Goal: Transaction & Acquisition: Purchase product/service

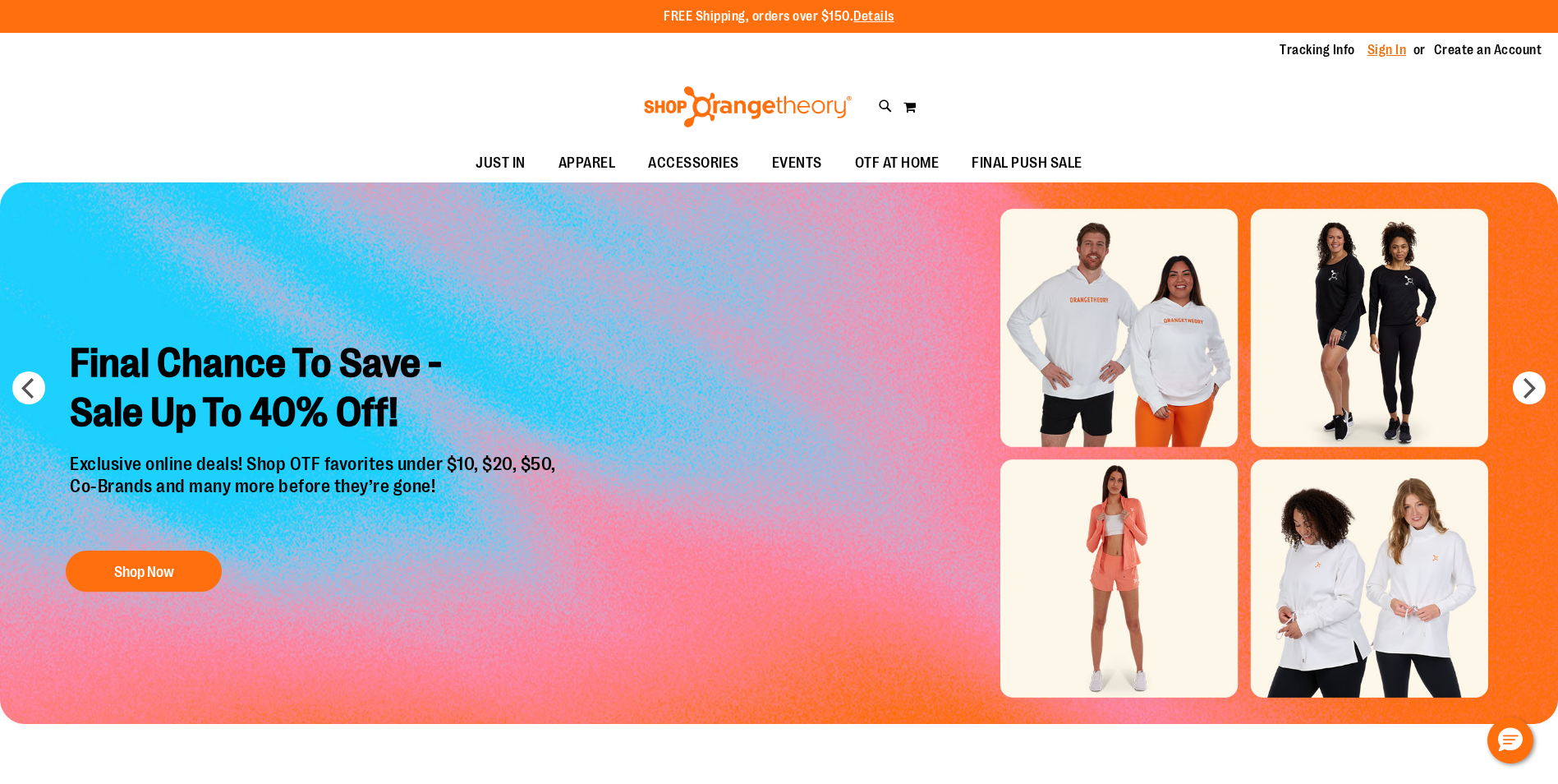
click at [1391, 43] on link "Sign In" at bounding box center [1387, 50] width 39 height 18
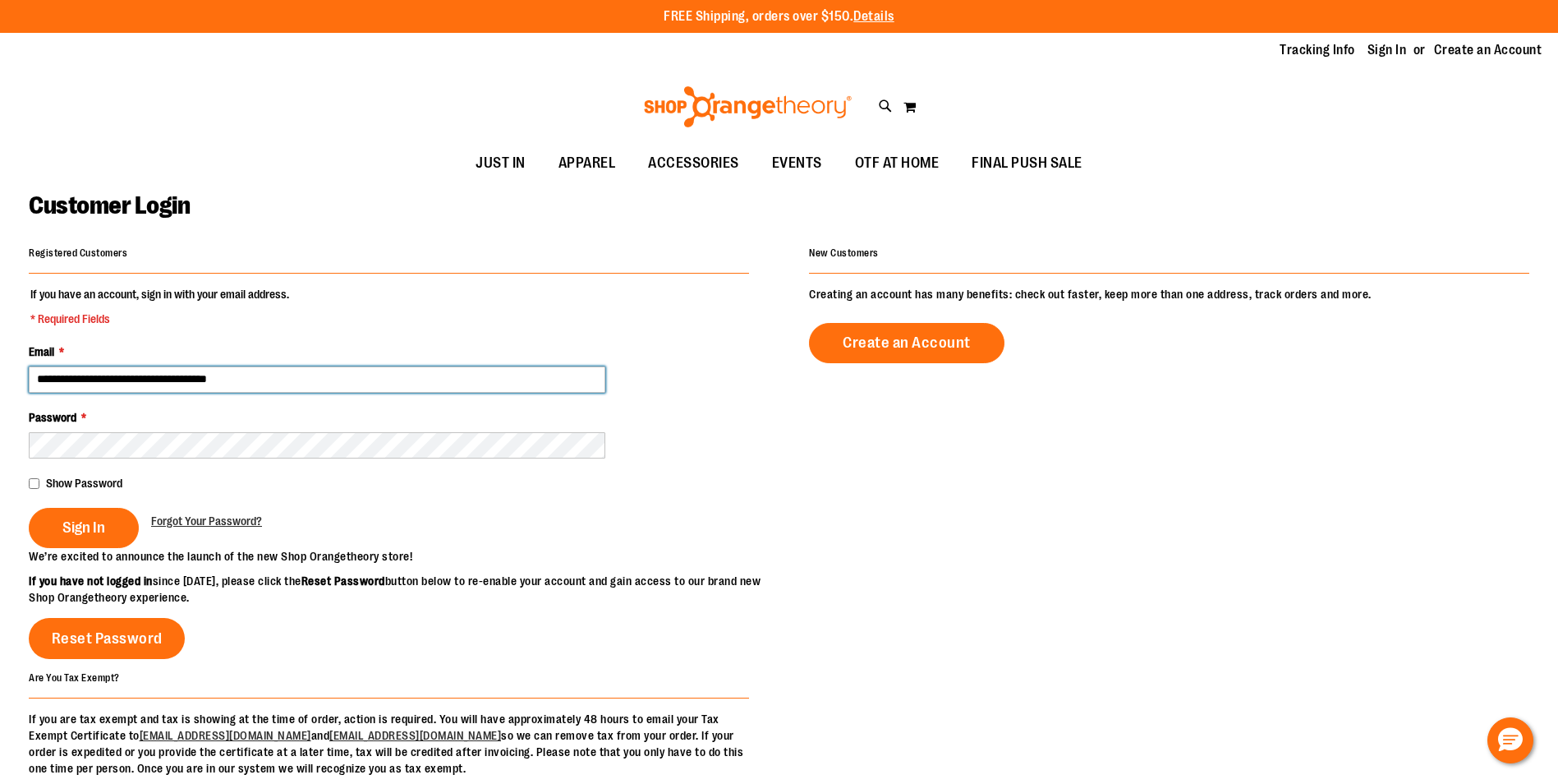
click at [131, 381] on input "**********" at bounding box center [317, 379] width 577 height 26
click at [329, 387] on input "**********" at bounding box center [317, 379] width 577 height 26
click at [130, 379] on input "**********" at bounding box center [317, 379] width 577 height 26
click at [131, 378] on input "**********" at bounding box center [317, 379] width 577 height 26
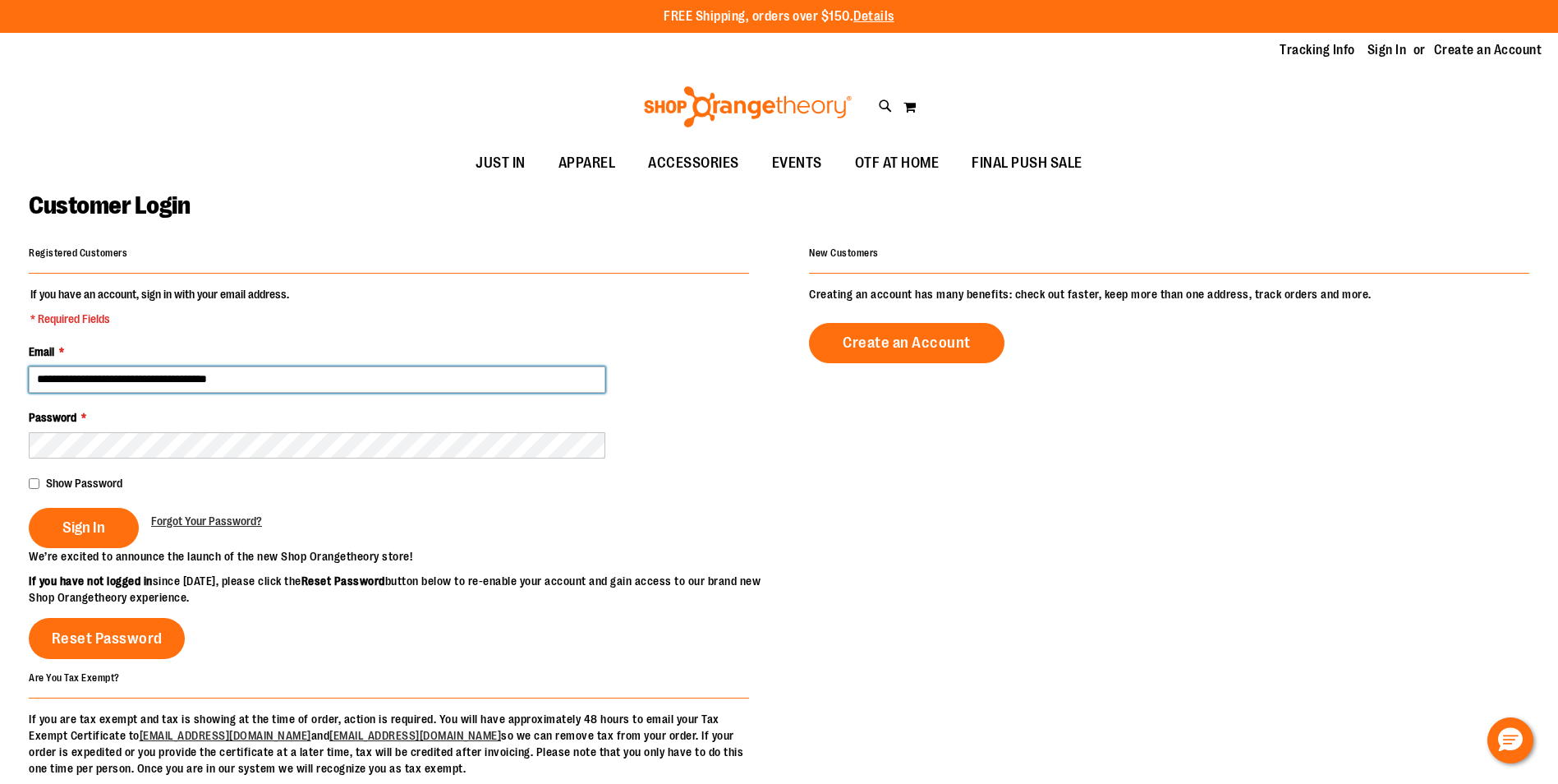
drag, startPoint x: 291, startPoint y: 378, endPoint x: 17, endPoint y: 390, distance: 273.8
click at [17, 390] on main "**********" at bounding box center [779, 524] width 1558 height 684
click at [260, 384] on input "**********" at bounding box center [317, 379] width 577 height 26
drag, startPoint x: 248, startPoint y: 383, endPoint x: 3, endPoint y: 392, distance: 244.9
click at [3, 392] on main "**********" at bounding box center [779, 524] width 1558 height 684
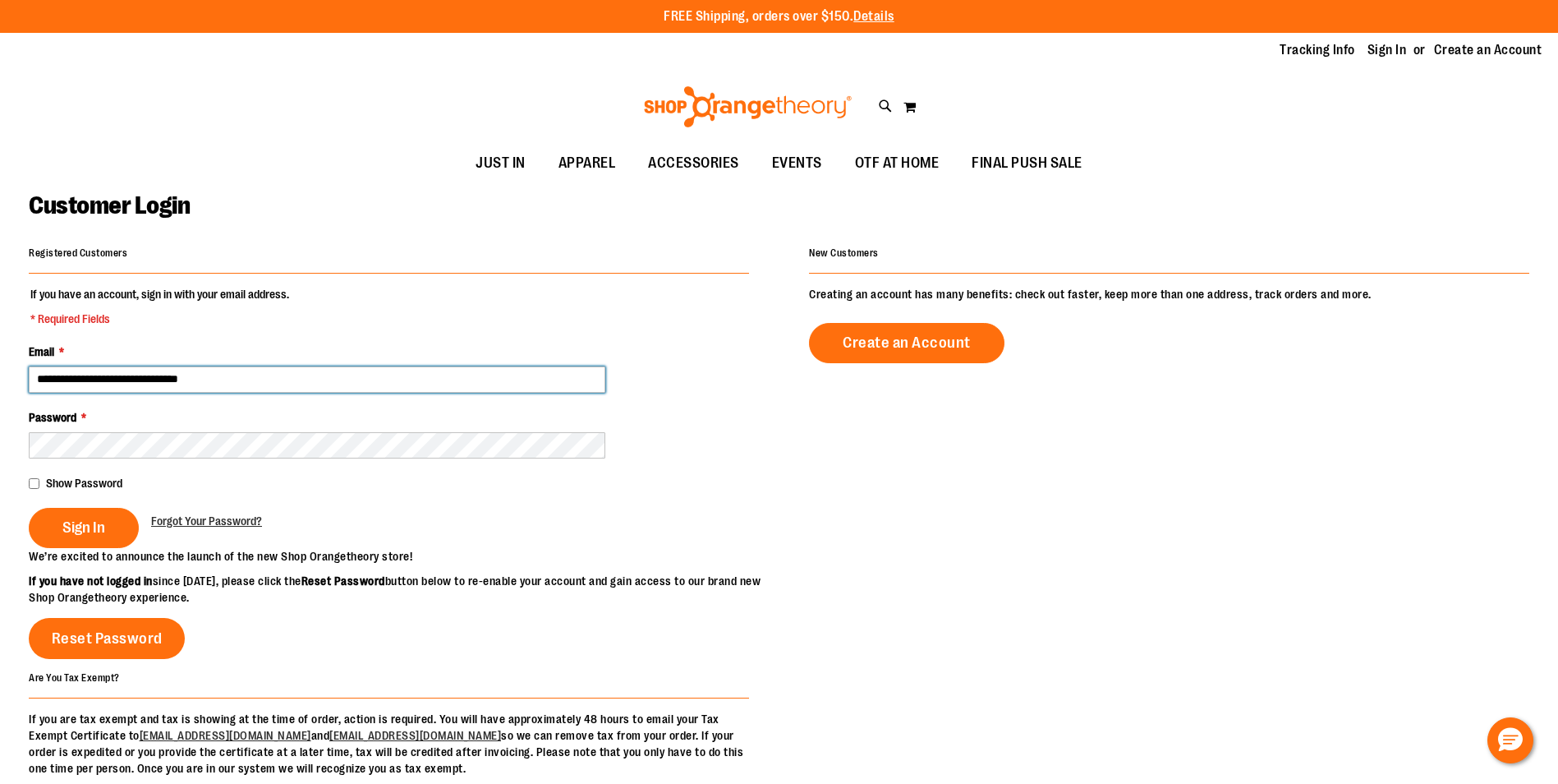
type input "**********"
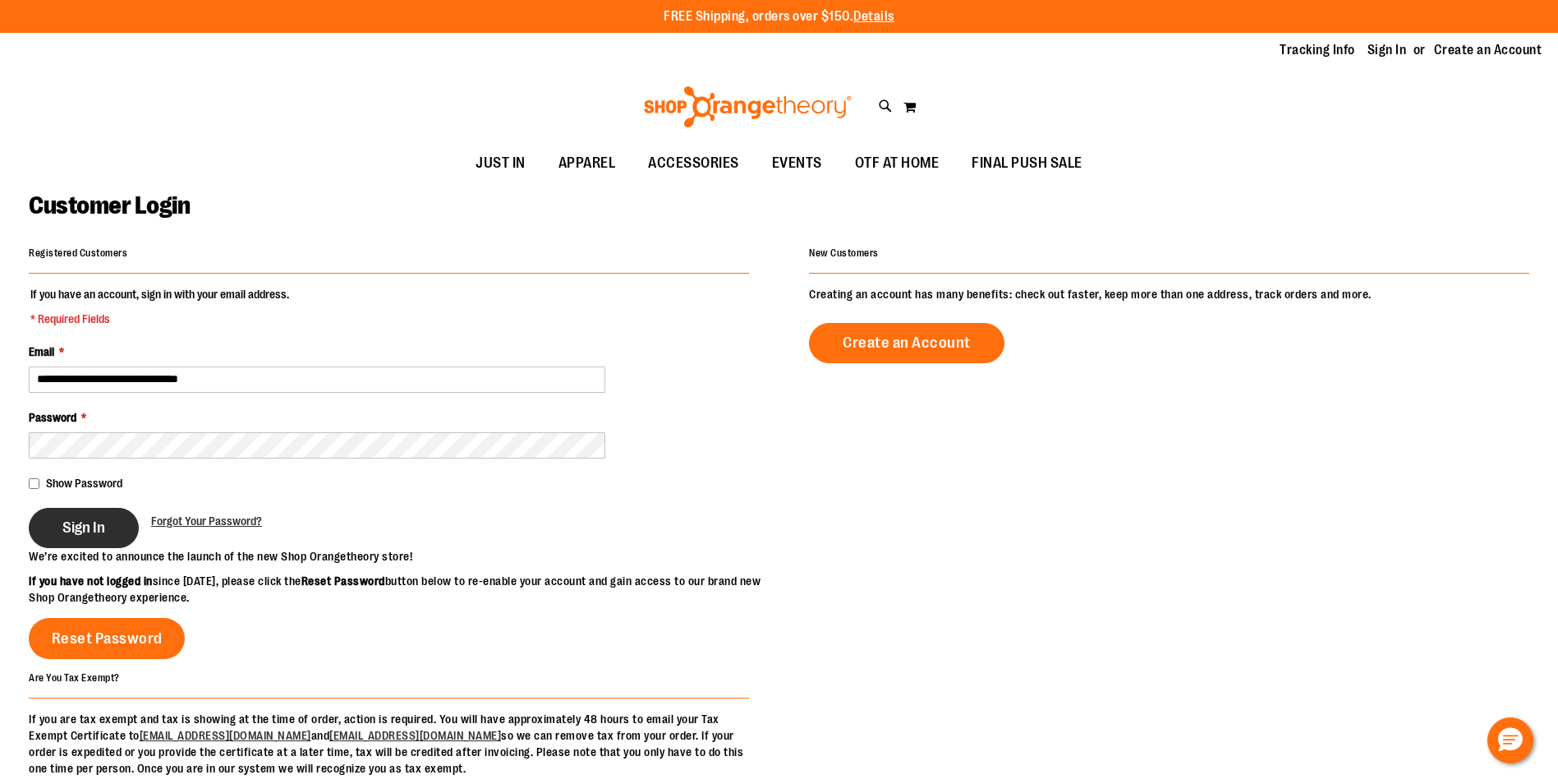
click at [101, 523] on span "Sign In" at bounding box center [83, 527] width 43 height 18
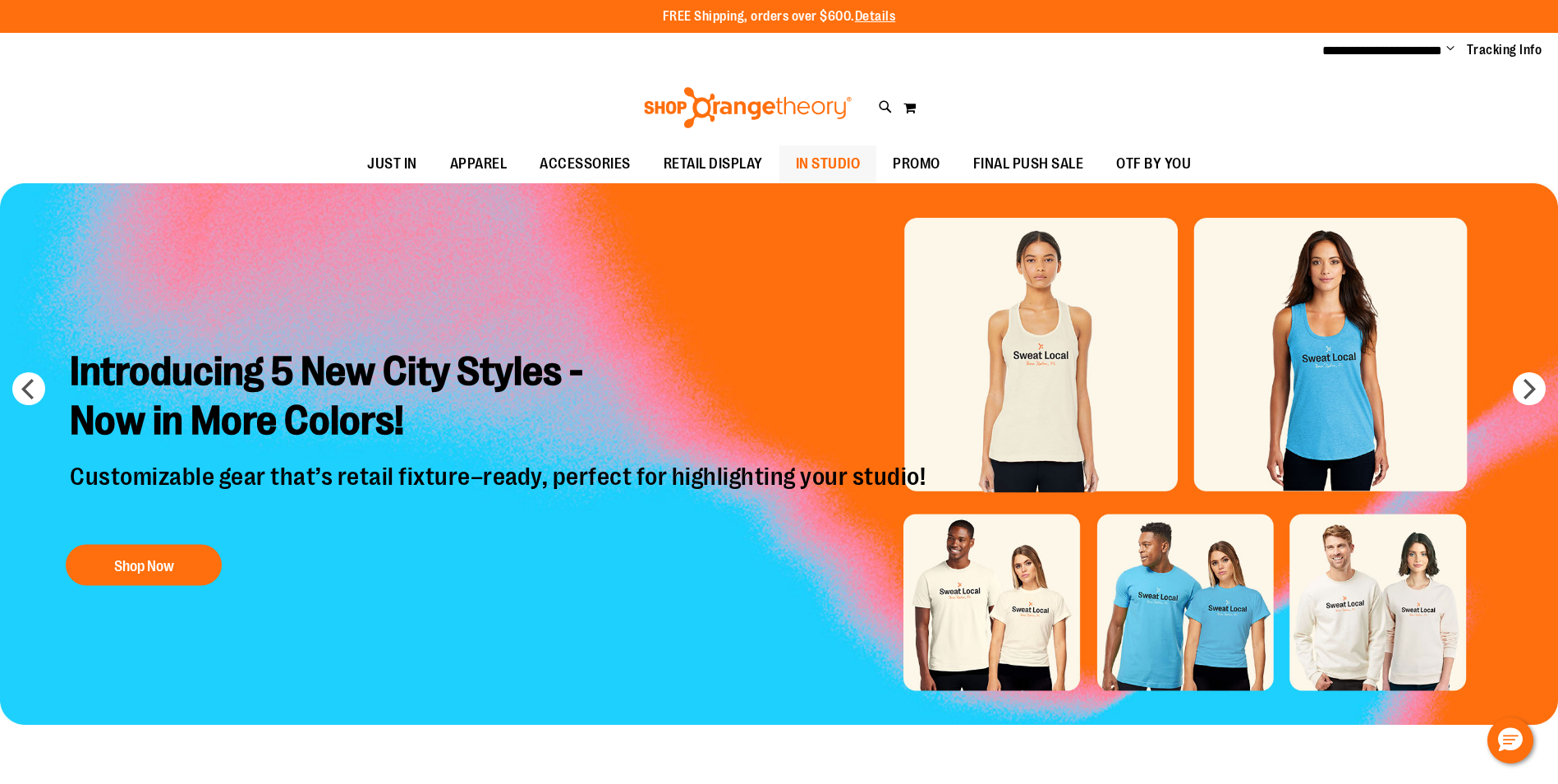
click at [828, 177] on span "IN STUDIO" at bounding box center [828, 163] width 65 height 37
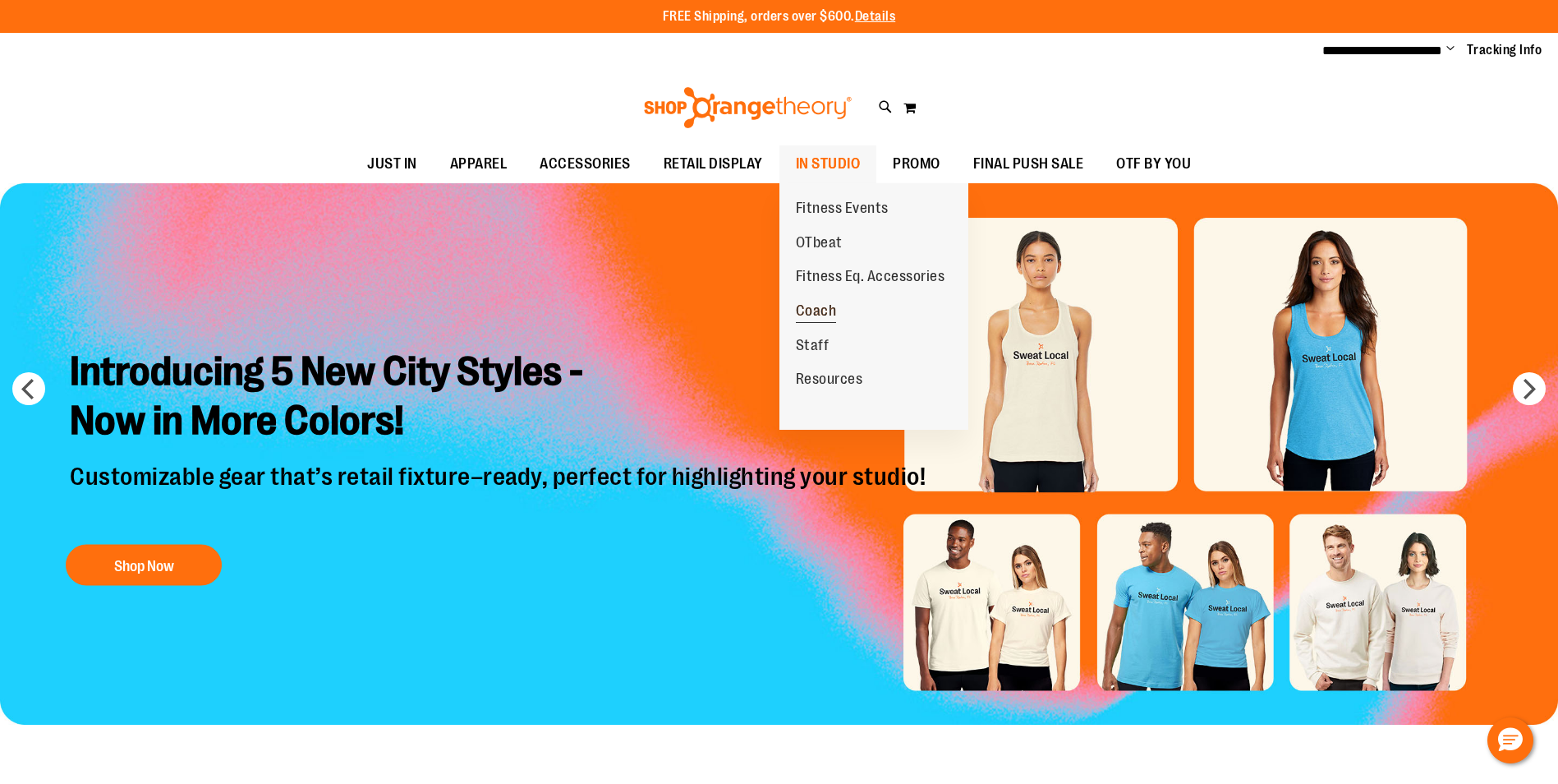
click at [817, 310] on span "Coach" at bounding box center [816, 312] width 41 height 21
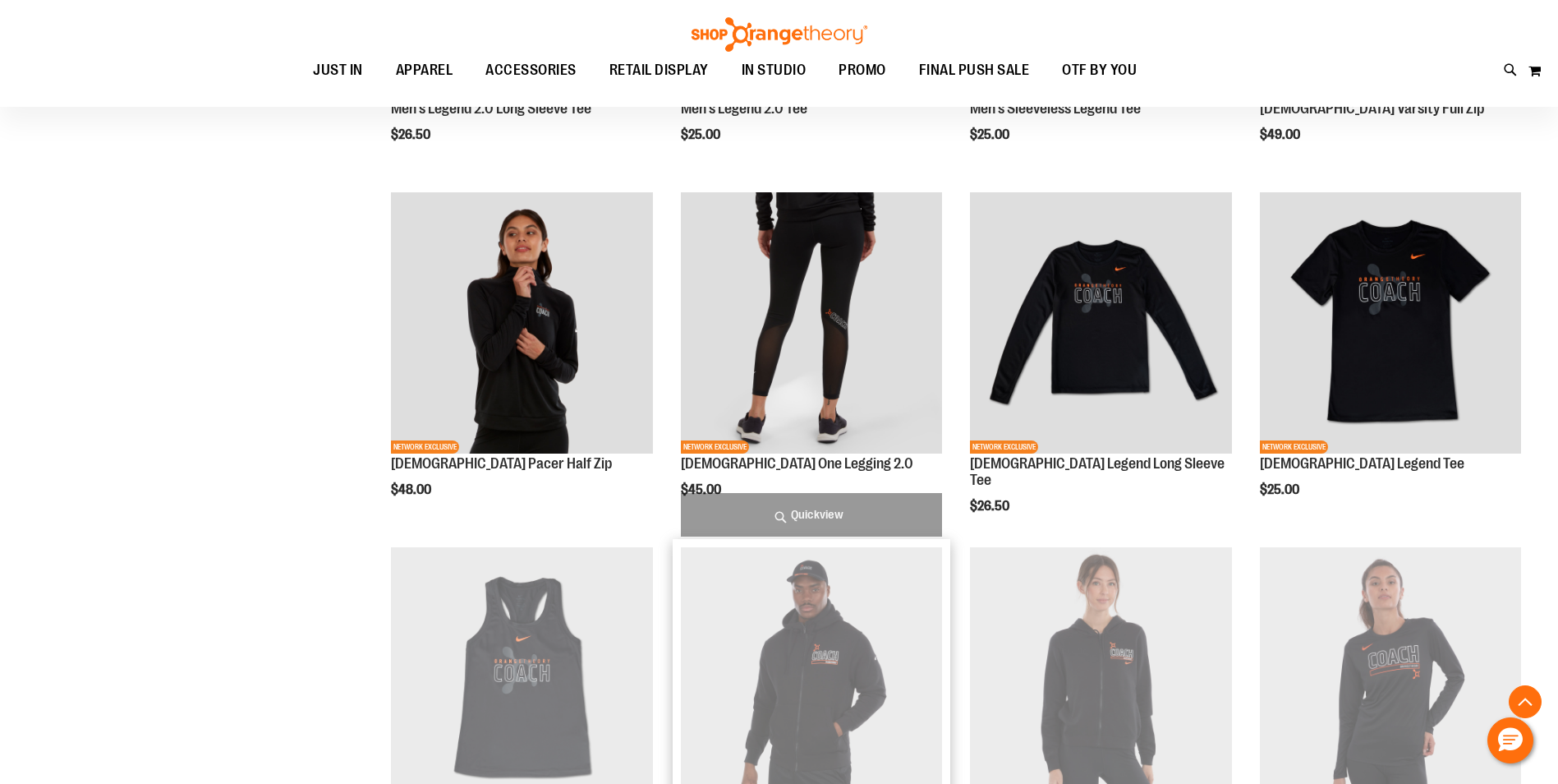
scroll to position [985, 0]
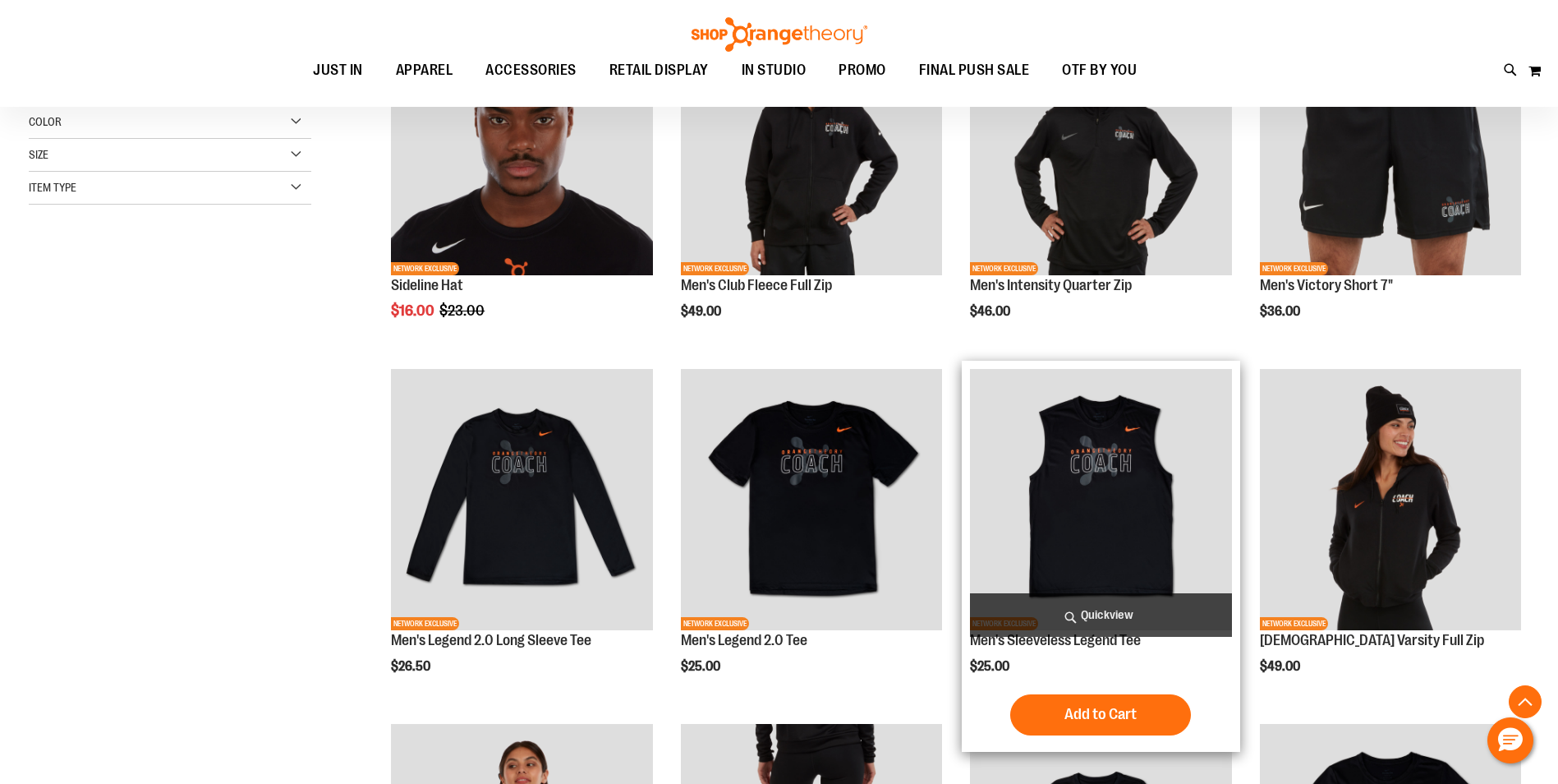
scroll to position [410, 0]
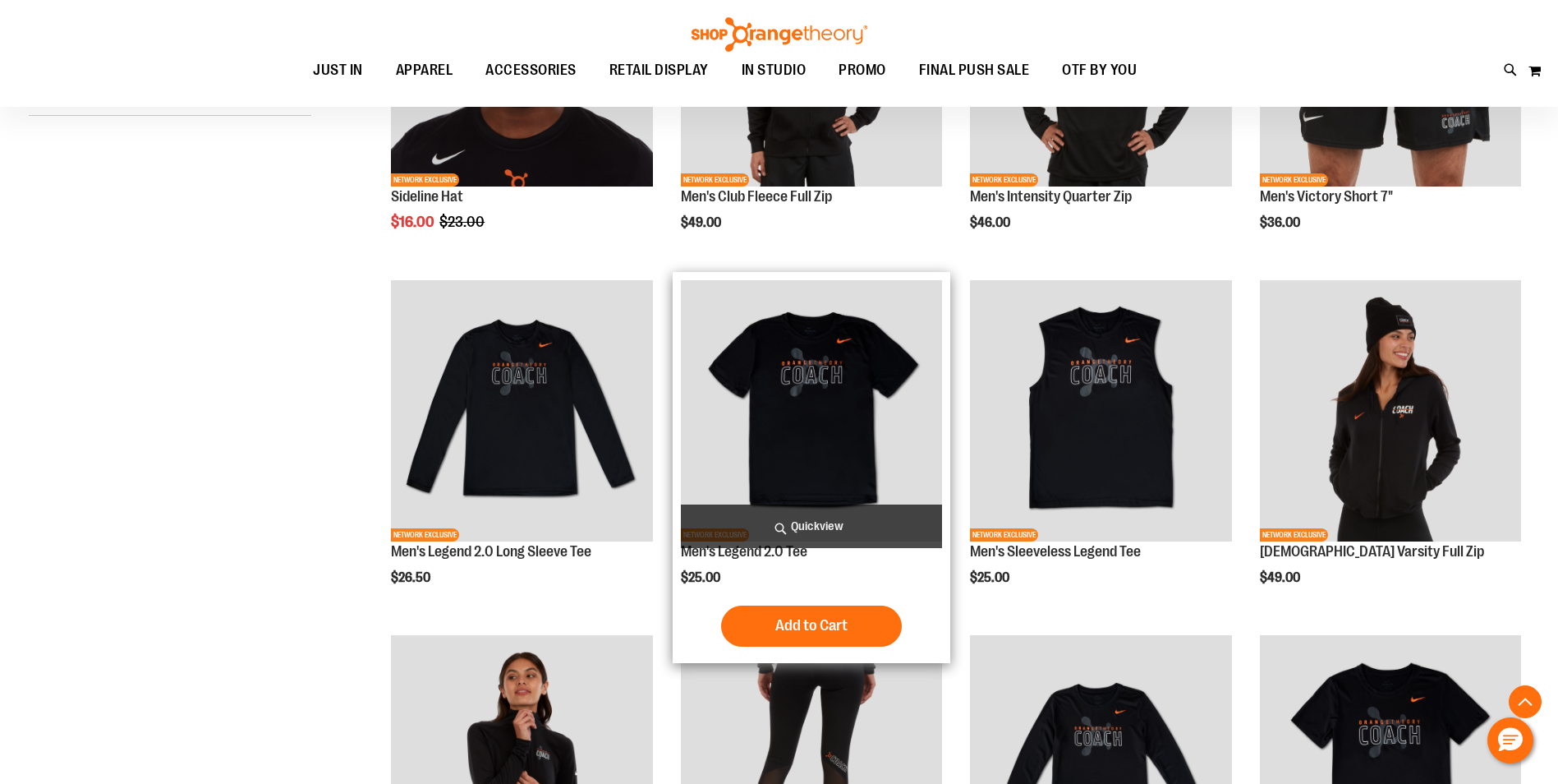
click at [843, 397] on img "product" at bounding box center [811, 410] width 261 height 261
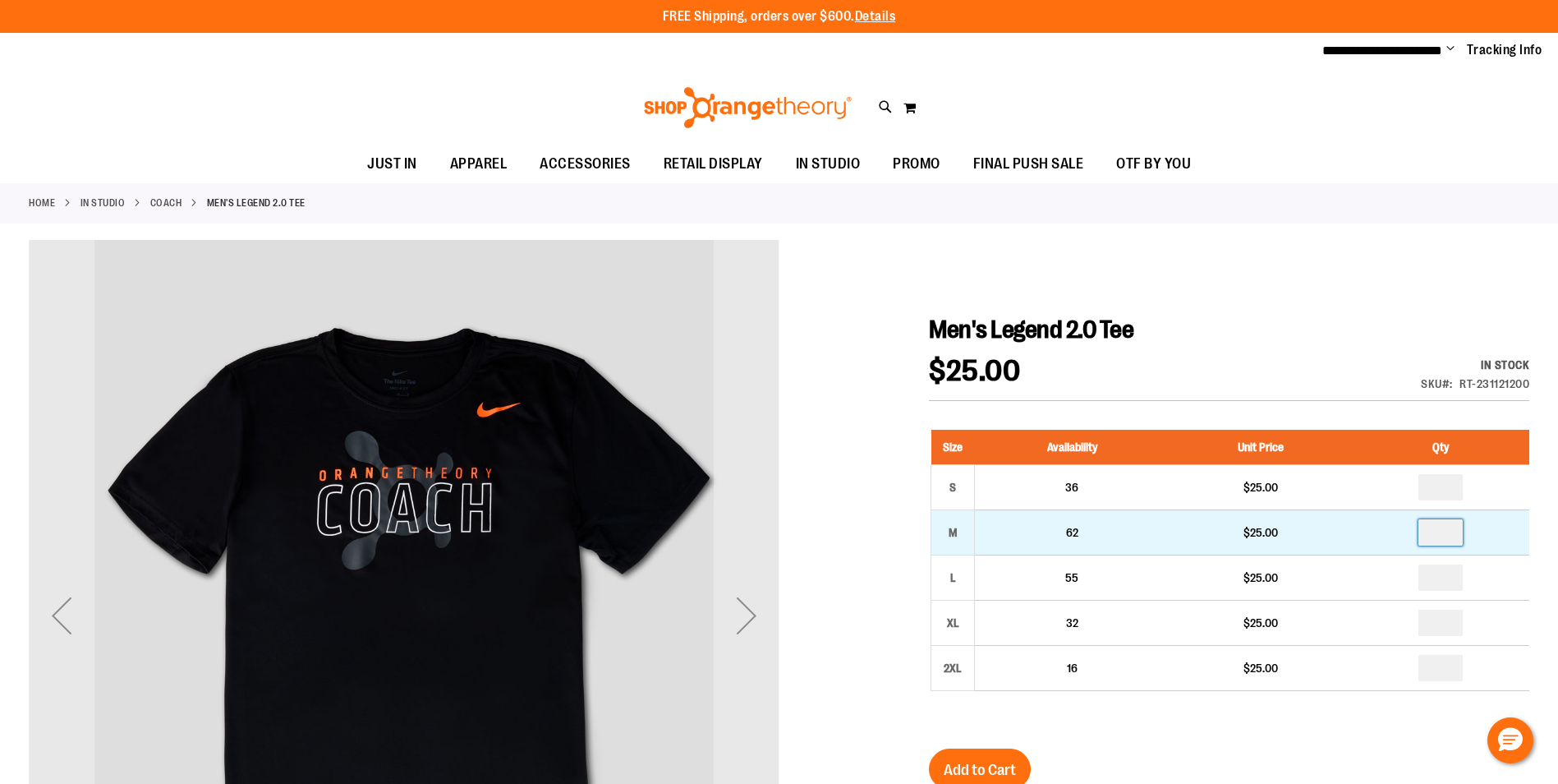
click at [1441, 536] on input "number" at bounding box center [1440, 532] width 44 height 26
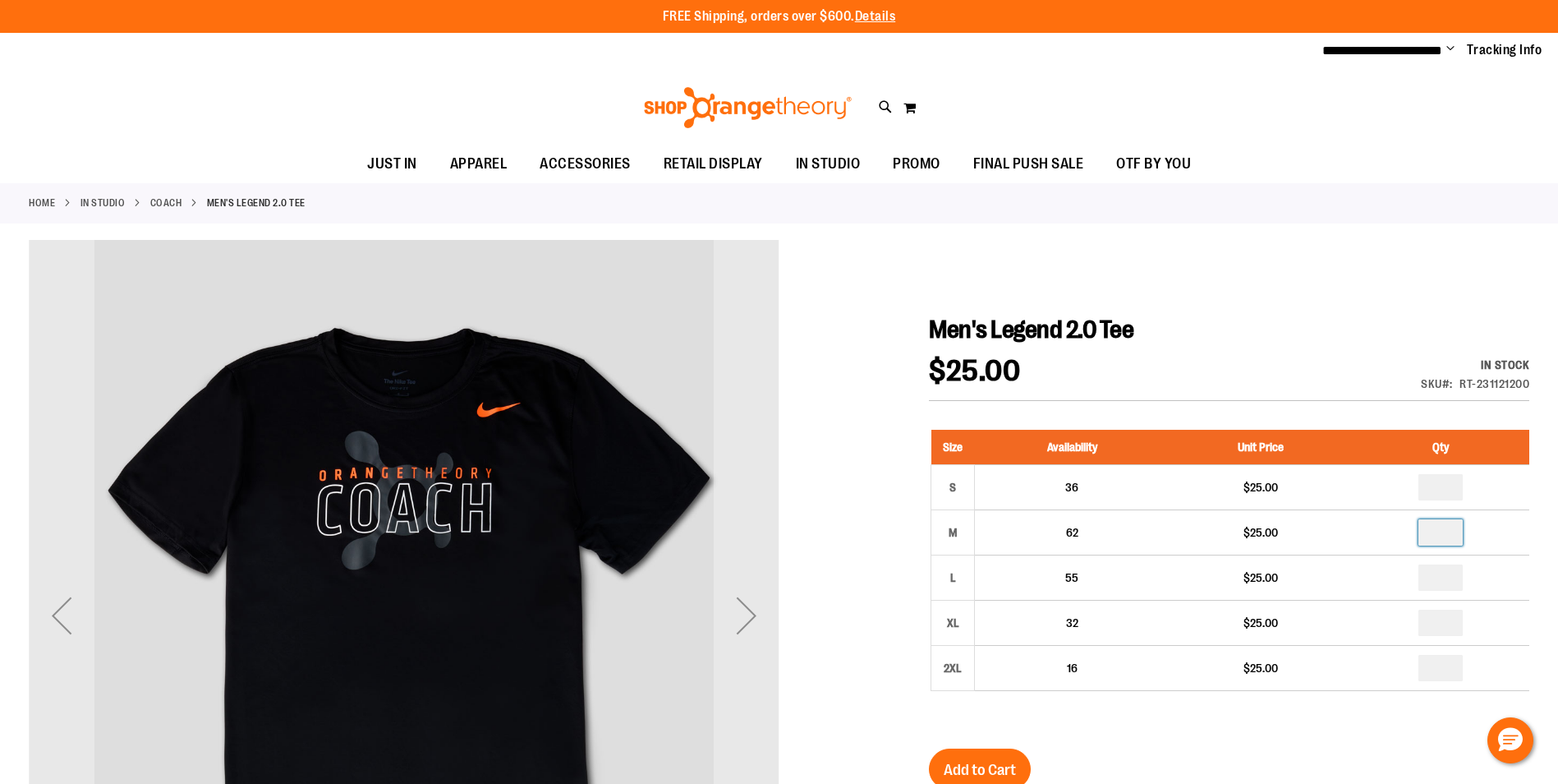
type input "*"
click at [988, 770] on span "Add to Cart" at bounding box center [980, 770] width 72 height 18
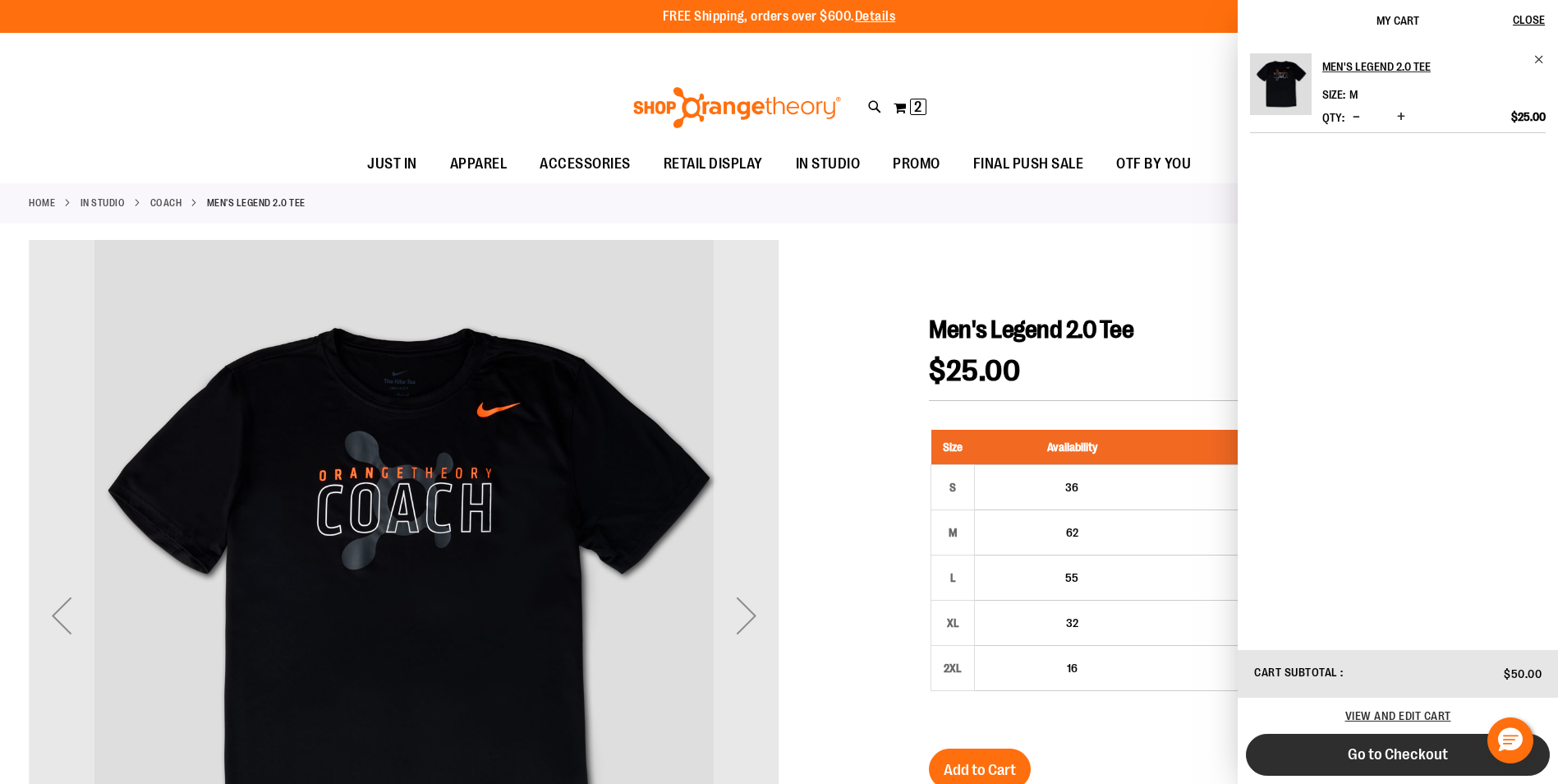
click at [1420, 745] on span "Go to Checkout" at bounding box center [1398, 754] width 100 height 18
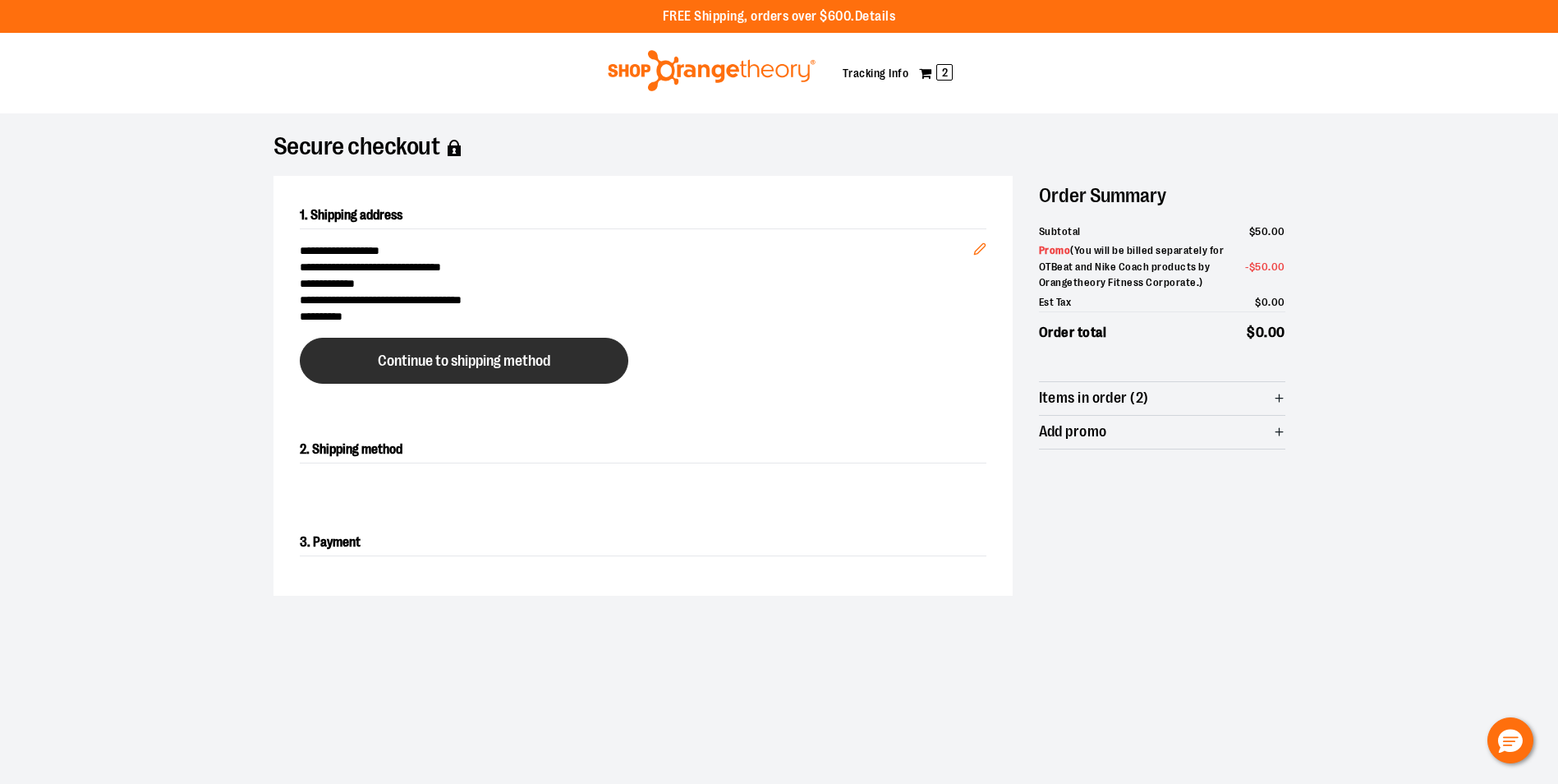
click at [460, 358] on span "Continue to shipping method" at bounding box center [464, 361] width 172 height 16
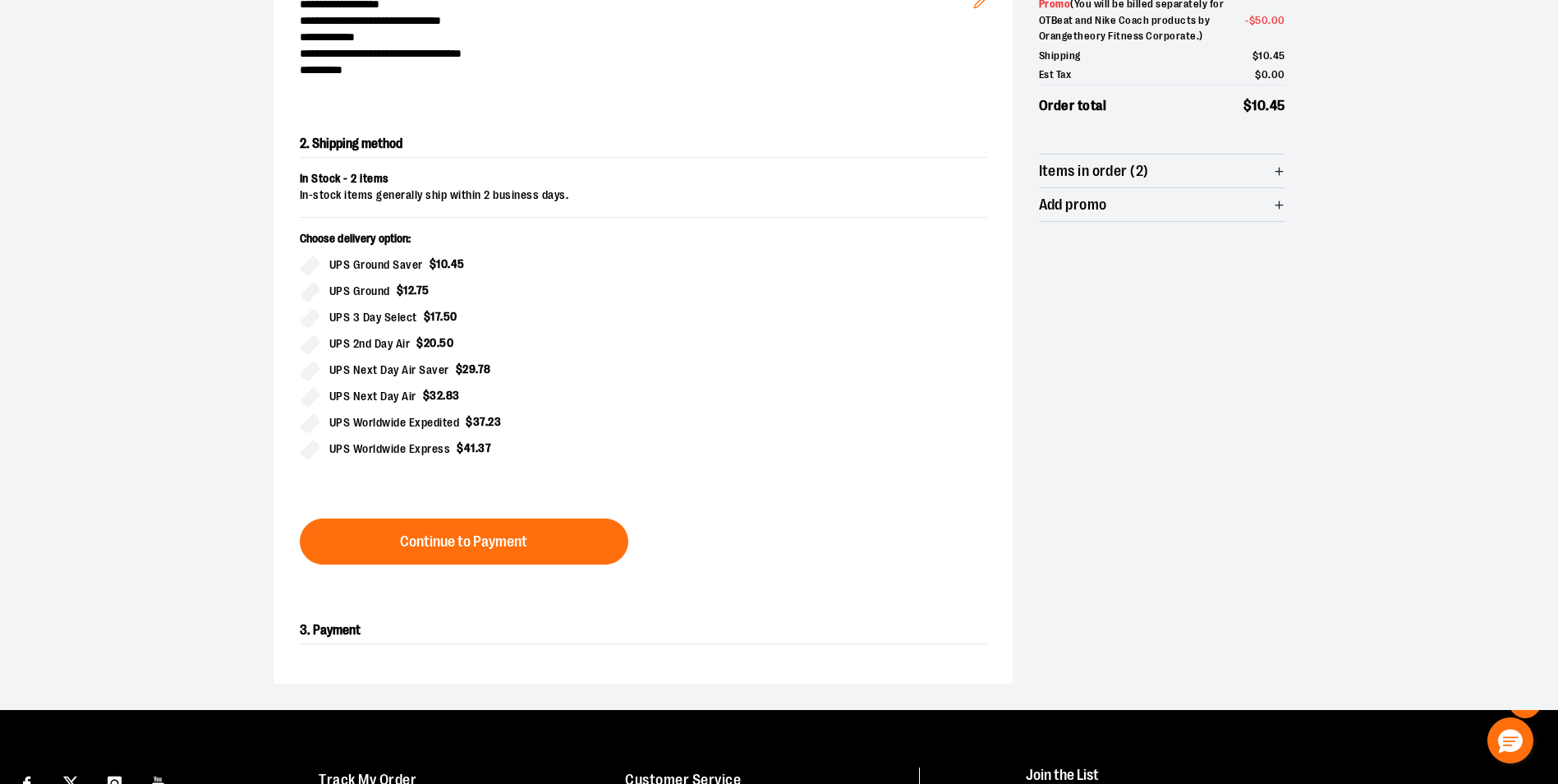
scroll to position [280, 0]
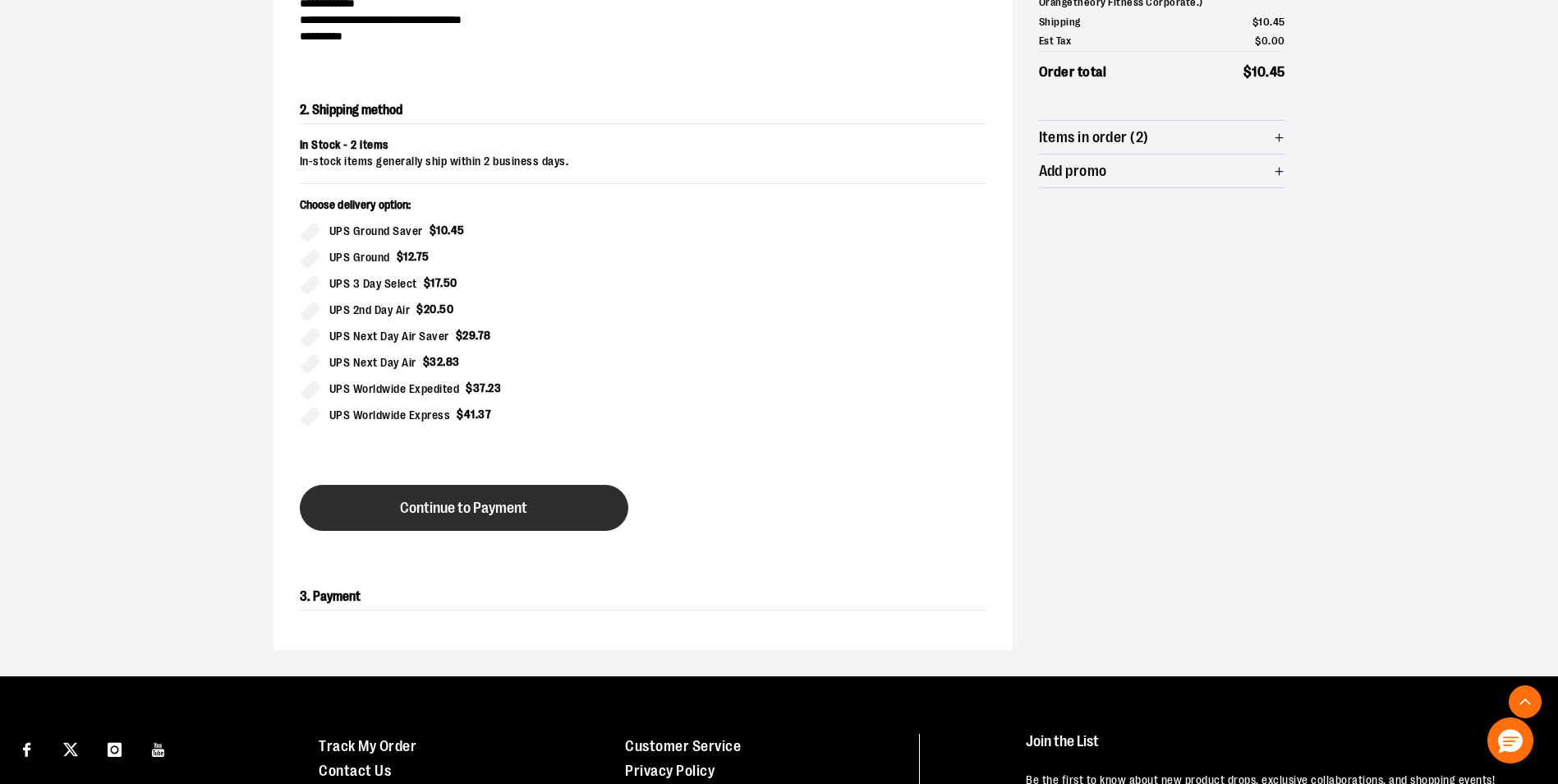
click at [561, 520] on button "Continue to Payment" at bounding box center [464, 508] width 329 height 46
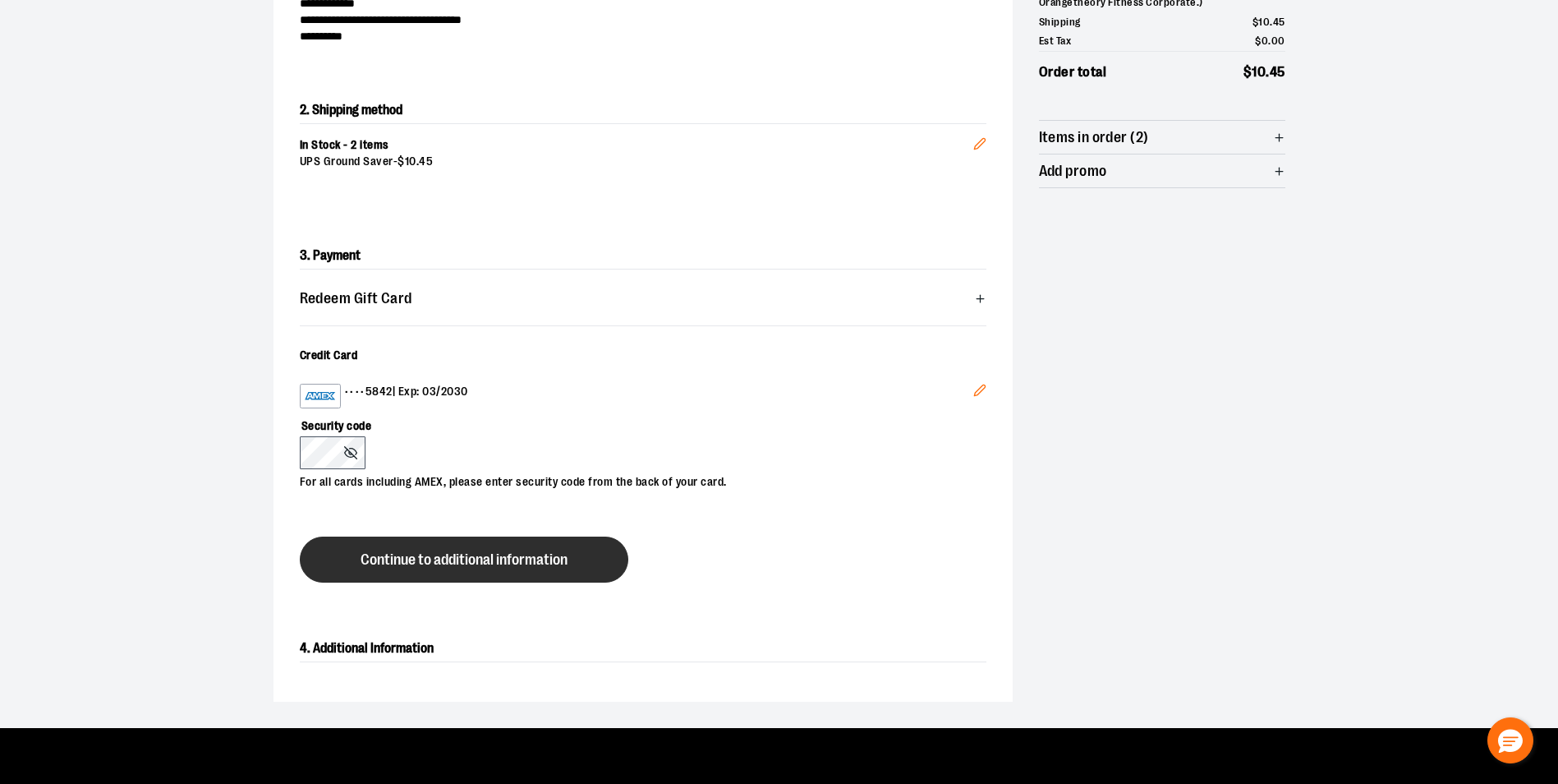
click at [490, 561] on span "Continue to additional information" at bounding box center [464, 560] width 207 height 16
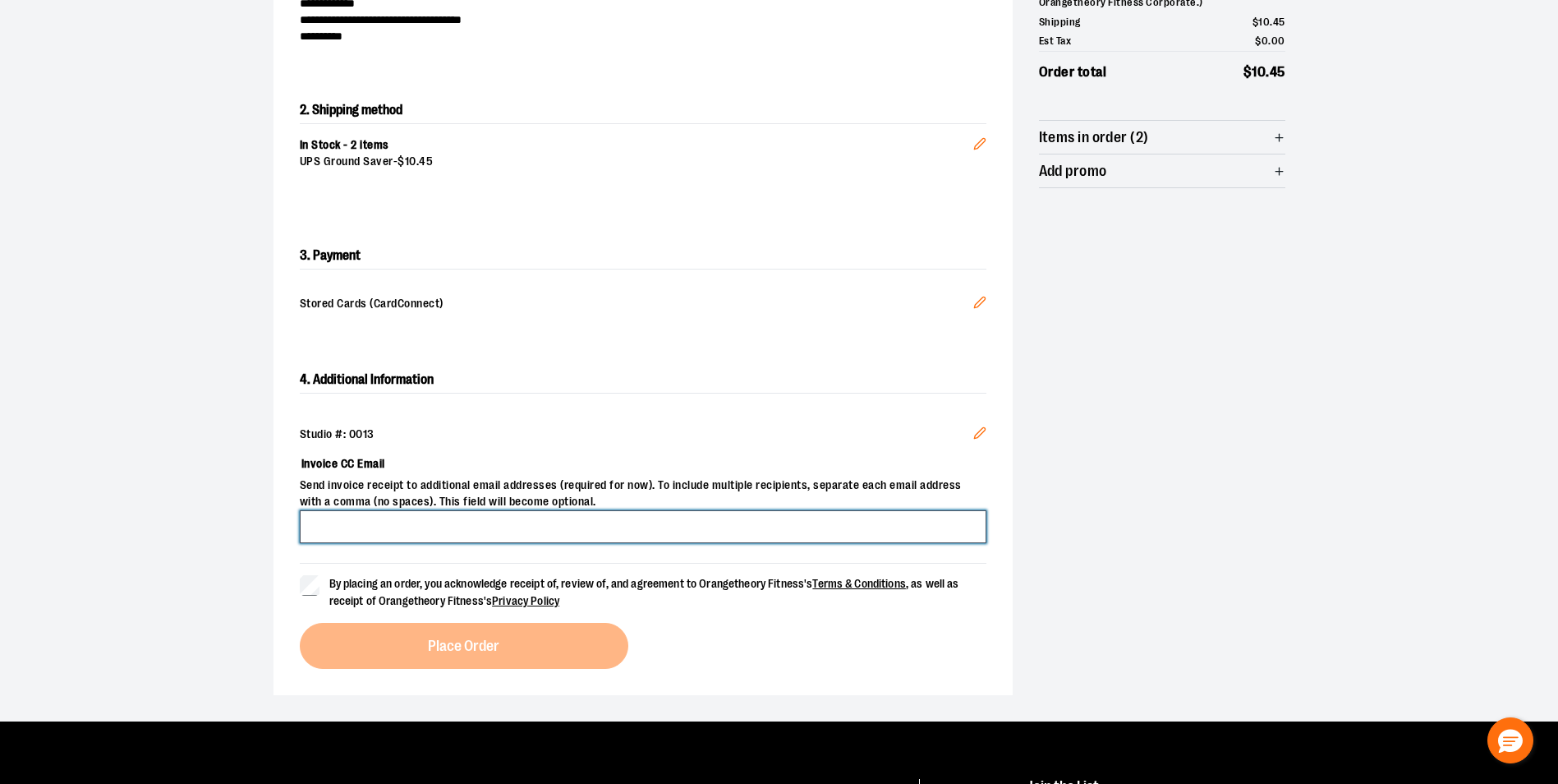
click at [408, 531] on input "Invoice CC Email" at bounding box center [643, 526] width 687 height 33
type input "**********"
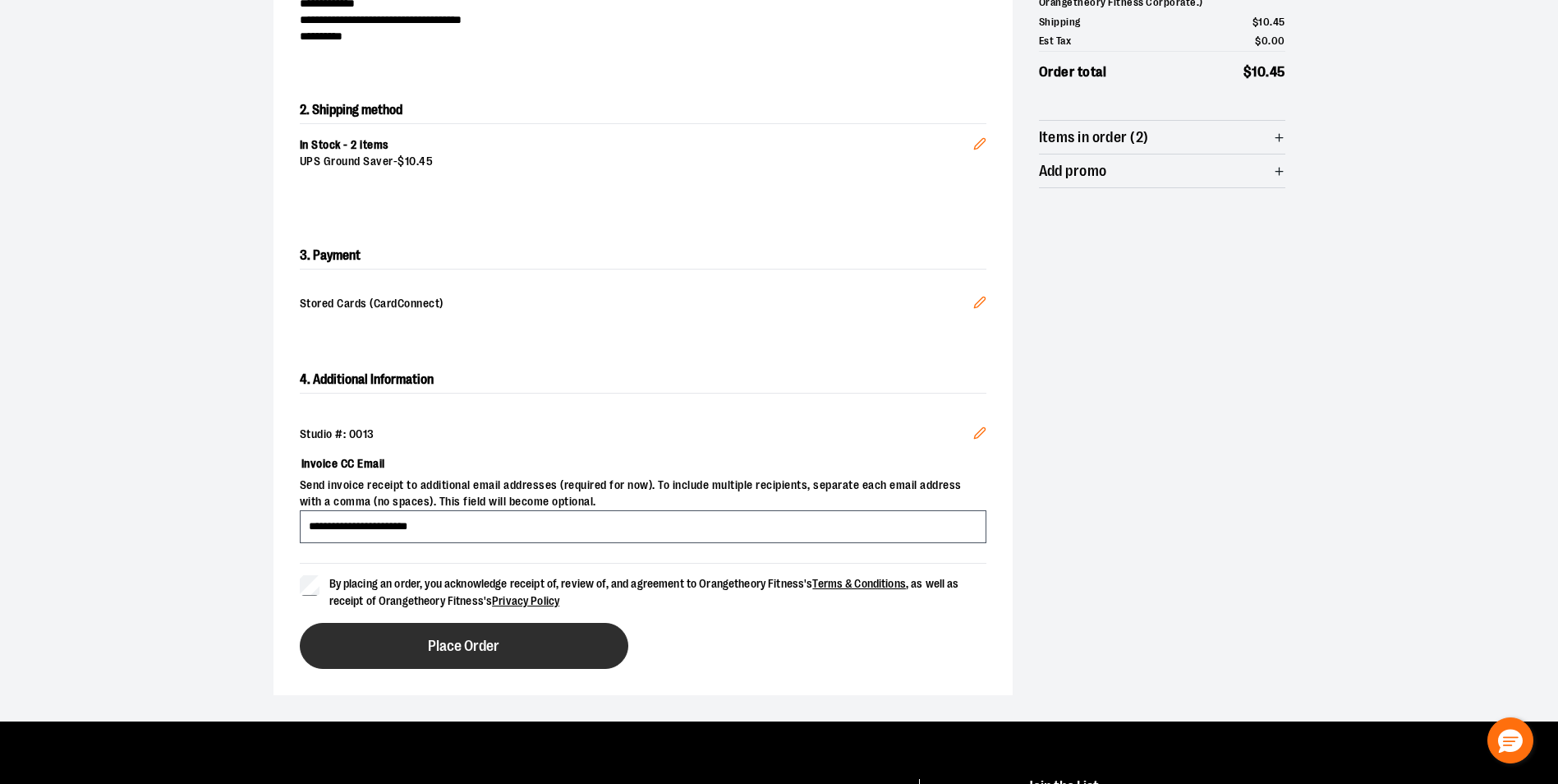
click at [517, 656] on button "Place Order" at bounding box center [464, 646] width 329 height 46
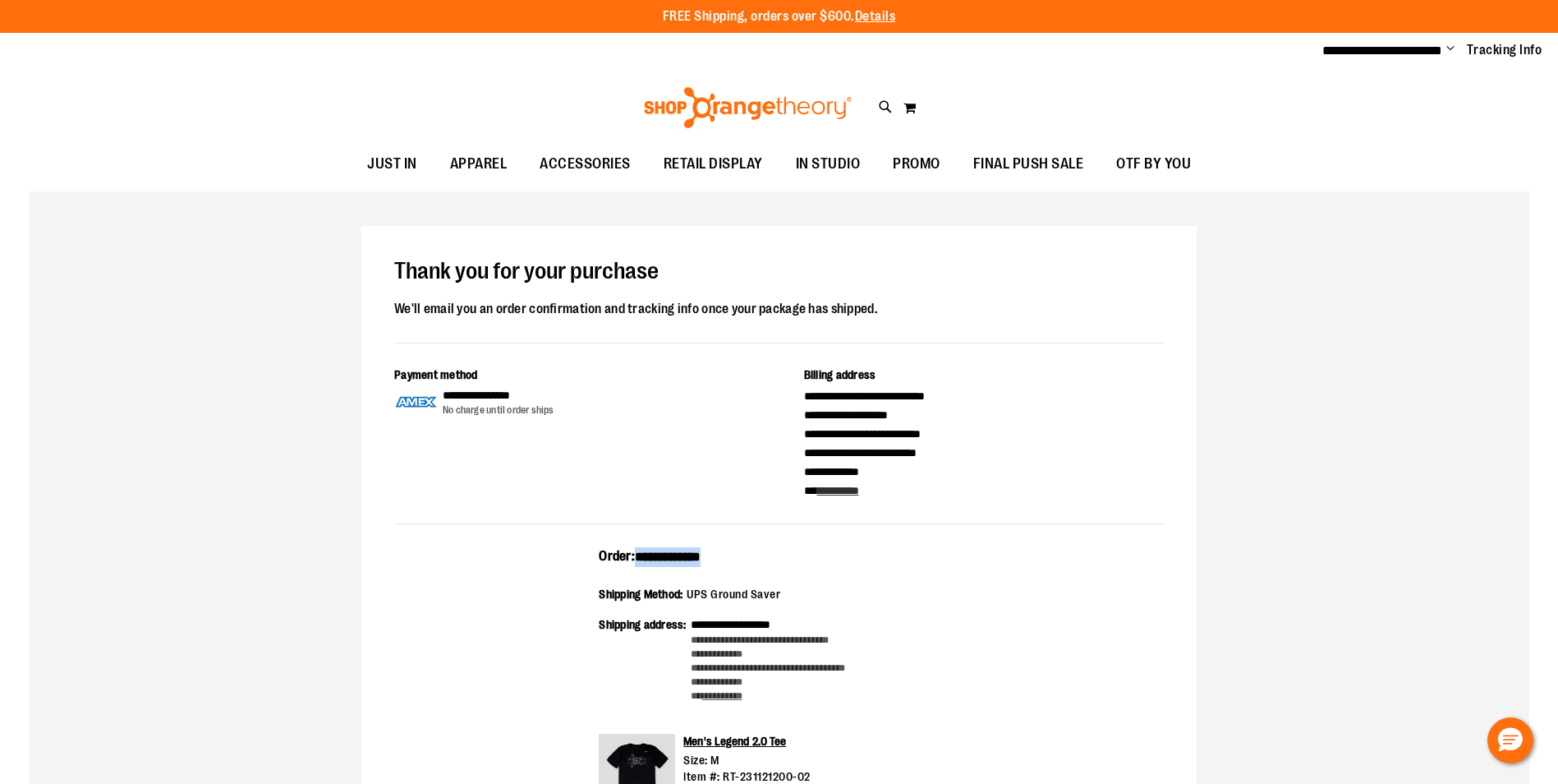
drag, startPoint x: 734, startPoint y: 558, endPoint x: 641, endPoint y: 564, distance: 93.0
click at [641, 564] on div "**********" at bounding box center [779, 562] width 361 height 30
copy span "**********"
click at [402, 284] on div "Thank you for your purchase We'll email you an order confirmation and tracking …" at bounding box center [779, 301] width 770 height 85
drag, startPoint x: 402, startPoint y: 284, endPoint x: 395, endPoint y: 274, distance: 12.5
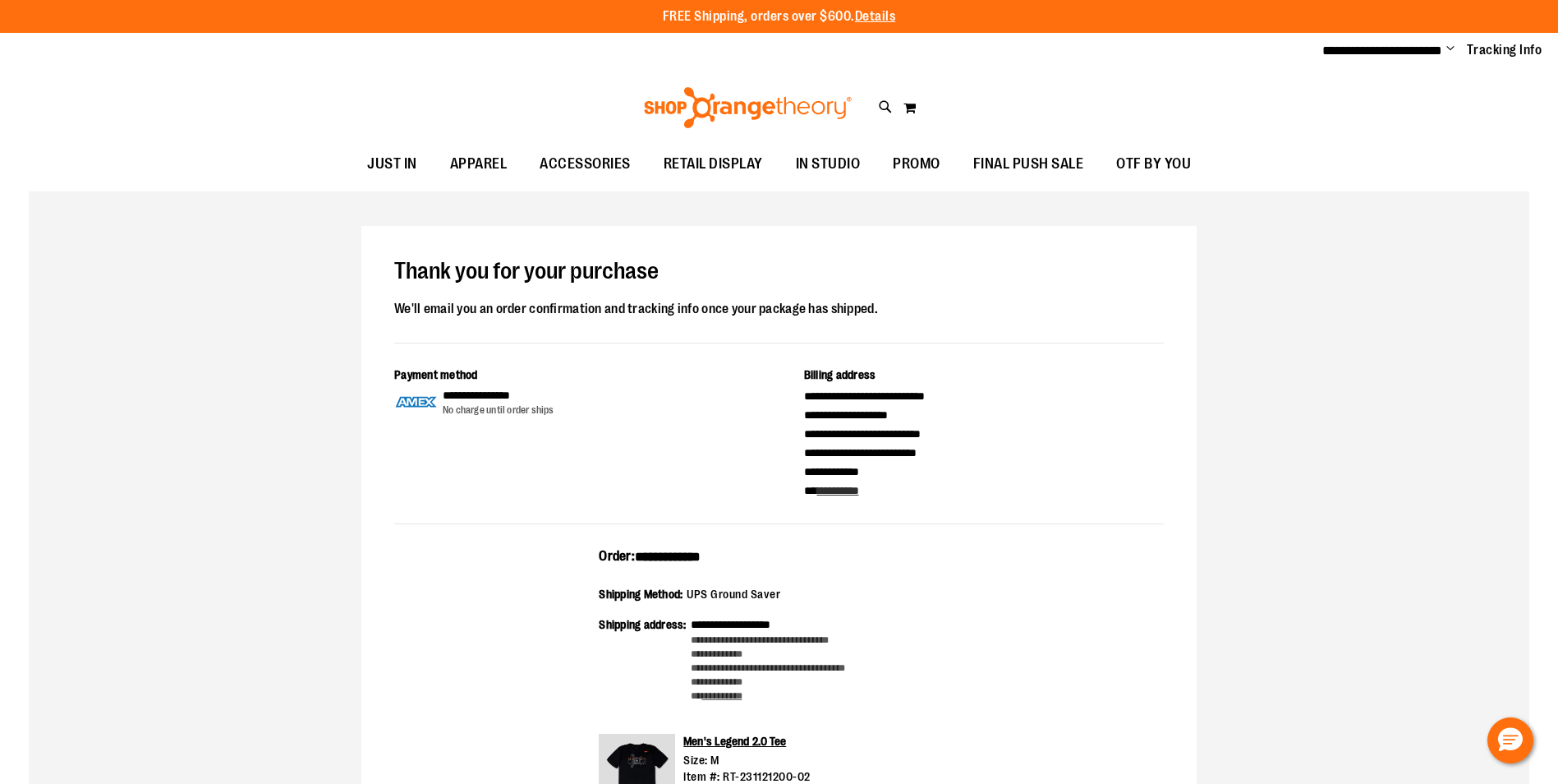
click at [397, 274] on h1 "Thank you for your purchase" at bounding box center [779, 272] width 770 height 26
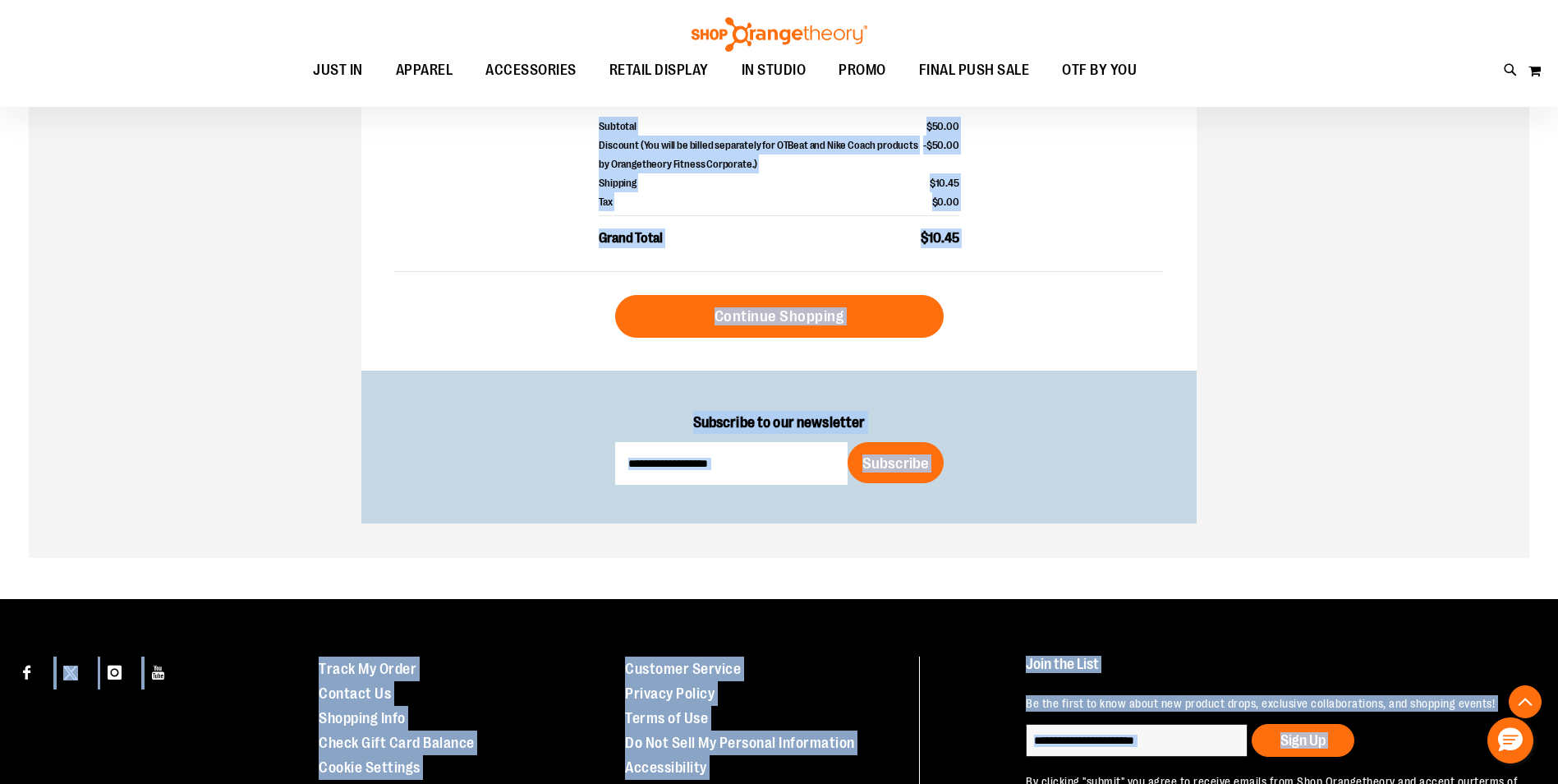
scroll to position [733, 0]
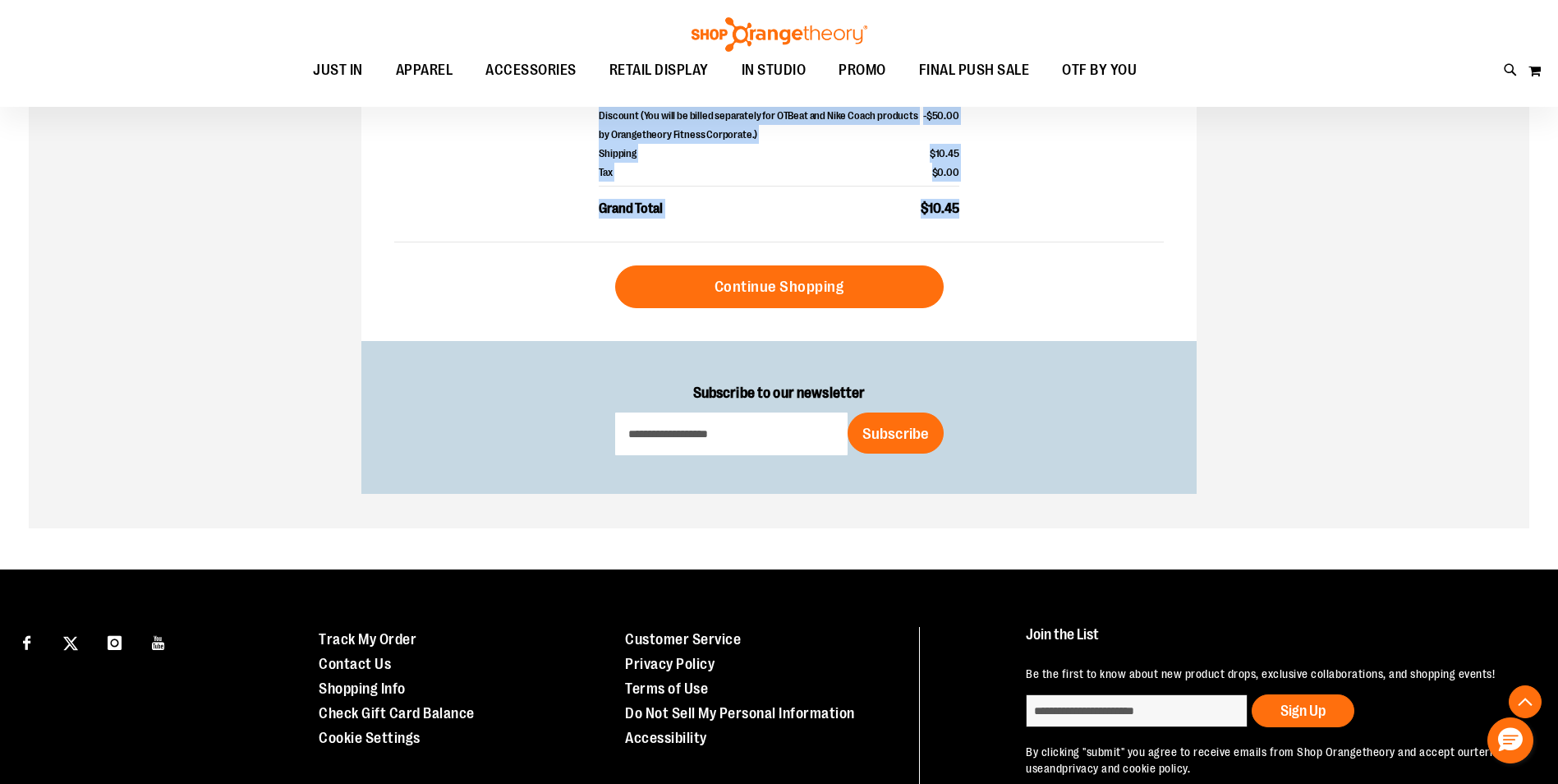
drag, startPoint x: 402, startPoint y: 272, endPoint x: 957, endPoint y: 223, distance: 556.5
drag, startPoint x: 957, startPoint y: 223, endPoint x: 947, endPoint y: 207, distance: 19.2
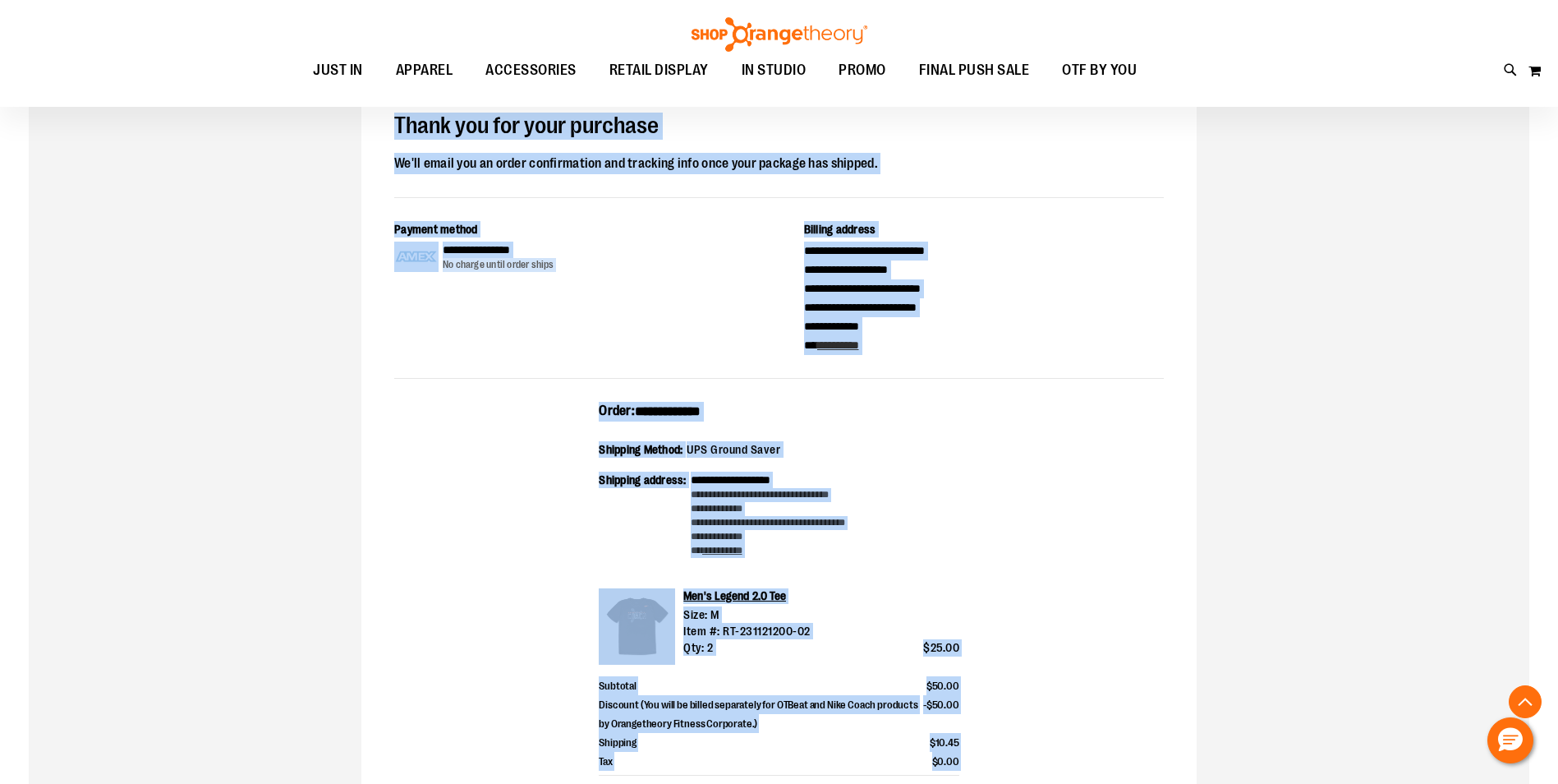
scroll to position [0, 0]
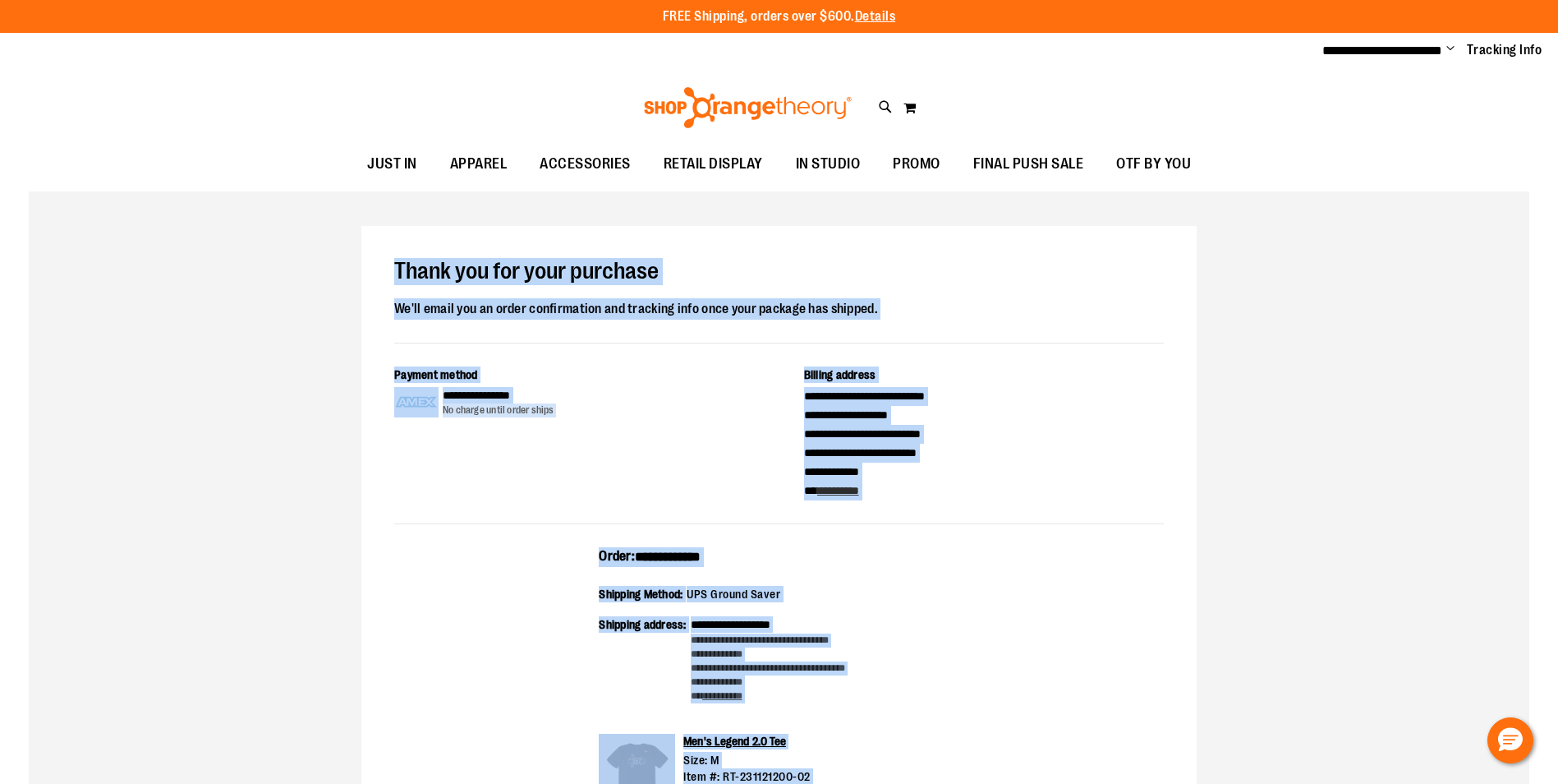
click at [1451, 48] on span "Change" at bounding box center [1450, 50] width 8 height 16
click at [1387, 117] on link "Sign Out" at bounding box center [1392, 110] width 144 height 31
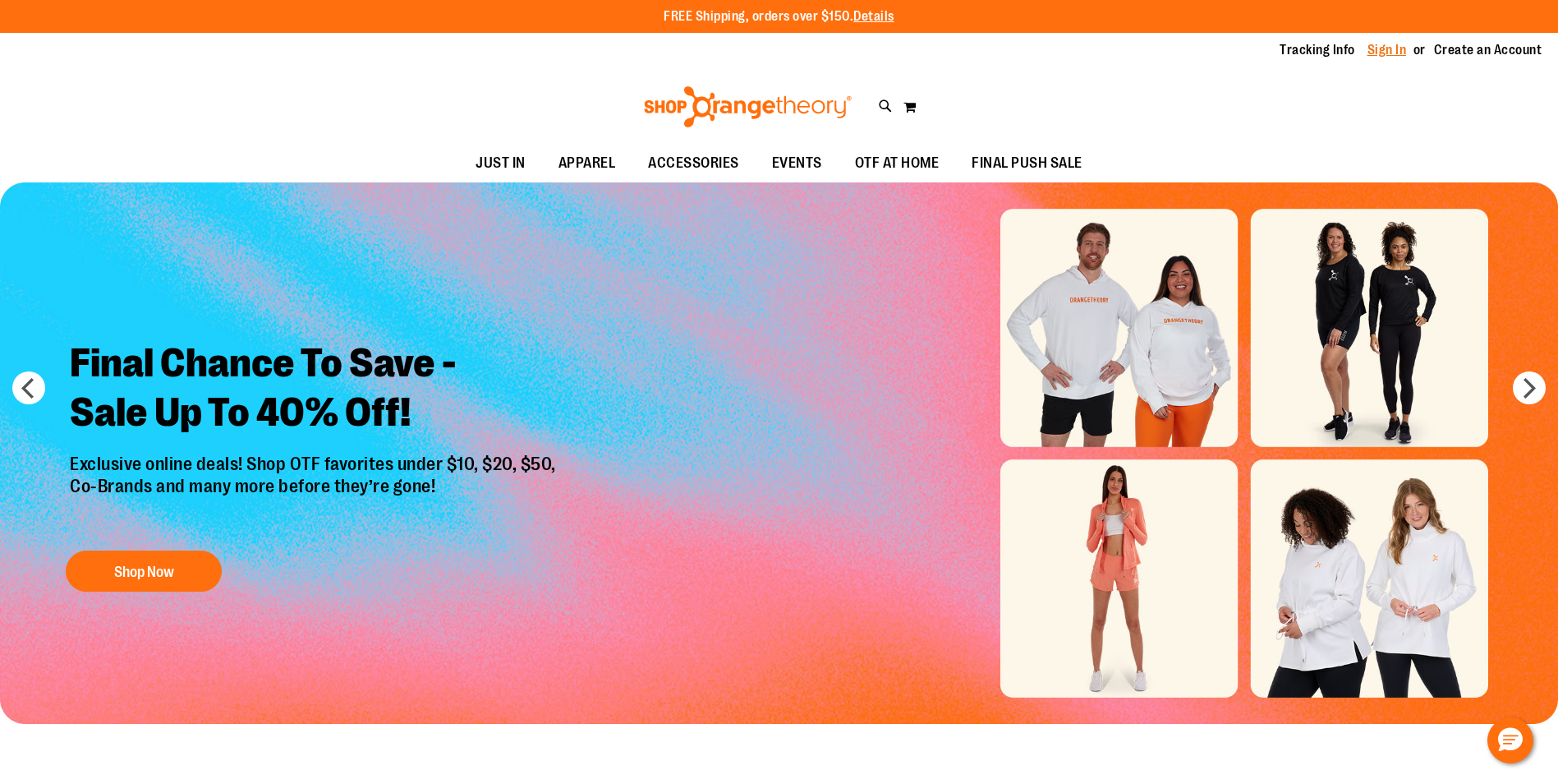
click at [1386, 48] on link "Sign In" at bounding box center [1387, 50] width 39 height 18
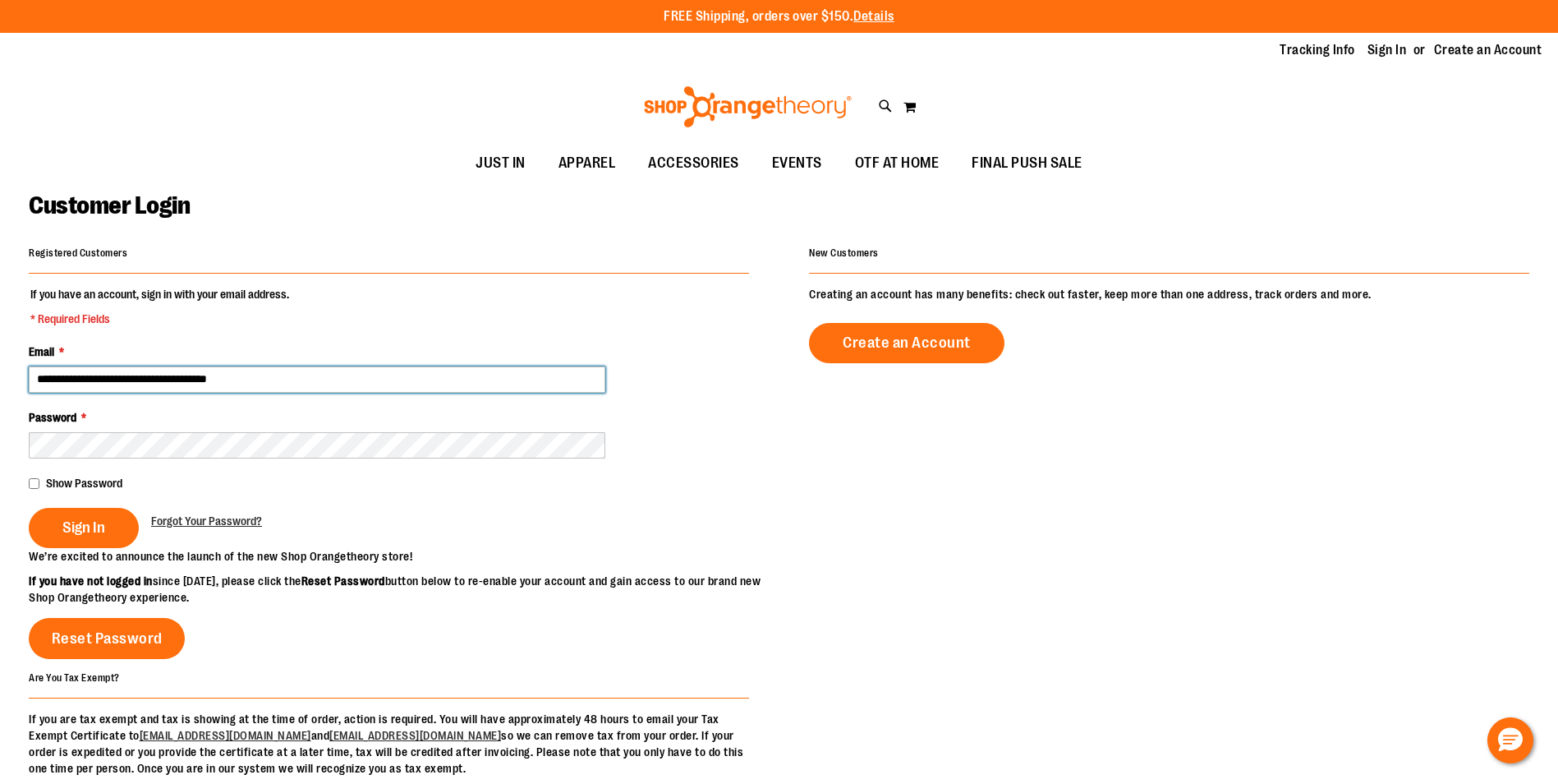
click at [131, 381] on input "**********" at bounding box center [317, 379] width 577 height 26
type input "**********"
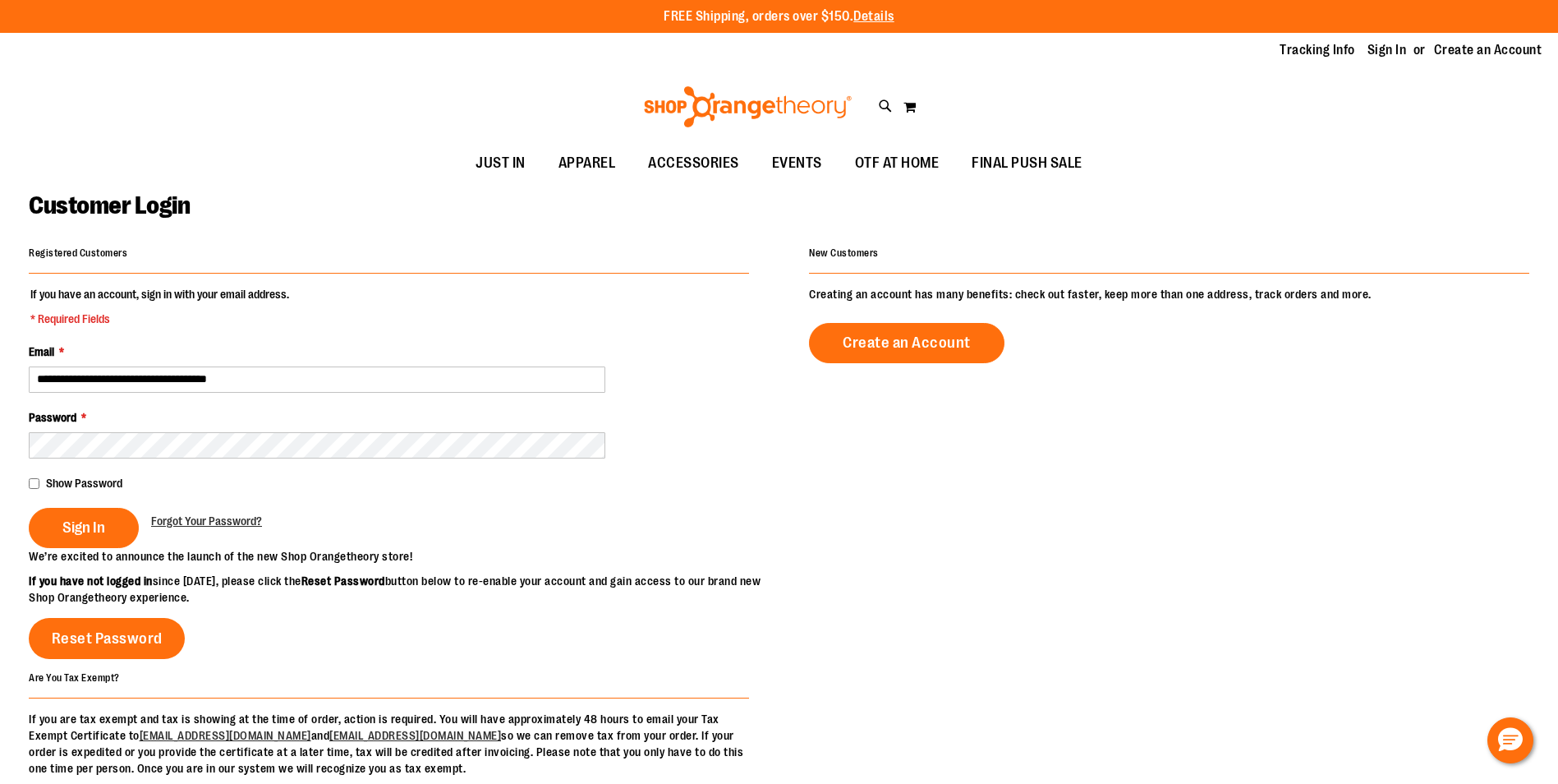
click at [130, 462] on fieldset "**********" at bounding box center [389, 417] width 720 height 262
click at [72, 519] on span "Sign In" at bounding box center [83, 527] width 43 height 18
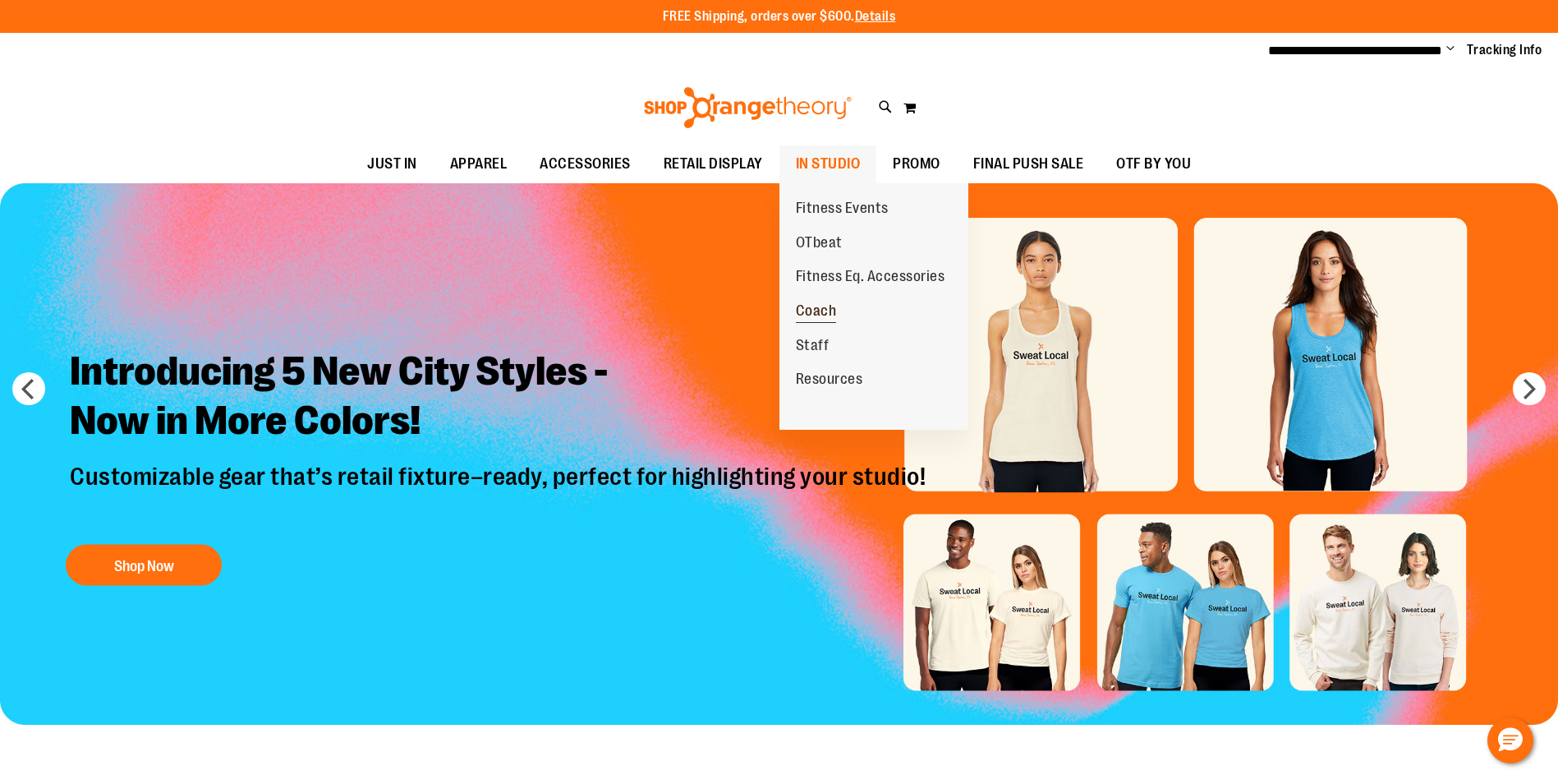
click at [834, 315] on span "Coach" at bounding box center [816, 312] width 41 height 21
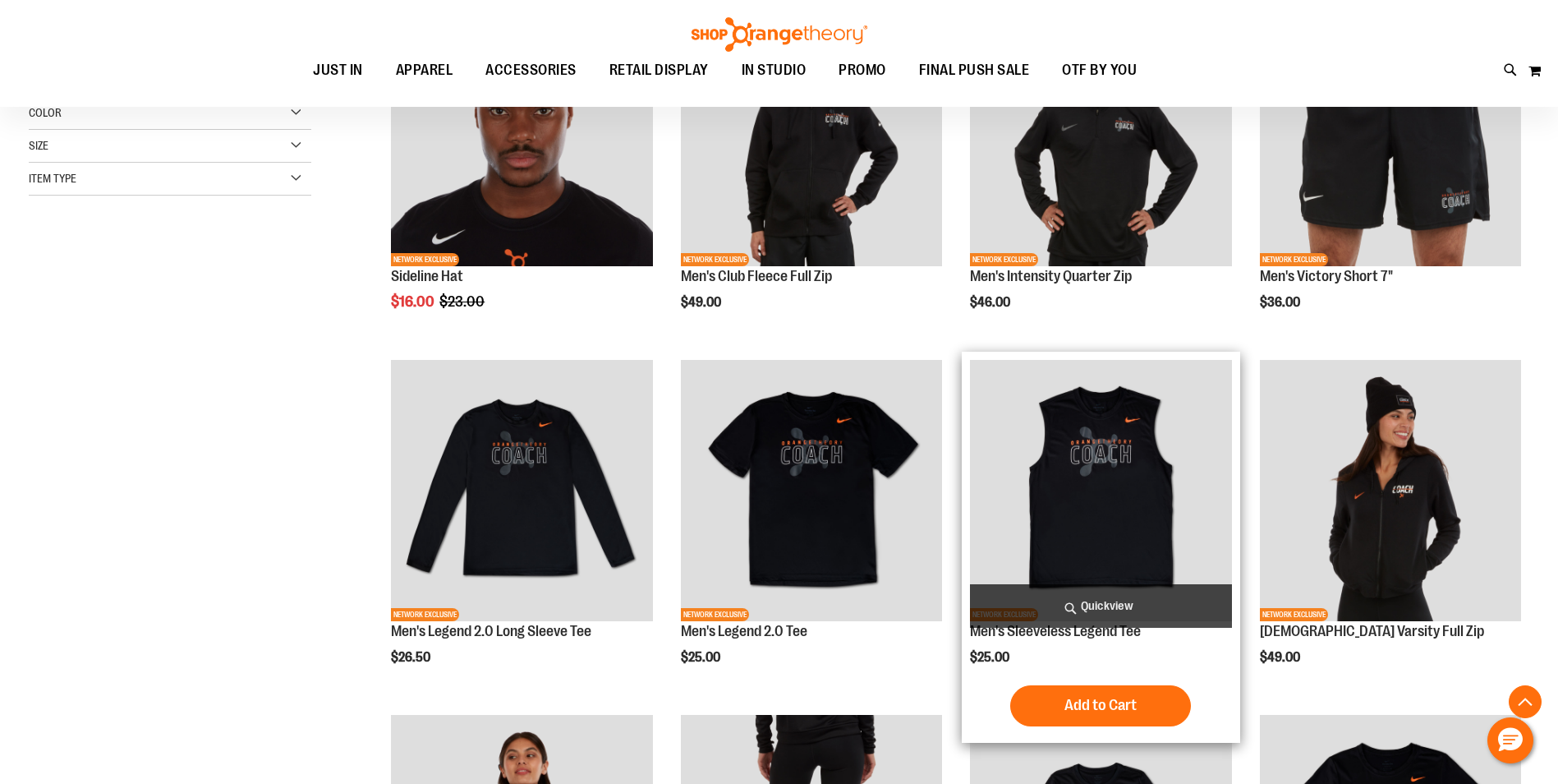
scroll to position [410, 0]
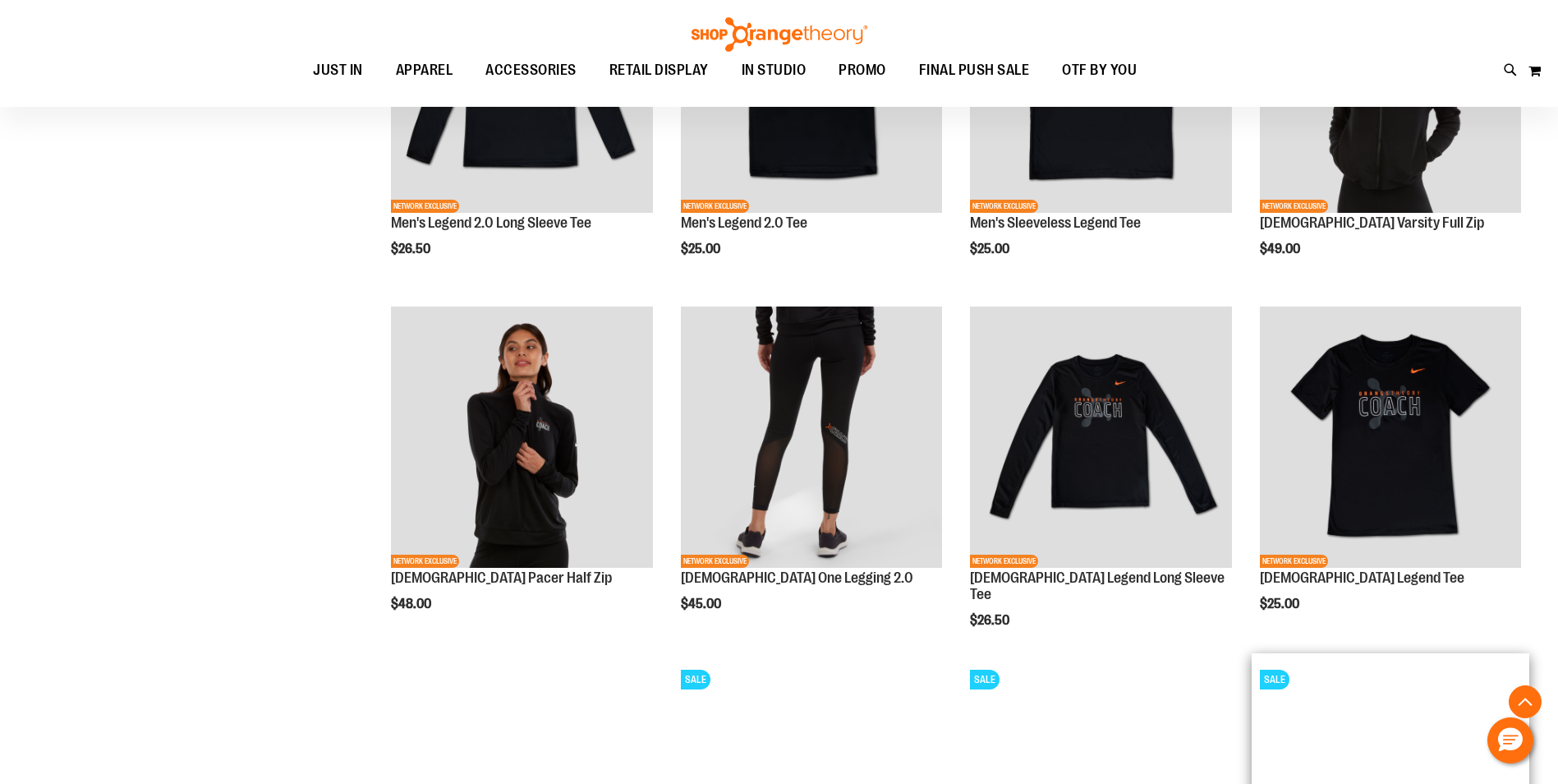
scroll to position [328, 0]
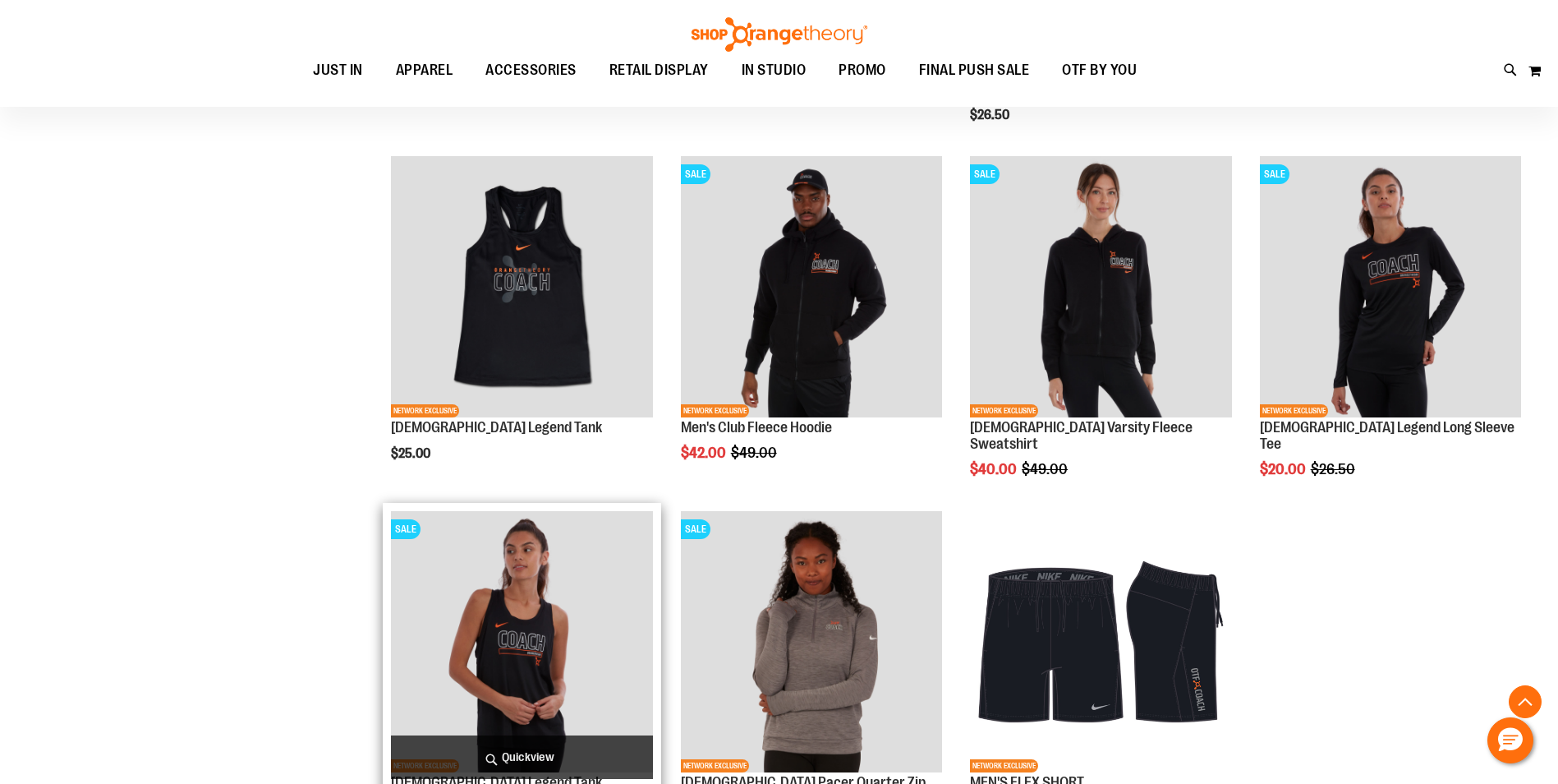
scroll to position [1395, 0]
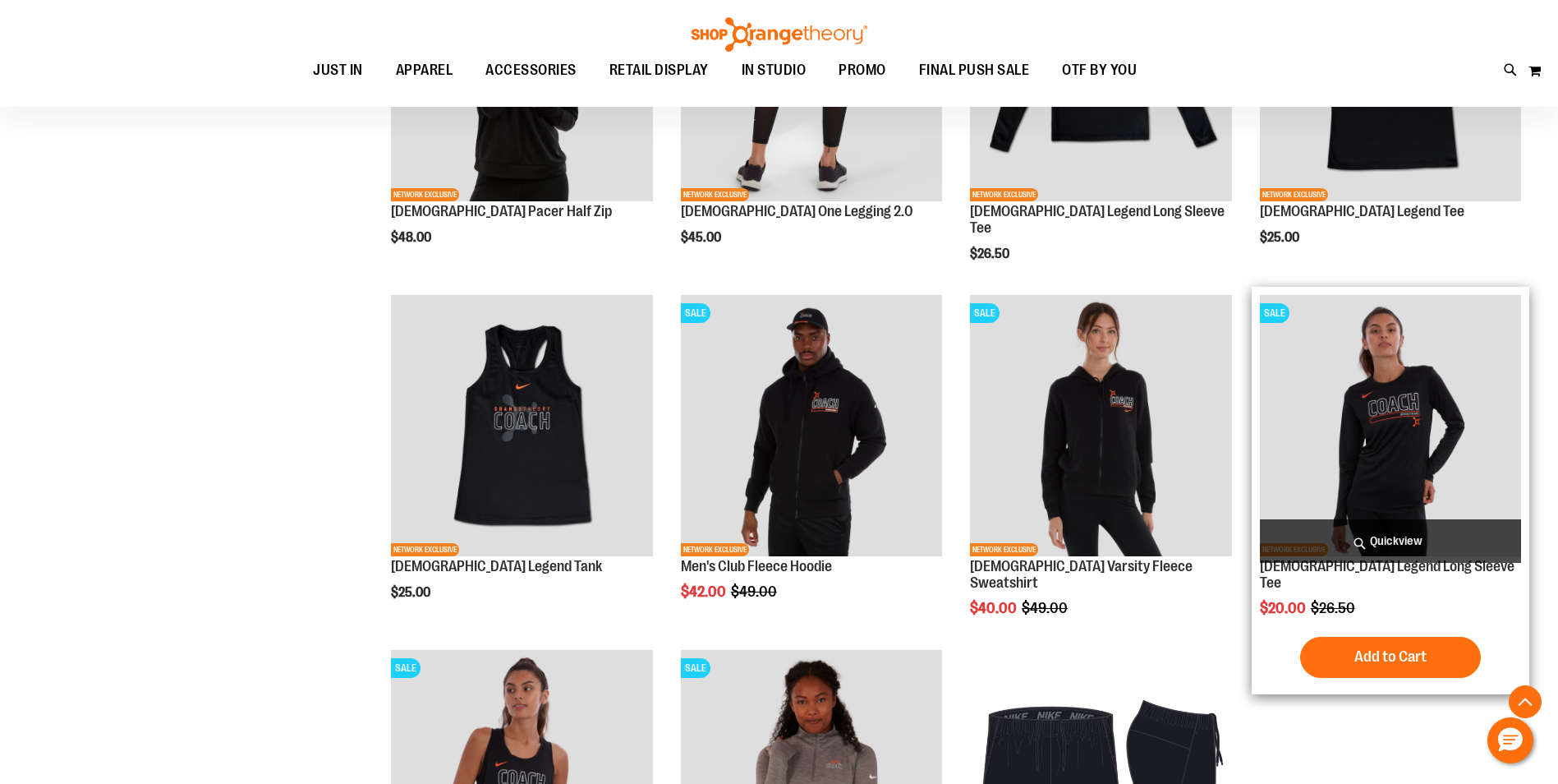
scroll to position [1067, 0]
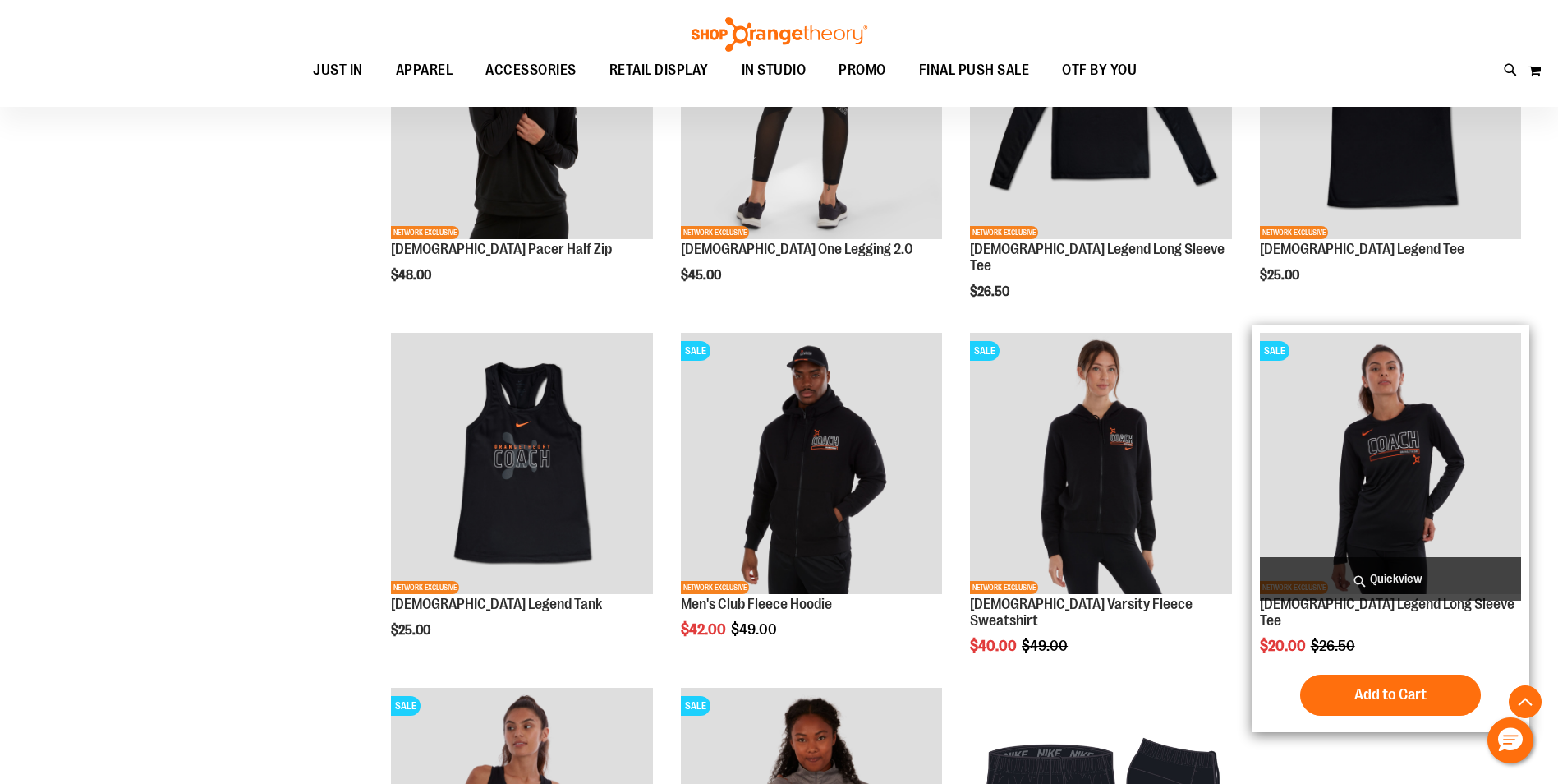
click at [1390, 473] on img "product" at bounding box center [1390, 463] width 261 height 261
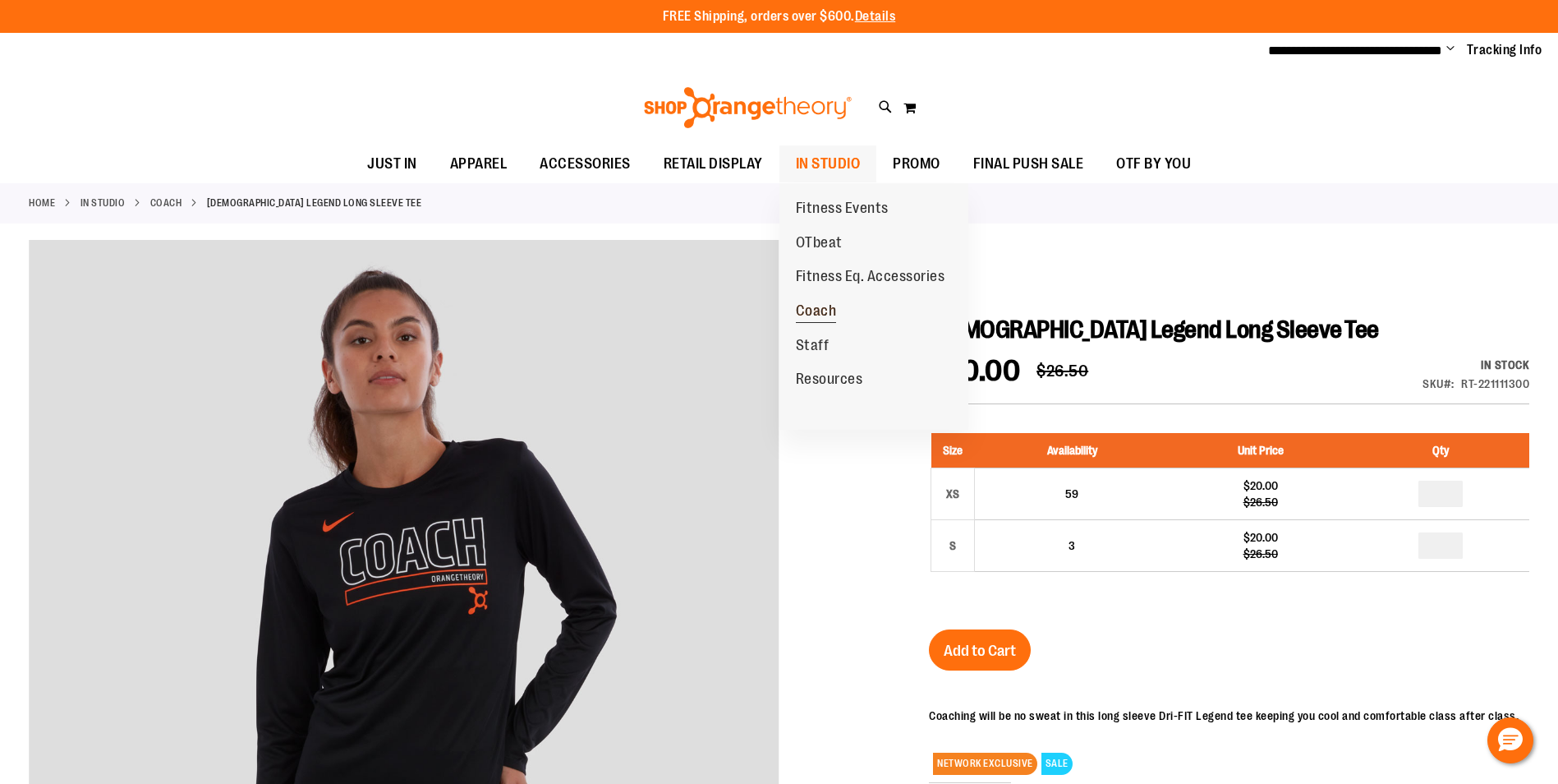
click at [821, 311] on span "Coach" at bounding box center [816, 312] width 41 height 21
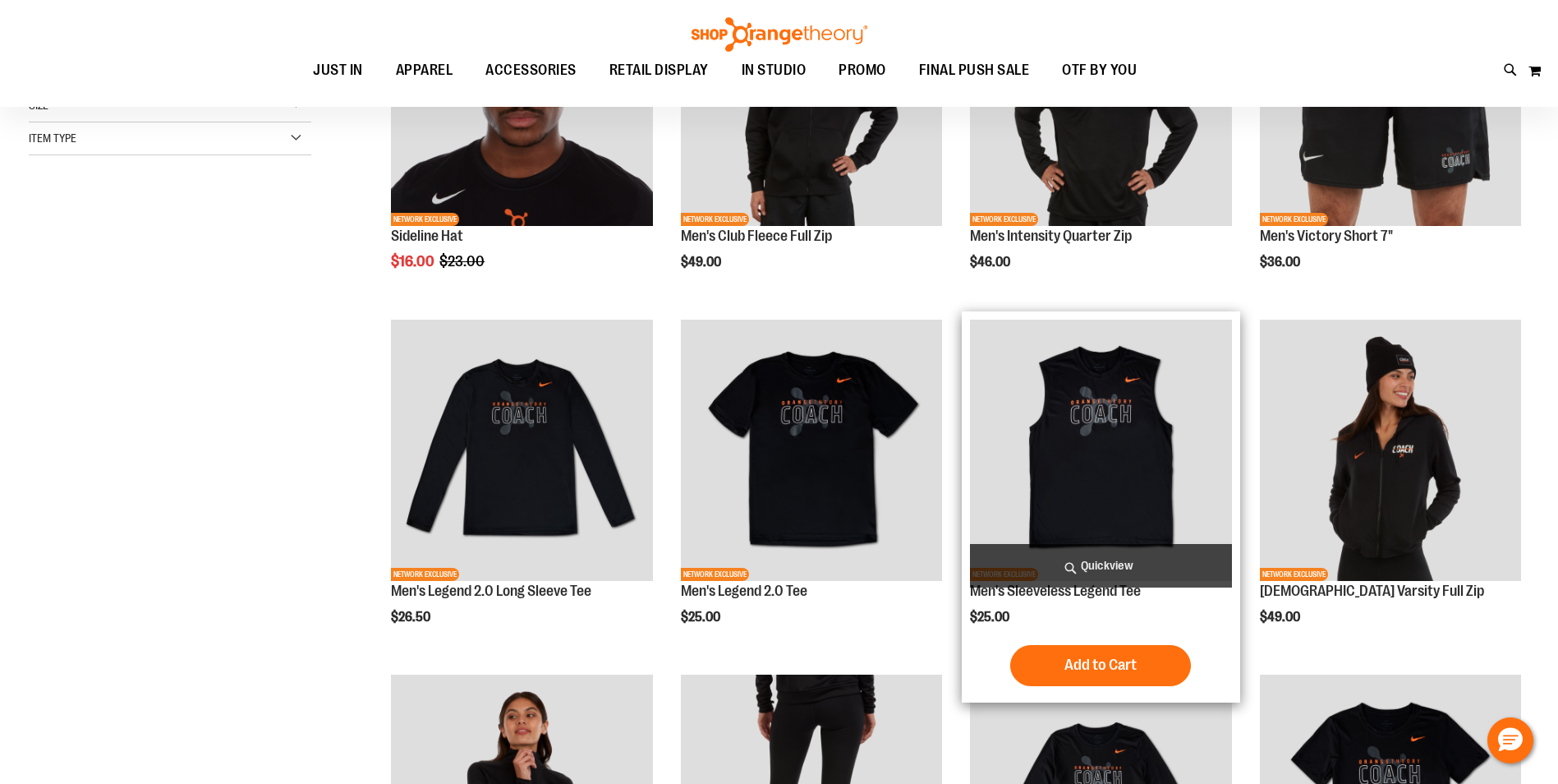
scroll to position [463, 0]
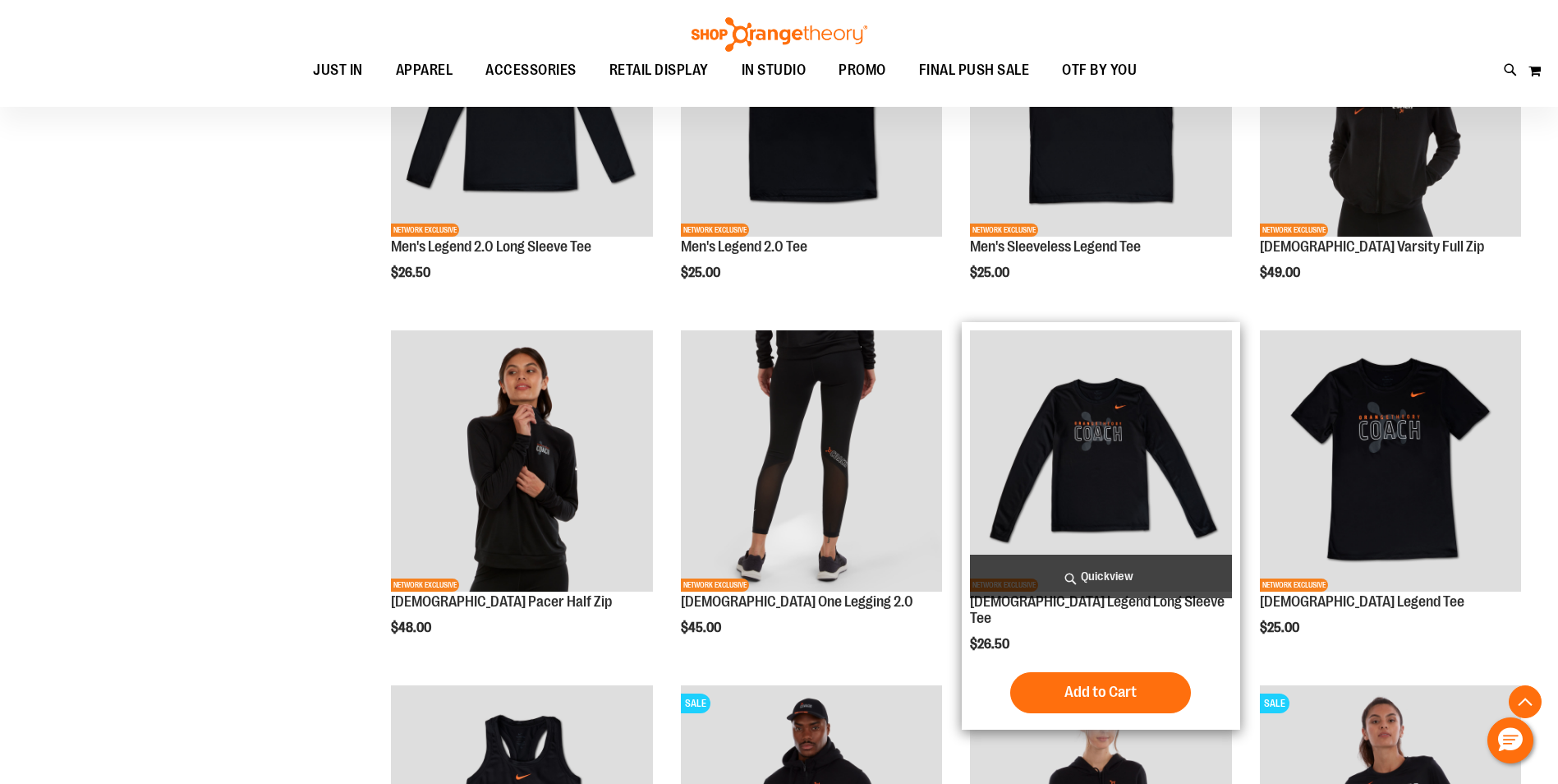
scroll to position [956, 0]
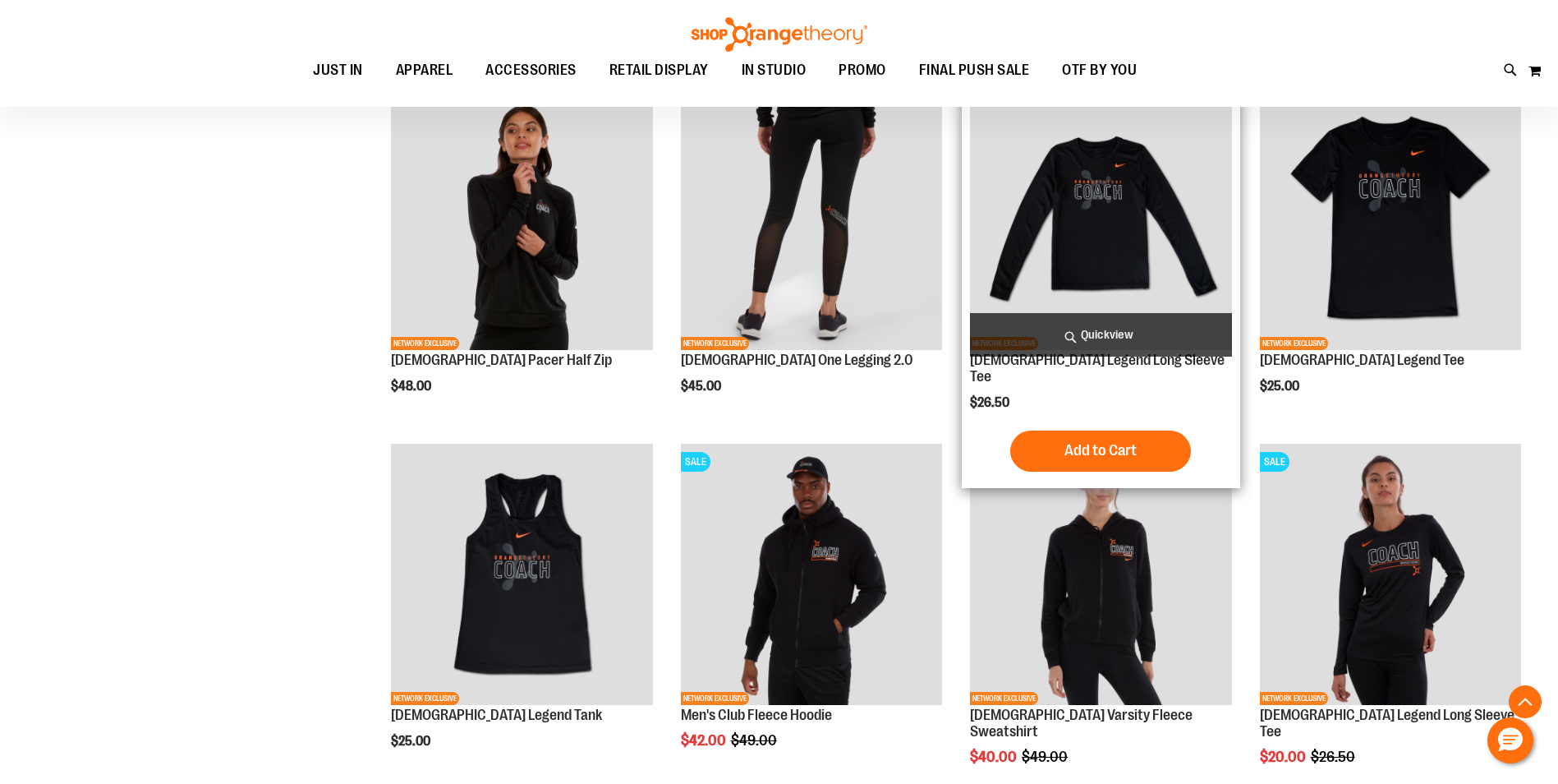
click at [1174, 228] on img "product" at bounding box center [1100, 219] width 261 height 261
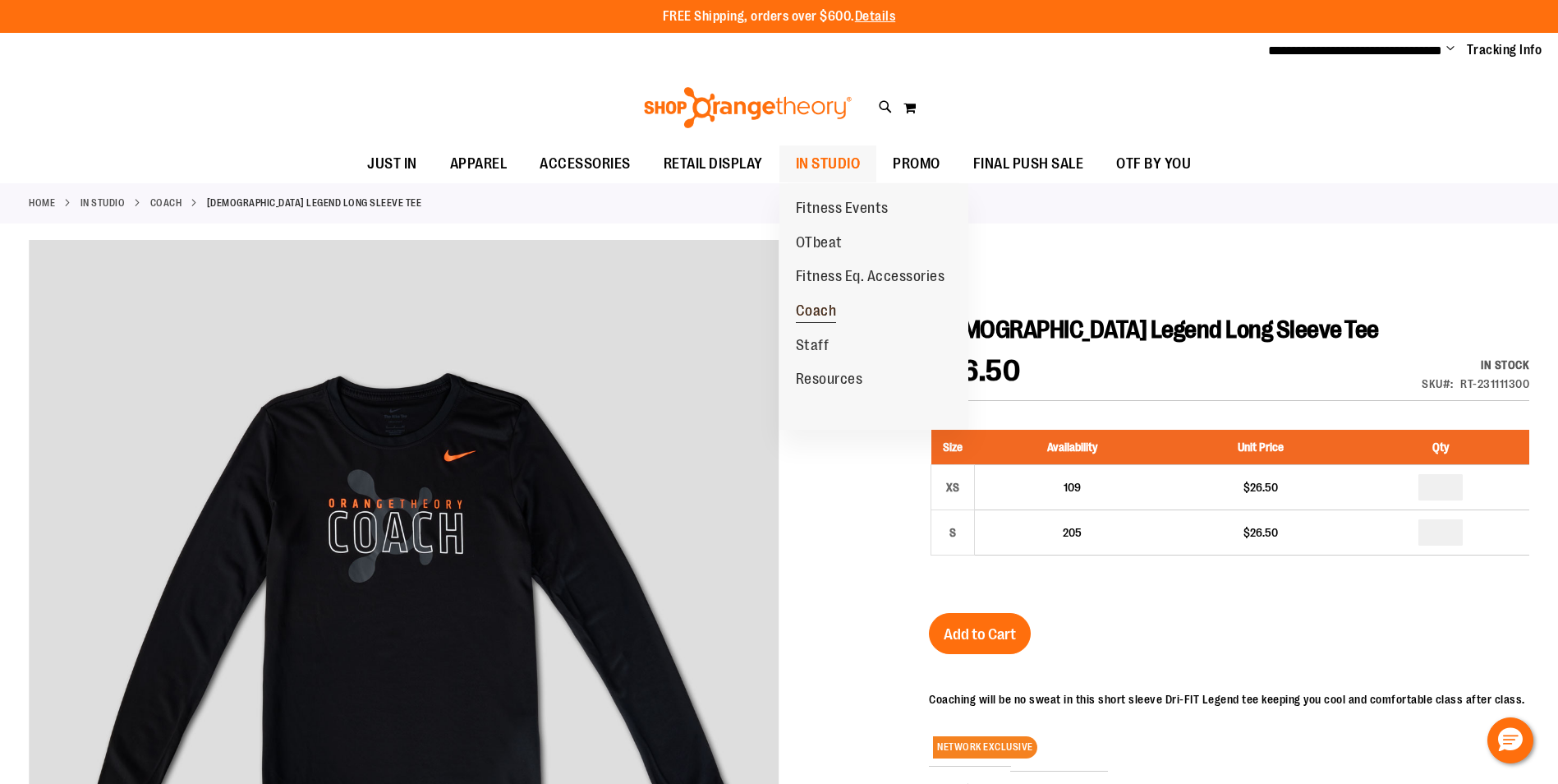
click at [815, 315] on span "Coach" at bounding box center [816, 312] width 41 height 21
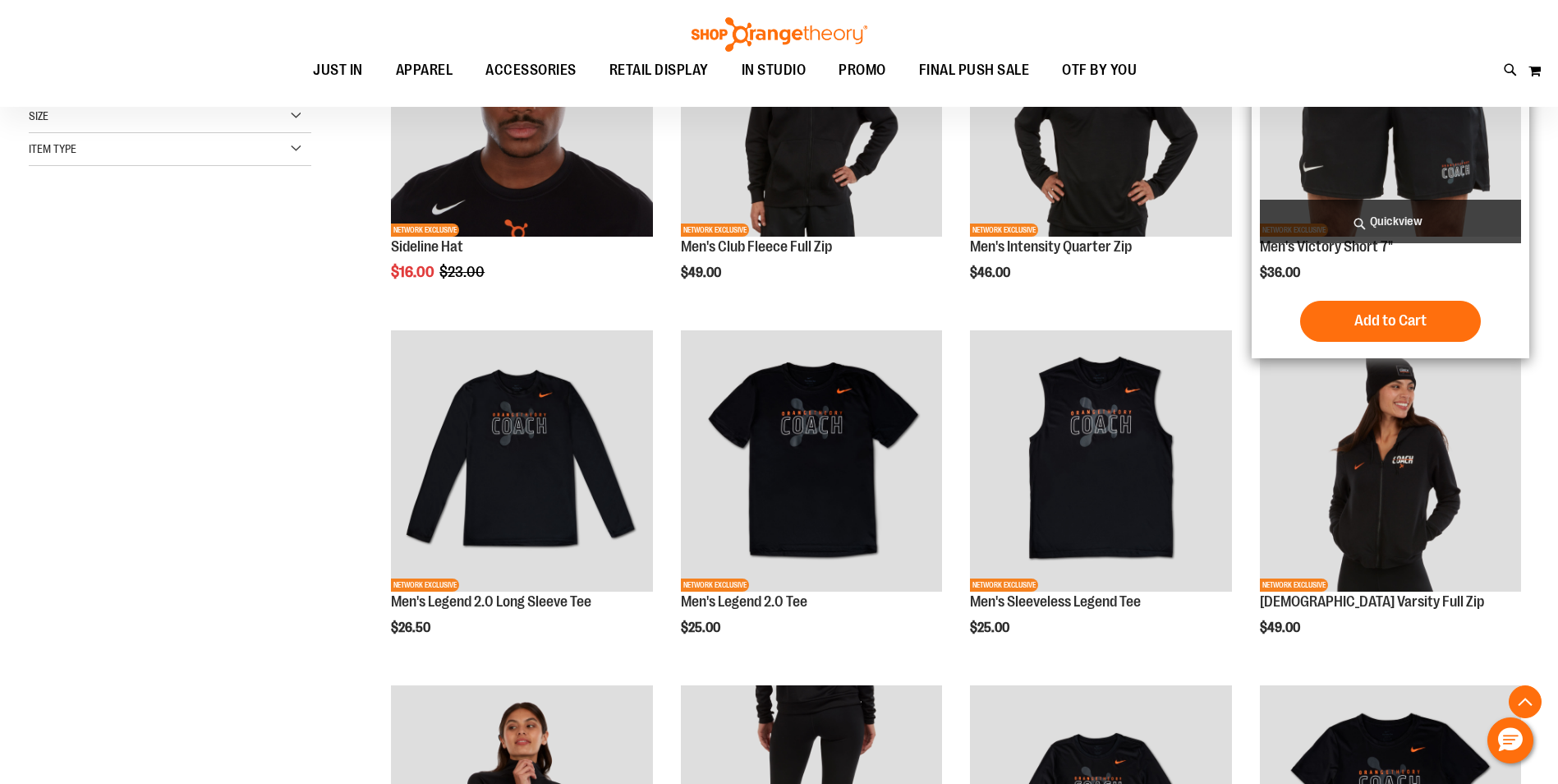
scroll to position [410, 0]
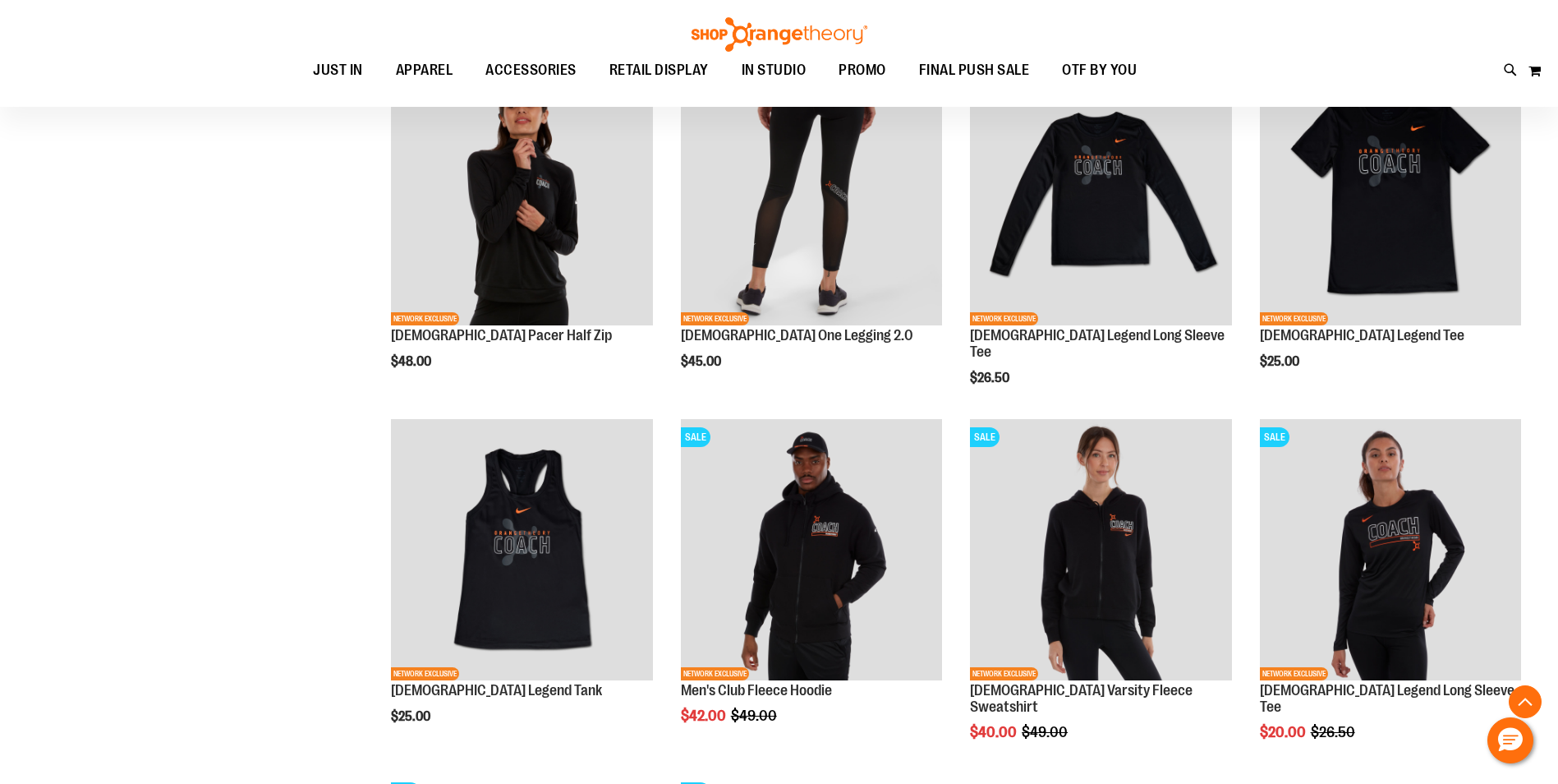
scroll to position [821, 0]
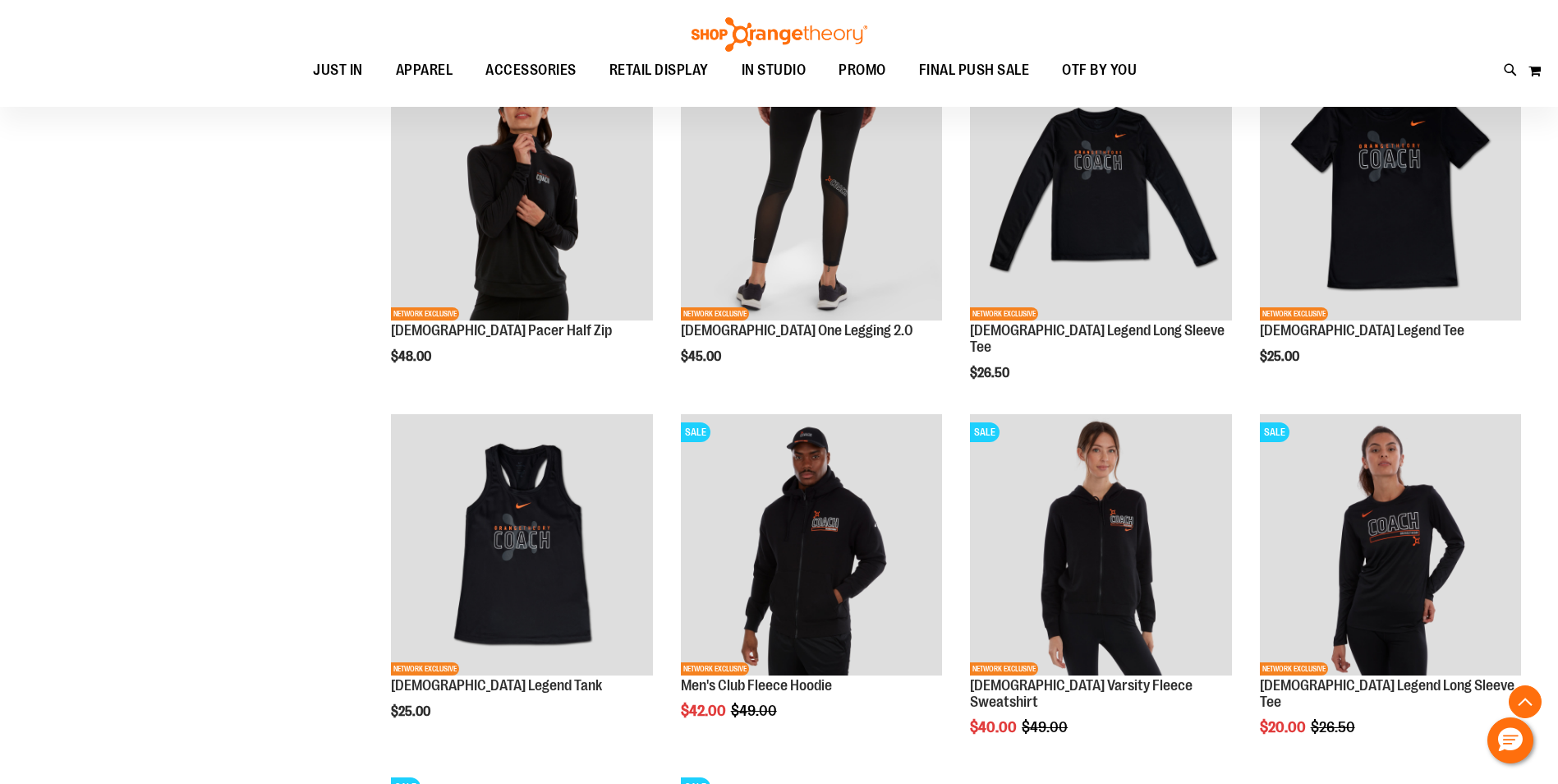
scroll to position [903, 0]
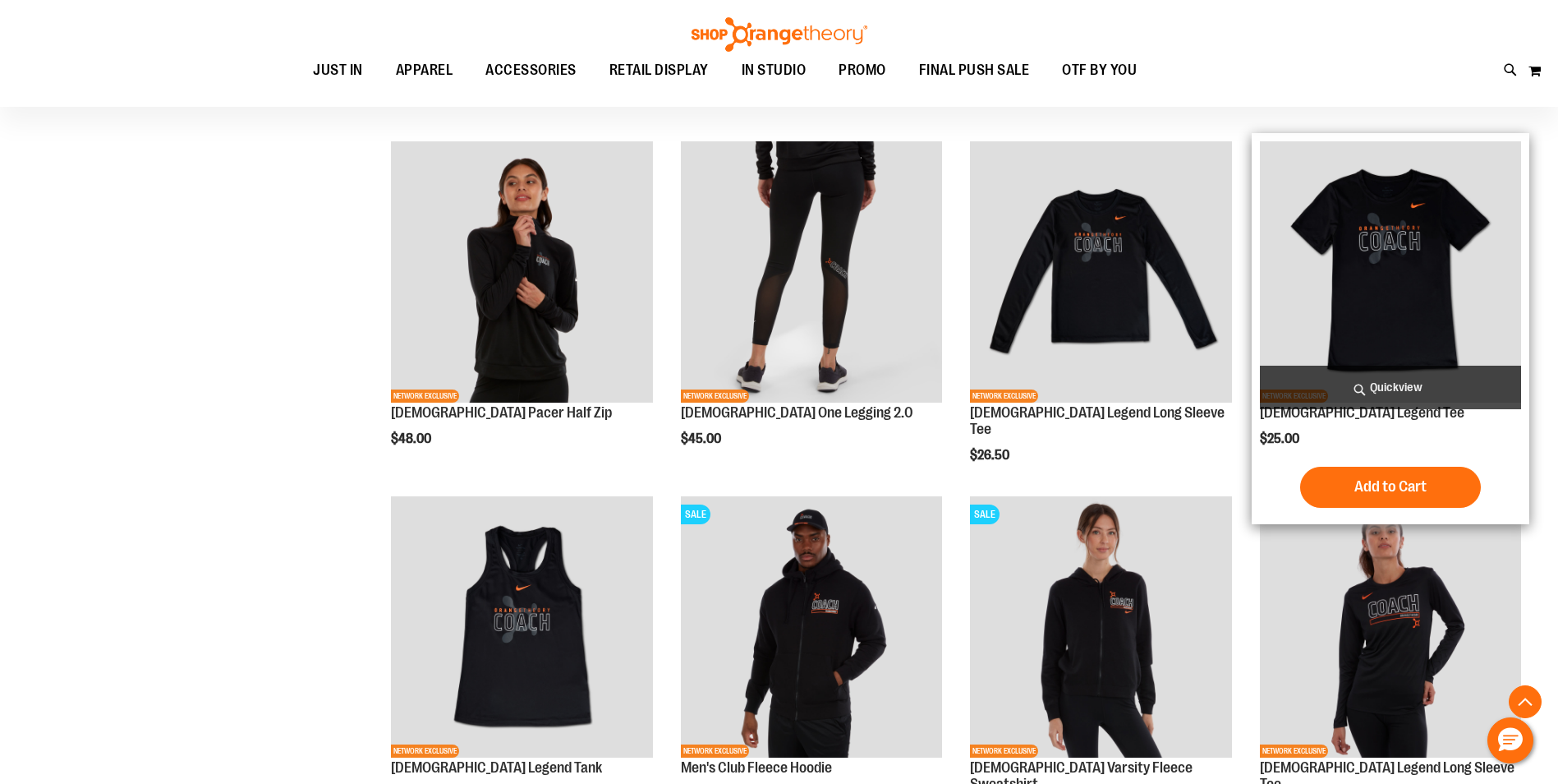
click at [1397, 306] on img "product" at bounding box center [1390, 271] width 261 height 261
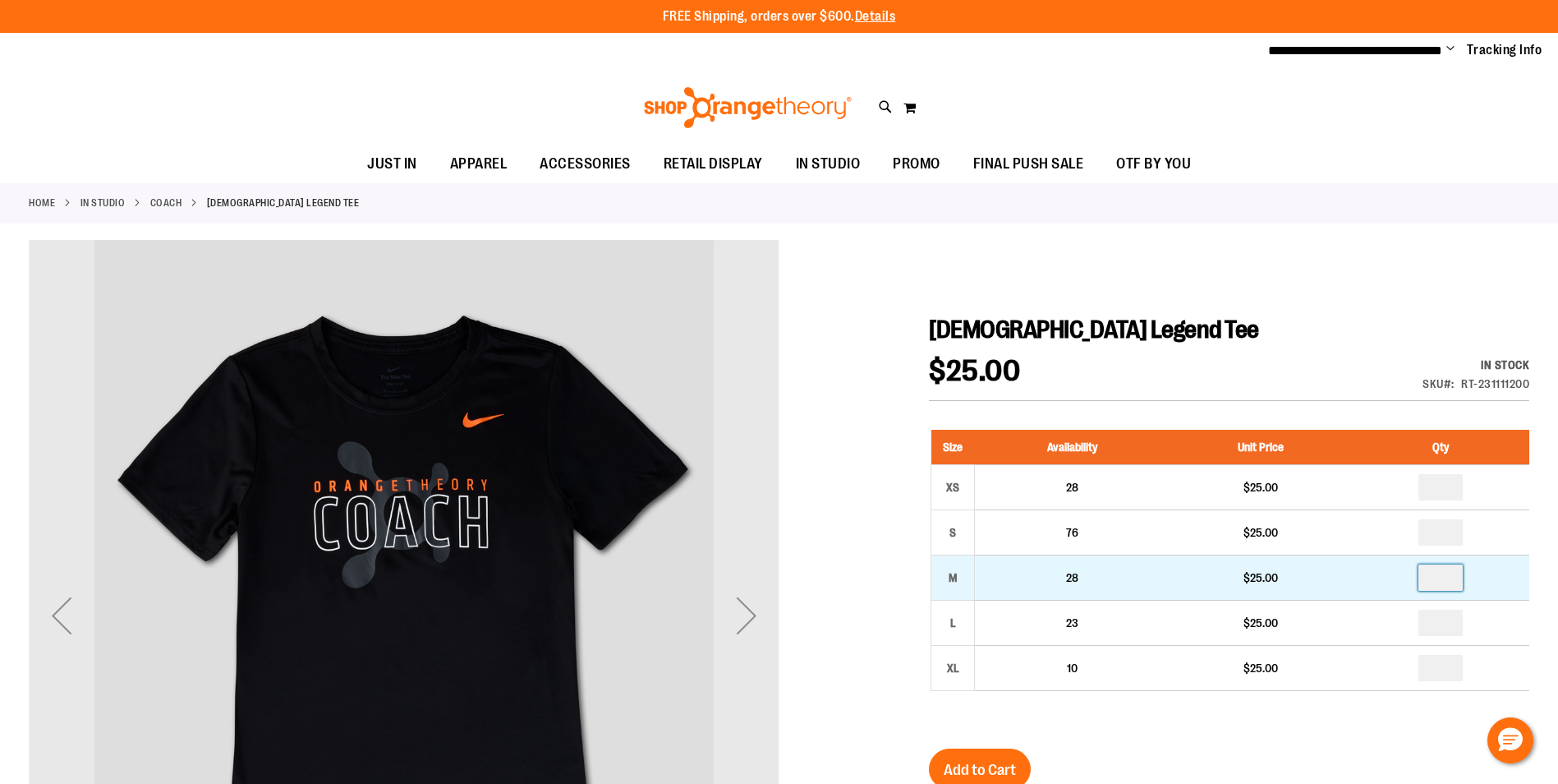
drag, startPoint x: 1460, startPoint y: 580, endPoint x: 1441, endPoint y: 574, distance: 20.5
click at [1441, 574] on input "number" at bounding box center [1440, 577] width 44 height 26
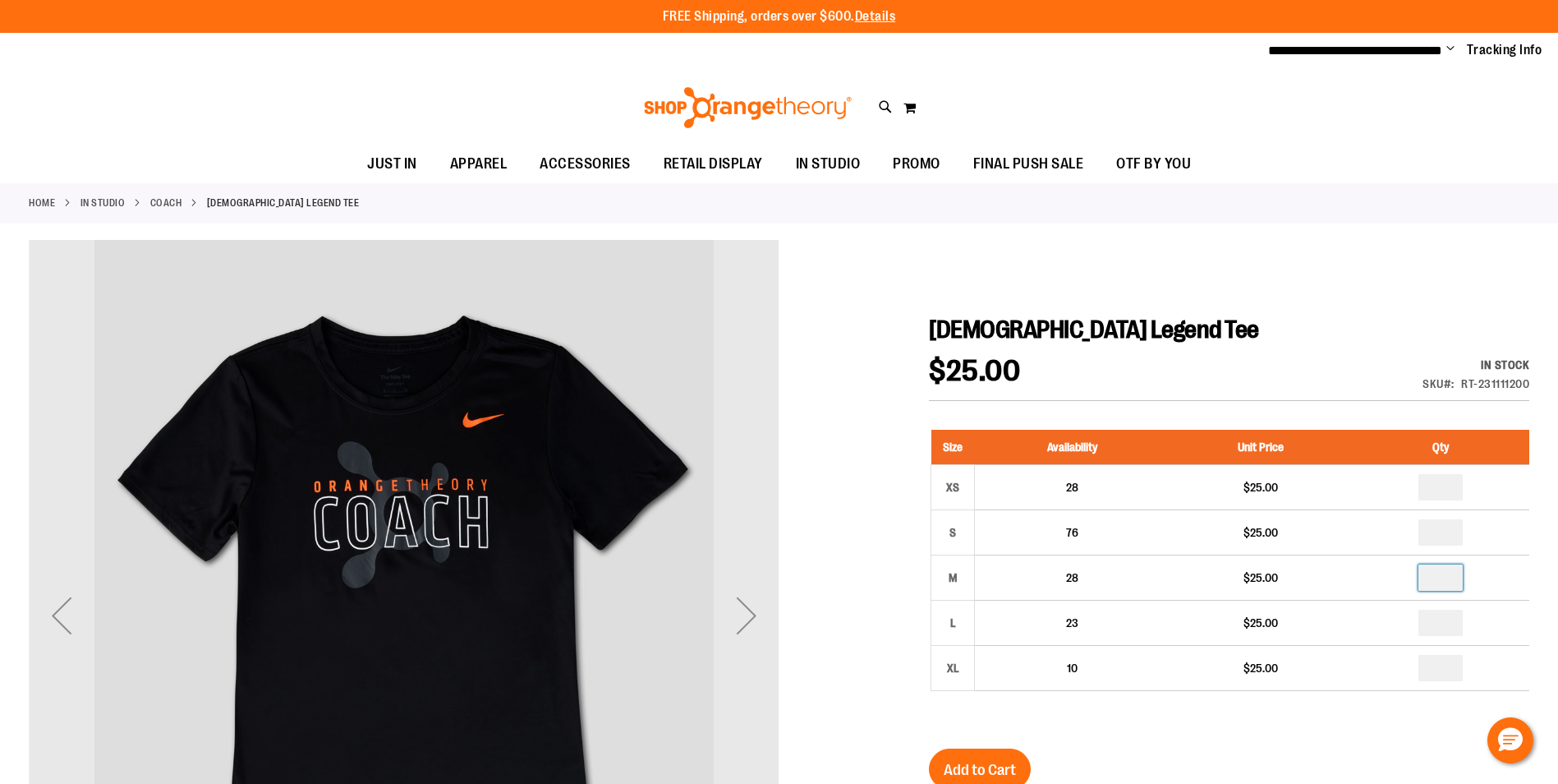
type input "*"
click at [1206, 328] on h1 "[DEMOGRAPHIC_DATA] Legend Tee" at bounding box center [1229, 330] width 600 height 30
click at [978, 759] on button "Add to Cart" at bounding box center [980, 768] width 102 height 41
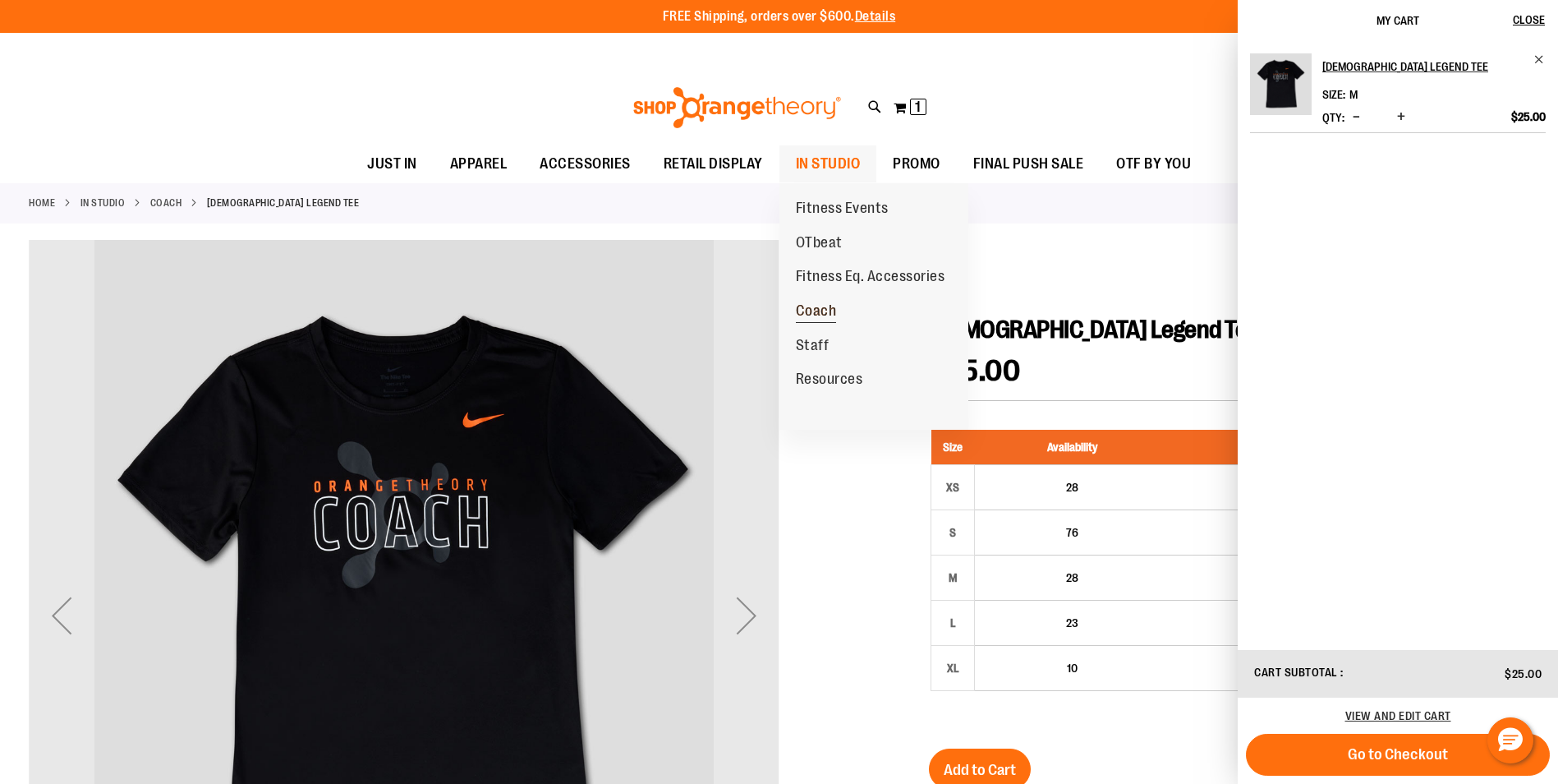
click at [820, 312] on span "Coach" at bounding box center [816, 312] width 41 height 21
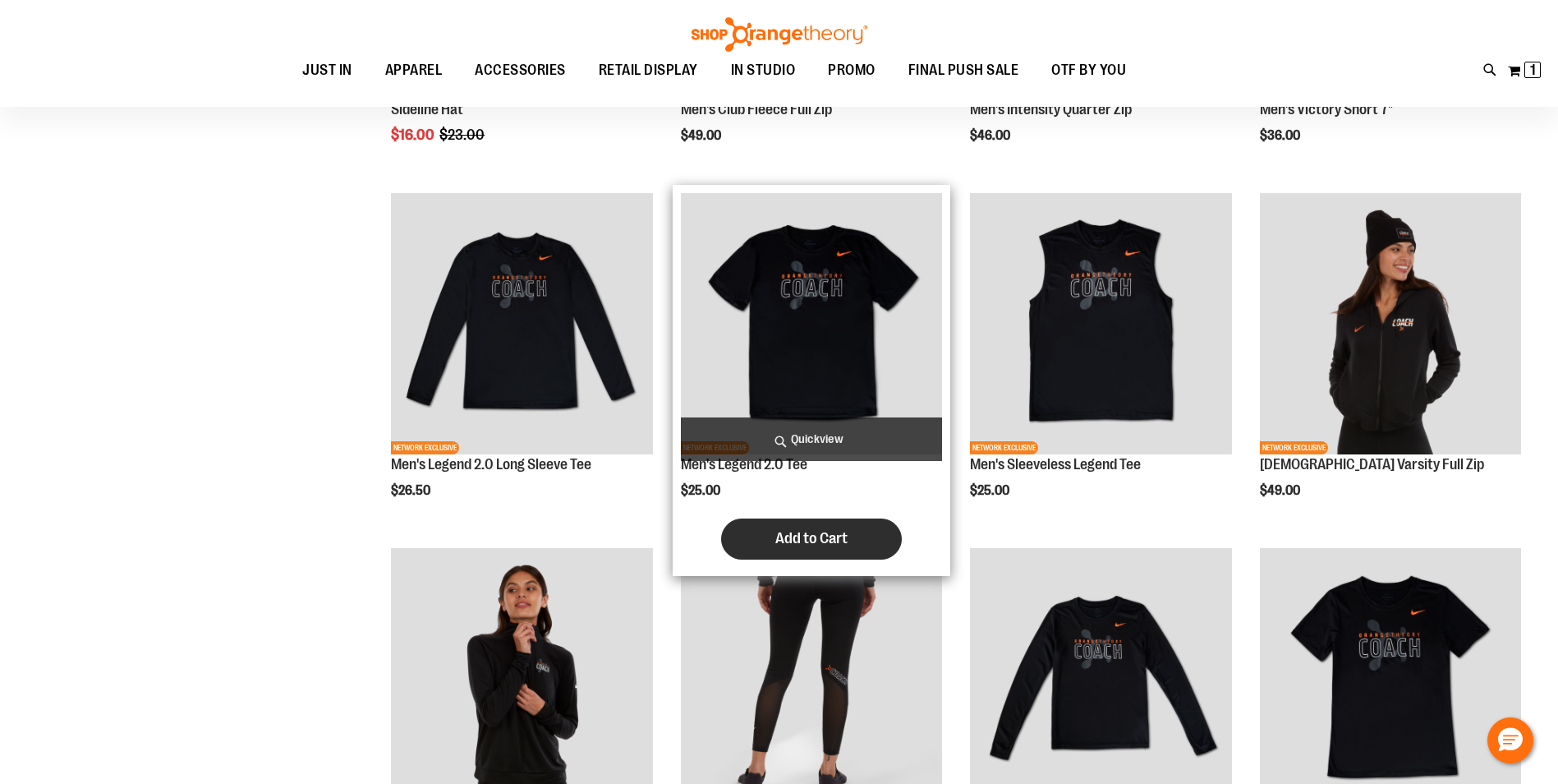
scroll to position [656, 0]
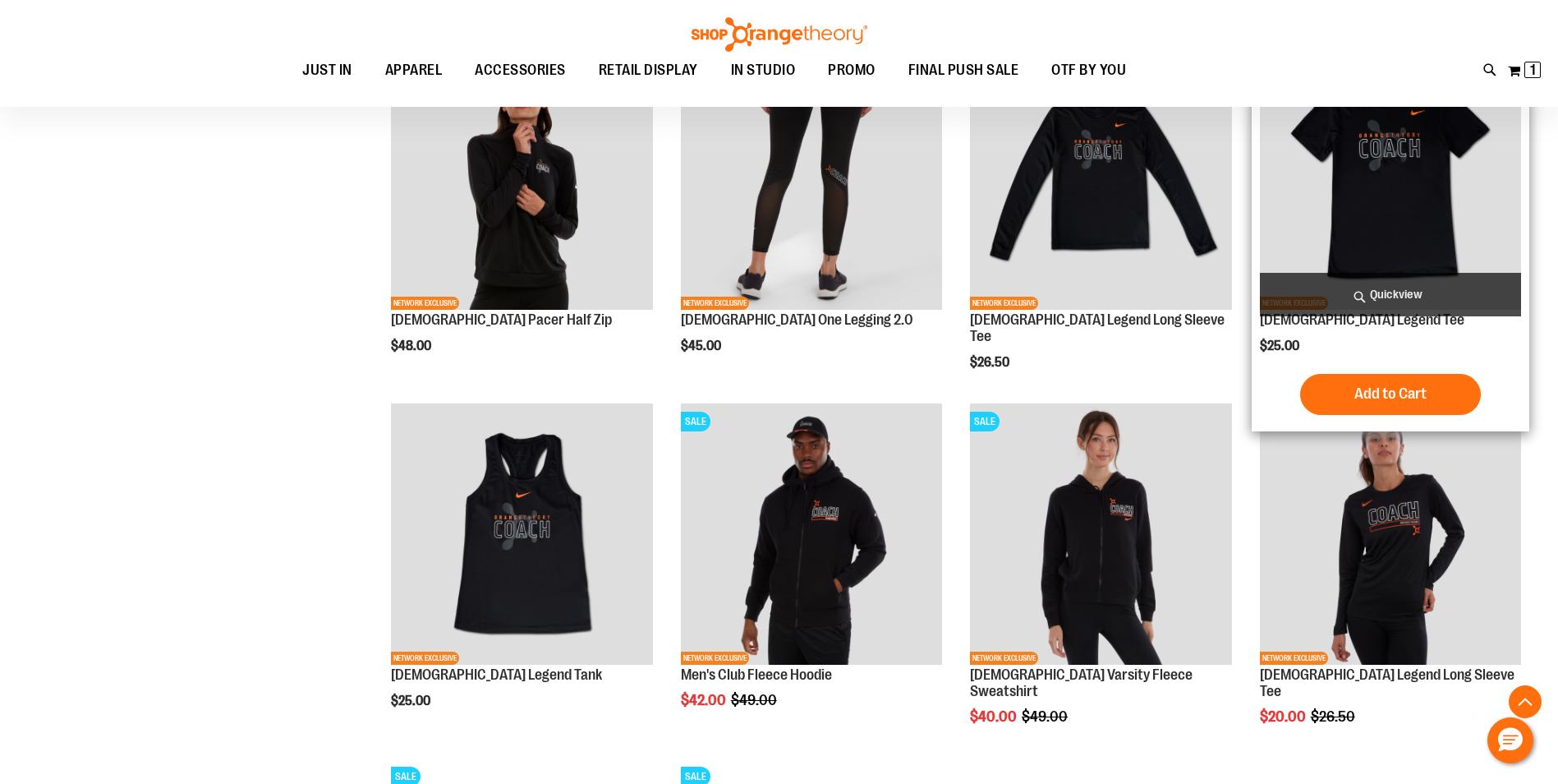
scroll to position [1067, 0]
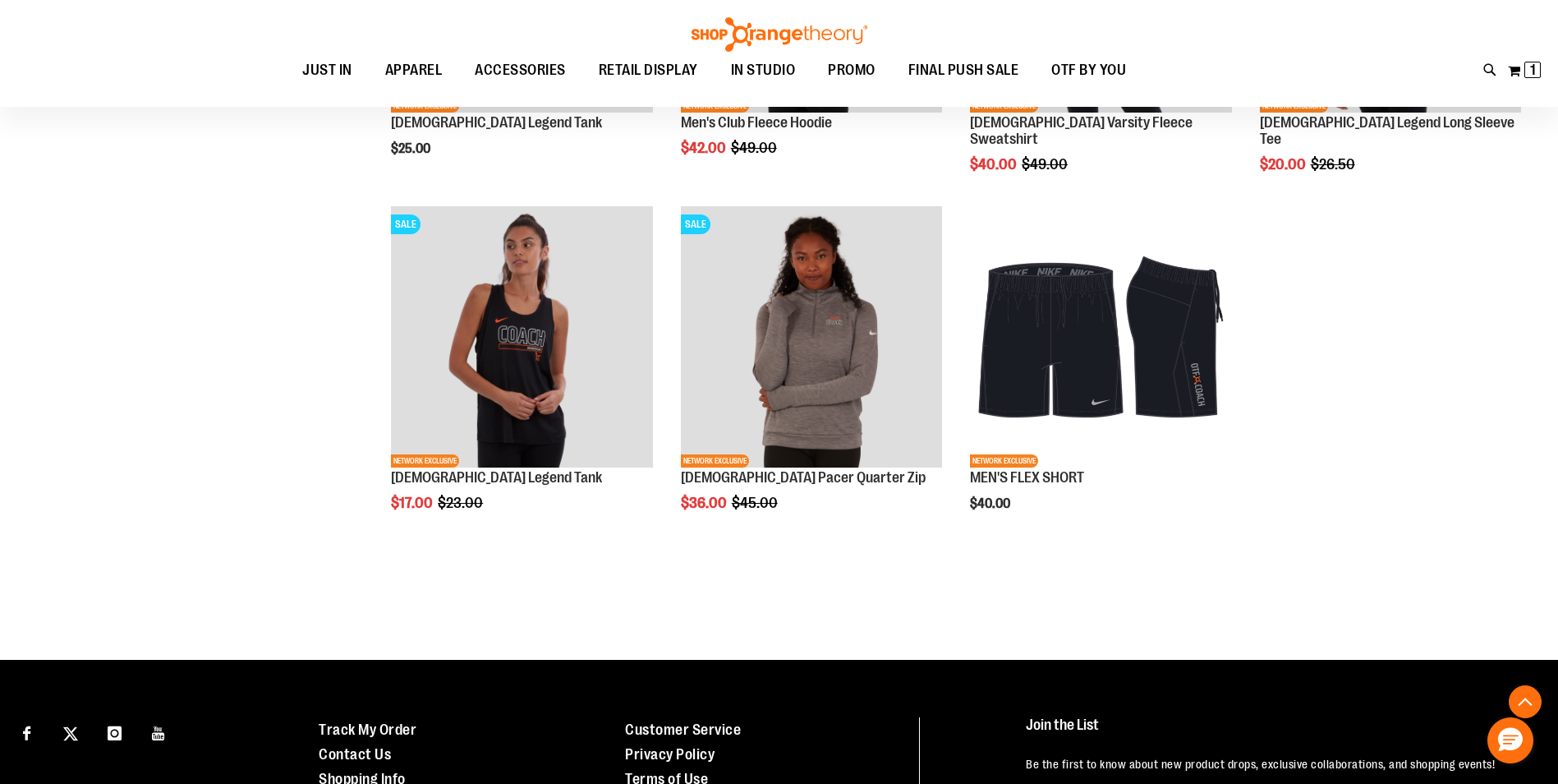
scroll to position [1642, 0]
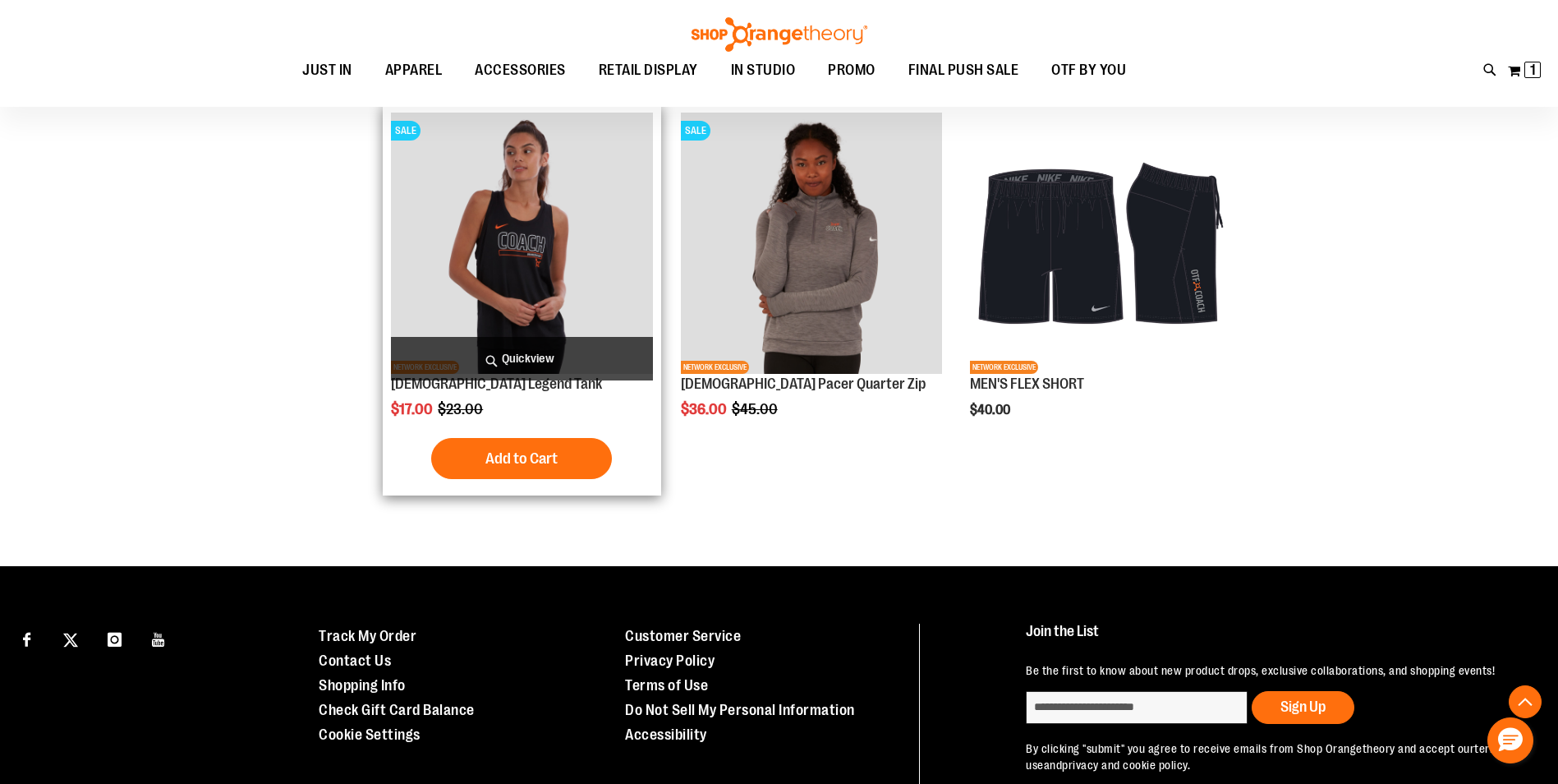
click at [540, 268] on img "product" at bounding box center [521, 243] width 261 height 261
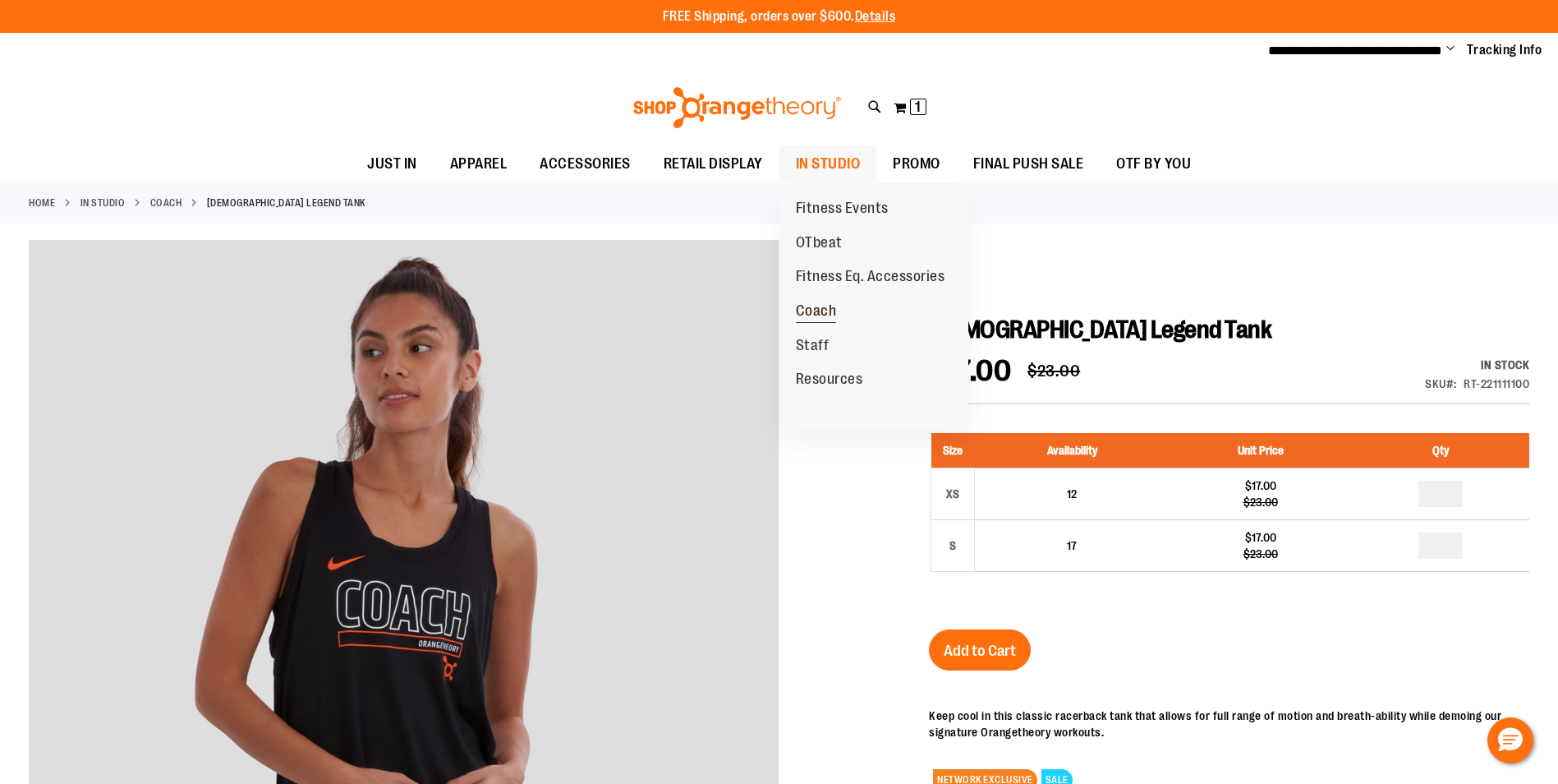
click at [817, 309] on span "Coach" at bounding box center [816, 312] width 41 height 21
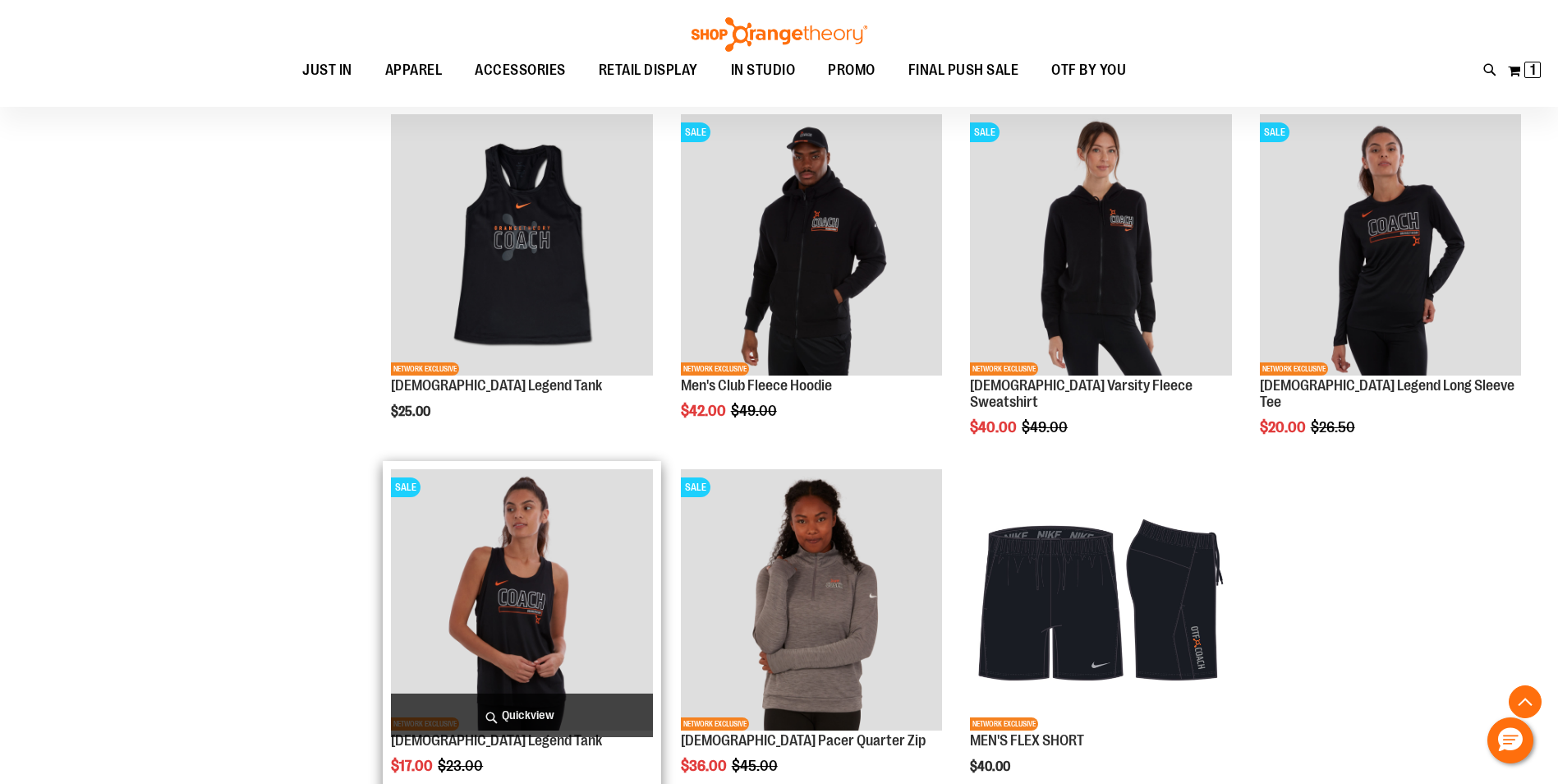
scroll to position [1313, 0]
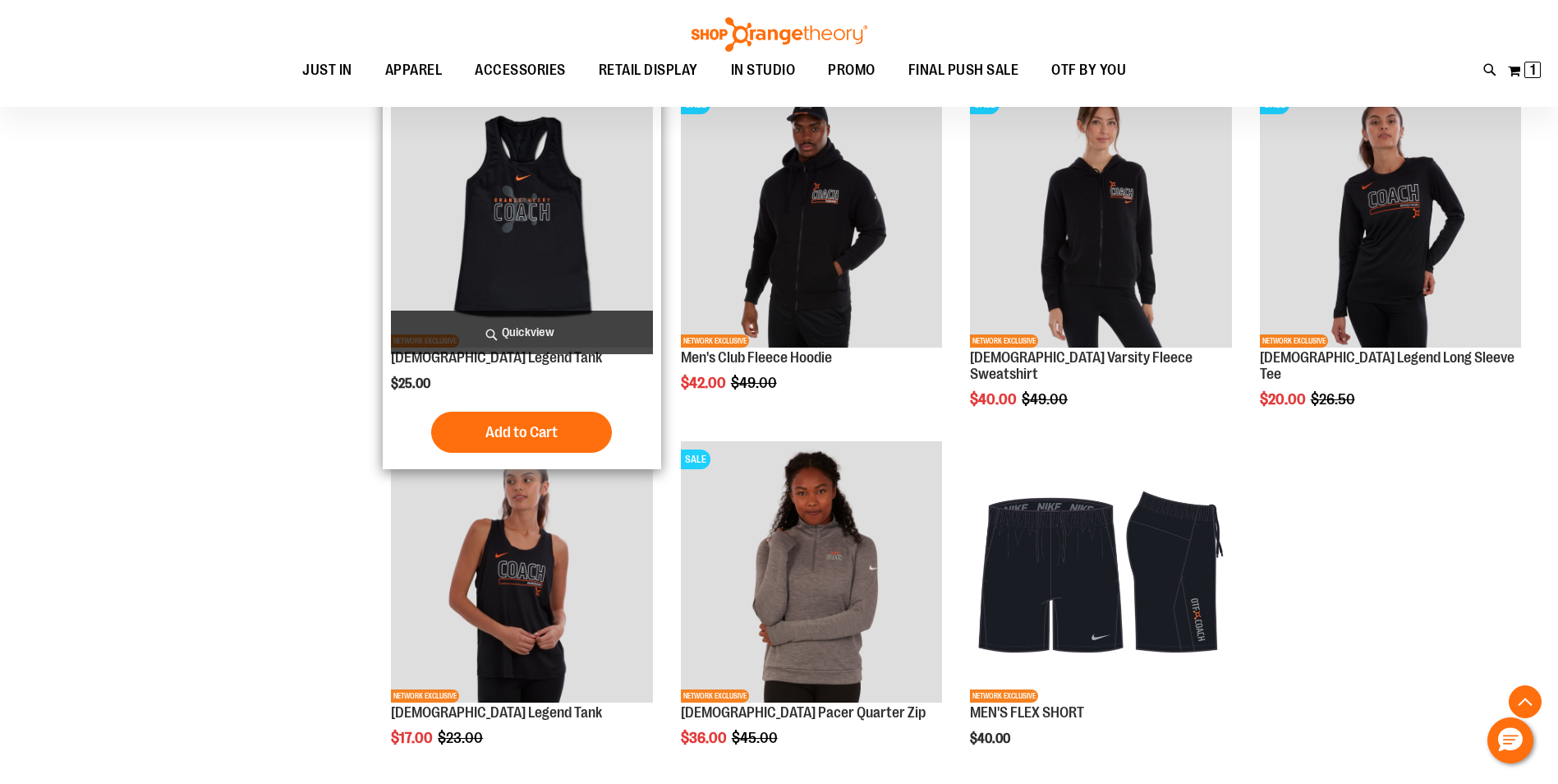
click at [558, 223] on img "product" at bounding box center [521, 216] width 261 height 261
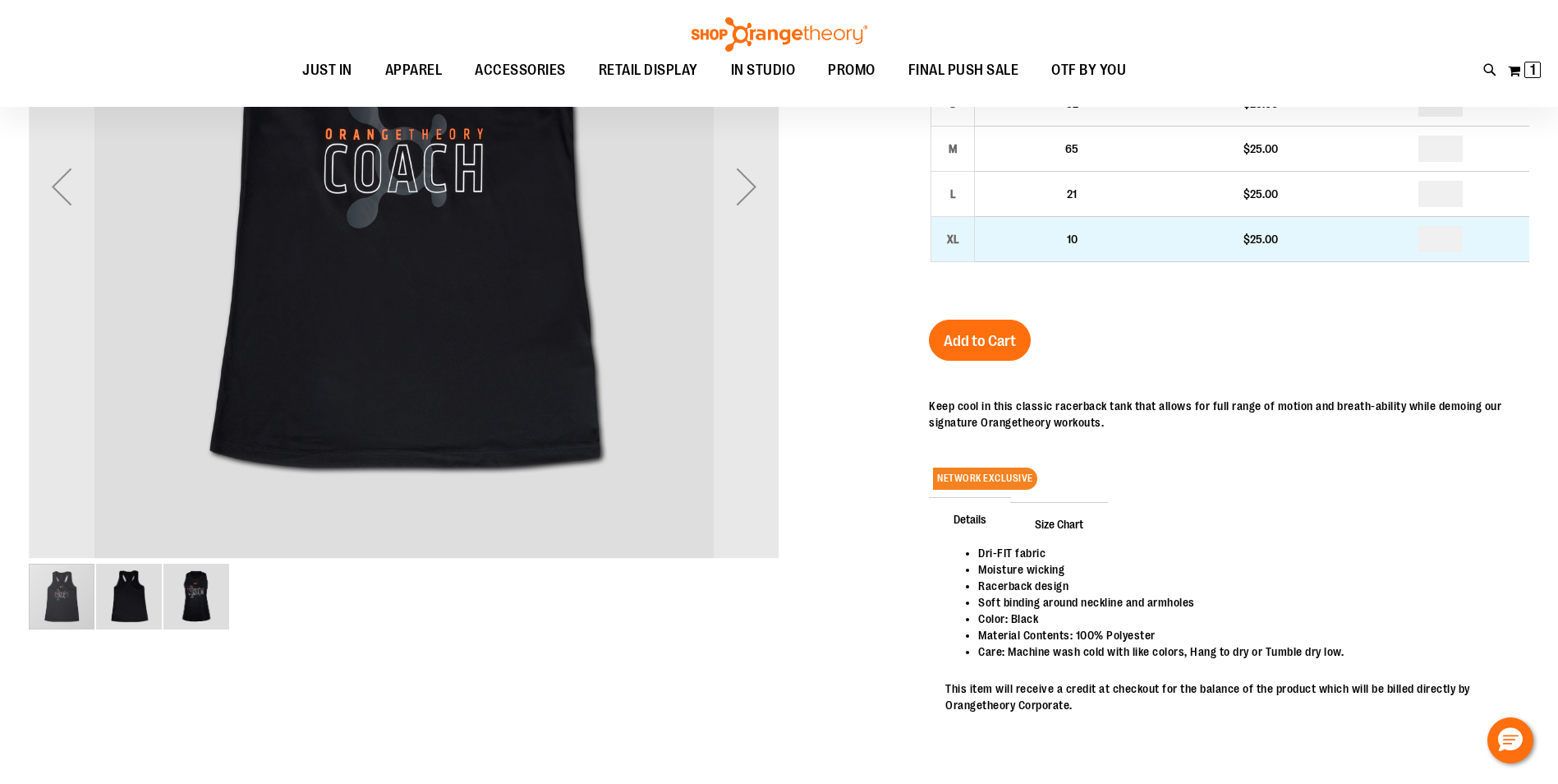
scroll to position [64, 0]
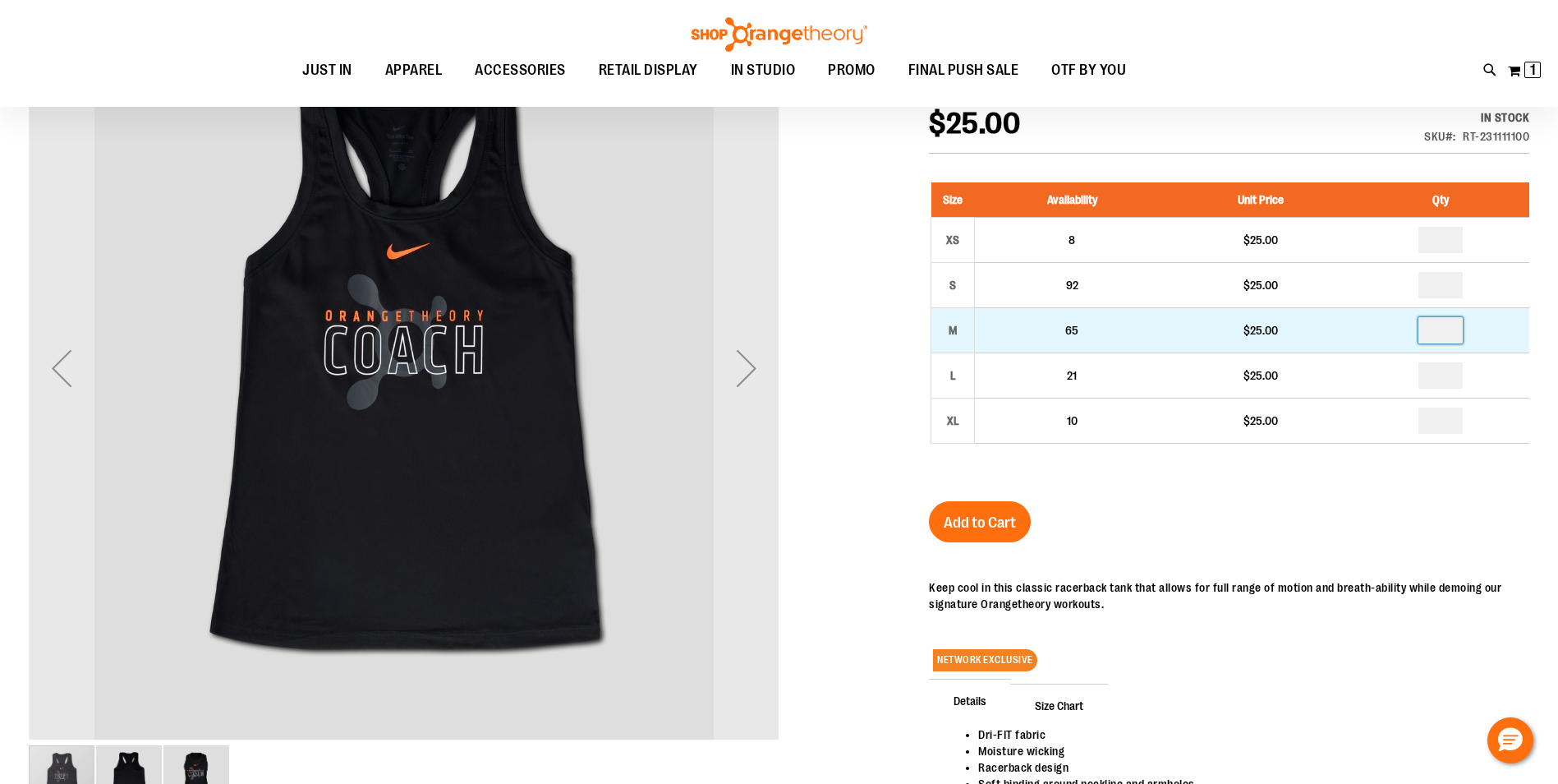
drag, startPoint x: 1445, startPoint y: 327, endPoint x: 1454, endPoint y: 330, distance: 9.6
click at [1445, 327] on input "number" at bounding box center [1440, 330] width 44 height 26
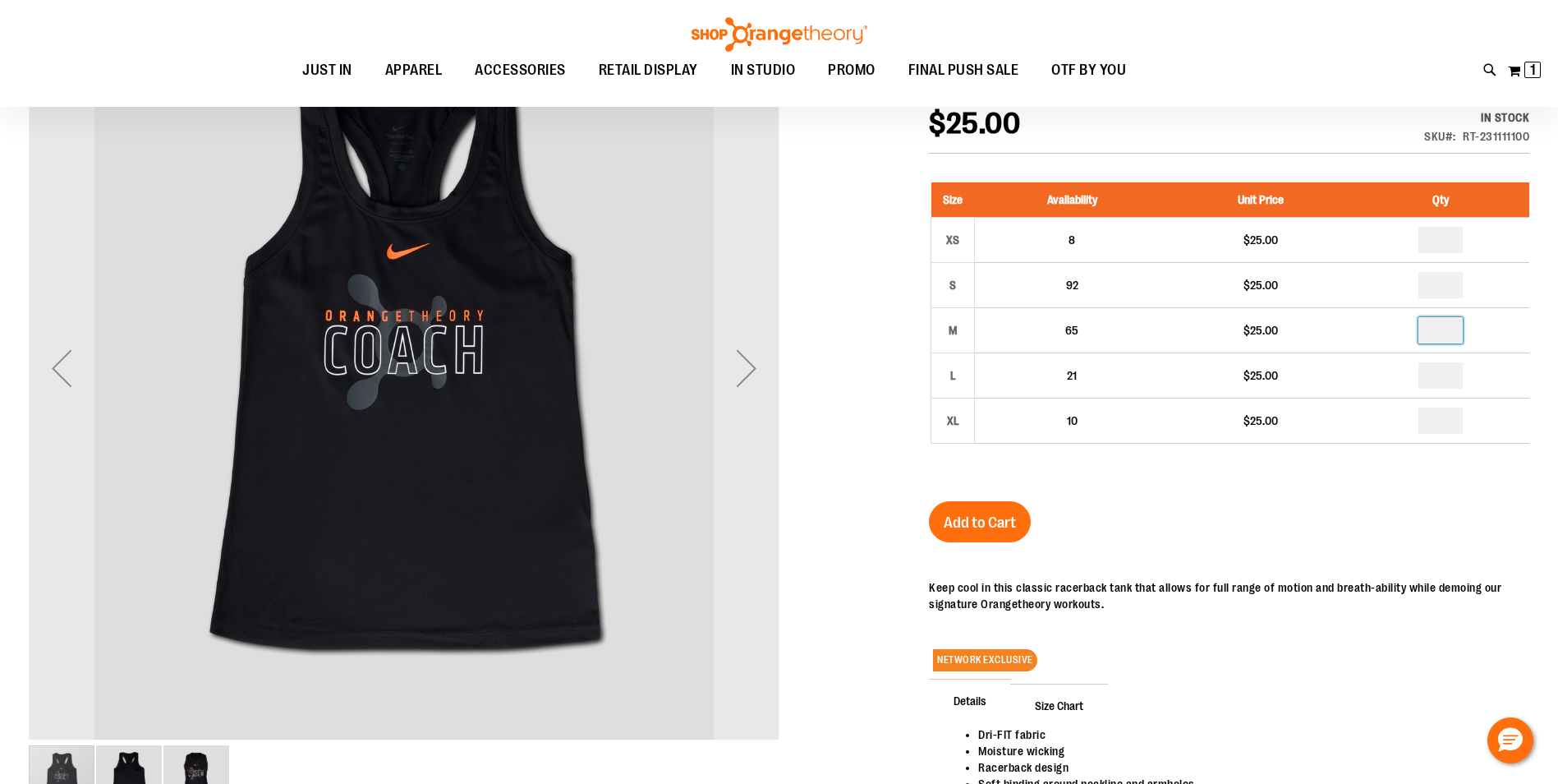
type input "*"
click at [1007, 524] on span "Add to Cart" at bounding box center [980, 522] width 72 height 18
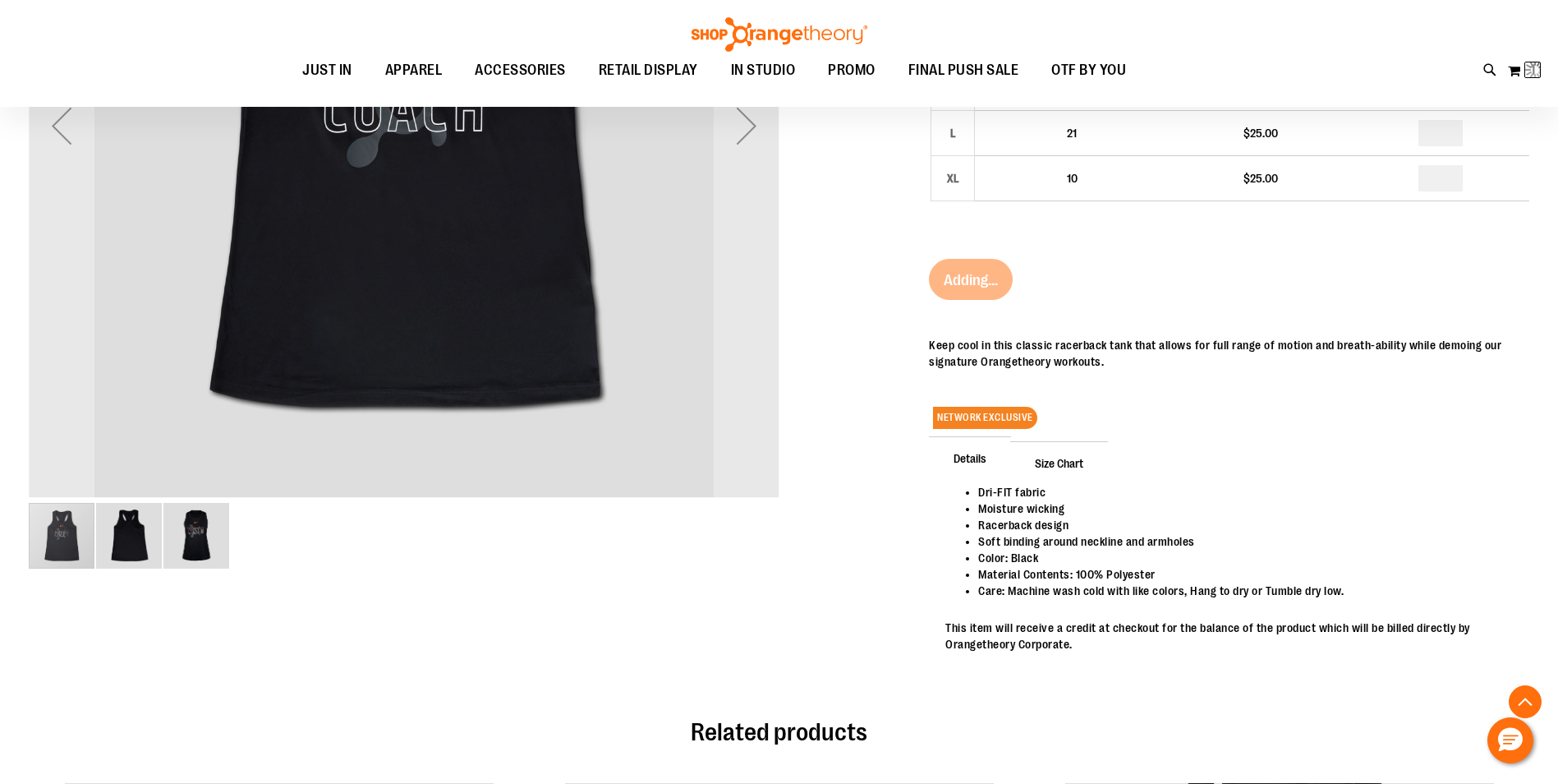
scroll to position [310, 0]
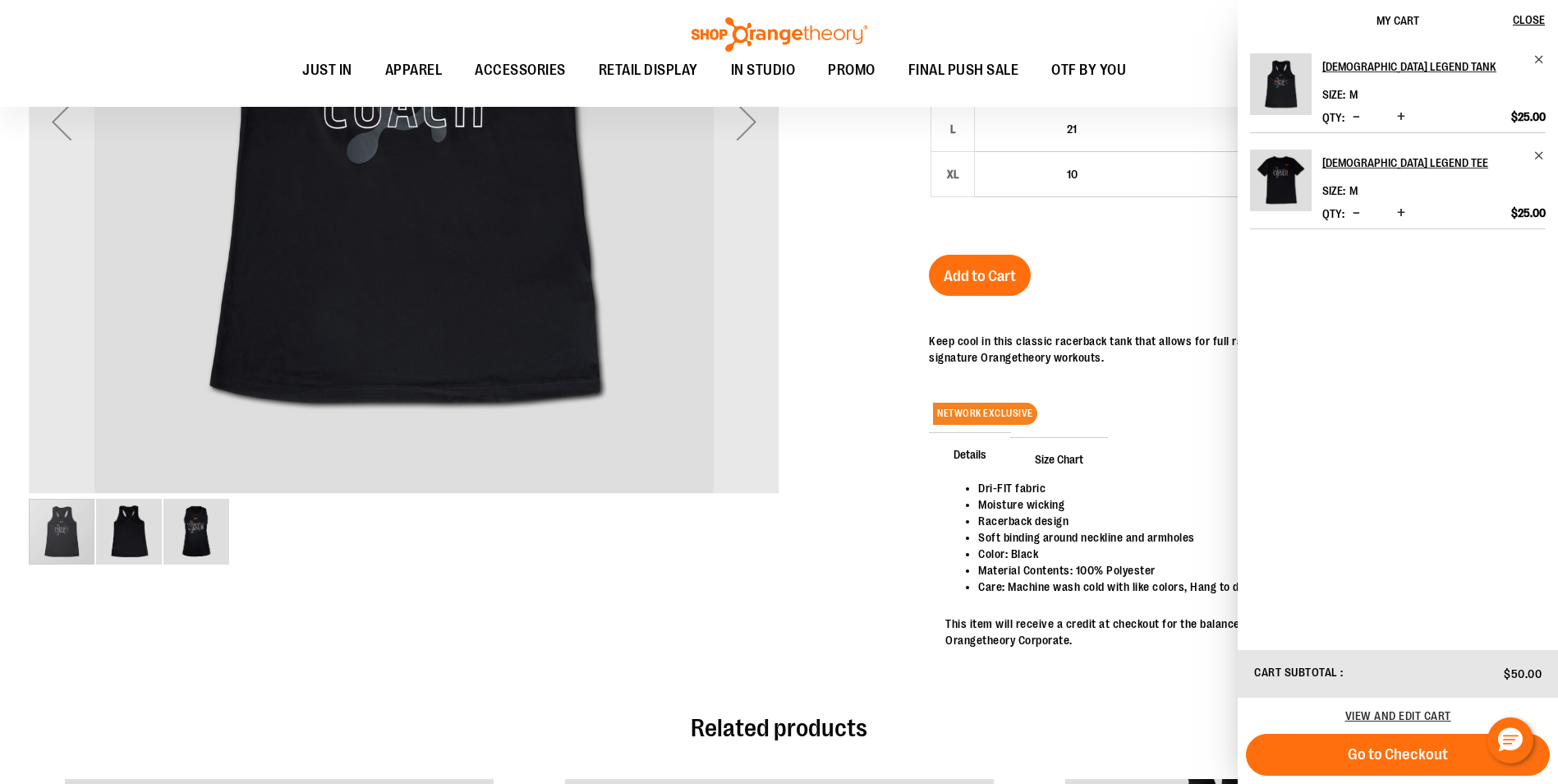
click at [913, 568] on div at bounding box center [779, 220] width 1501 height 948
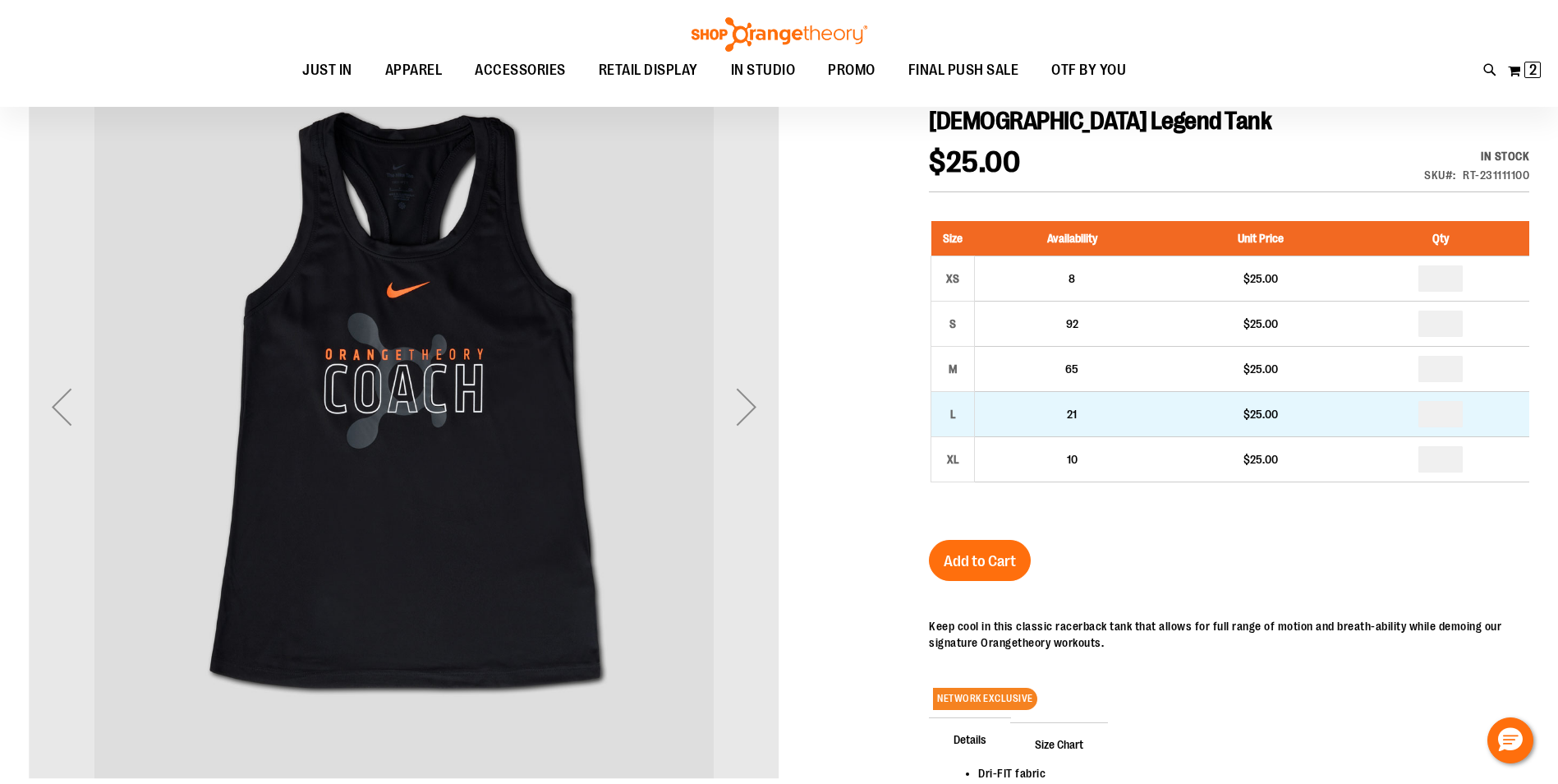
scroll to position [0, 0]
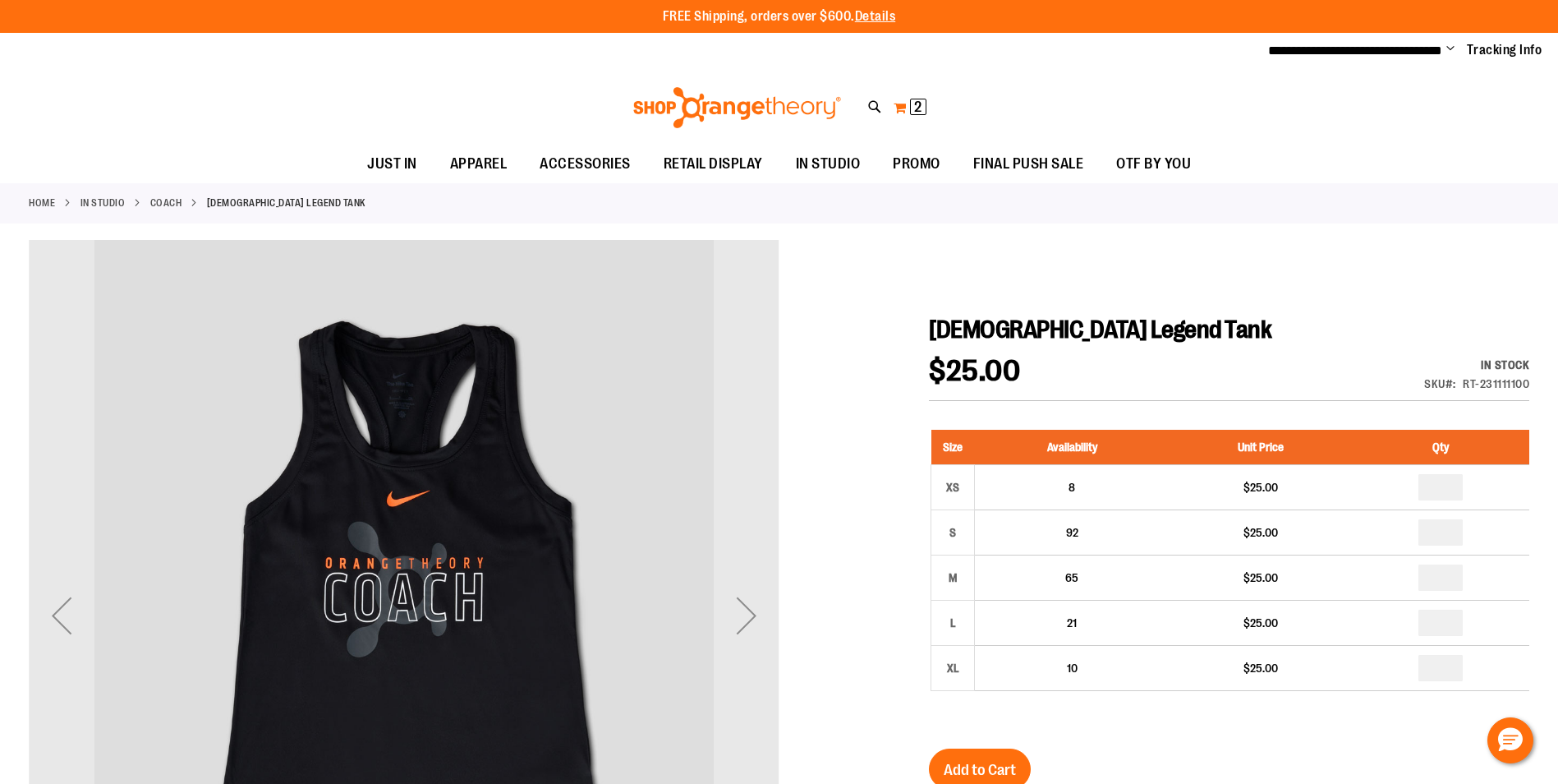
click at [910, 101] on span "2 2 items" at bounding box center [918, 107] width 16 height 16
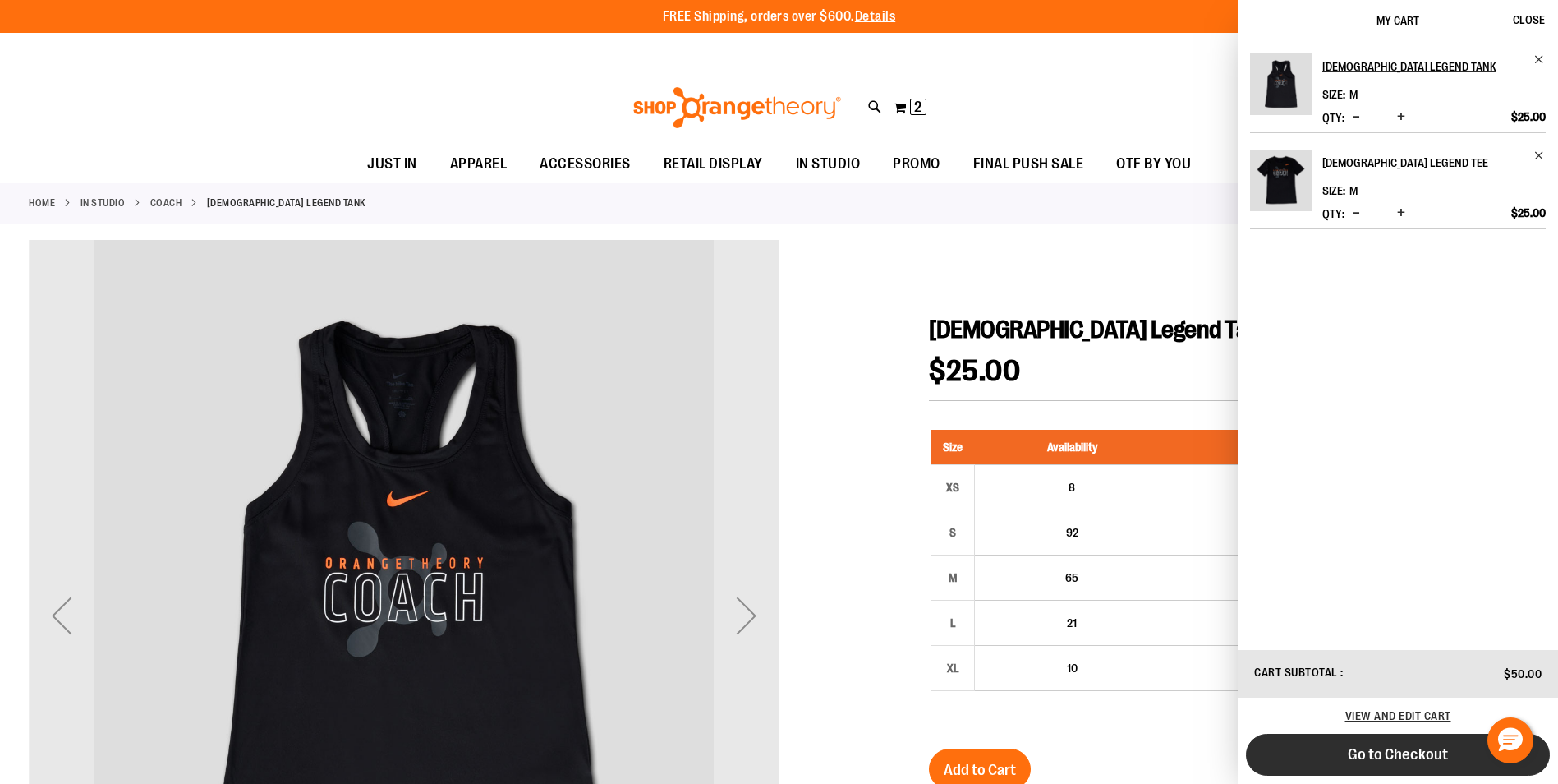
click at [1425, 751] on span "Go to Checkout" at bounding box center [1398, 754] width 100 height 18
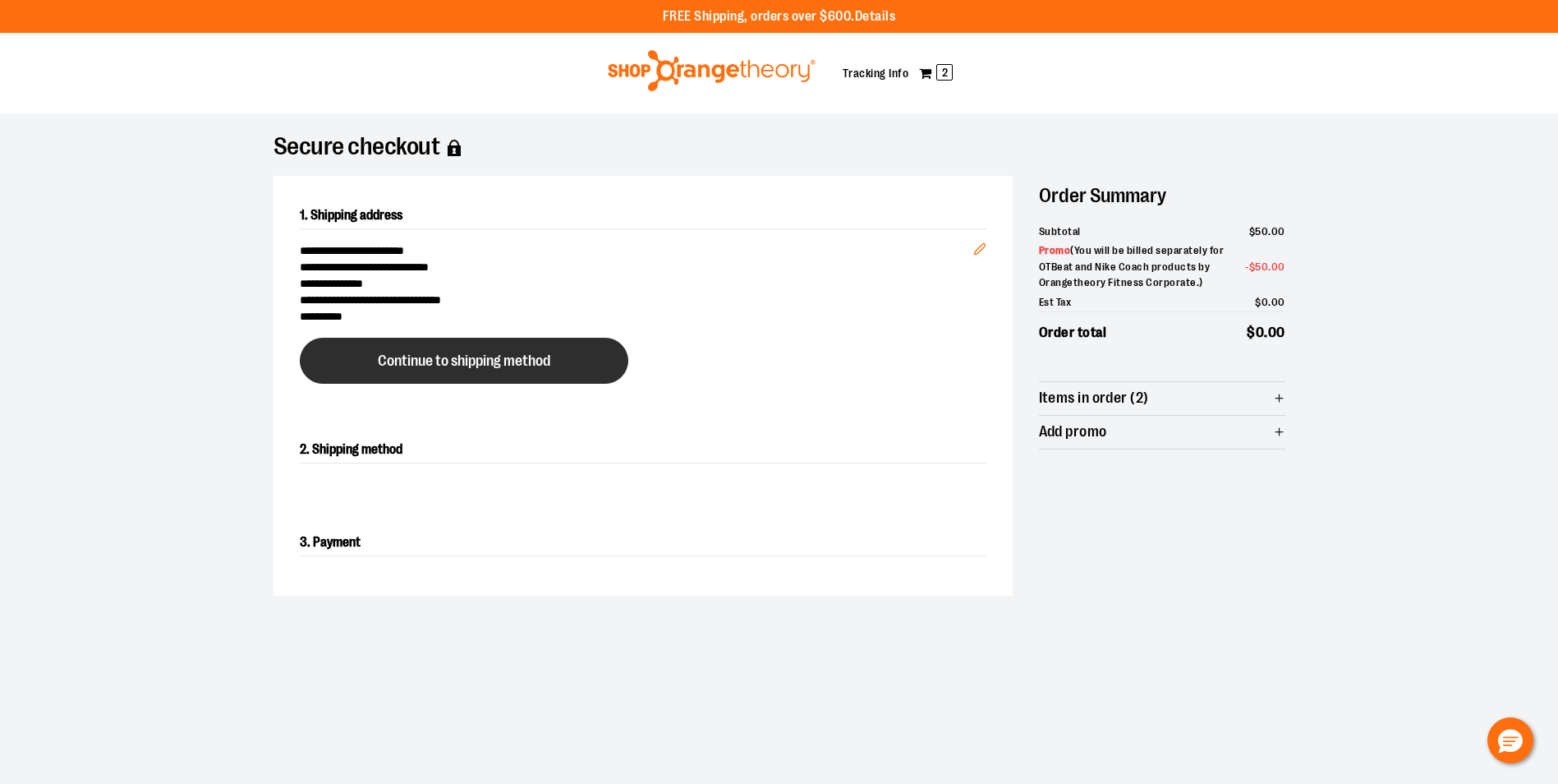
click at [574, 352] on button "Continue to shipping method" at bounding box center [464, 361] width 329 height 46
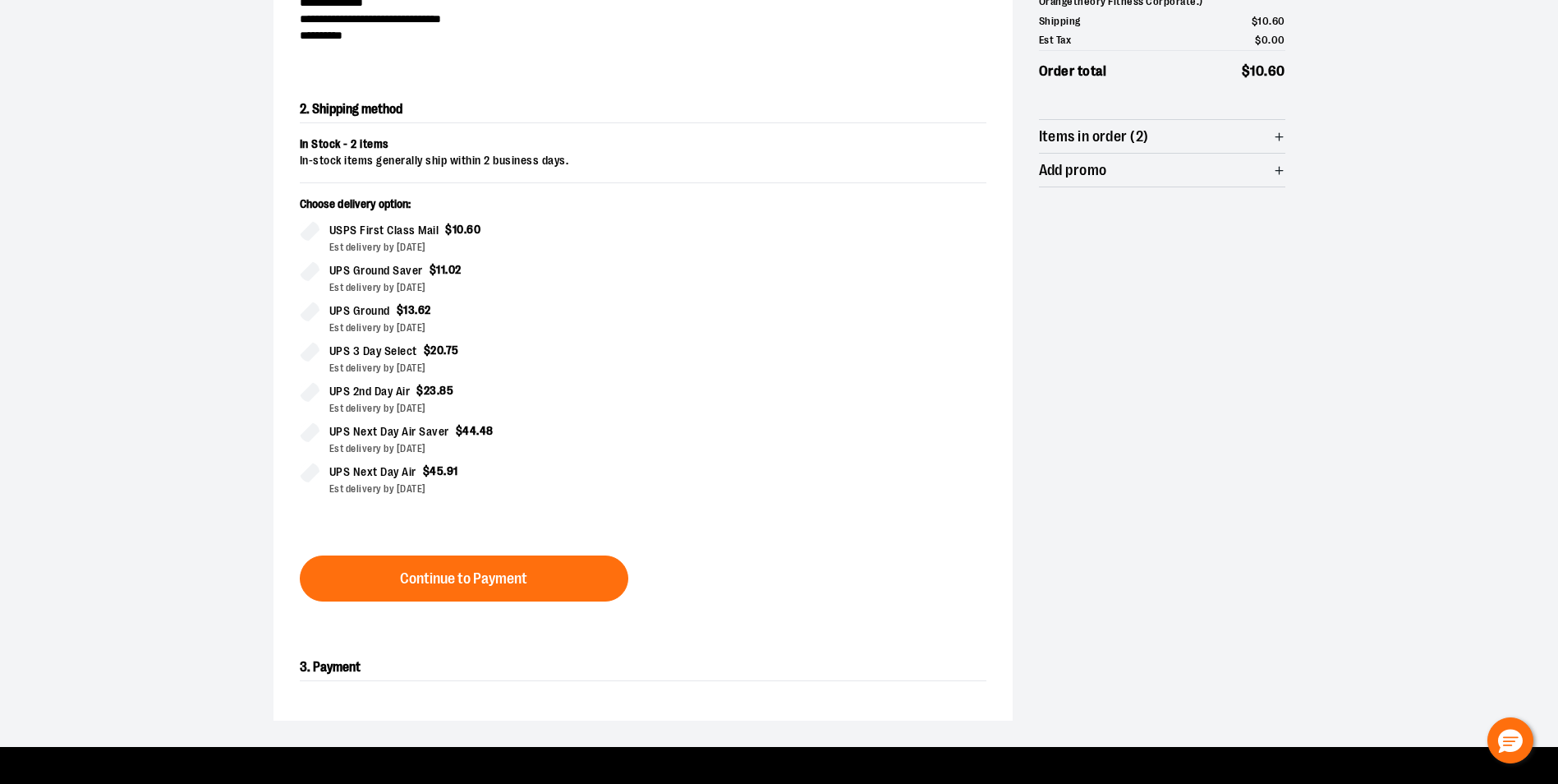
scroll to position [280, 0]
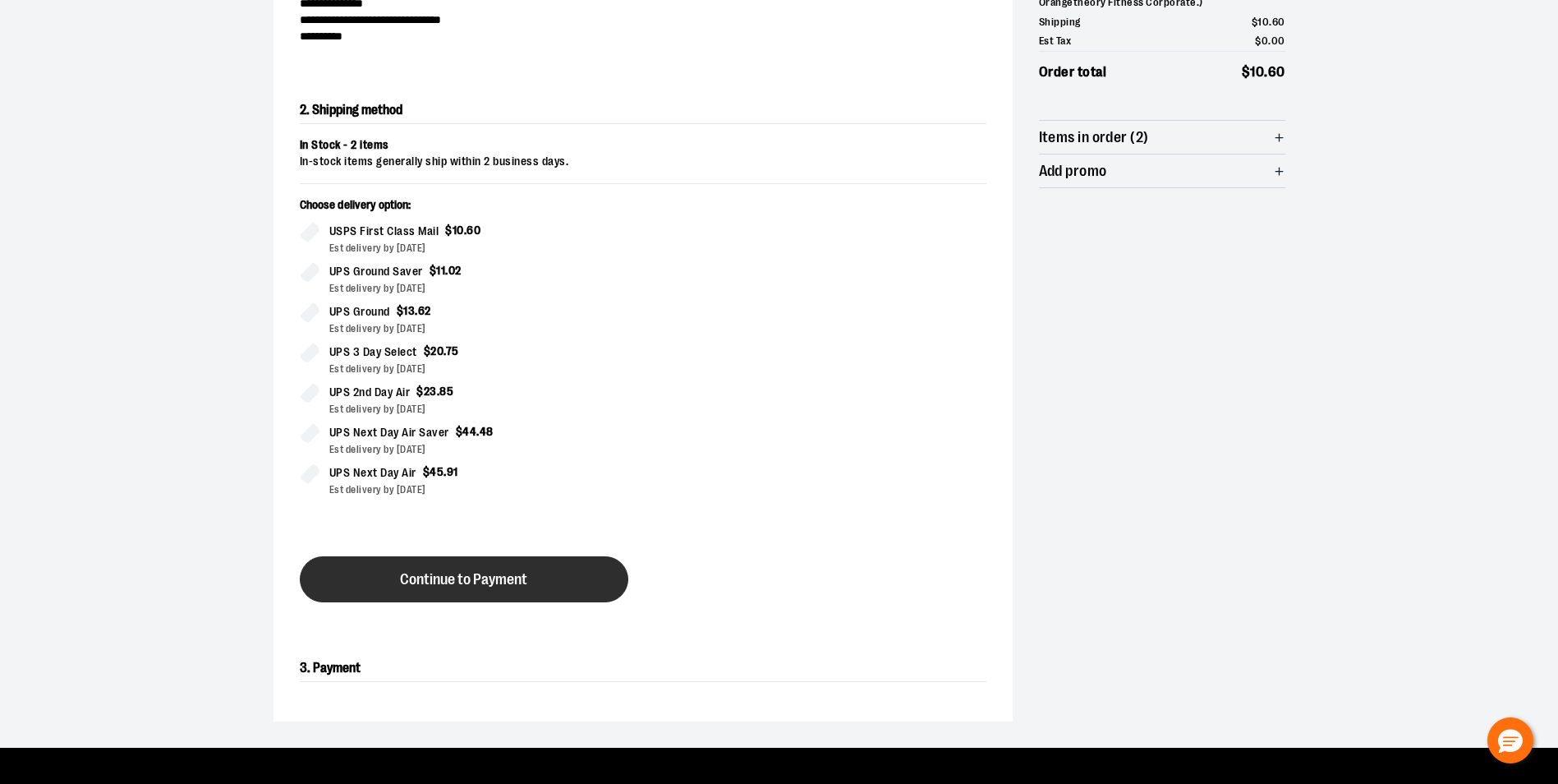
click at [525, 588] on button "Continue to Payment" at bounding box center [464, 579] width 329 height 46
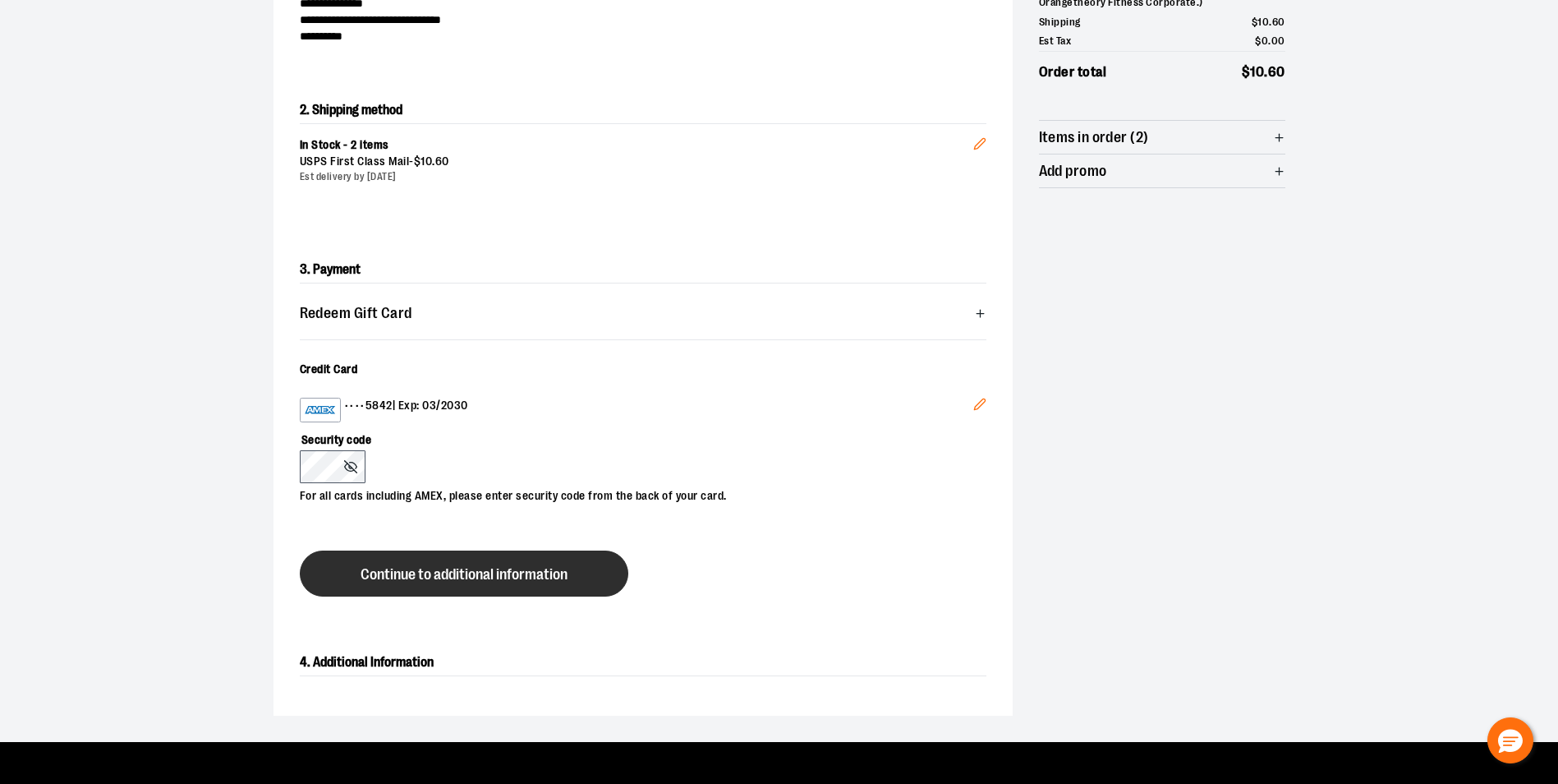
click at [426, 574] on span "Continue to additional information" at bounding box center [464, 575] width 207 height 16
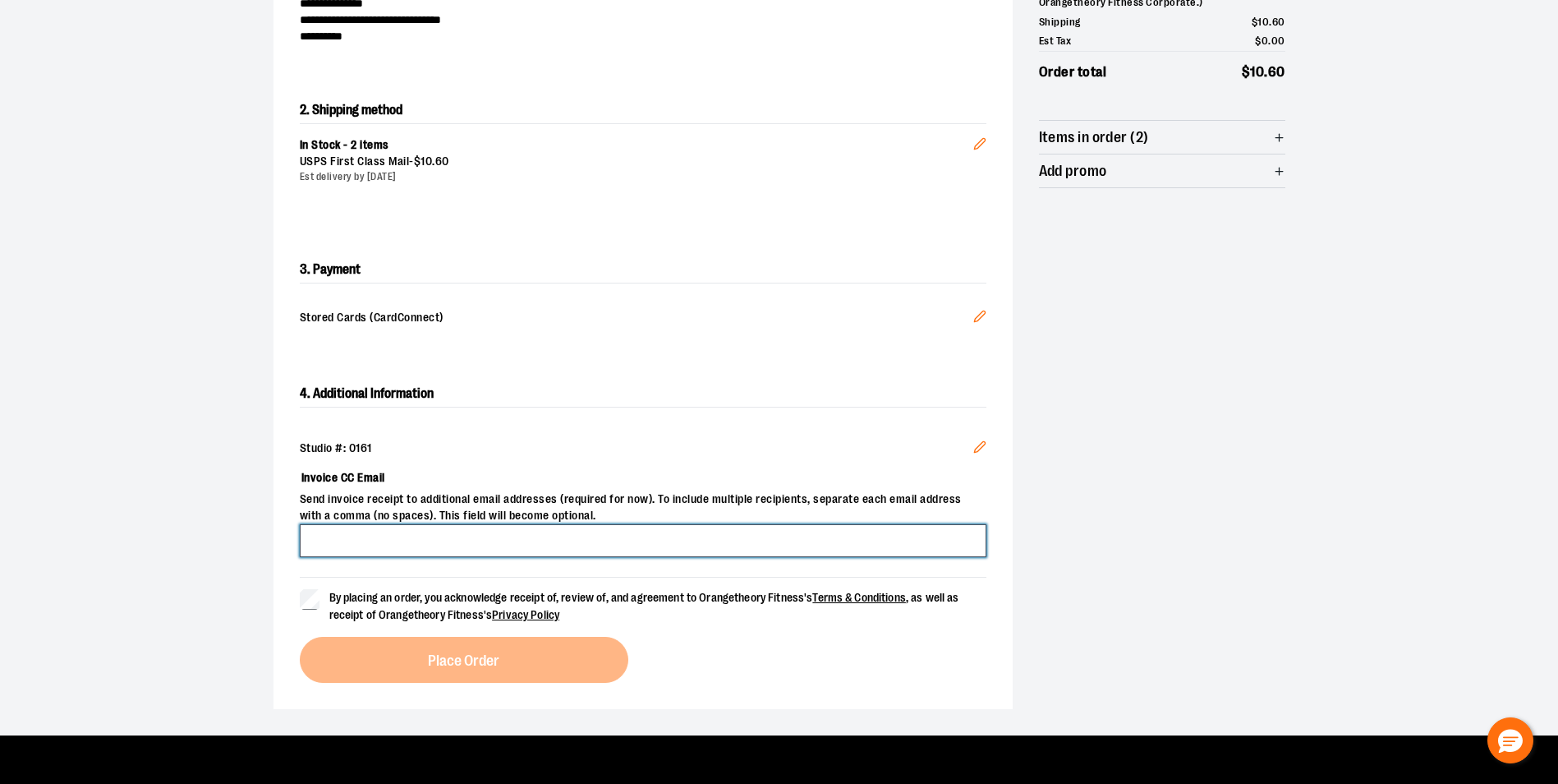
click at [424, 540] on input "Invoice CC Email" at bounding box center [643, 540] width 687 height 33
type input "**********"
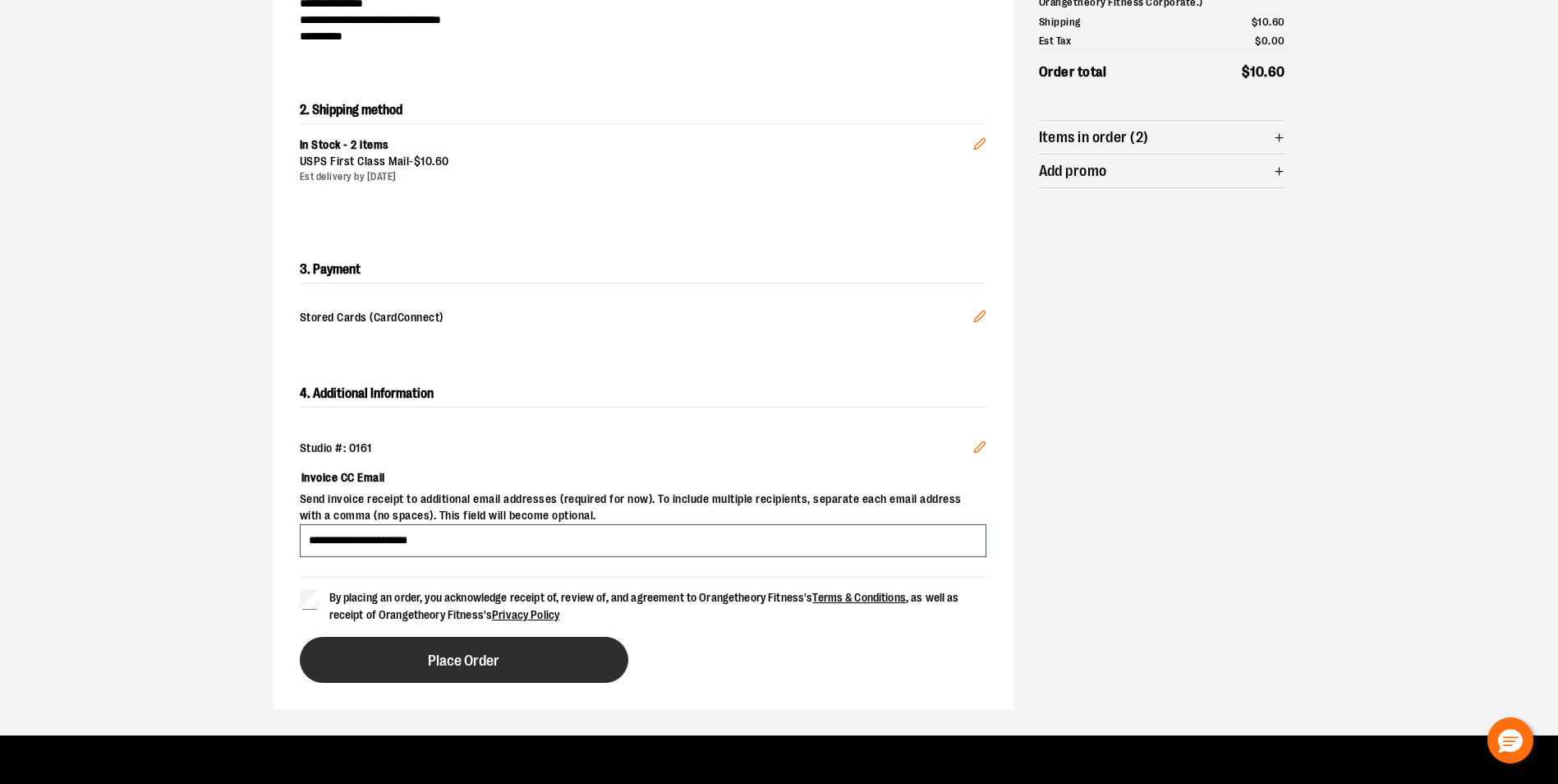
click at [442, 670] on button "Place Order" at bounding box center [464, 660] width 329 height 46
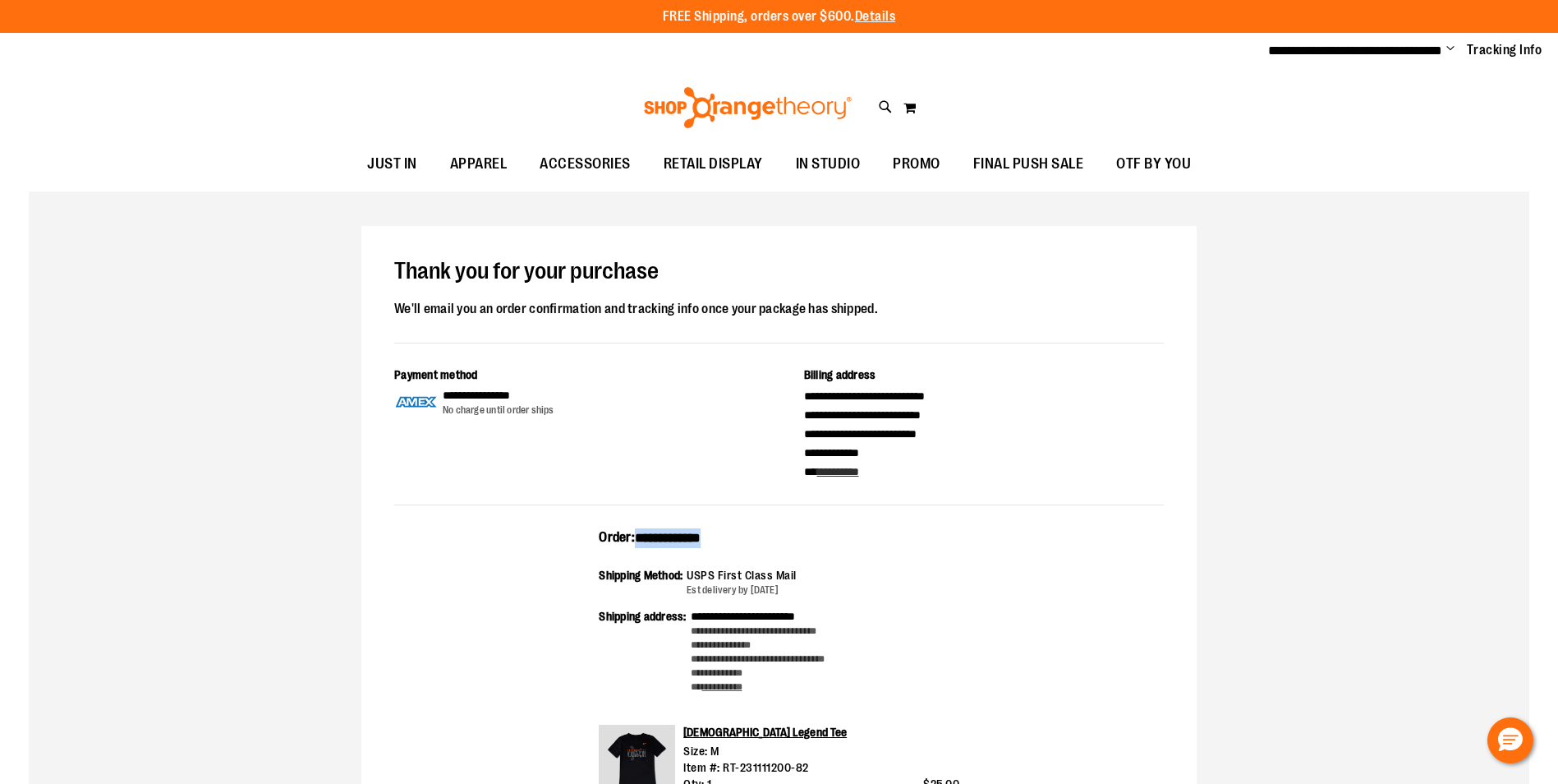
drag, startPoint x: 752, startPoint y: 534, endPoint x: 639, endPoint y: 536, distance: 112.5
click at [639, 536] on div "**********" at bounding box center [779, 543] width 361 height 30
copy span "**********"
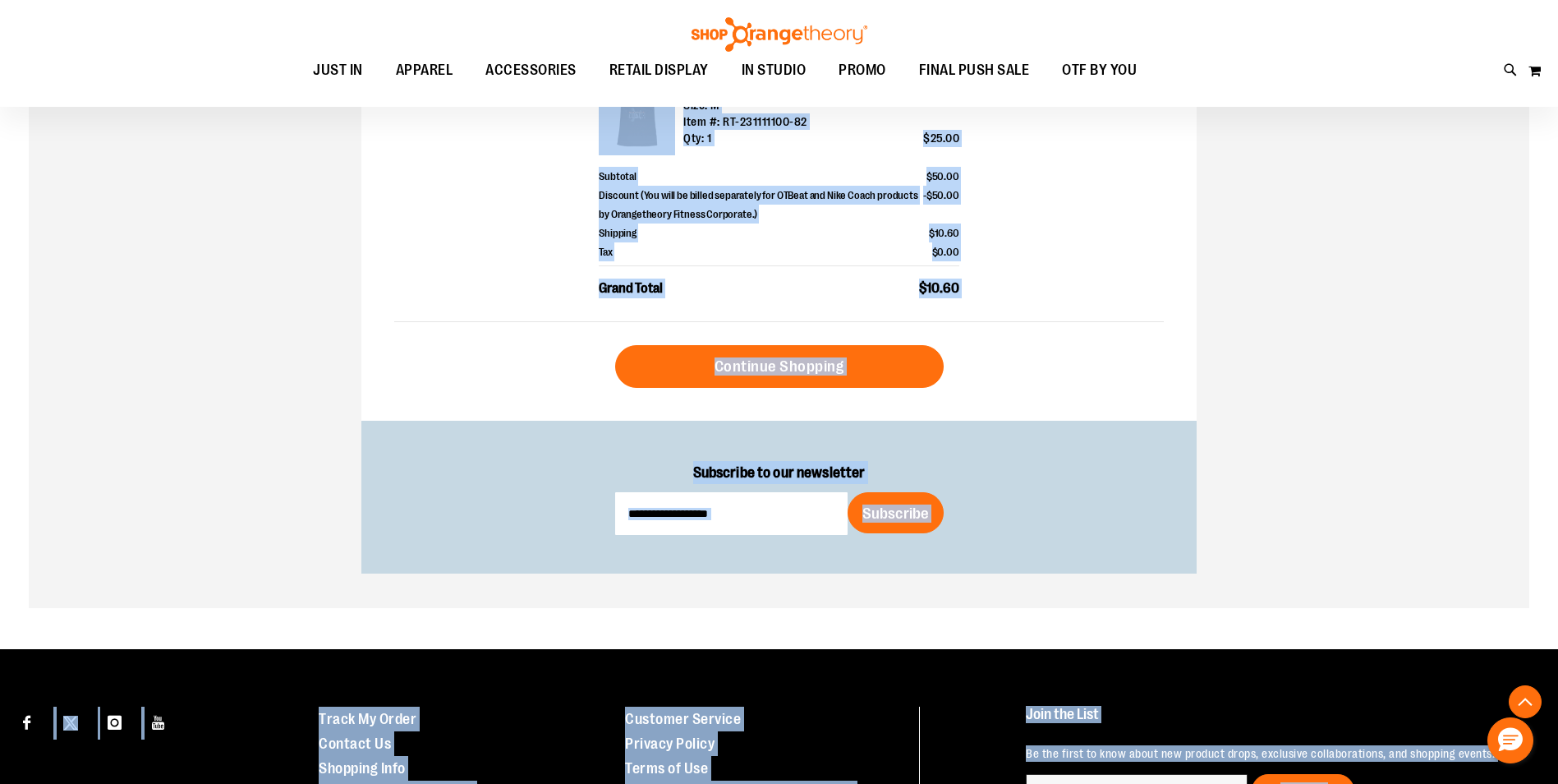
scroll to position [903, 0]
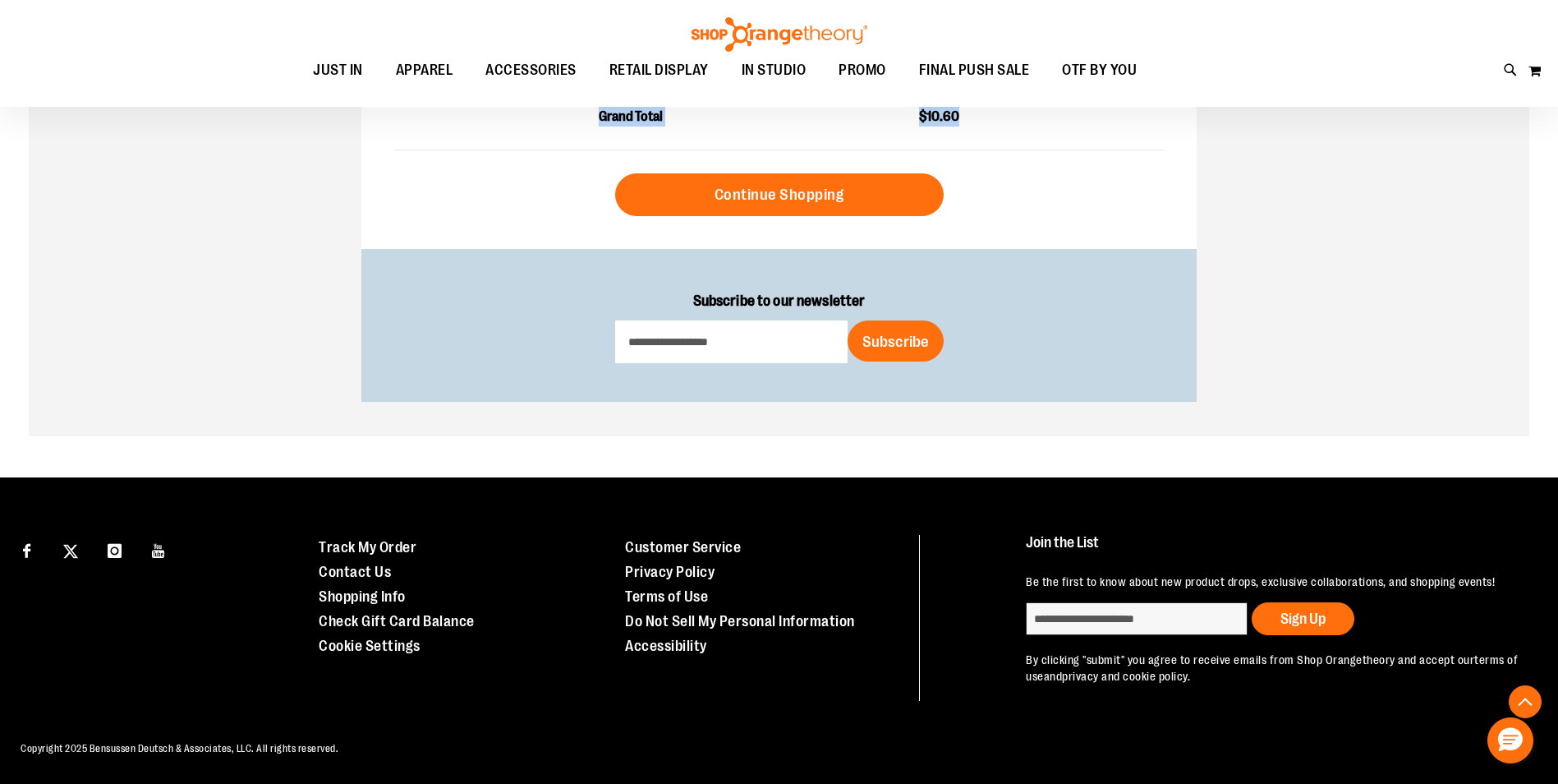
drag, startPoint x: 393, startPoint y: 266, endPoint x: 960, endPoint y: 122, distance: 585.5
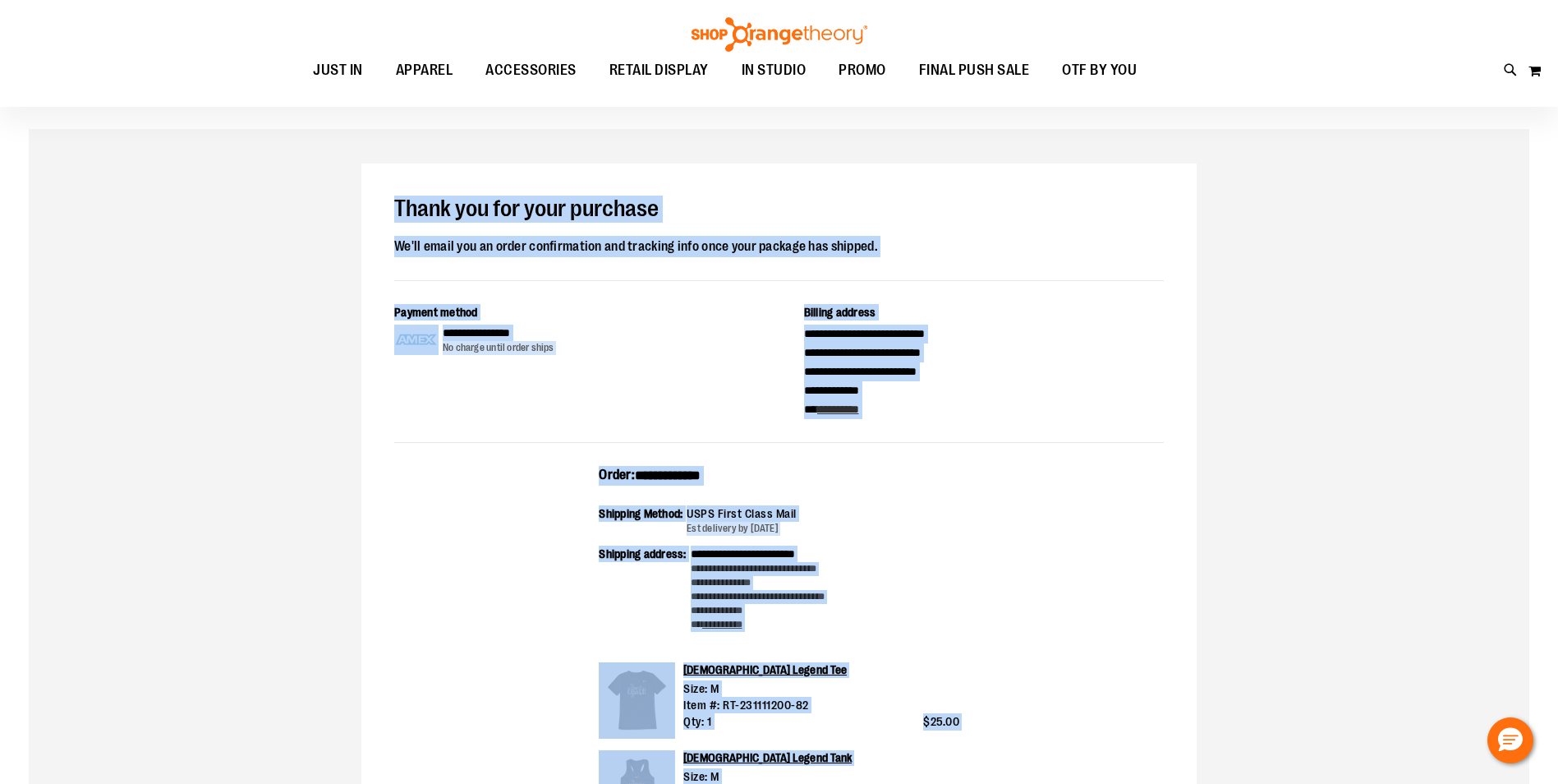
scroll to position [0, 0]
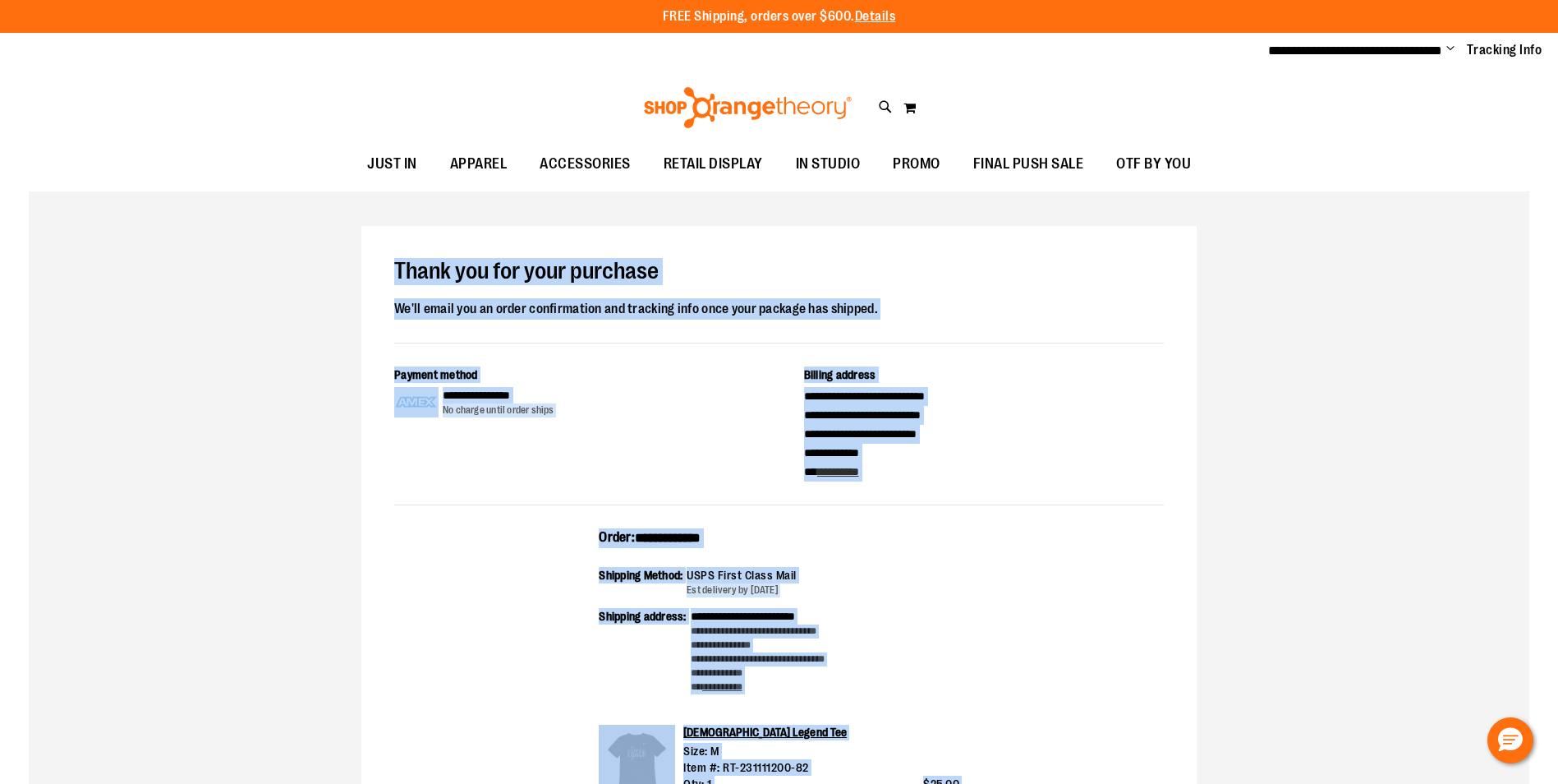
click at [1451, 44] on span "Change" at bounding box center [1450, 50] width 8 height 16
click at [1354, 110] on link "Sign Out" at bounding box center [1392, 110] width 144 height 31
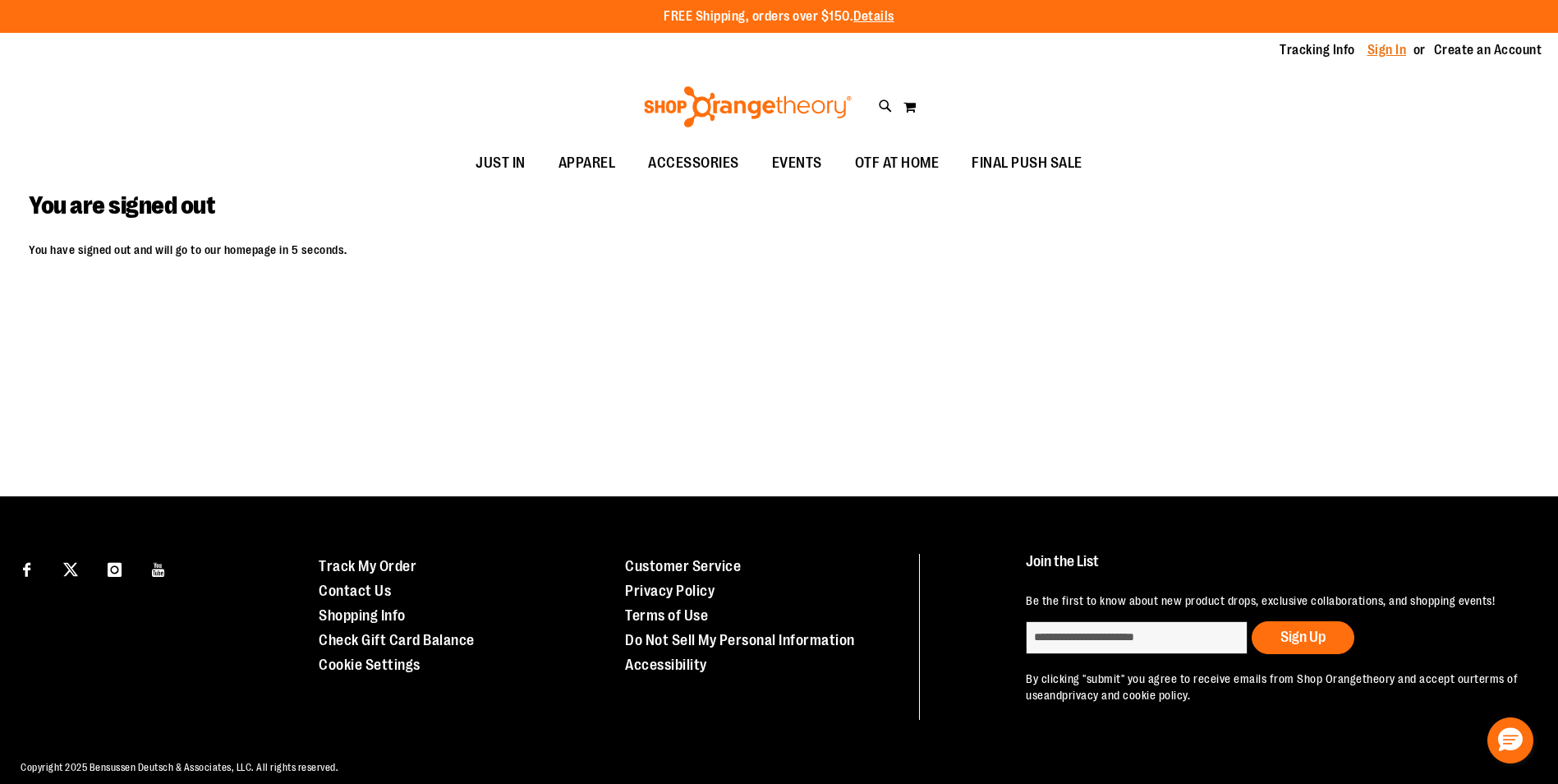
click at [1382, 51] on link "Sign In" at bounding box center [1387, 50] width 39 height 18
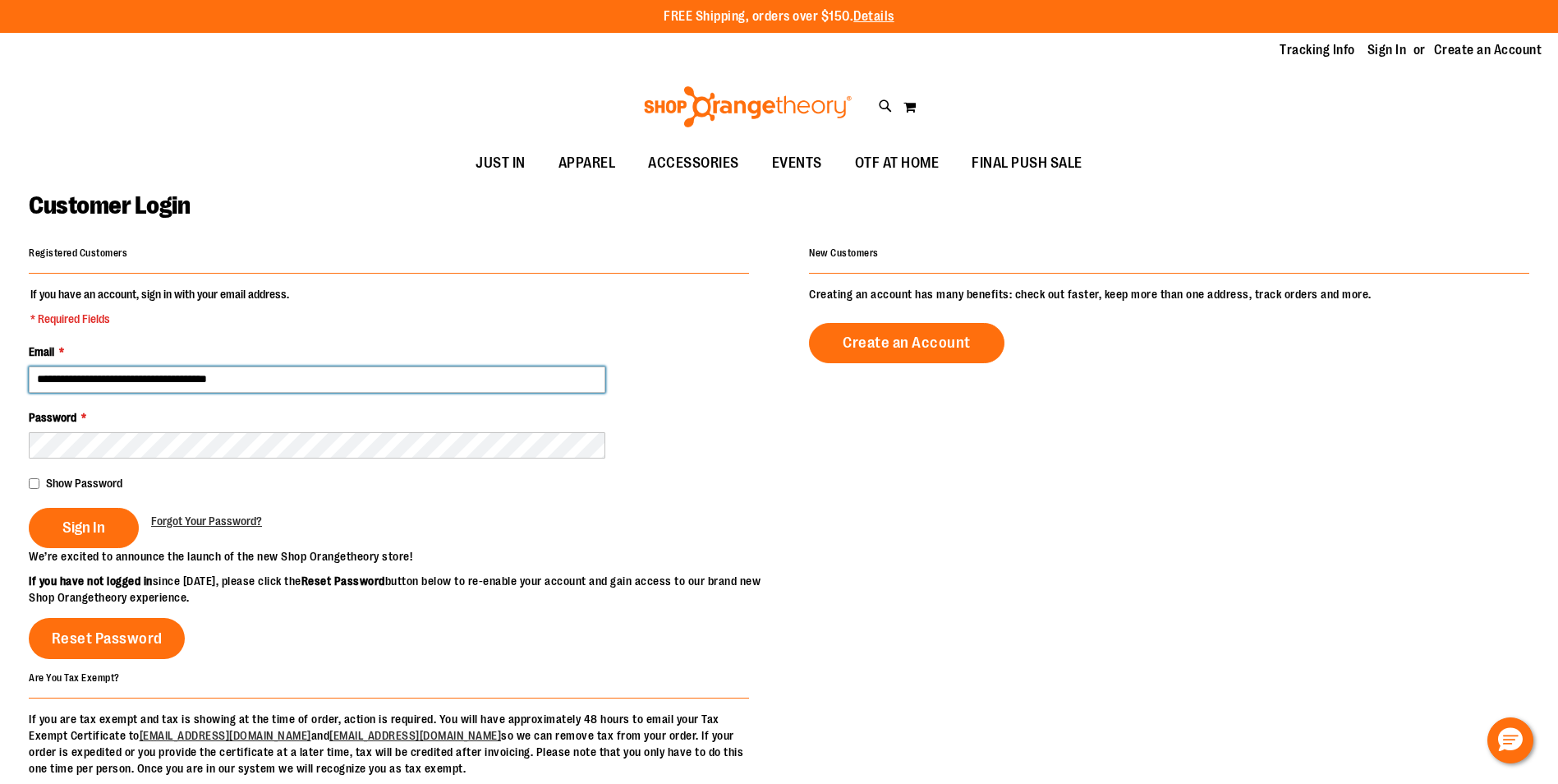
drag, startPoint x: 274, startPoint y: 385, endPoint x: 10, endPoint y: 379, distance: 264.6
click at [10, 379] on main "**********" at bounding box center [779, 524] width 1558 height 684
type input "**********"
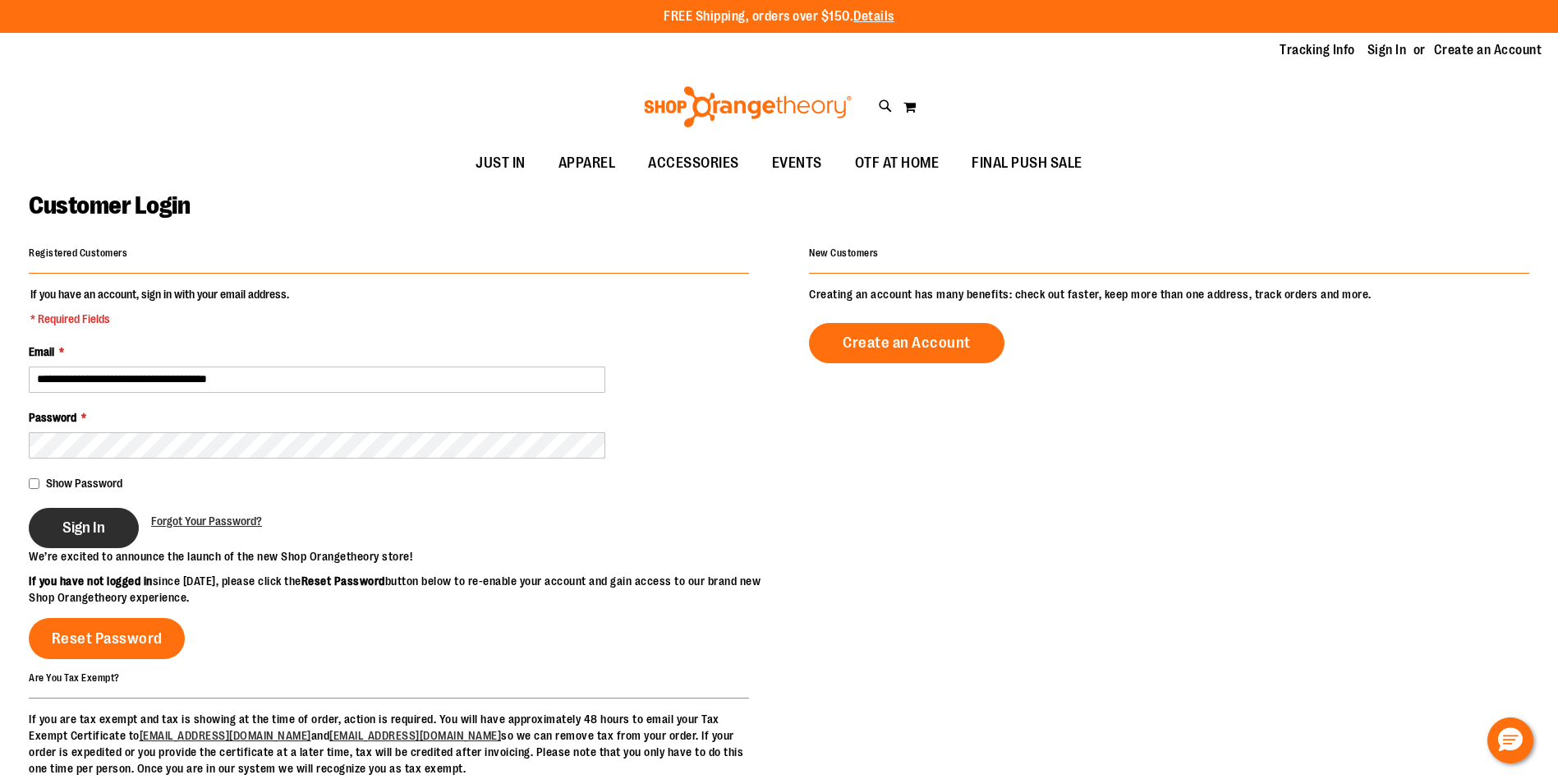
click at [85, 538] on button "Sign In" at bounding box center [84, 528] width 110 height 40
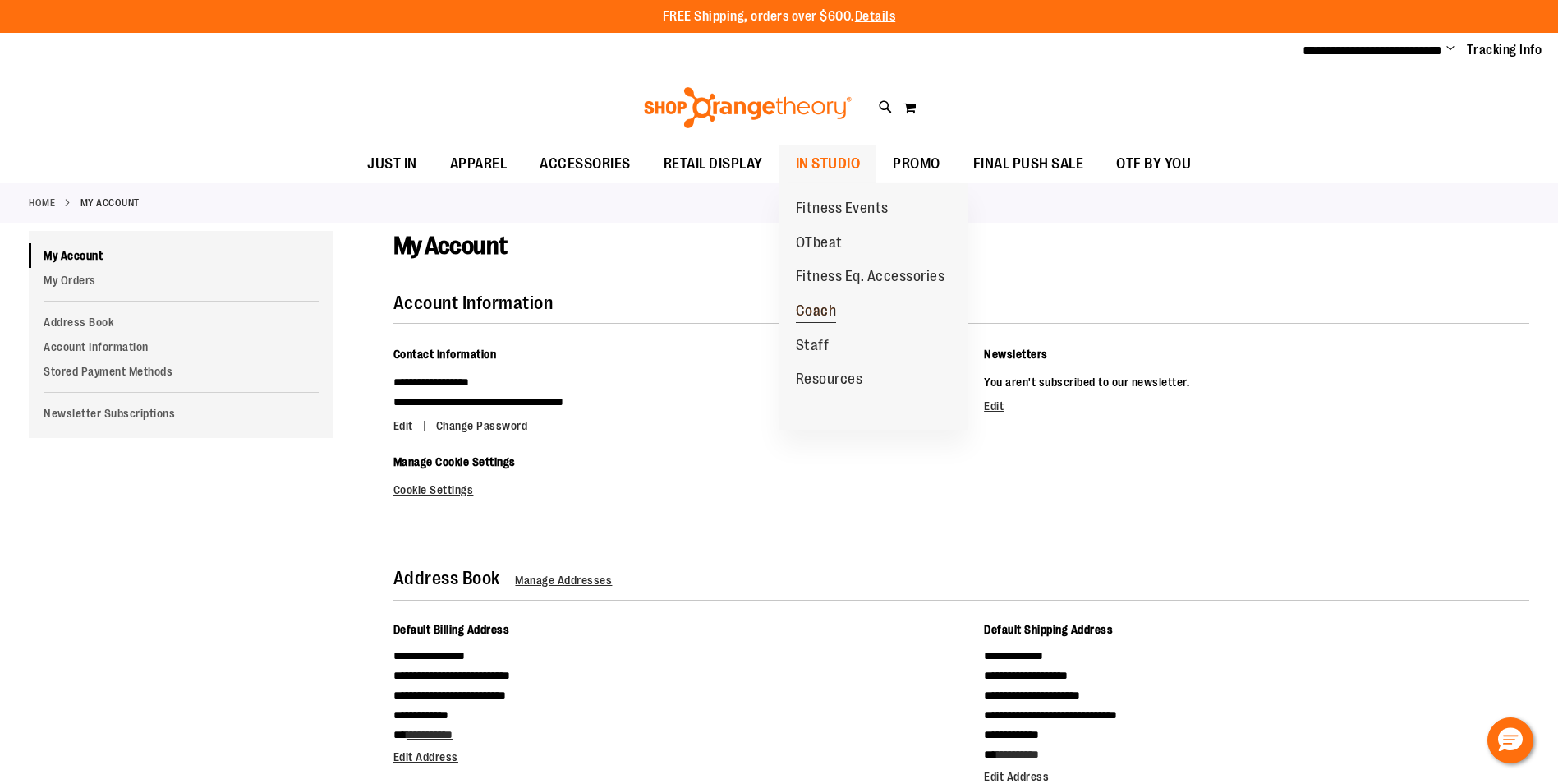
click at [823, 310] on span "Coach" at bounding box center [816, 312] width 41 height 21
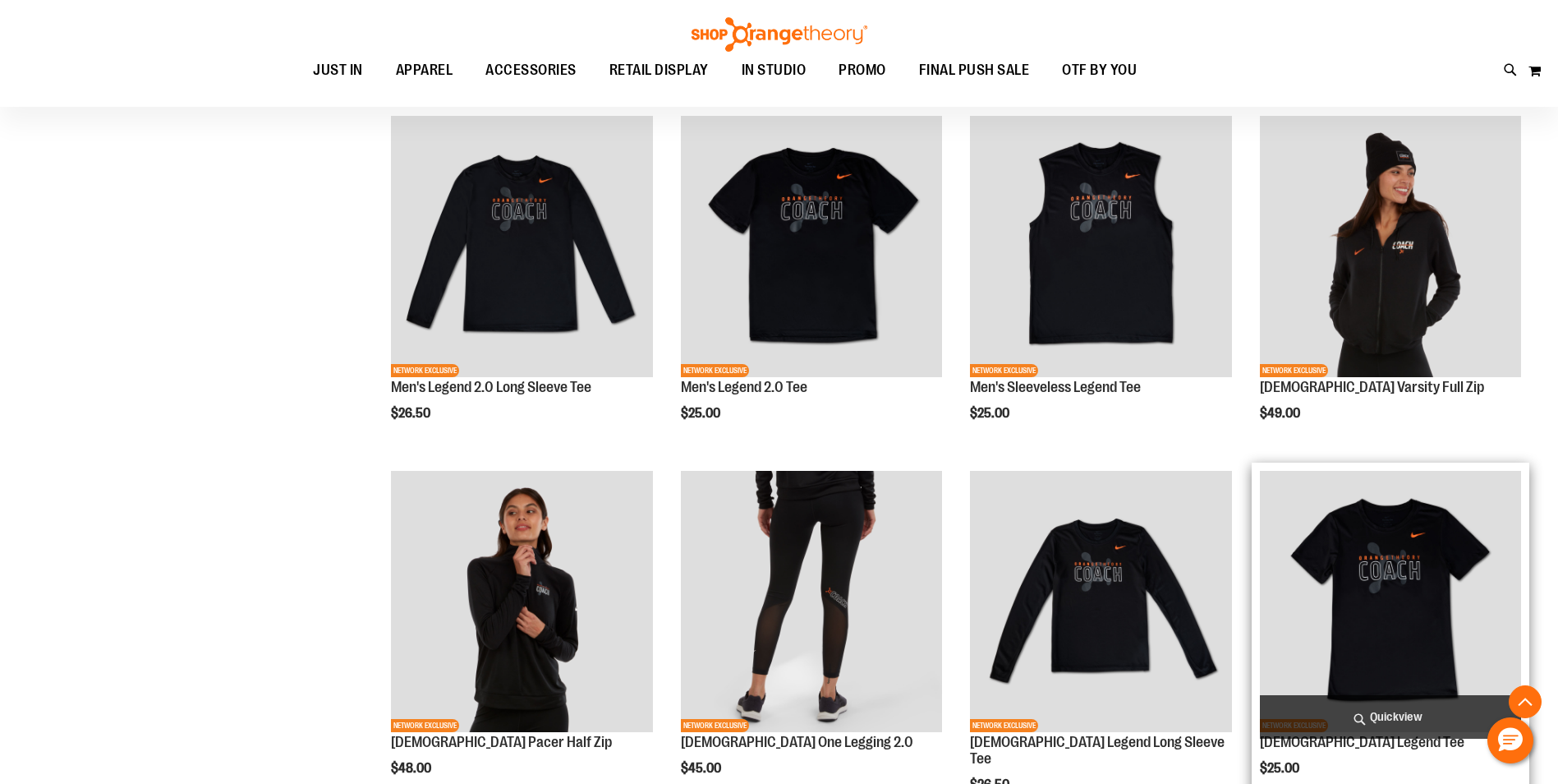
scroll to position [903, 0]
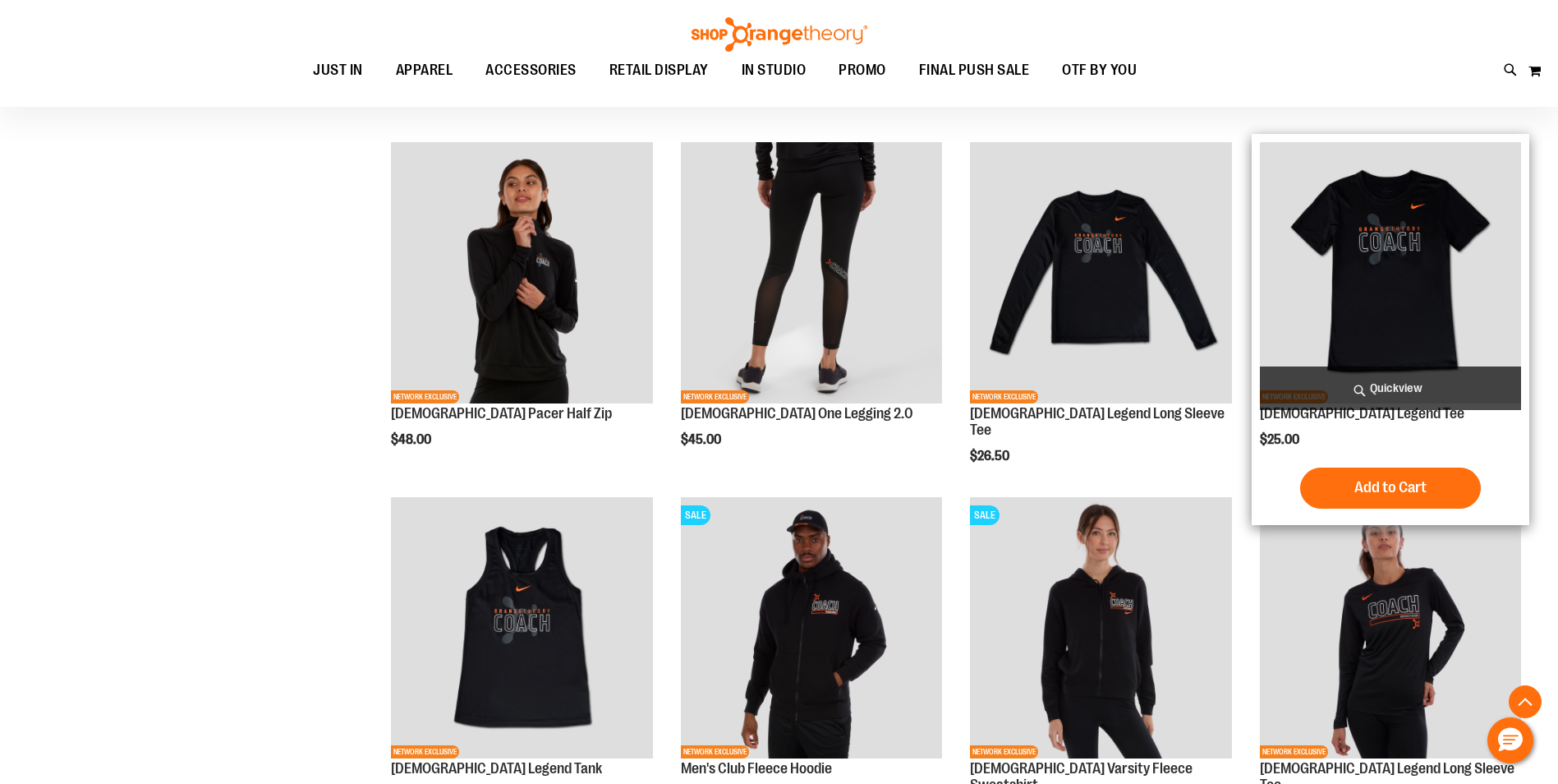
click at [1426, 322] on img "product" at bounding box center [1390, 272] width 261 height 261
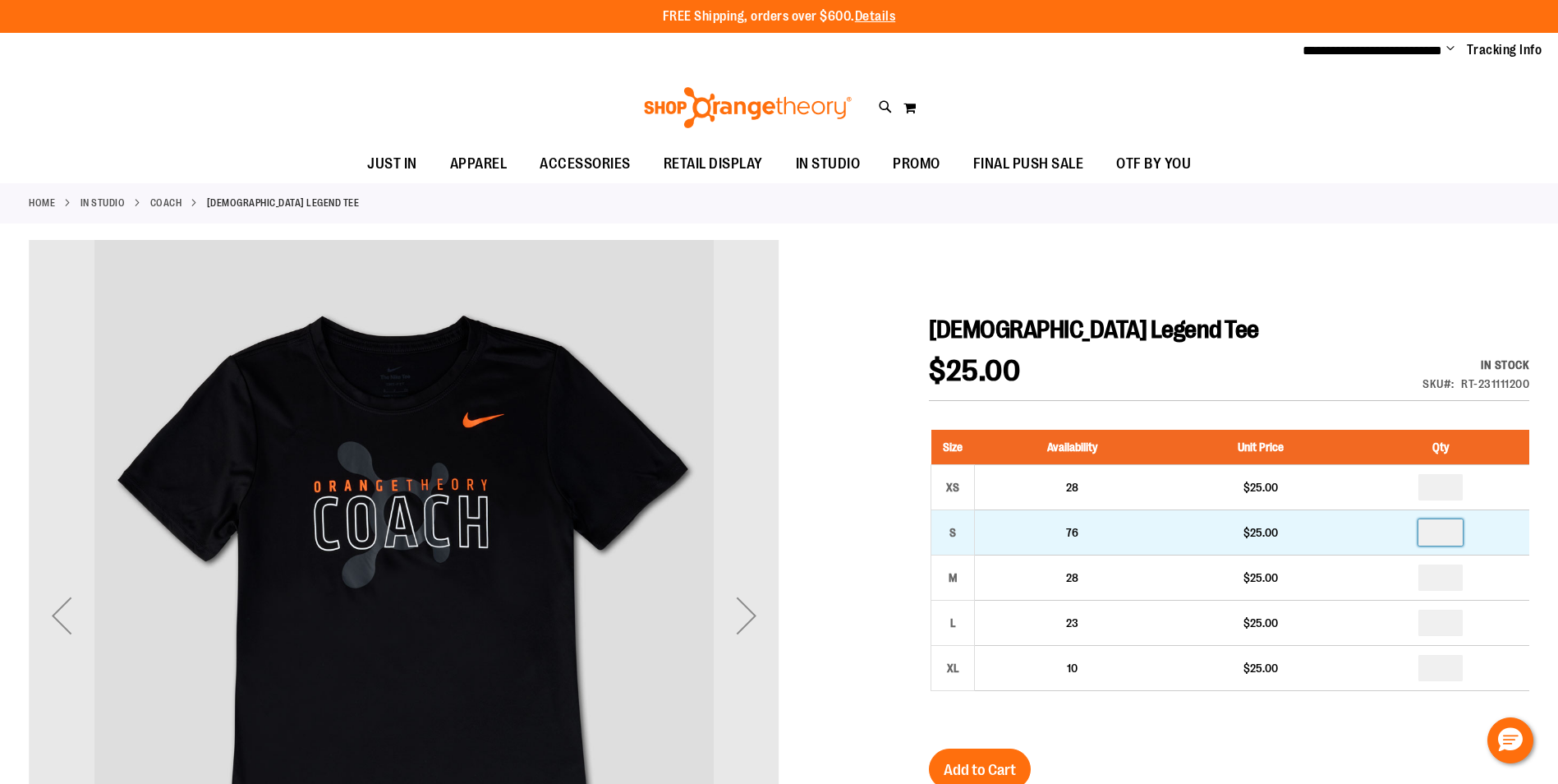
click at [1441, 537] on input "number" at bounding box center [1440, 532] width 44 height 26
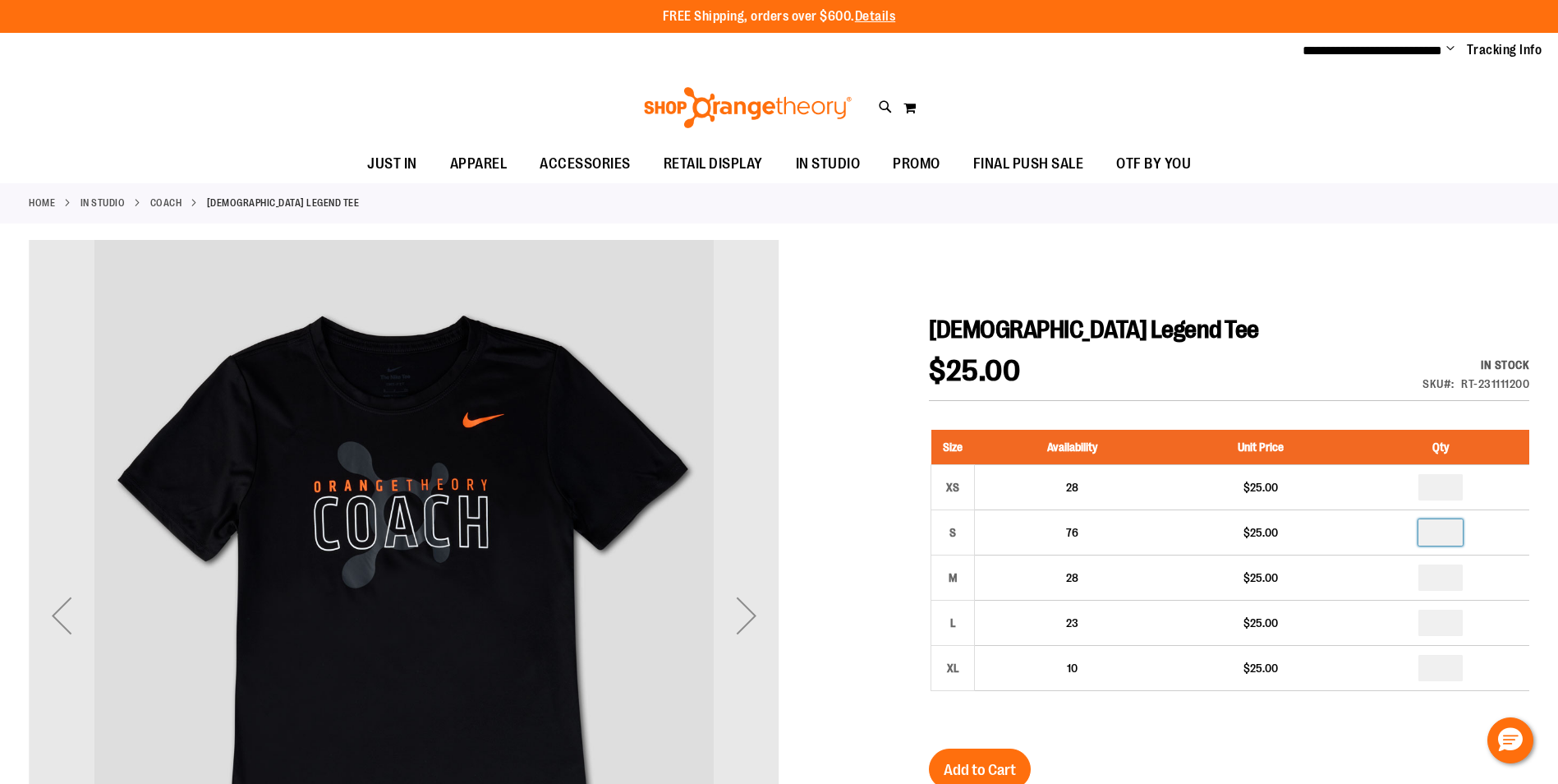
type input "*"
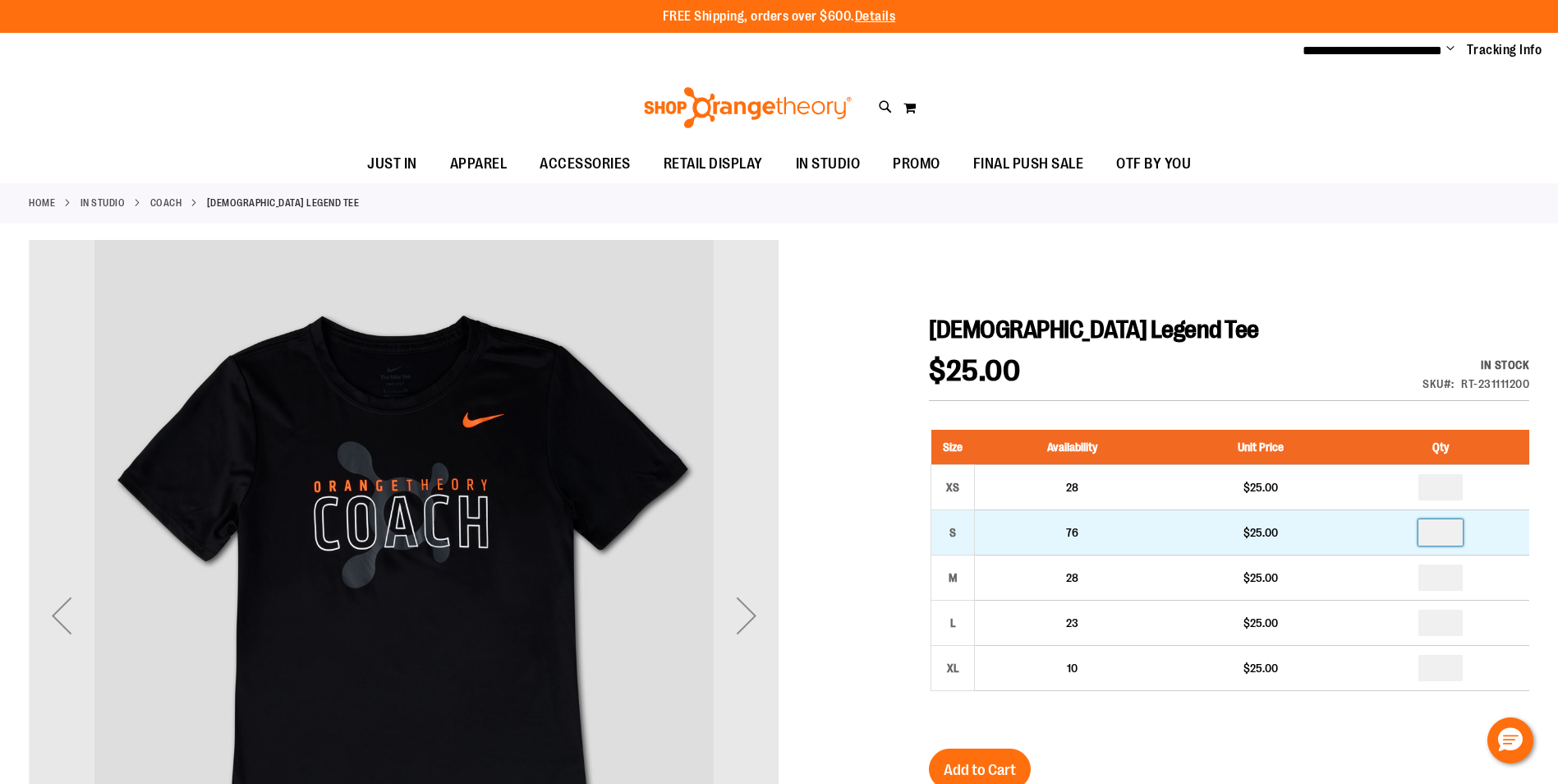
drag, startPoint x: 1443, startPoint y: 530, endPoint x: 1462, endPoint y: 520, distance: 21.3
click at [1462, 520] on input "*" at bounding box center [1440, 532] width 44 height 26
type input "*"
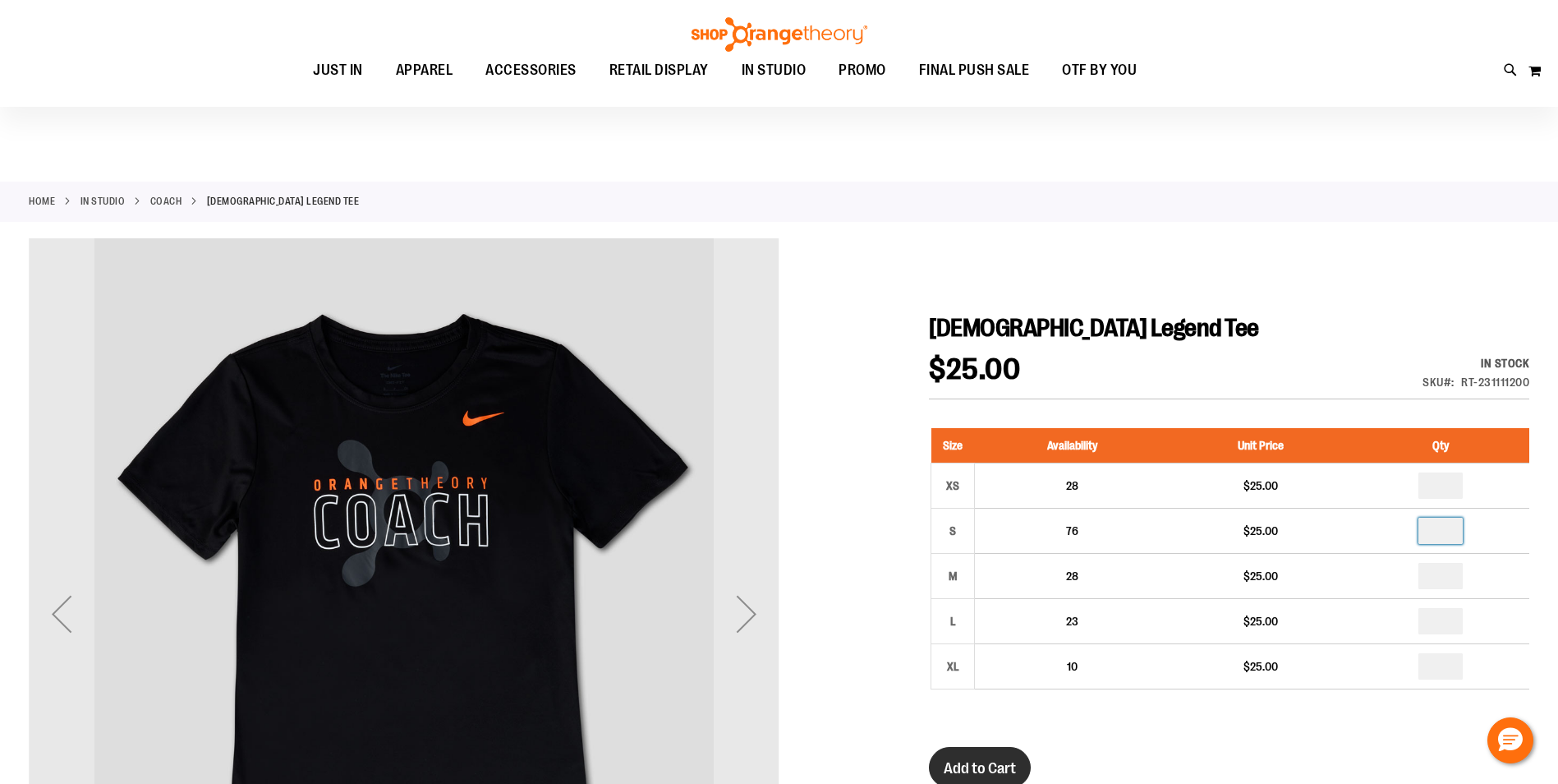
scroll to position [163, 0]
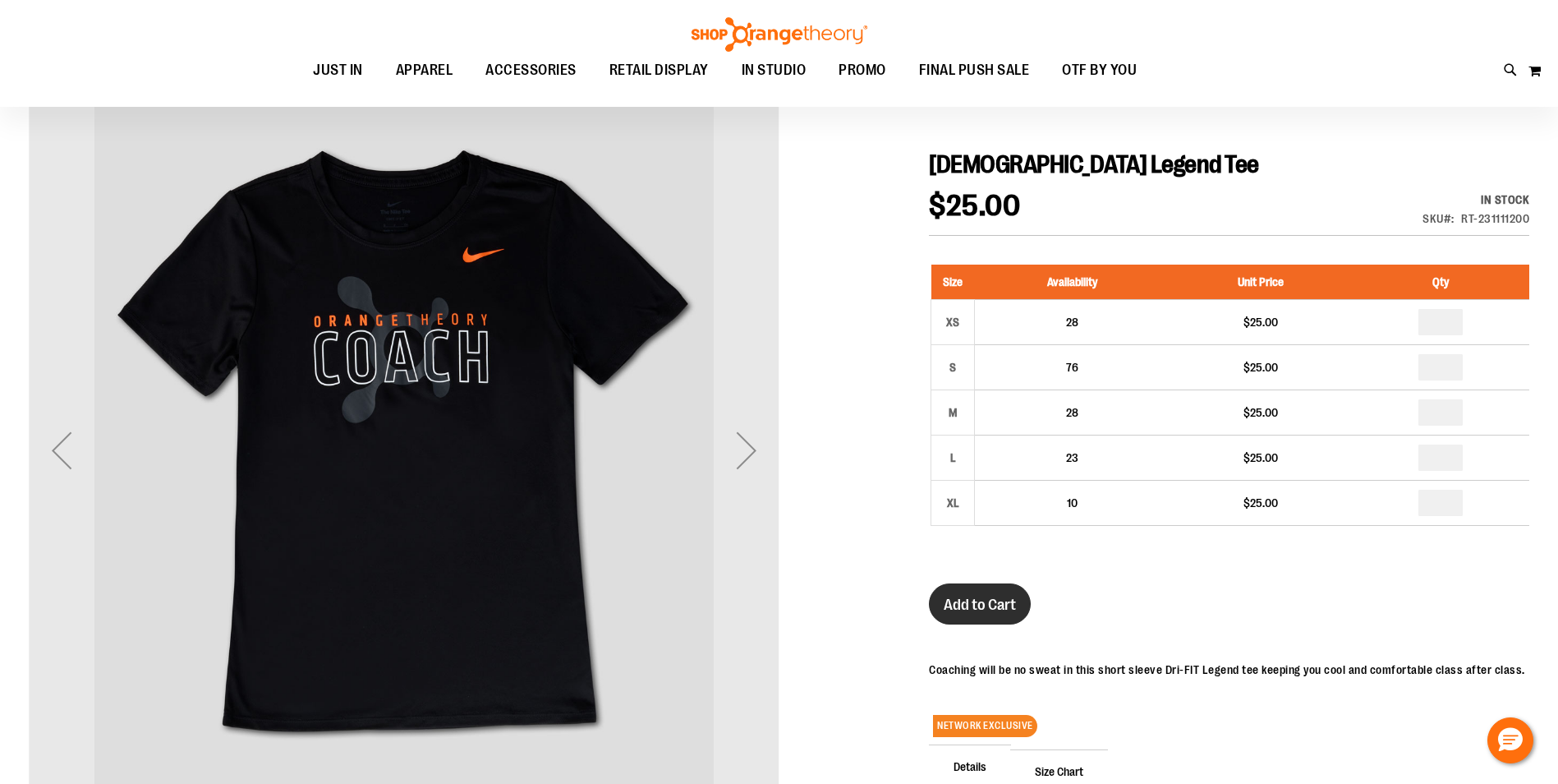
click at [995, 606] on span "Add to Cart" at bounding box center [980, 604] width 72 height 18
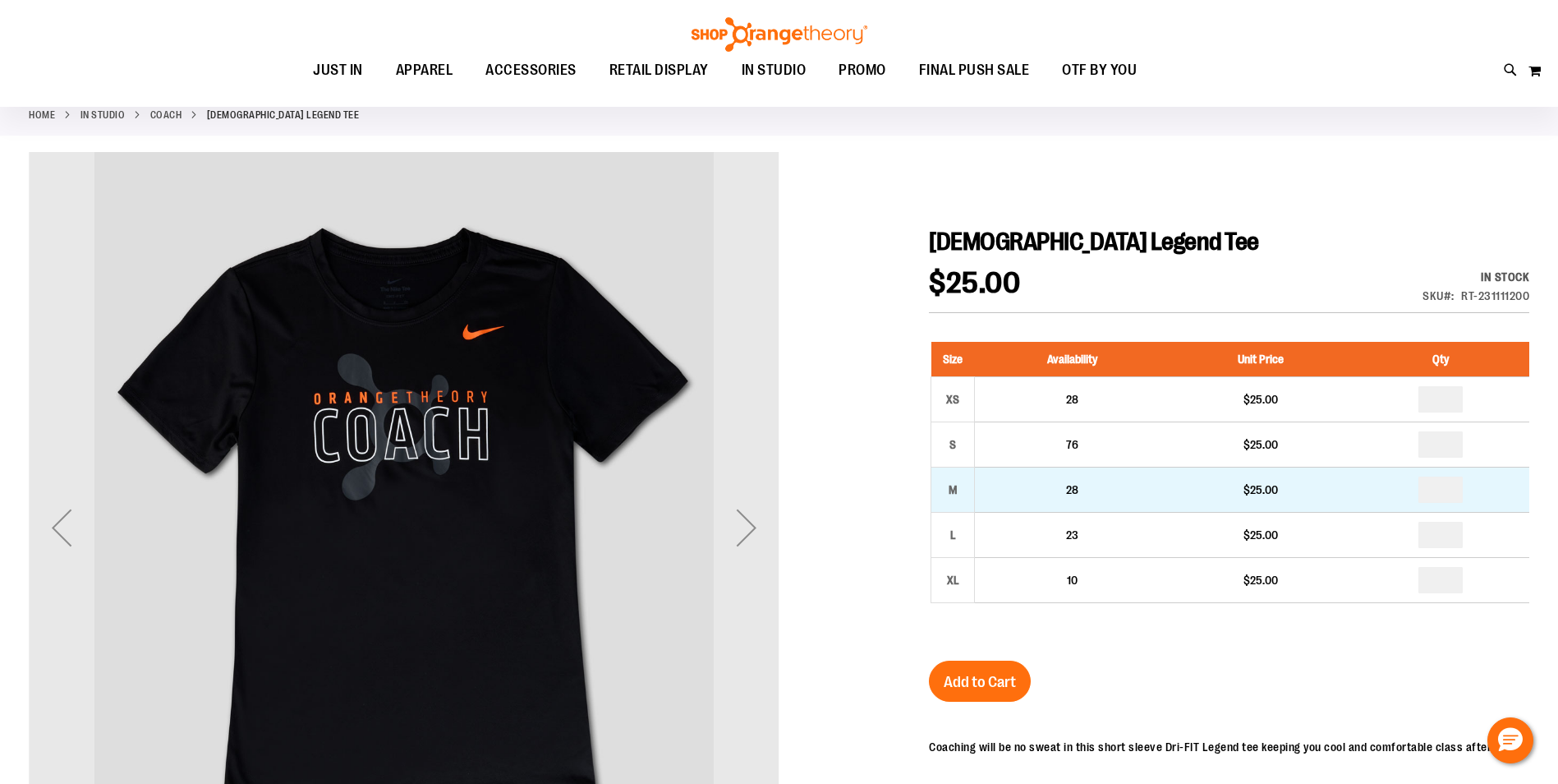
scroll to position [0, 0]
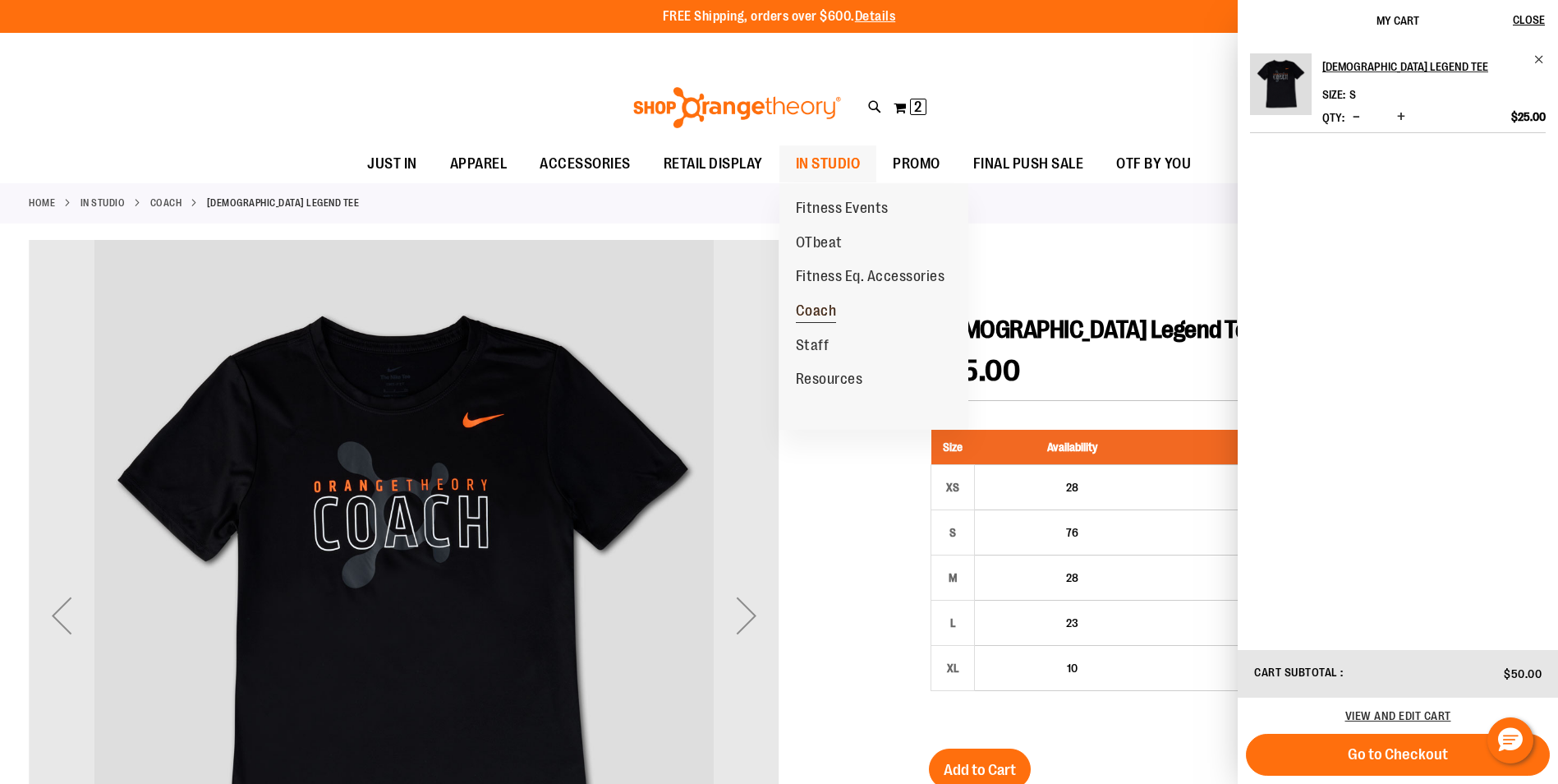
click at [812, 308] on span "Coach" at bounding box center [816, 312] width 41 height 21
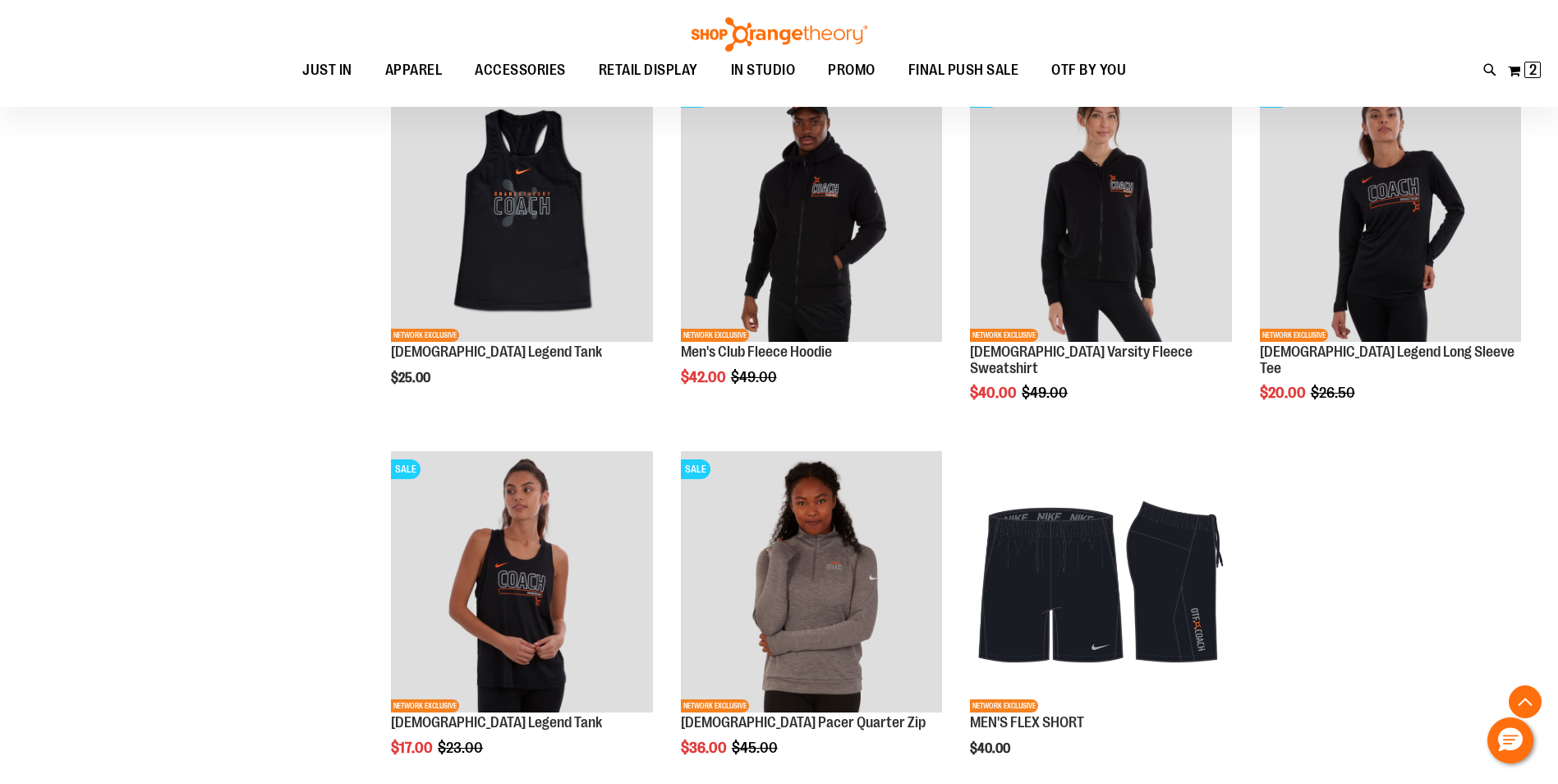
scroll to position [1395, 0]
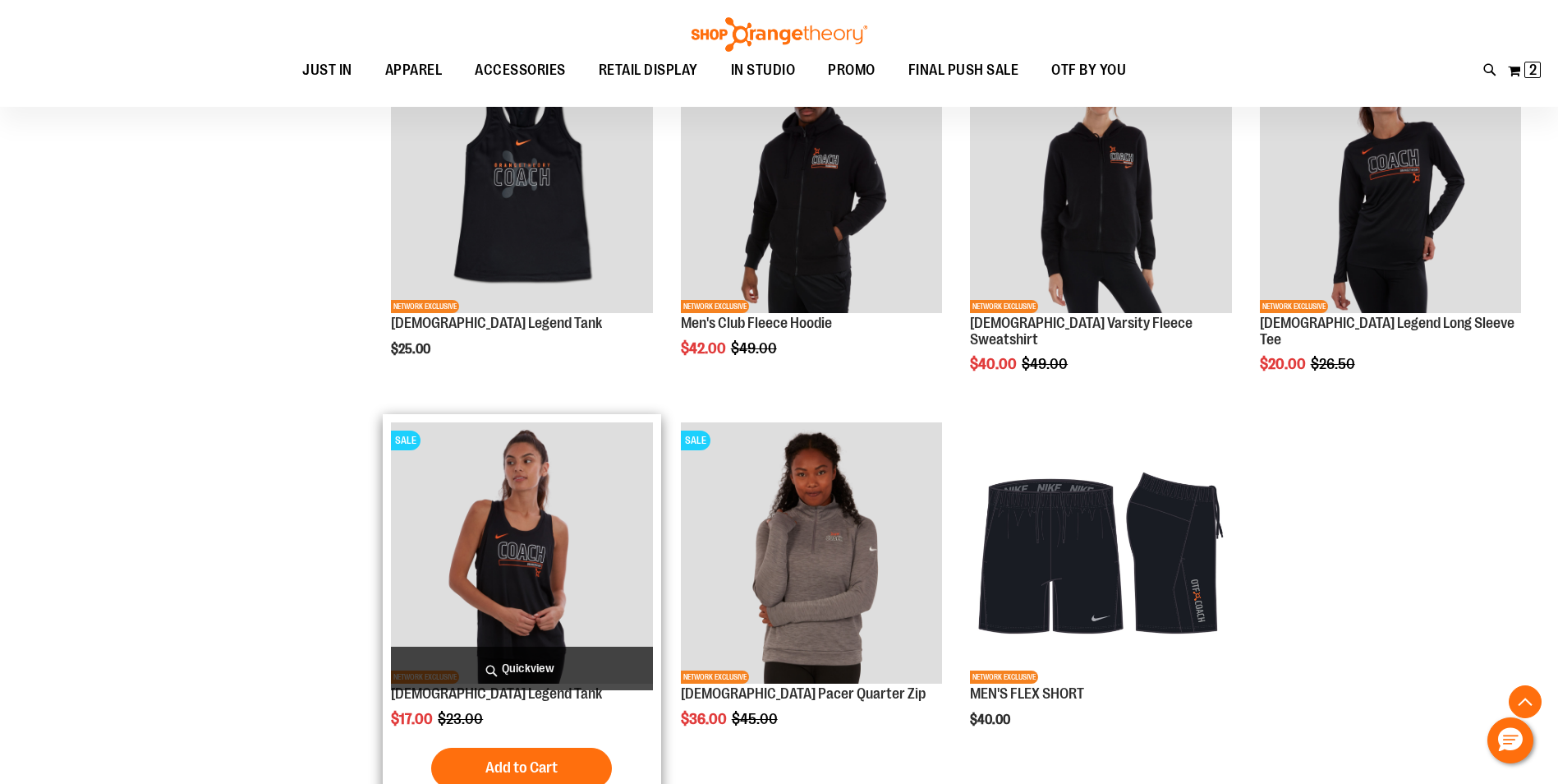
click at [502, 552] on img "product" at bounding box center [521, 552] width 261 height 261
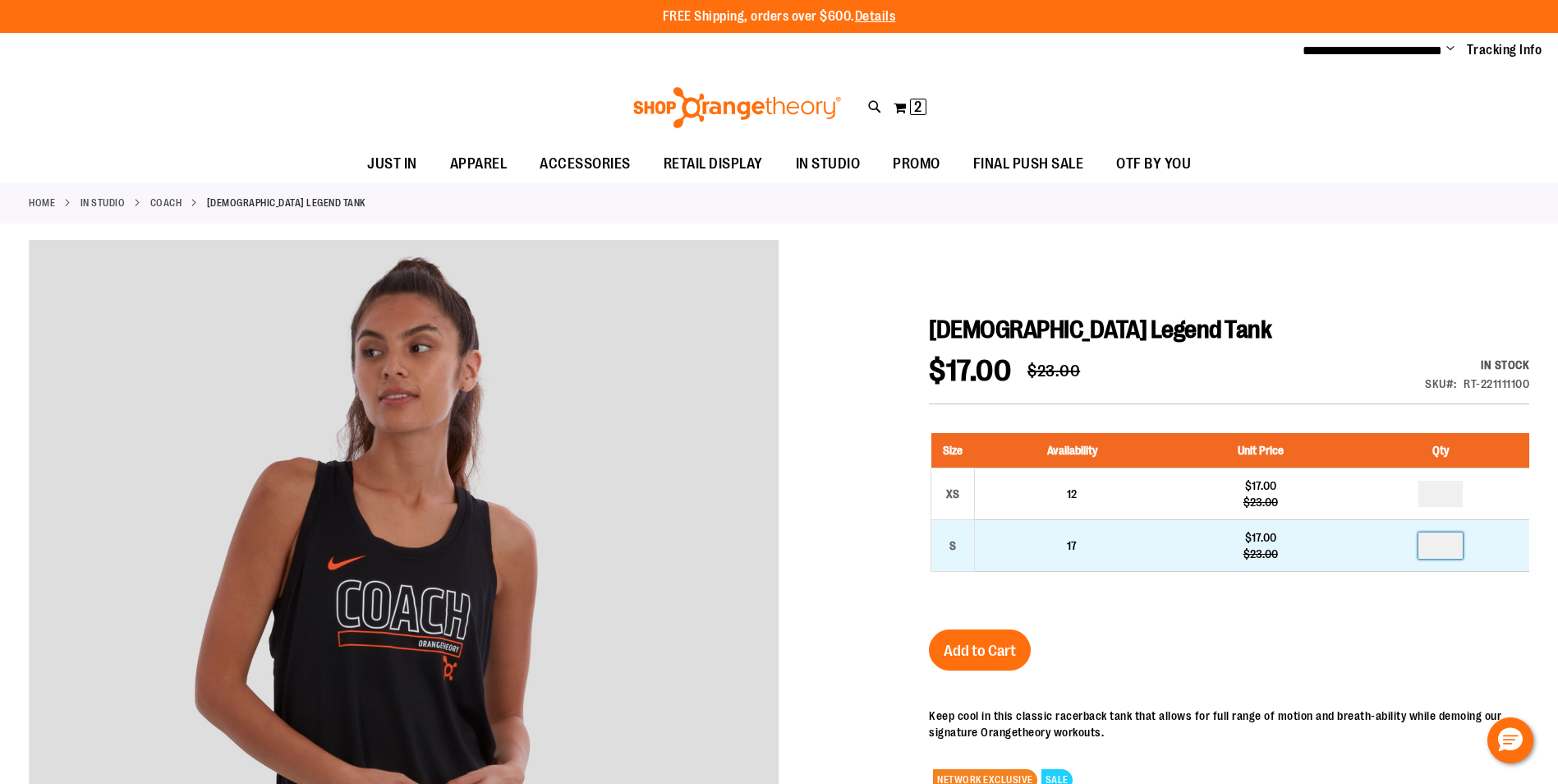
click at [1454, 548] on input "number" at bounding box center [1440, 545] width 44 height 26
type input "*"
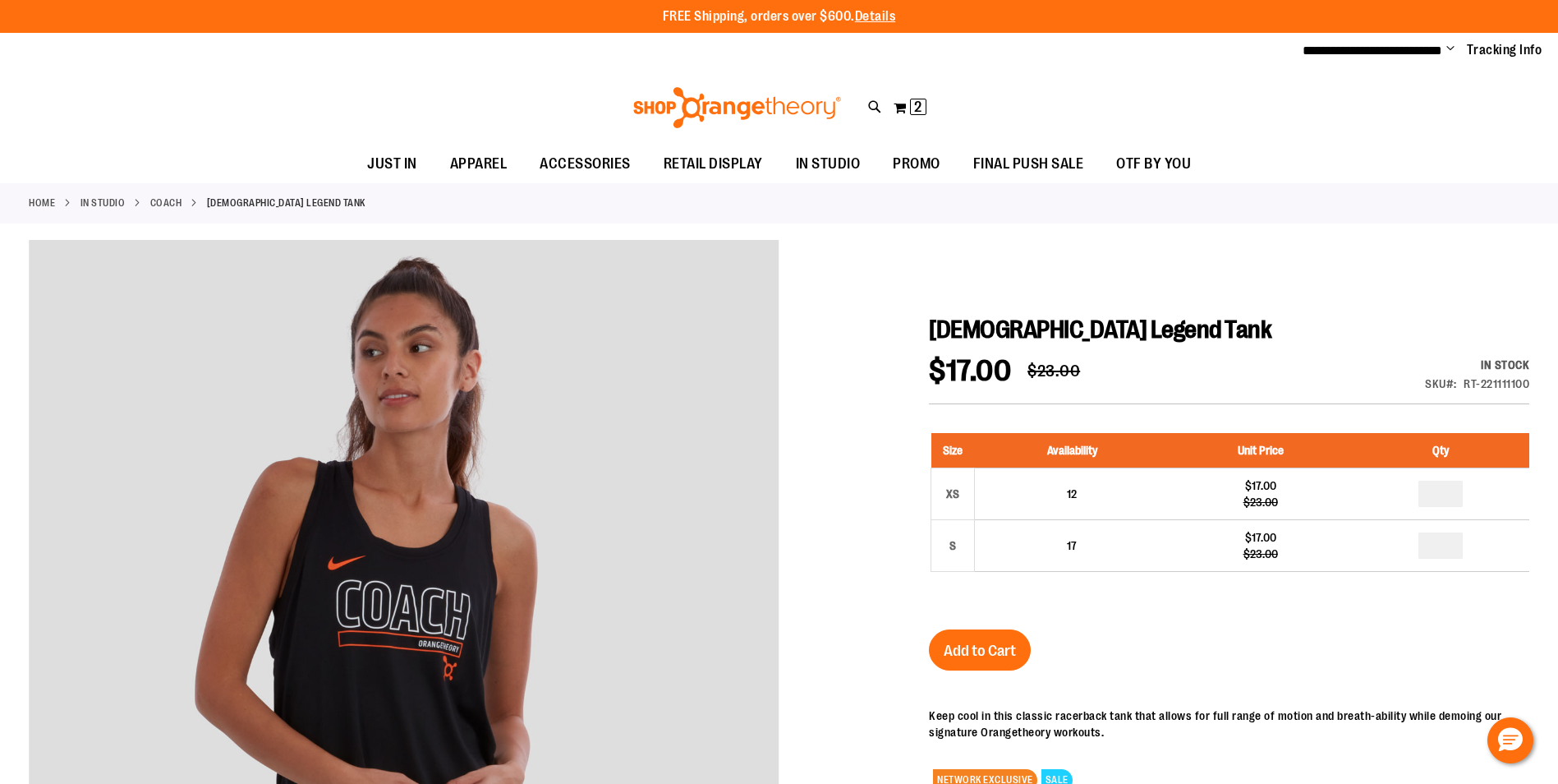
click at [1235, 640] on div "[DEMOGRAPHIC_DATA] Legend Tank $17.00 Regular Price $23.00 In stock Only %1 lef…" at bounding box center [1229, 688] width 600 height 746
click at [982, 654] on span "Add to Cart" at bounding box center [980, 650] width 72 height 18
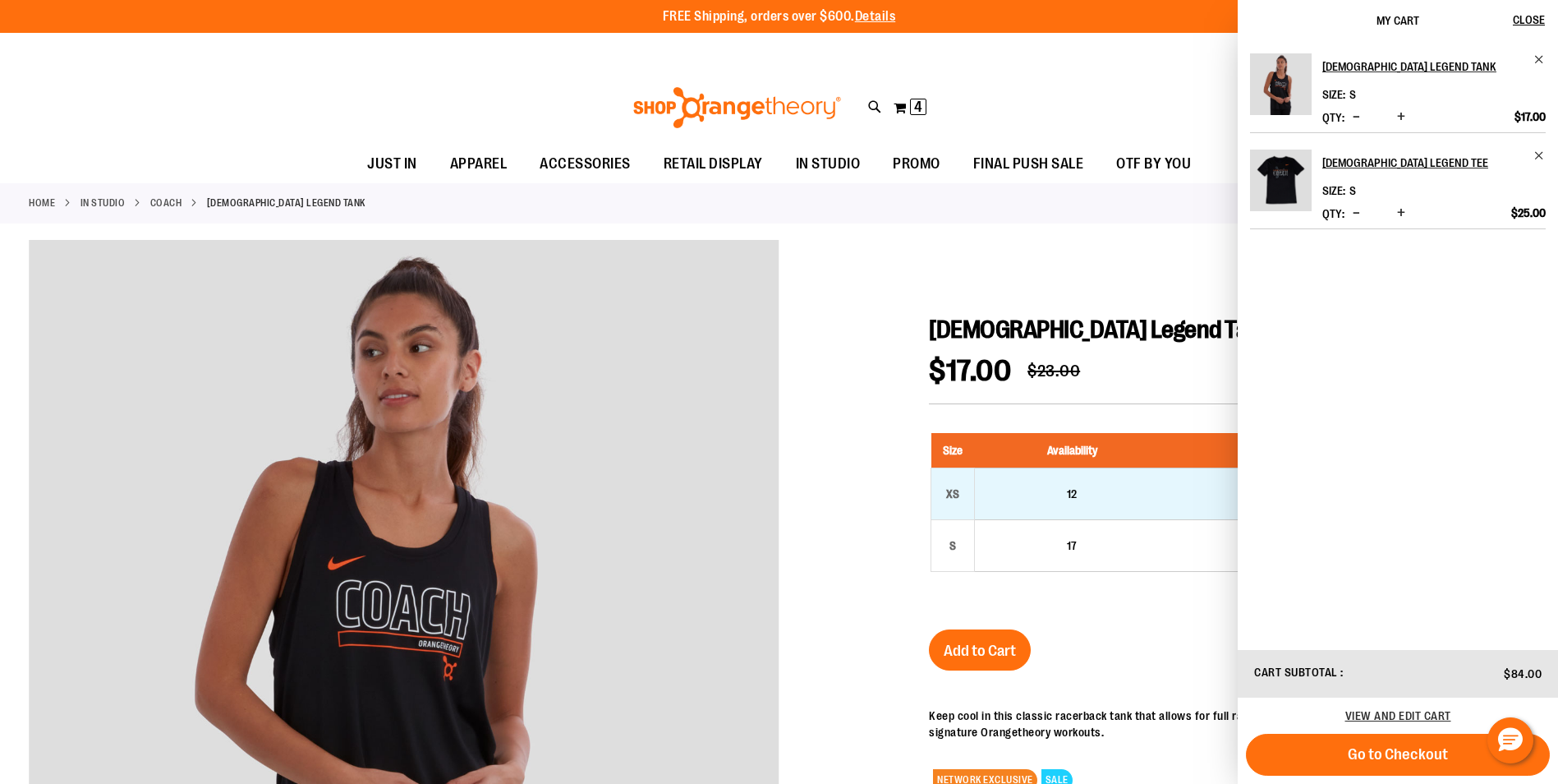
click at [1007, 497] on td "12" at bounding box center [1072, 494] width 195 height 52
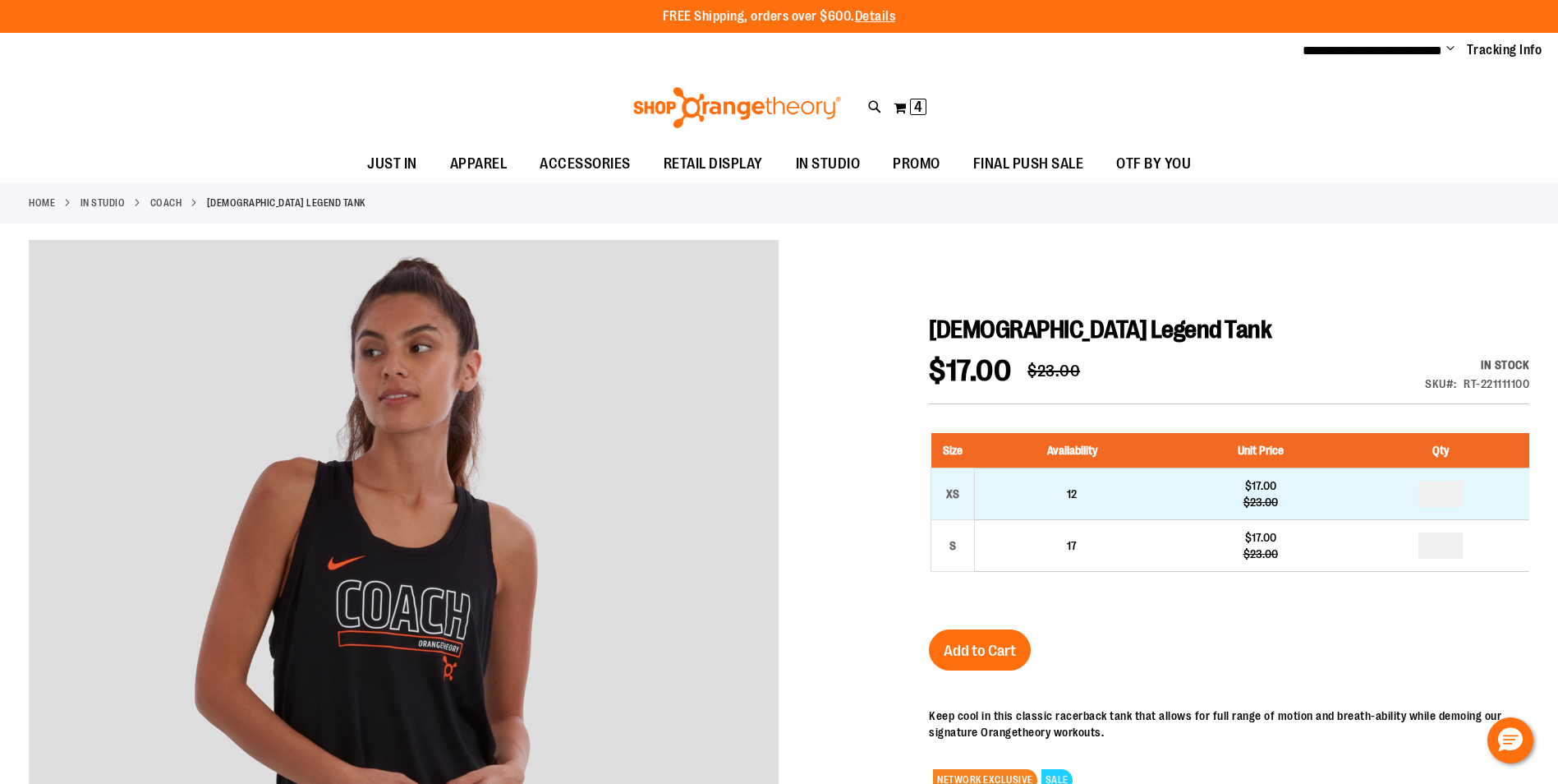
click at [1007, 497] on td "12" at bounding box center [1072, 494] width 195 height 52
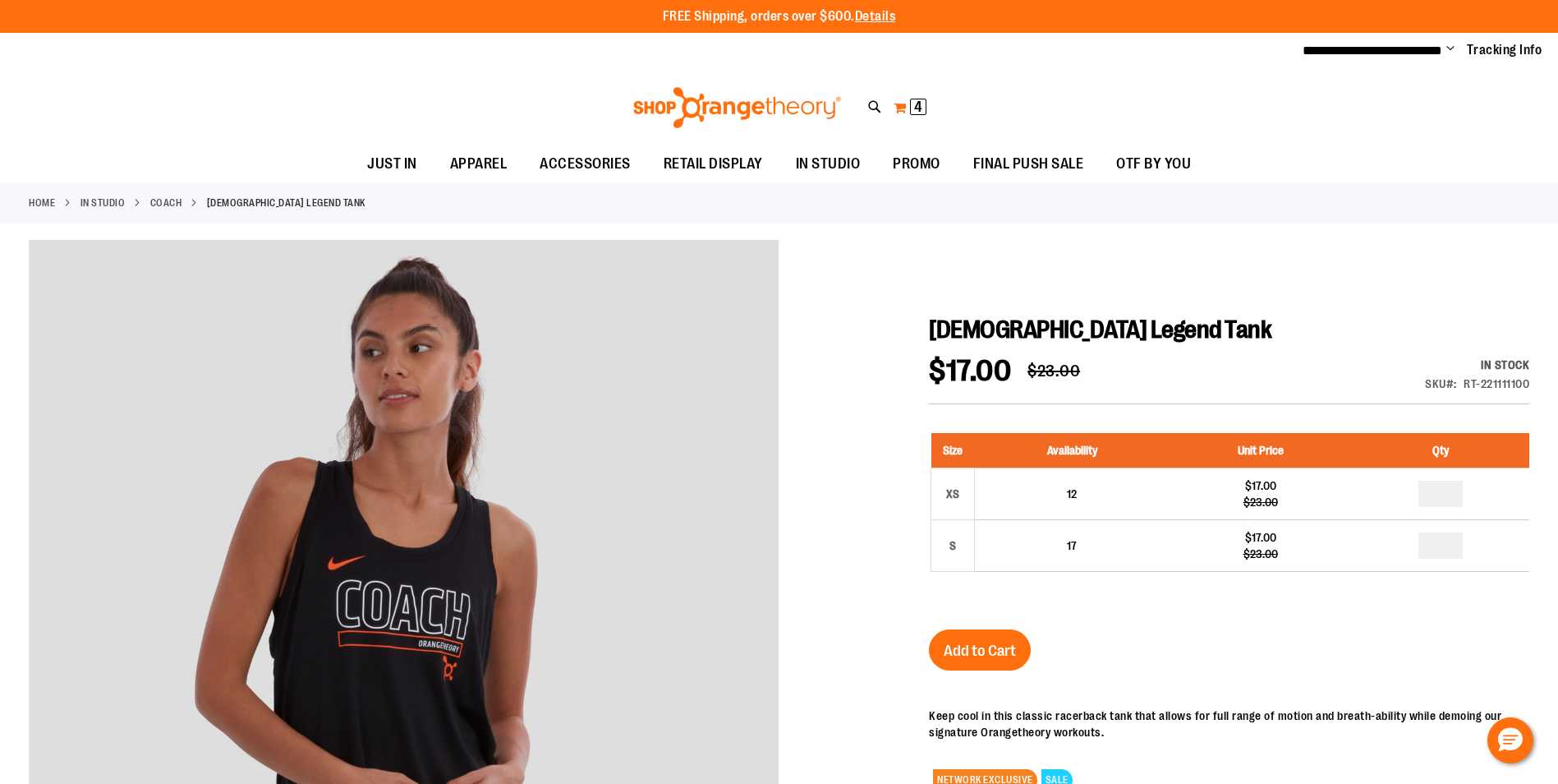
click at [900, 109] on button "My Cart 4 4 items" at bounding box center [910, 107] width 34 height 26
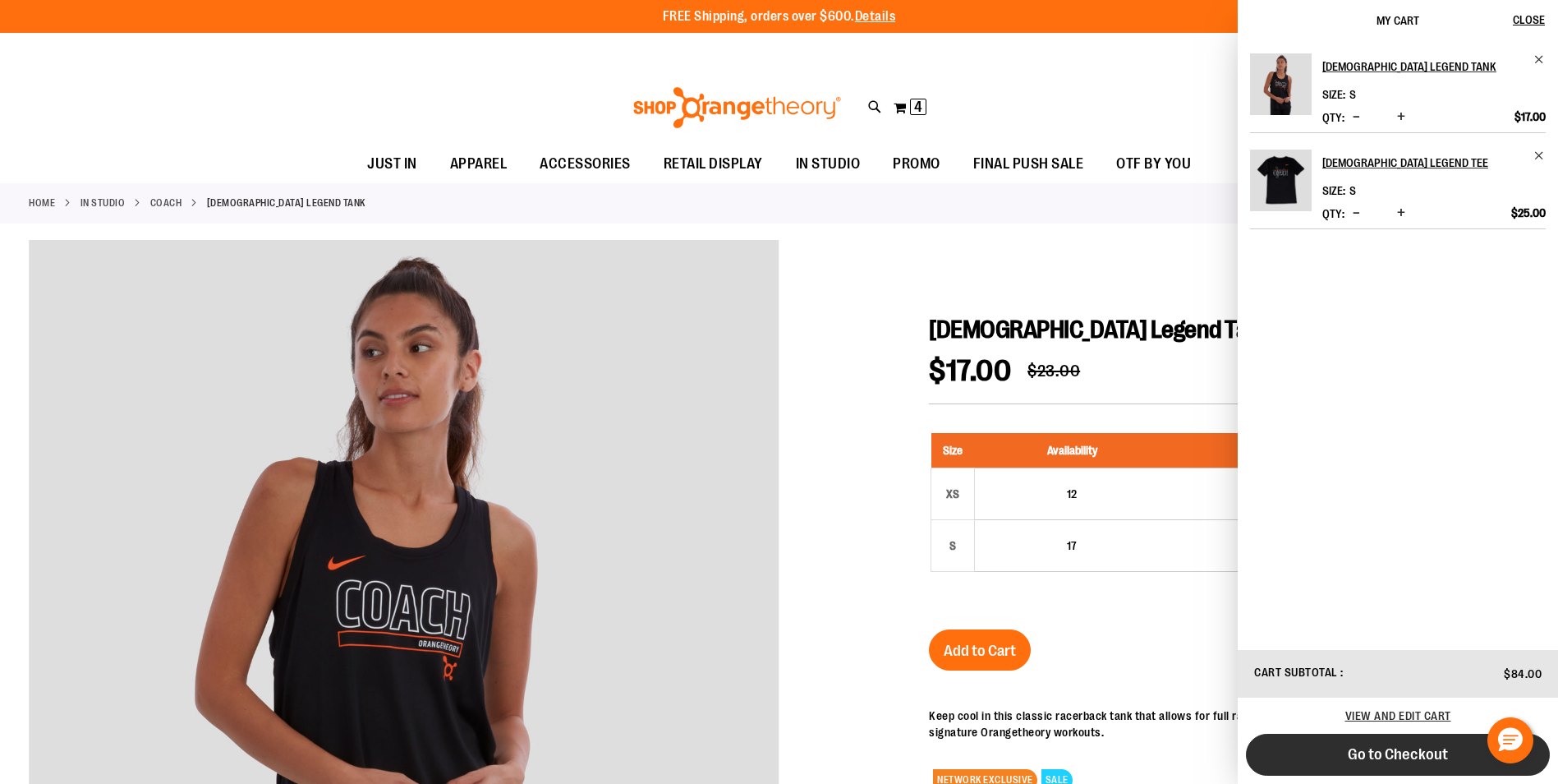
click at [1441, 747] on span "Go to Checkout" at bounding box center [1398, 754] width 100 height 18
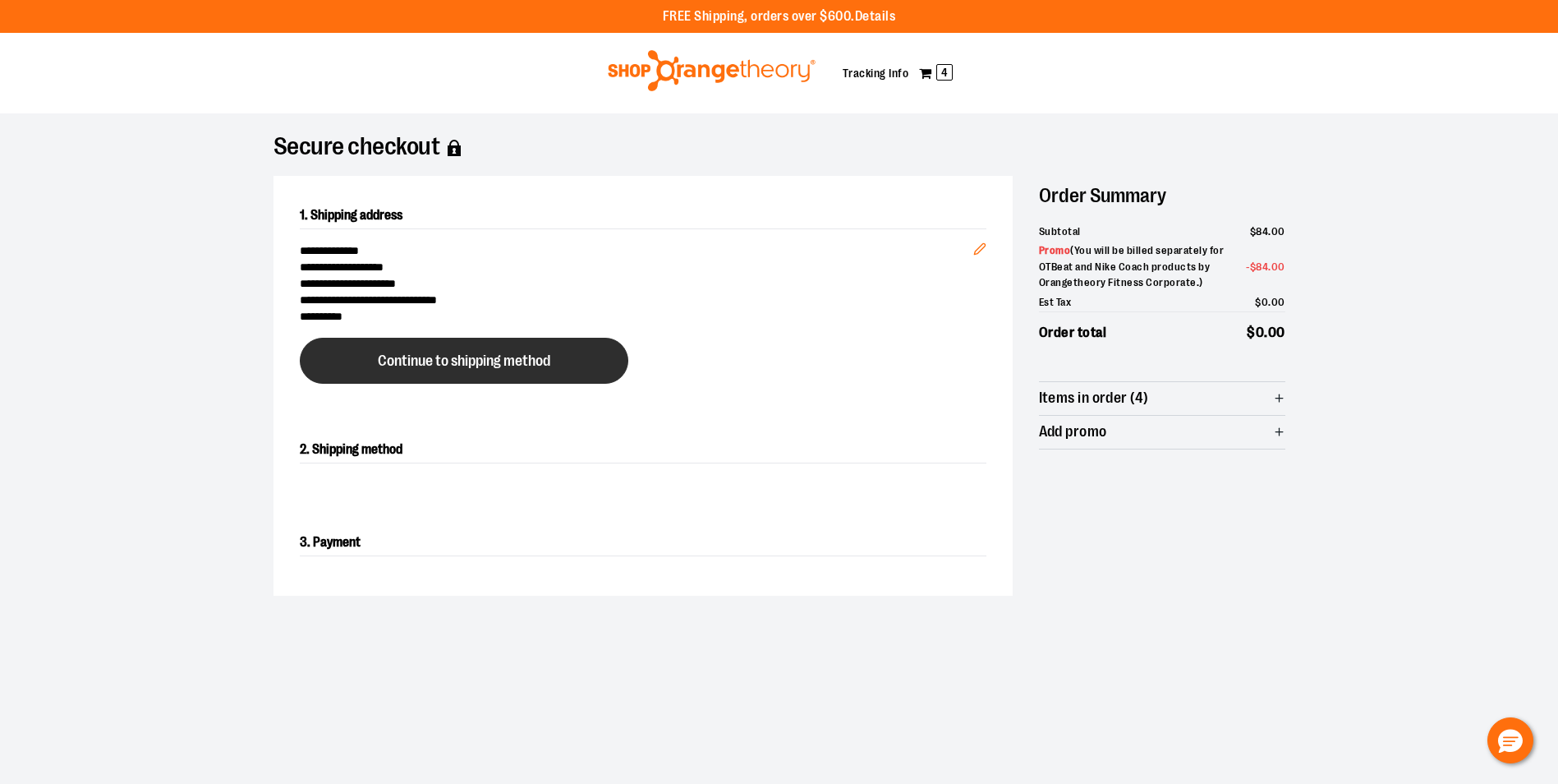
click at [480, 338] on button "Continue to shipping method" at bounding box center [464, 361] width 329 height 46
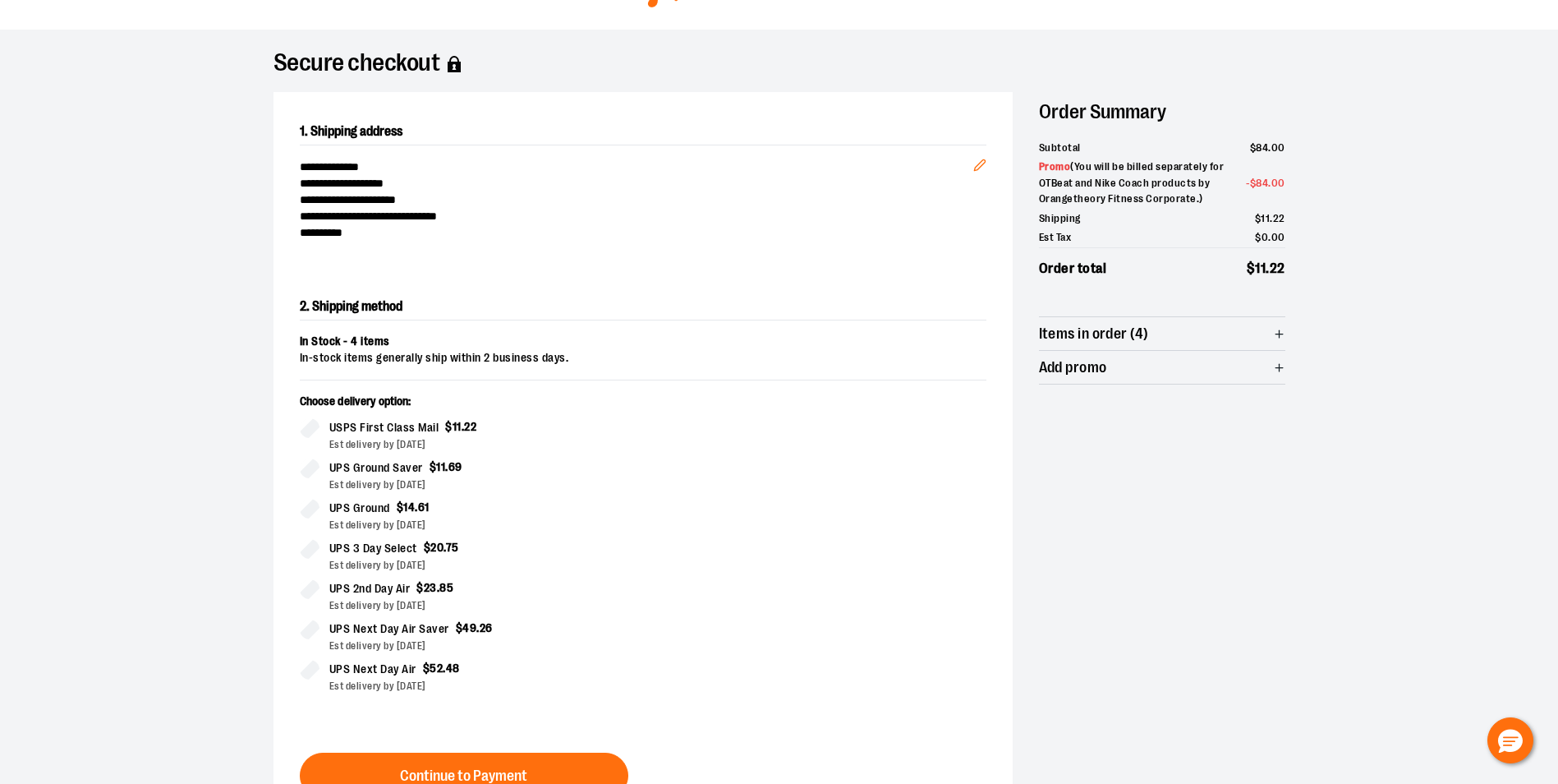
scroll to position [280, 0]
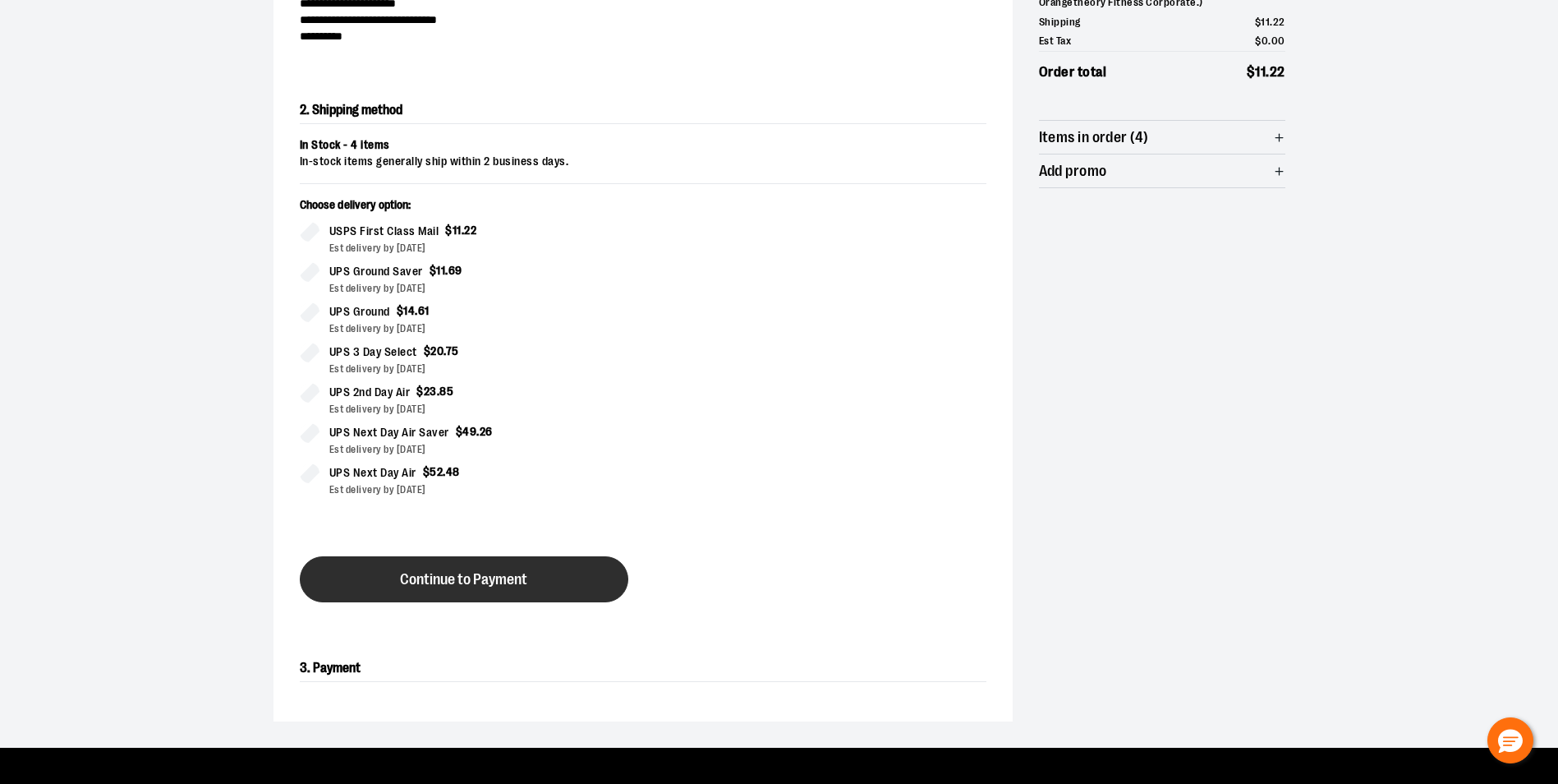
click at [565, 581] on button "Continue to Payment" at bounding box center [464, 579] width 329 height 46
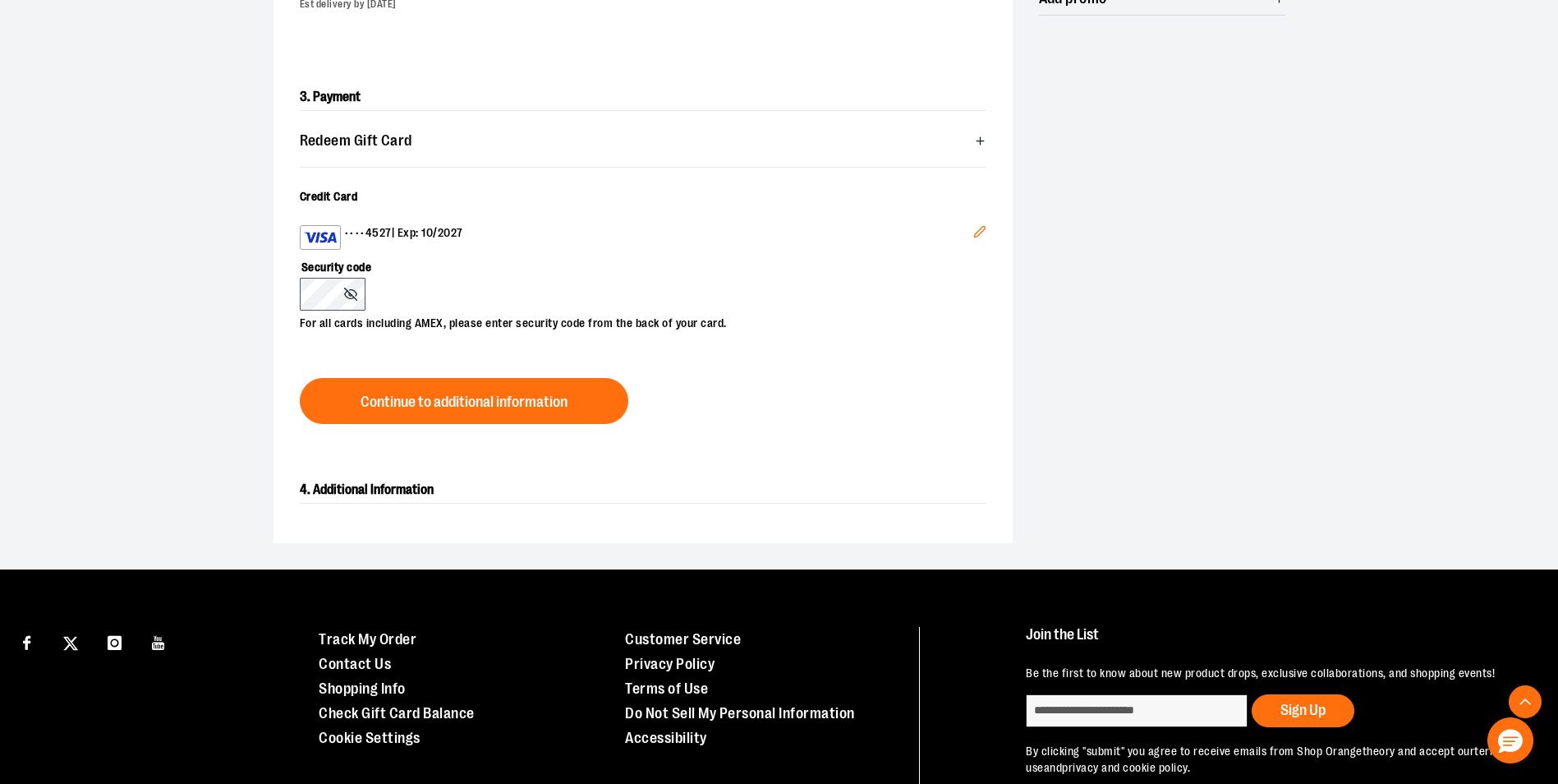
scroll to position [545, 0]
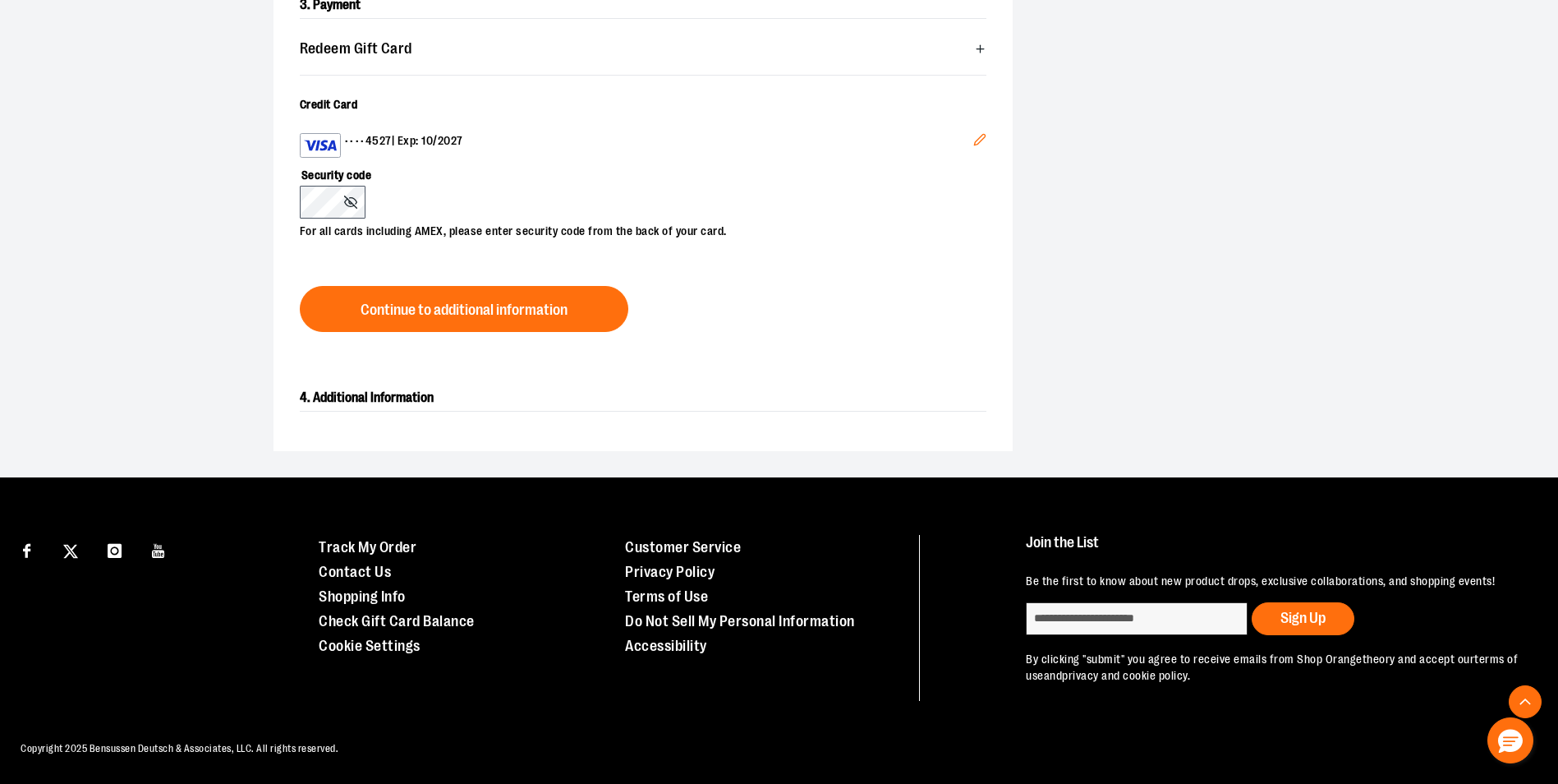
click at [980, 138] on icon "Edit" at bounding box center [979, 139] width 13 height 13
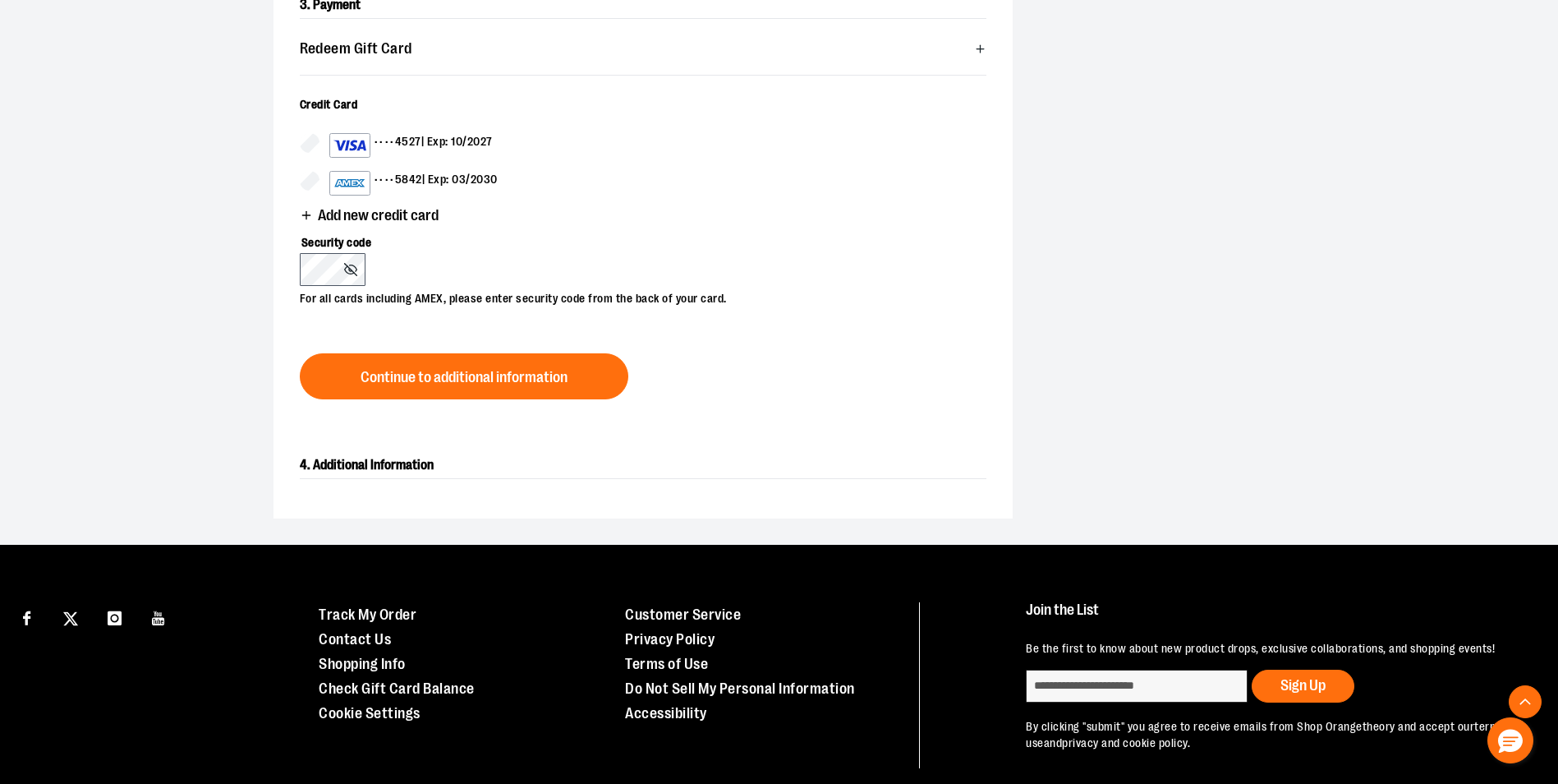
click at [397, 144] on div "•••• 4527 | Exp: 10/2027" at bounding box center [410, 145] width 163 height 25
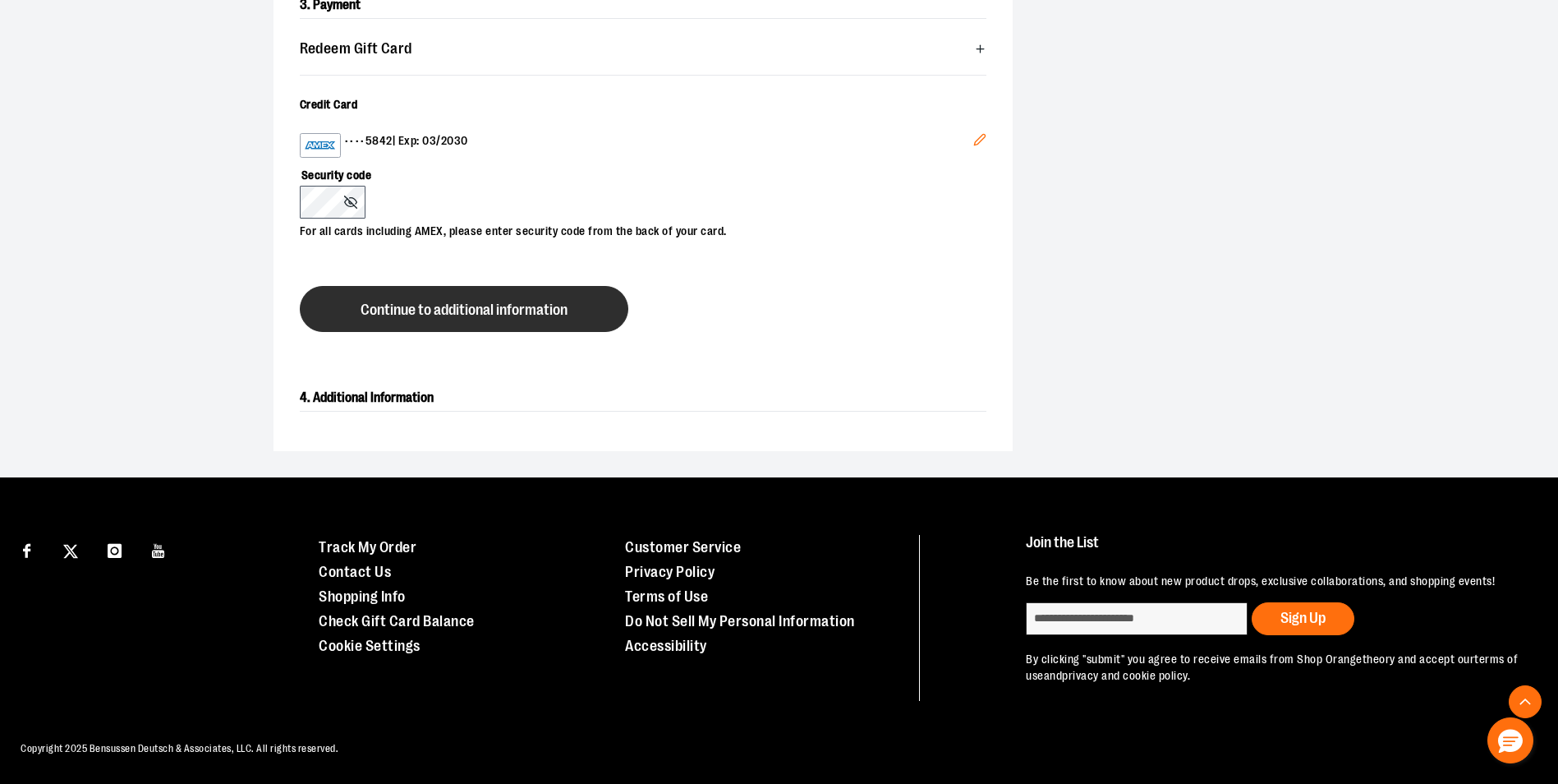
click at [563, 306] on span "Continue to additional information" at bounding box center [464, 310] width 207 height 16
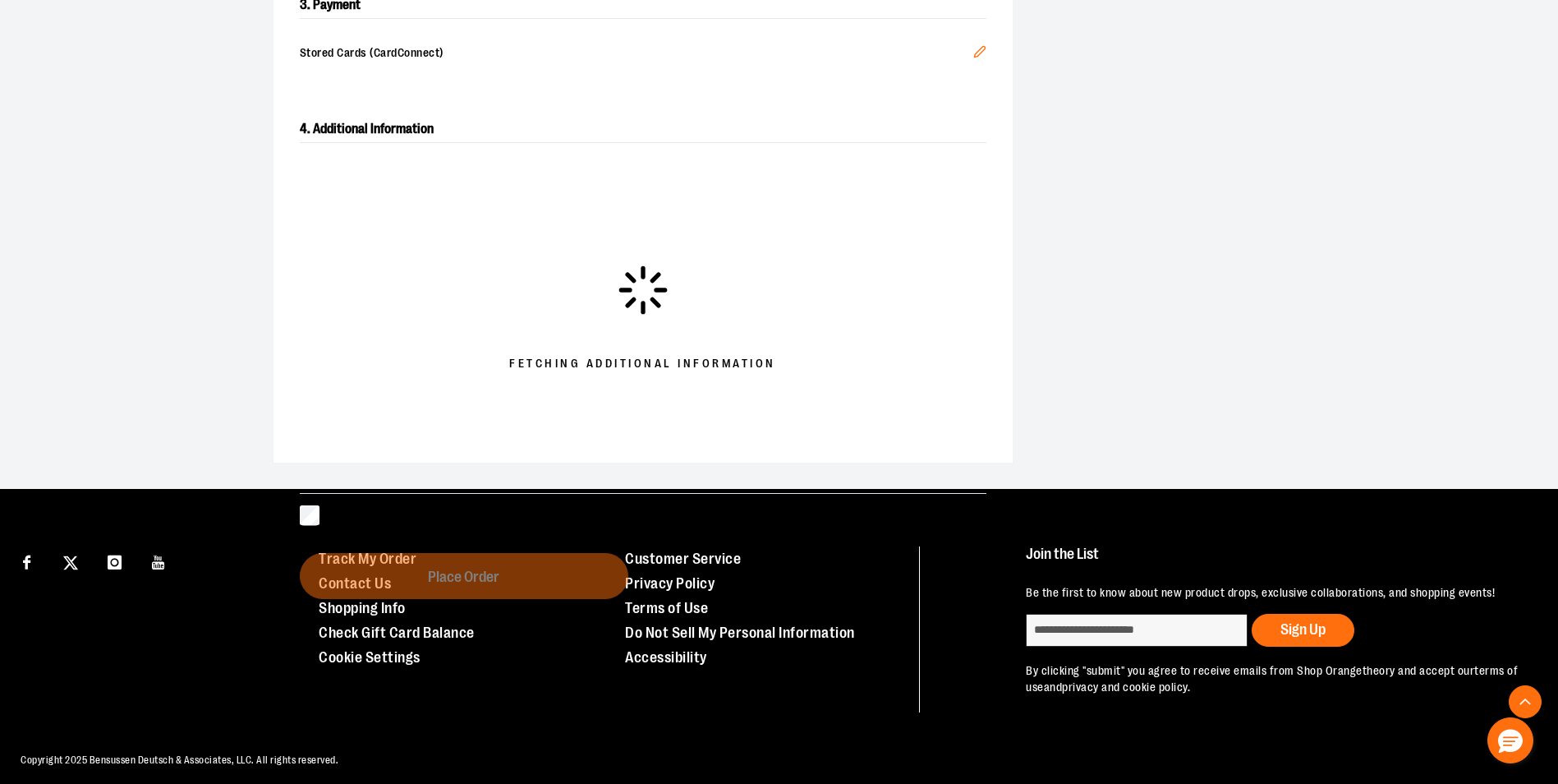
scroll to position [537, 0]
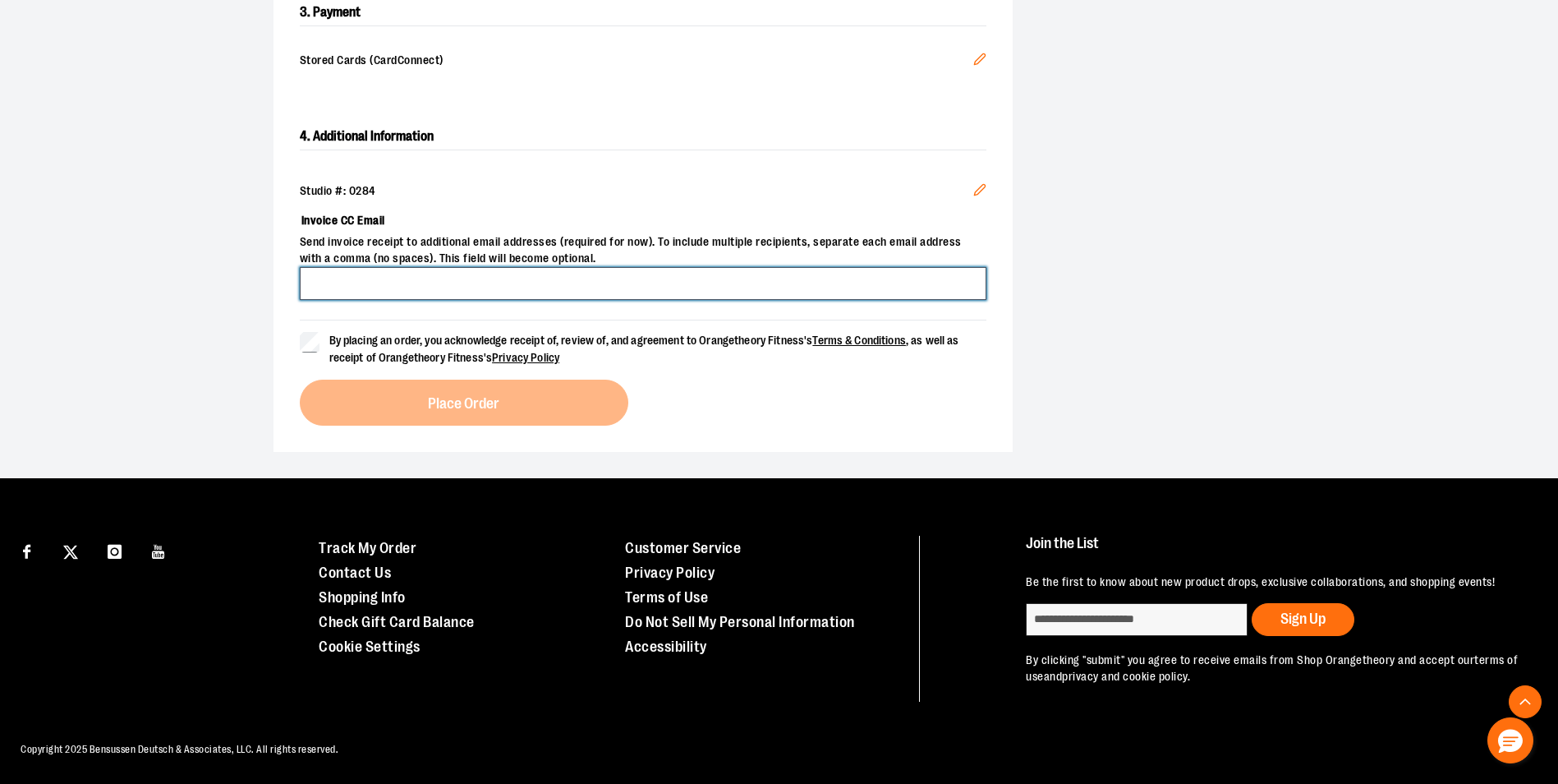
click at [402, 287] on input "Invoice CC Email" at bounding box center [643, 283] width 687 height 33
type input "**********"
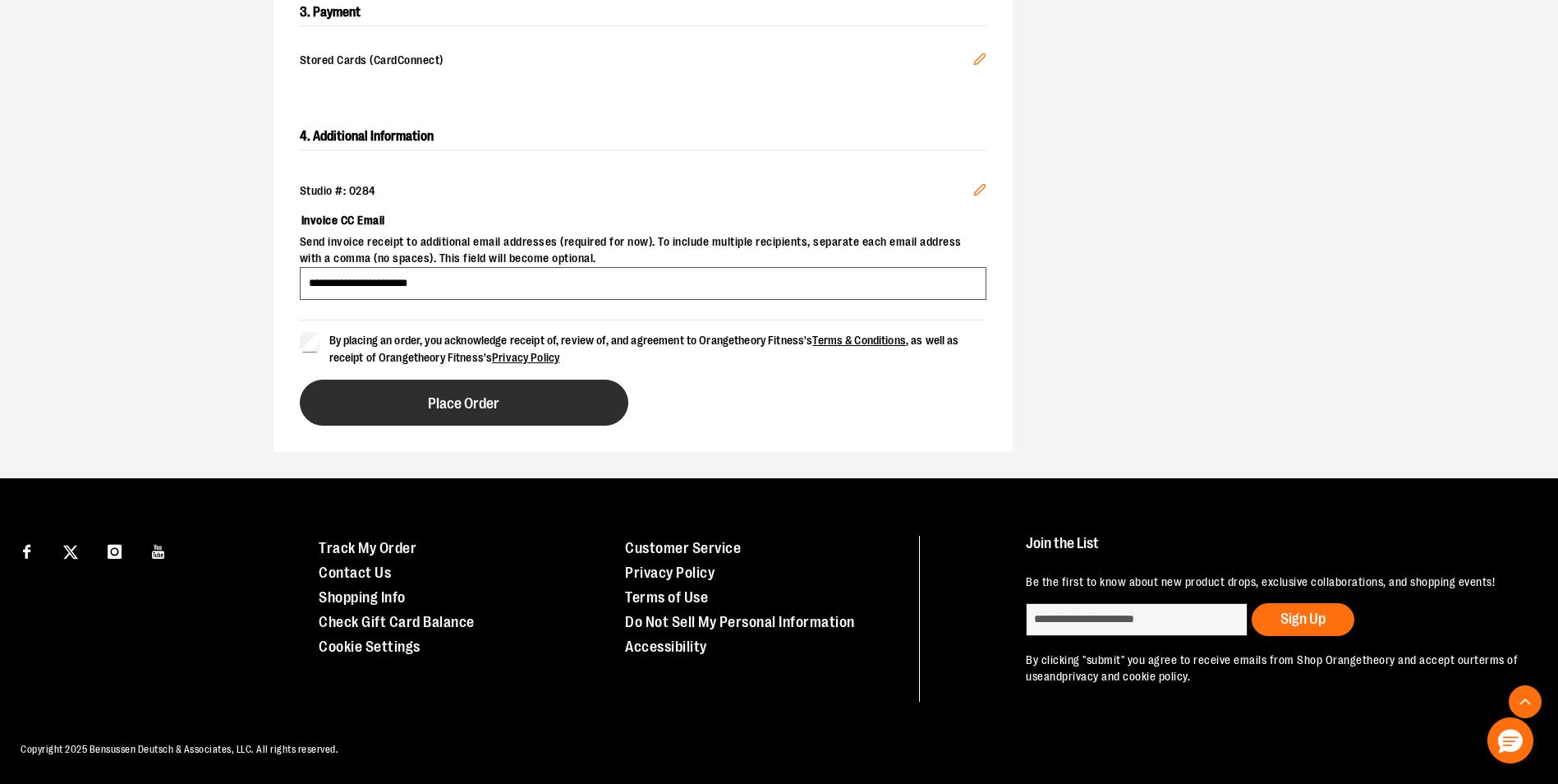
click at [523, 392] on button "Place Order" at bounding box center [464, 402] width 329 height 46
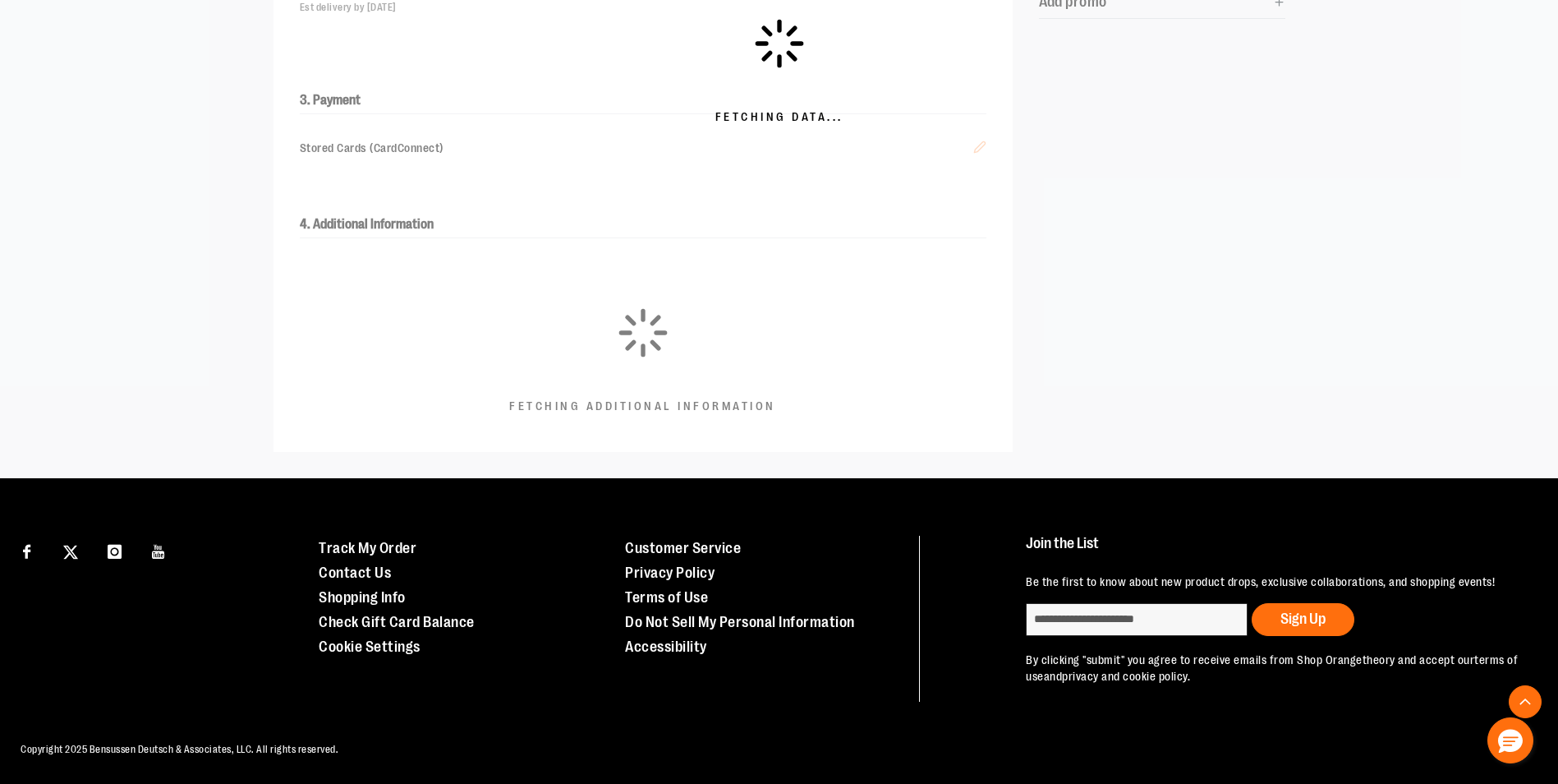
scroll to position [425, 0]
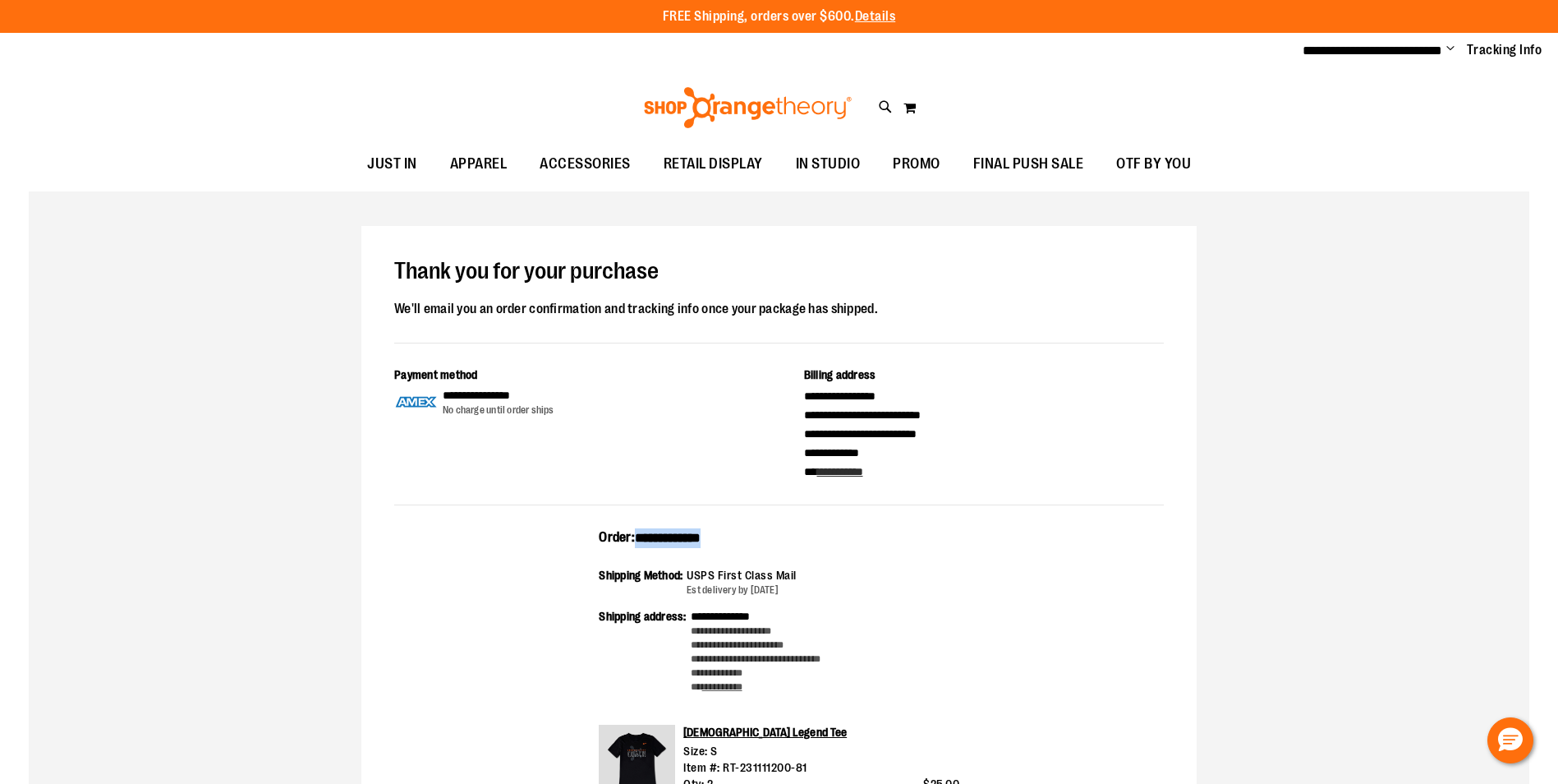
drag, startPoint x: 737, startPoint y: 538, endPoint x: 641, endPoint y: 530, distance: 96.4
click at [641, 530] on div "**********" at bounding box center [779, 543] width 361 height 30
copy span "**********"
click at [349, 248] on div "**********" at bounding box center [779, 766] width 1501 height 1150
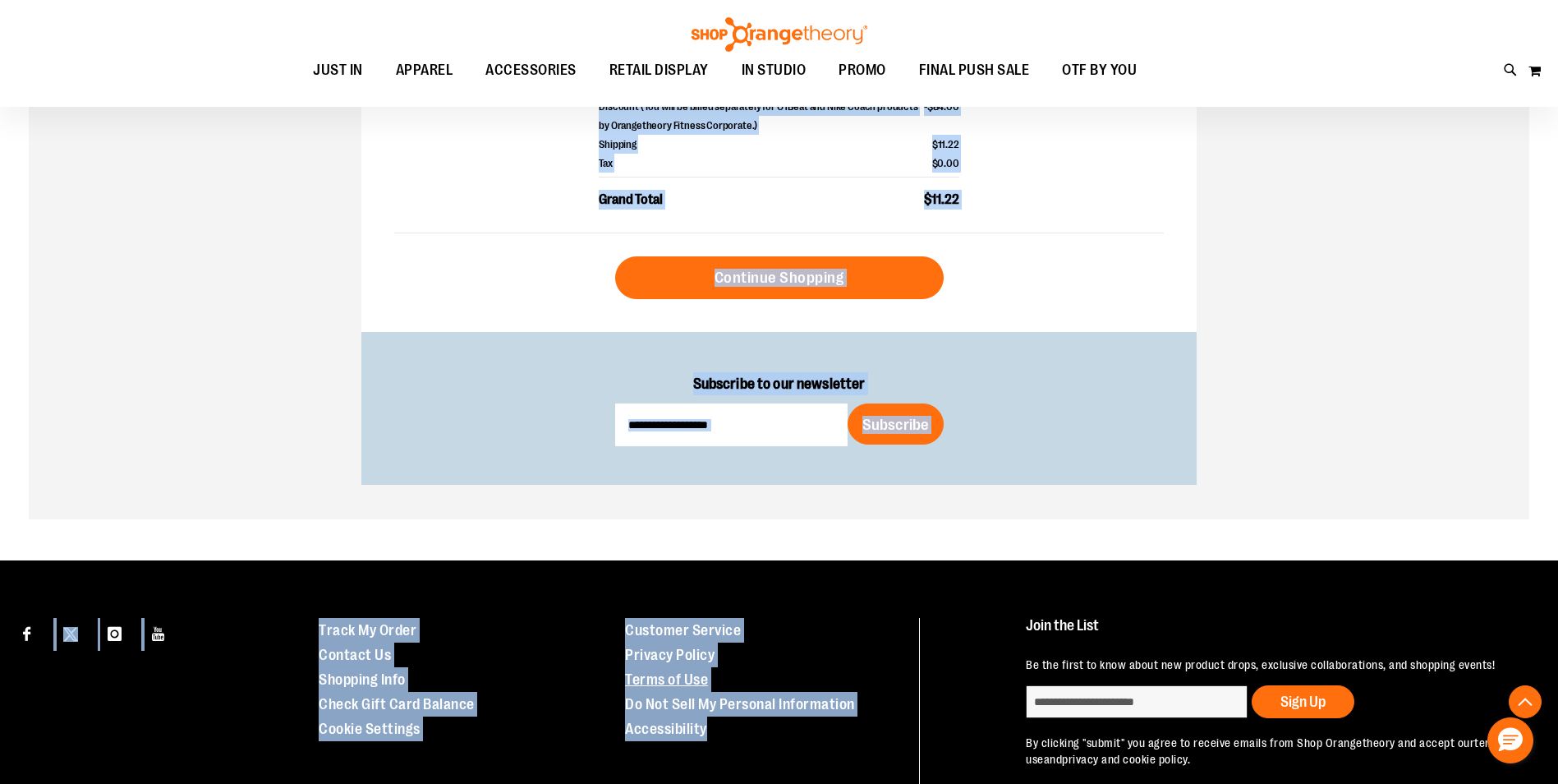
scroll to position [851, 0]
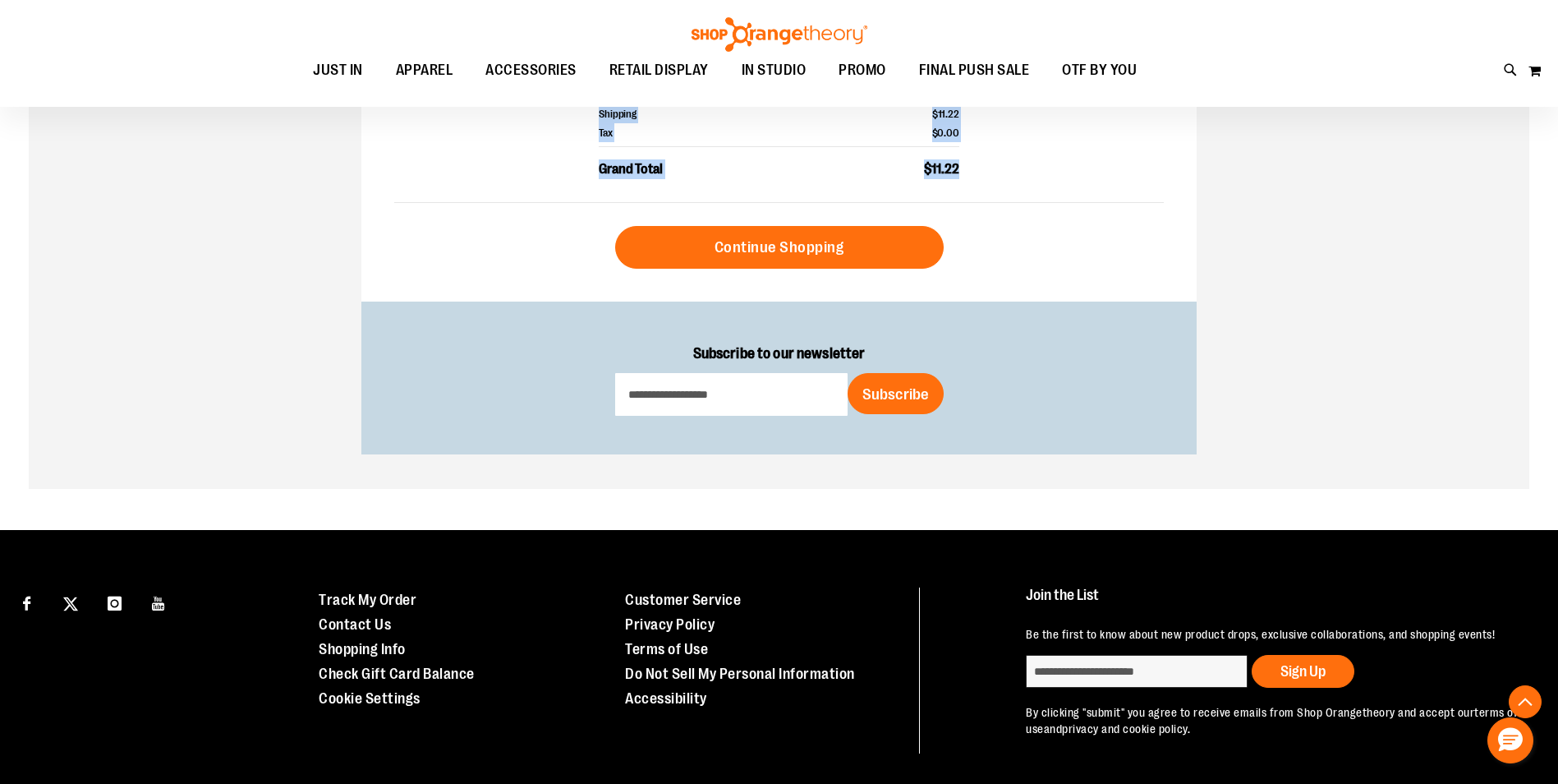
drag, startPoint x: 384, startPoint y: 271, endPoint x: 958, endPoint y: 173, distance: 581.6
drag, startPoint x: 958, startPoint y: 174, endPoint x: 949, endPoint y: 169, distance: 10.3
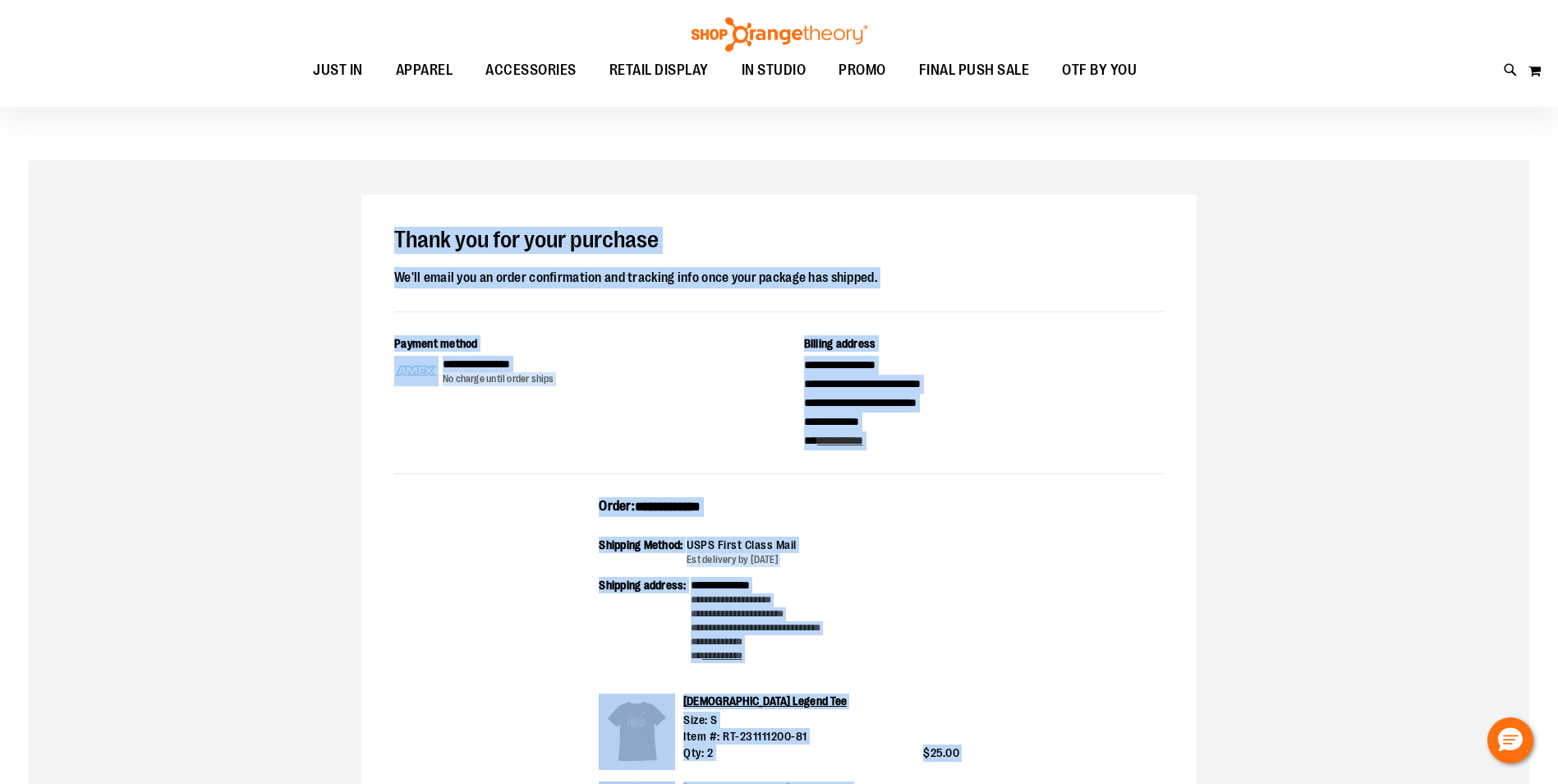
scroll to position [0, 0]
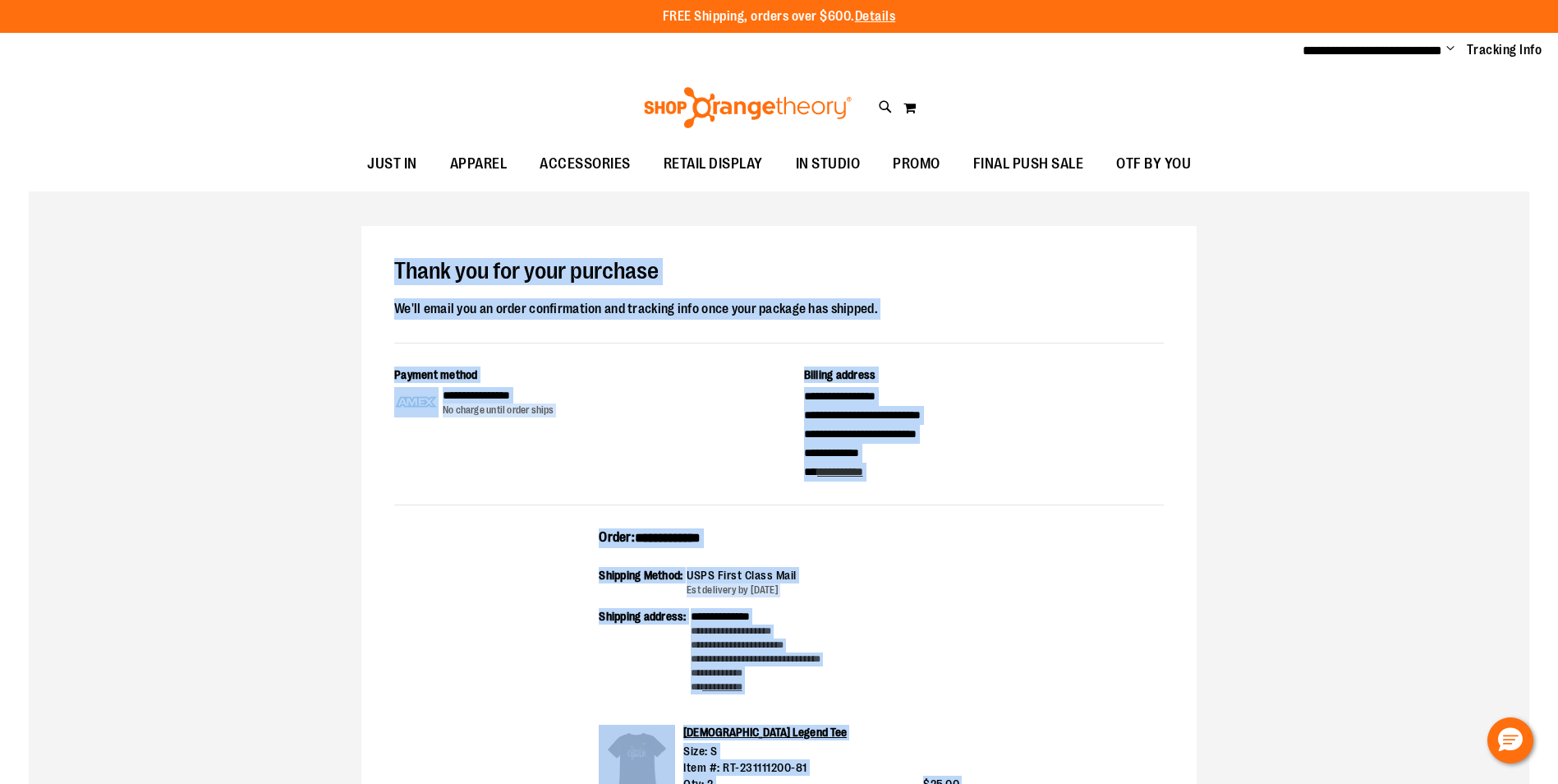
click at [1448, 49] on span "Change" at bounding box center [1450, 50] width 8 height 16
click at [1356, 108] on link "Sign Out" at bounding box center [1392, 110] width 144 height 31
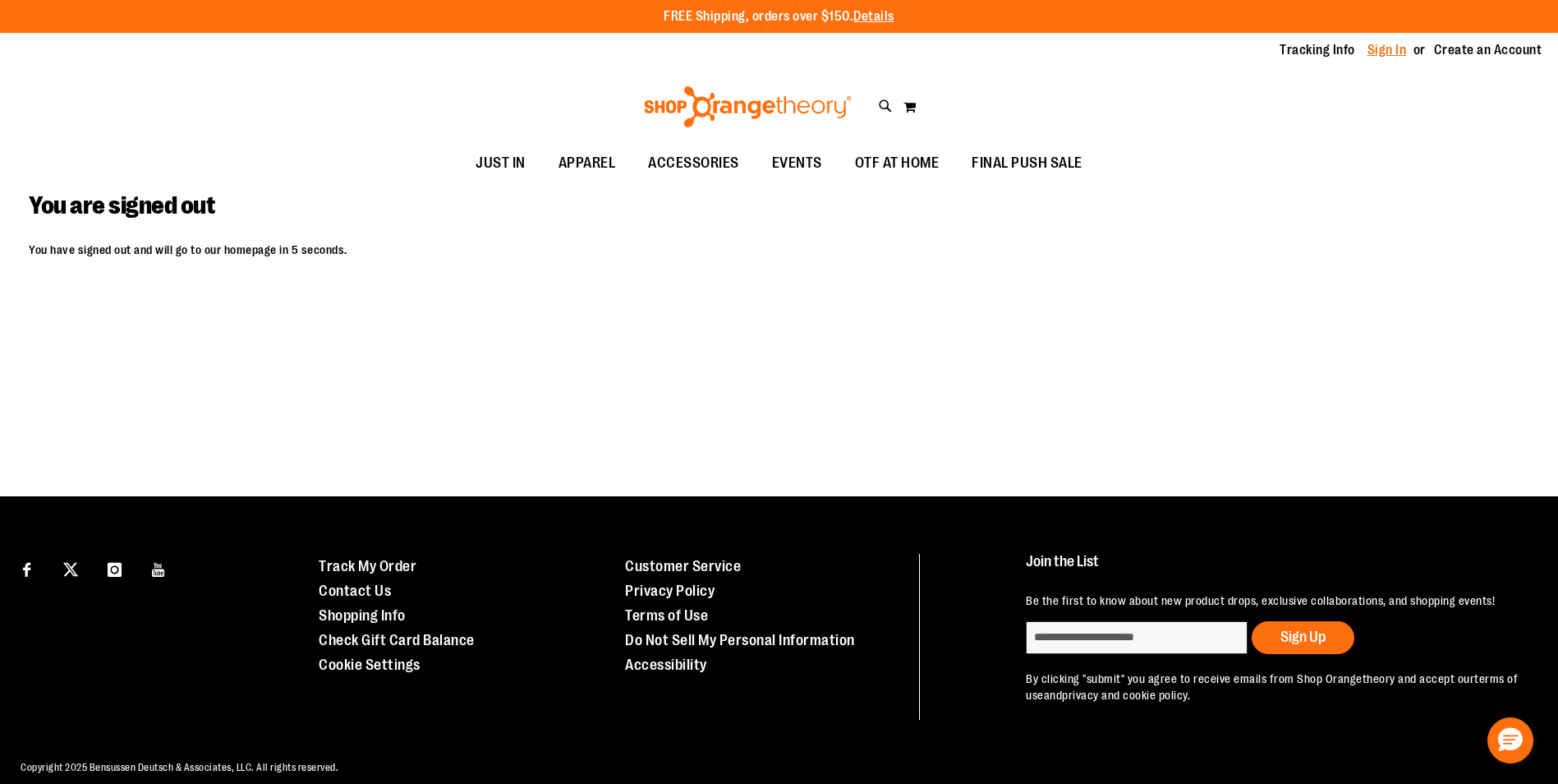
click at [1384, 54] on link "Sign In" at bounding box center [1387, 50] width 39 height 18
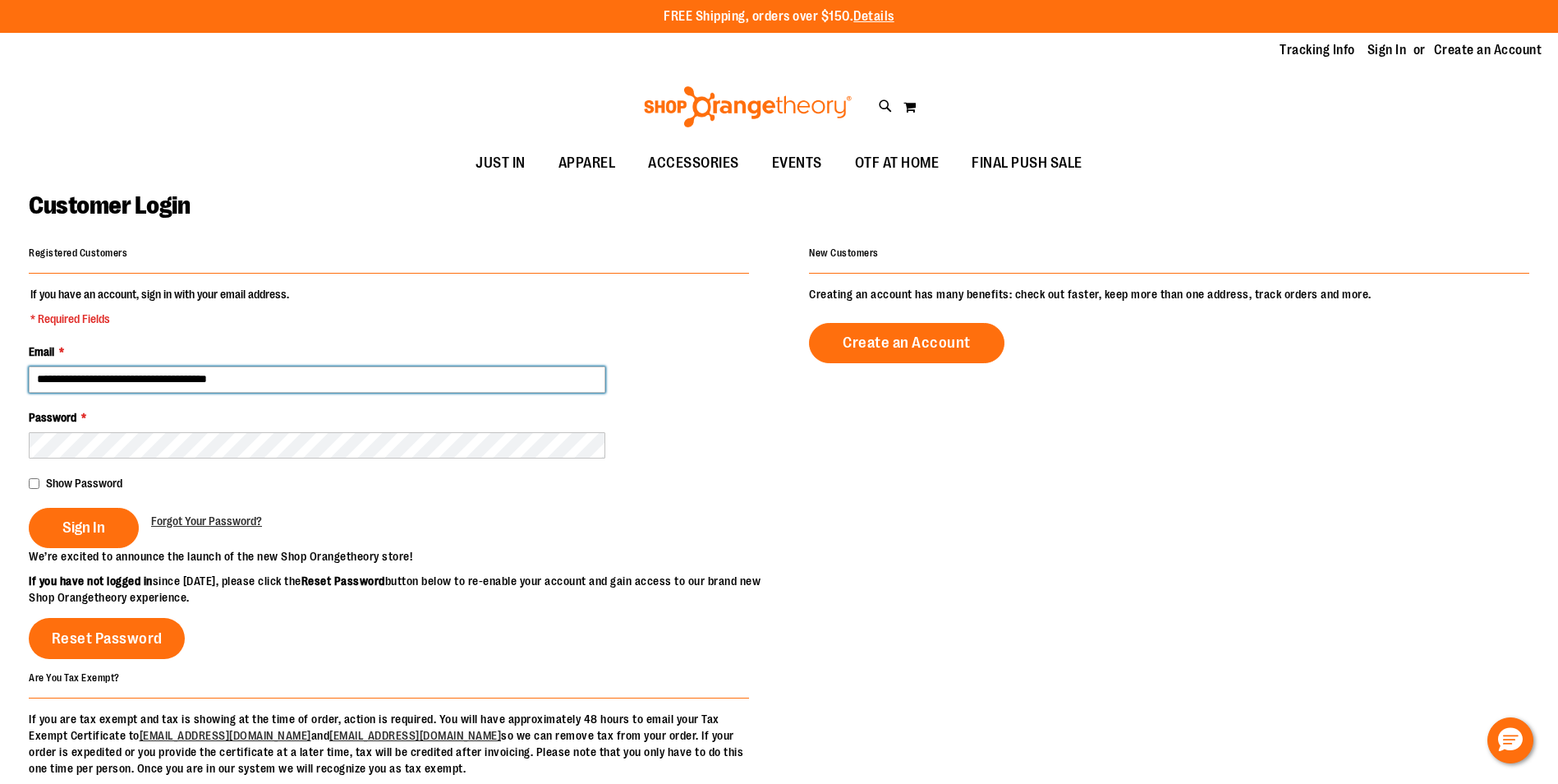
click at [131, 379] on input "**********" at bounding box center [317, 379] width 577 height 26
drag, startPoint x: 131, startPoint y: 382, endPoint x: 111, endPoint y: 371, distance: 23.1
click at [111, 371] on input "**********" at bounding box center [317, 379] width 577 height 26
type input "**********"
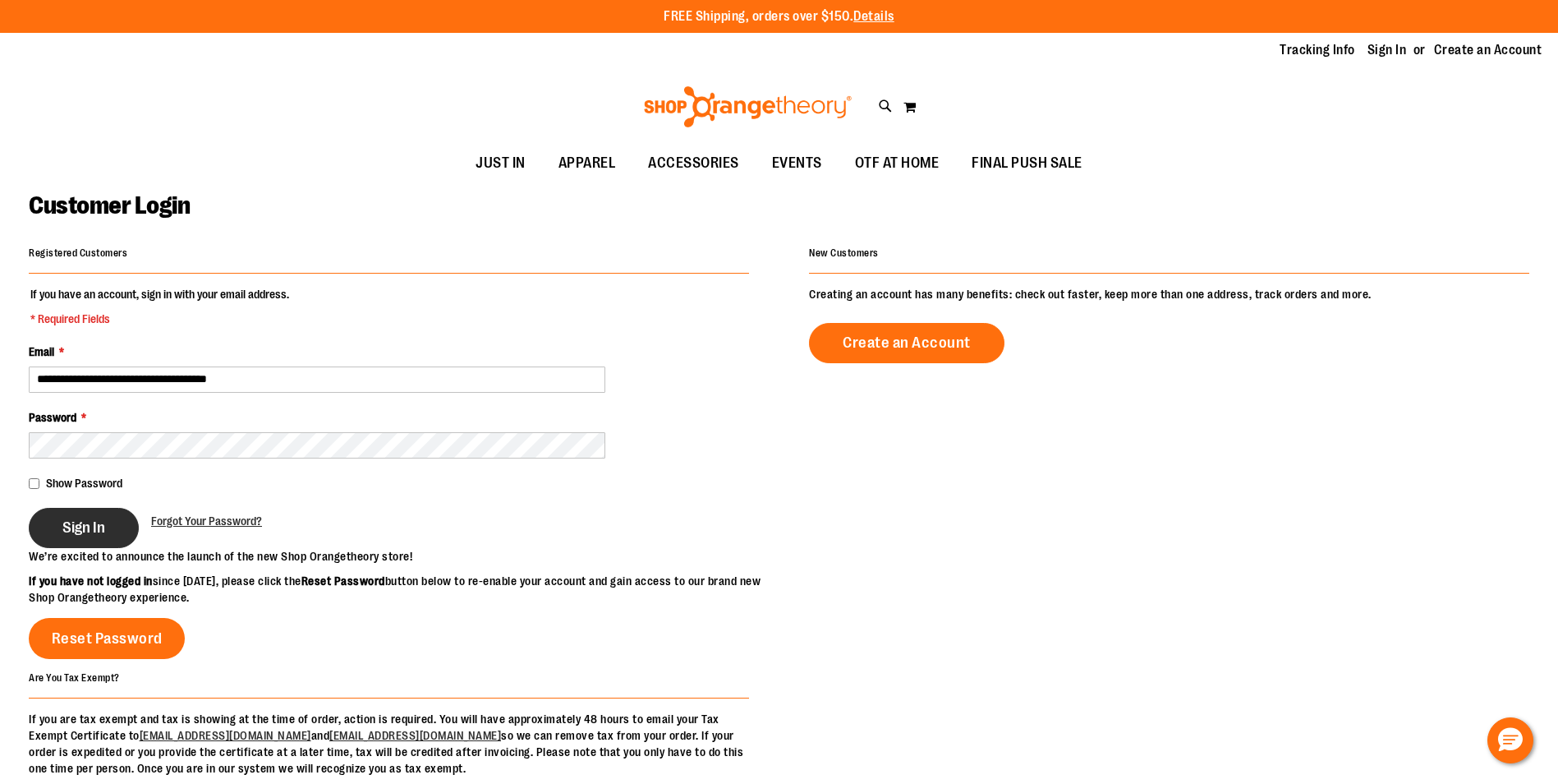
click at [96, 537] on button "Sign In" at bounding box center [84, 528] width 110 height 40
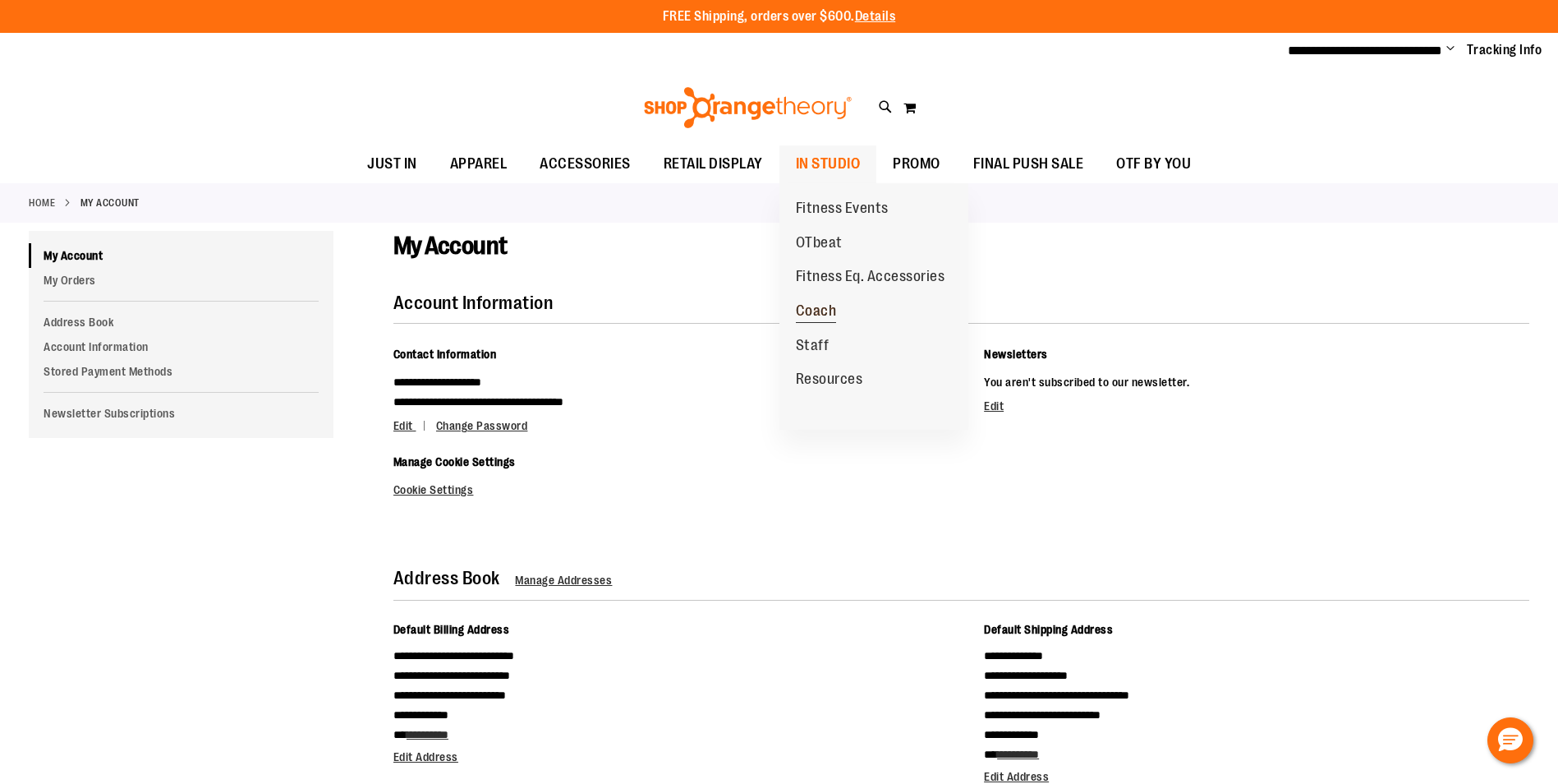
click at [816, 308] on span "Coach" at bounding box center [816, 312] width 41 height 21
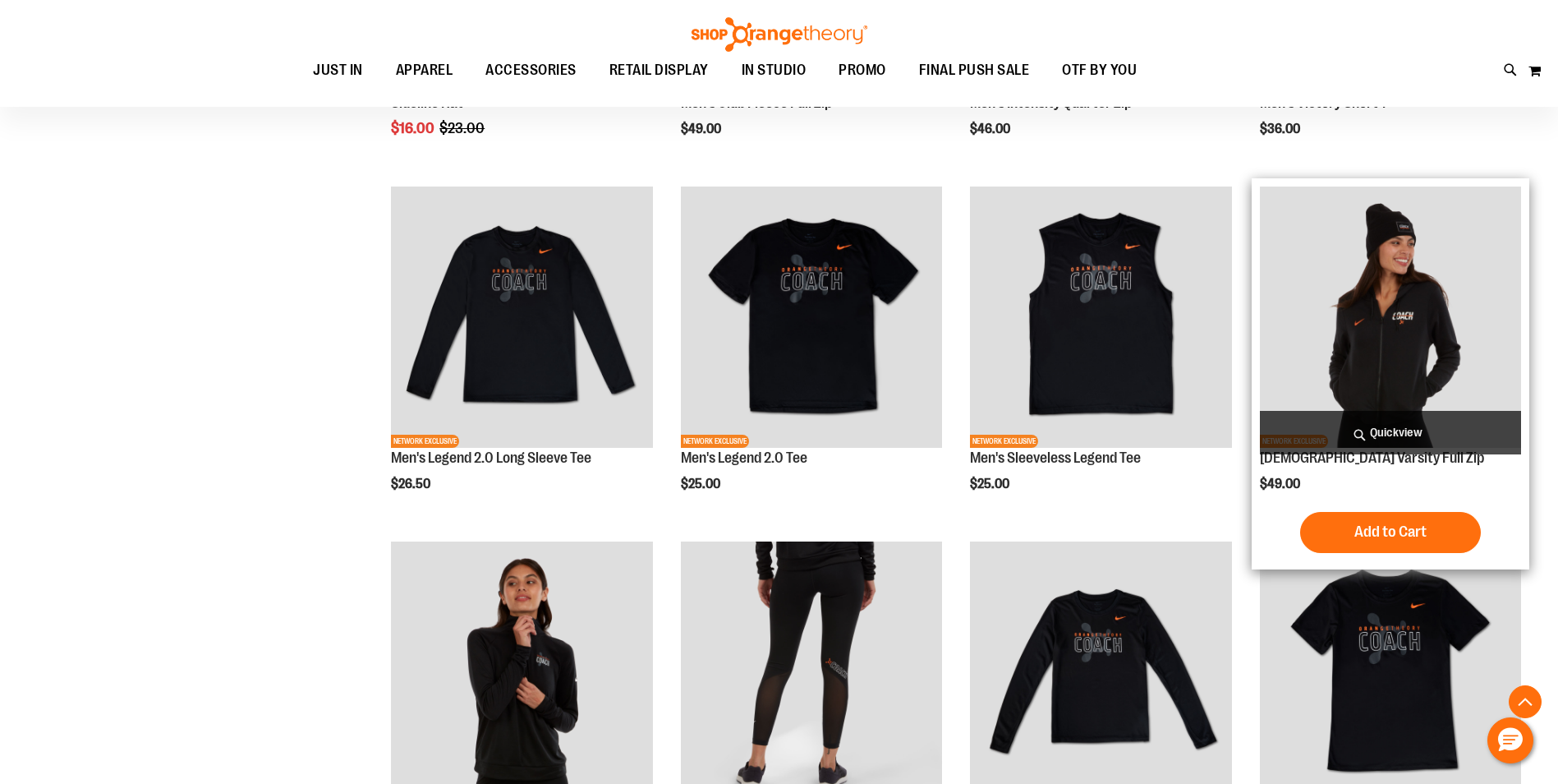
scroll to position [656, 0]
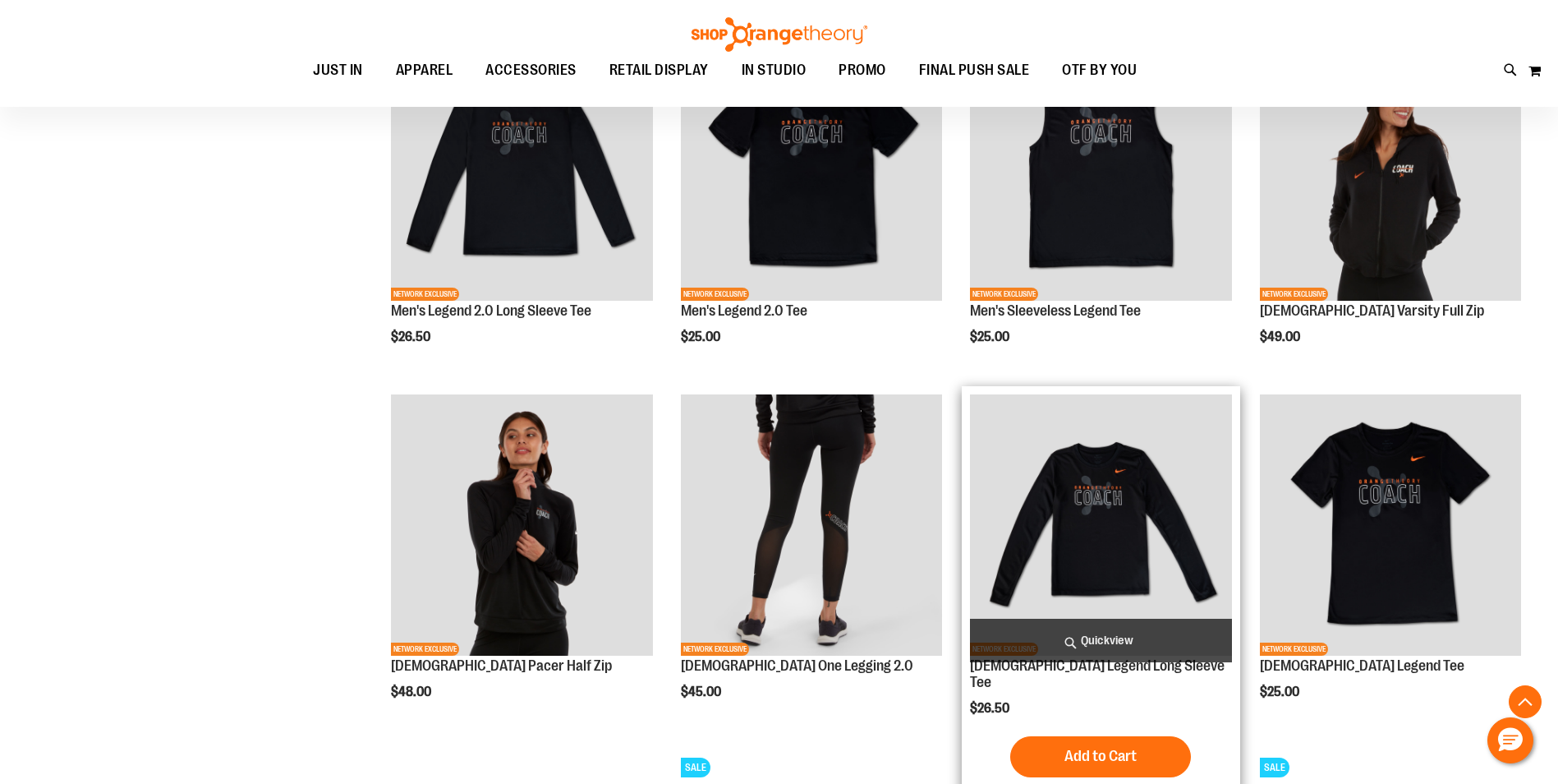
scroll to position [738, 0]
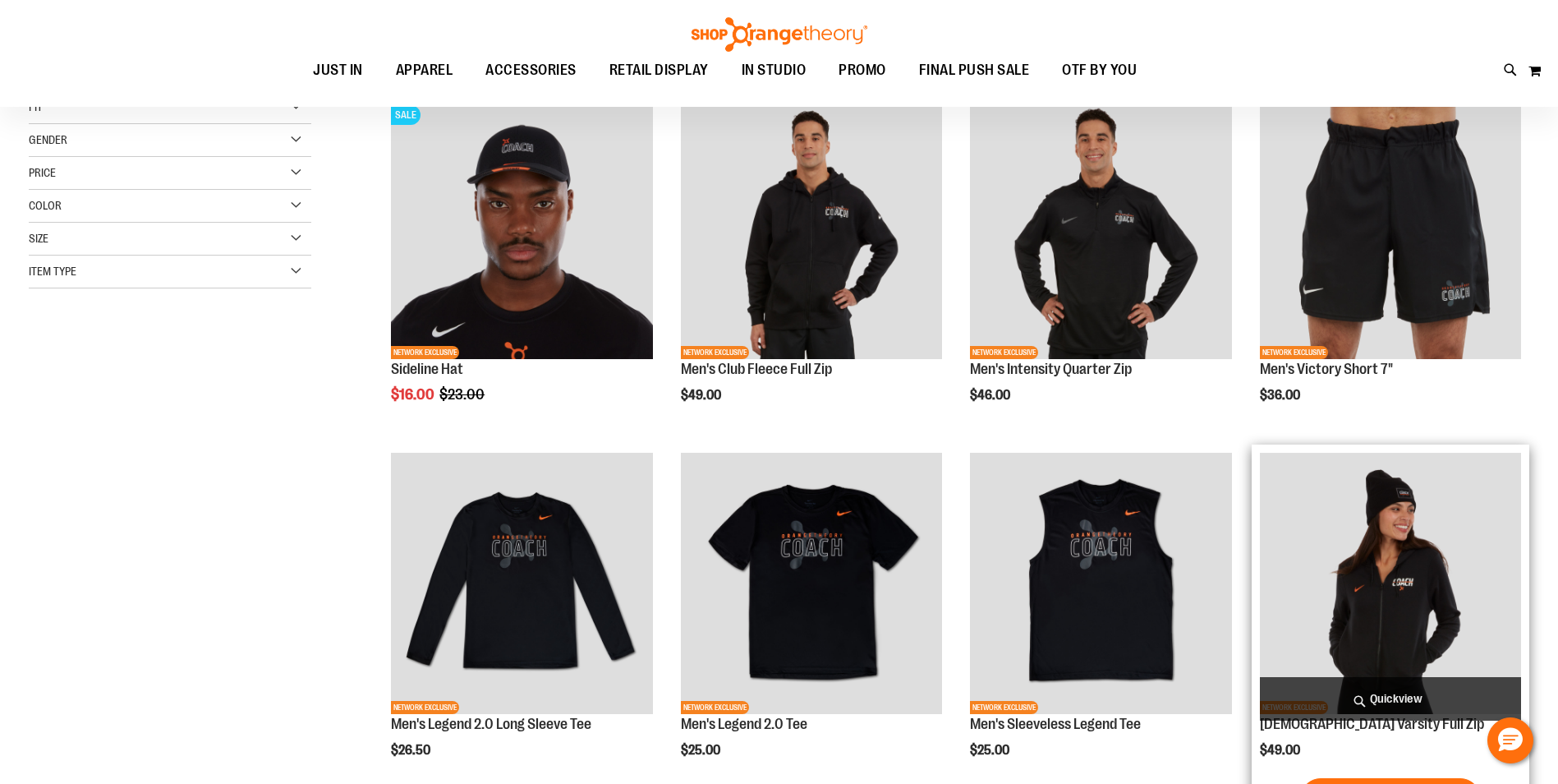
scroll to position [328, 0]
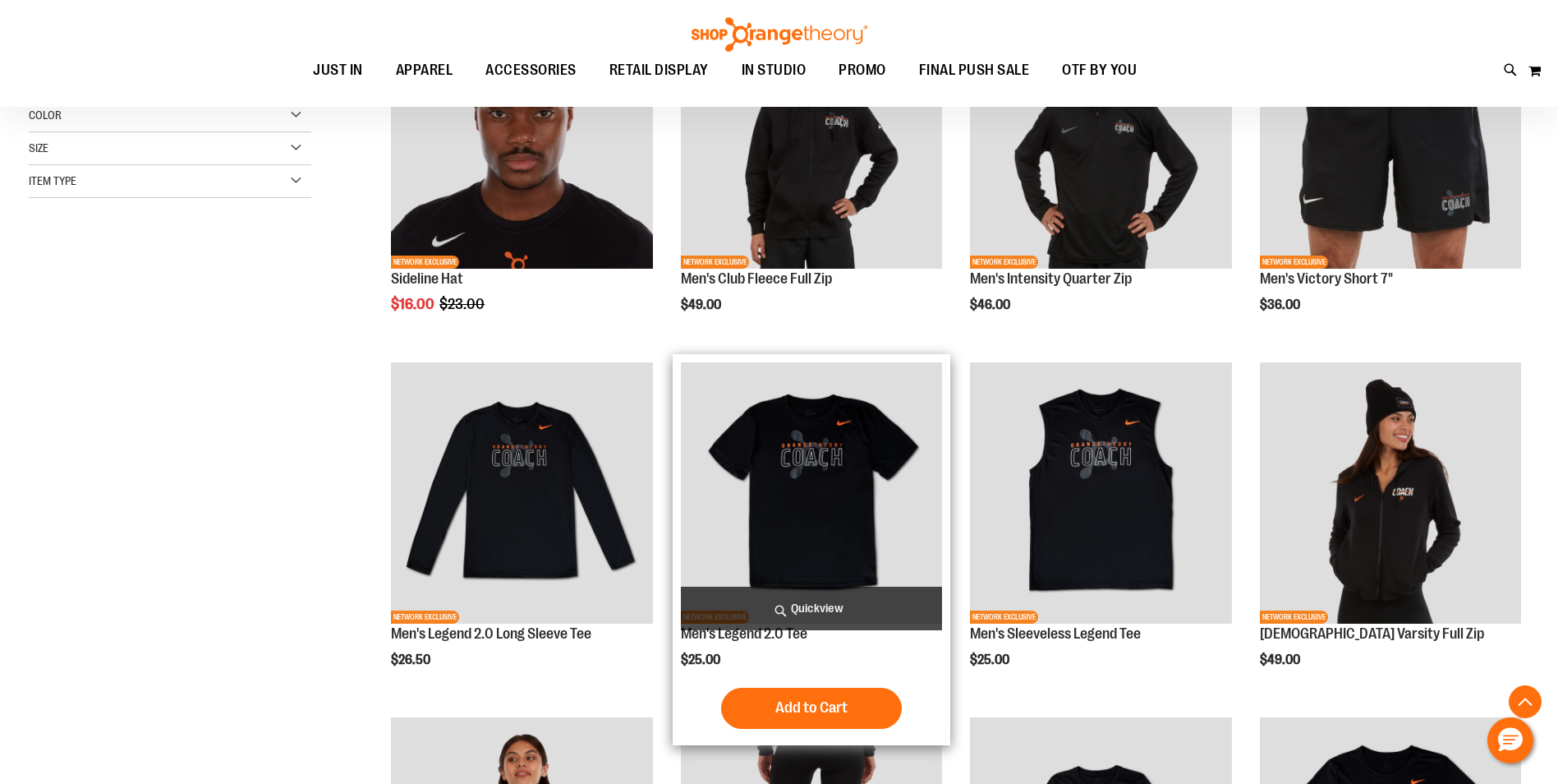
click at [866, 494] on img "product" at bounding box center [811, 492] width 261 height 261
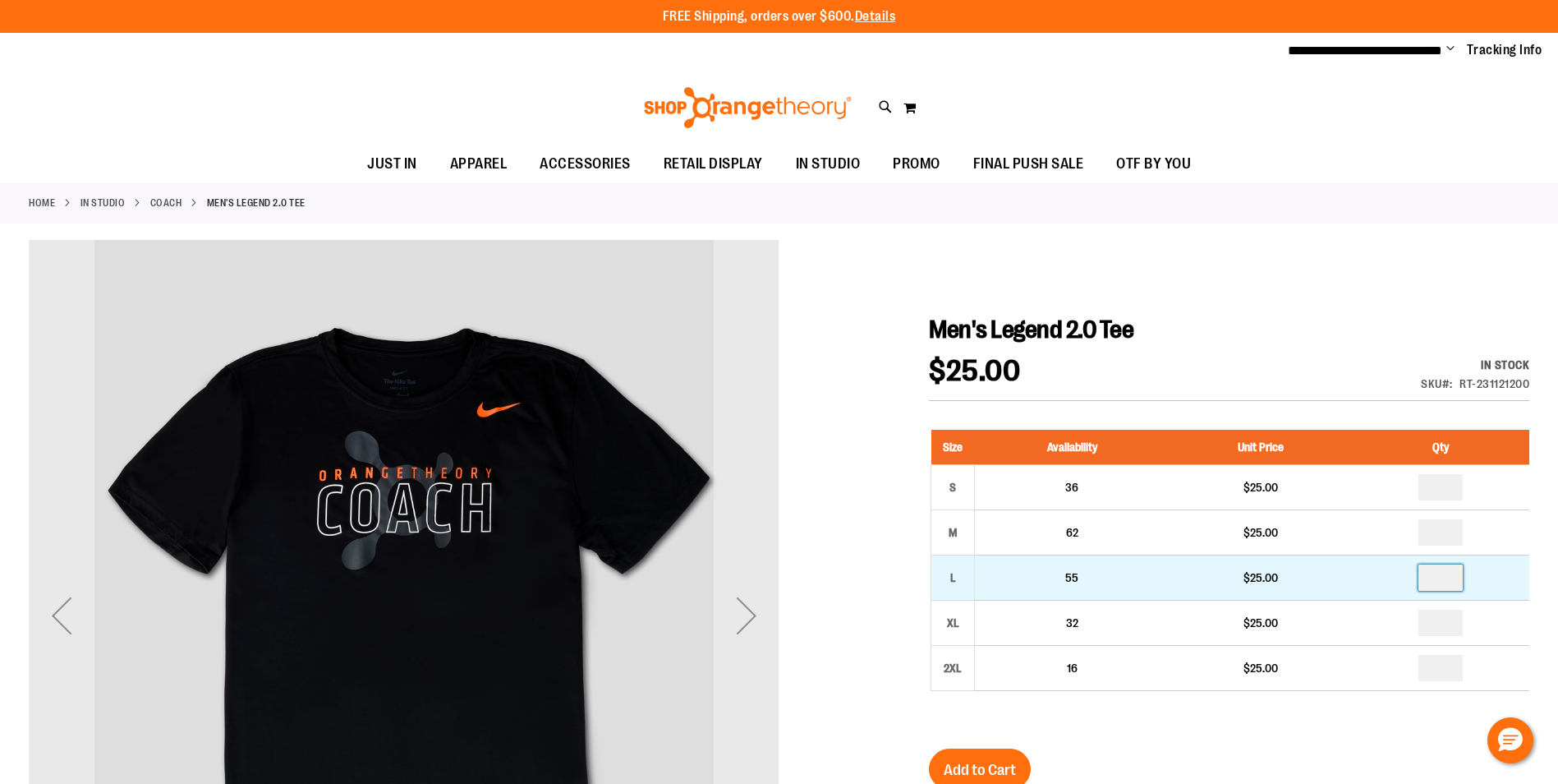
drag, startPoint x: 1434, startPoint y: 574, endPoint x: 1461, endPoint y: 577, distance: 27.2
click at [1460, 576] on input "number" at bounding box center [1440, 577] width 44 height 26
type input "*"
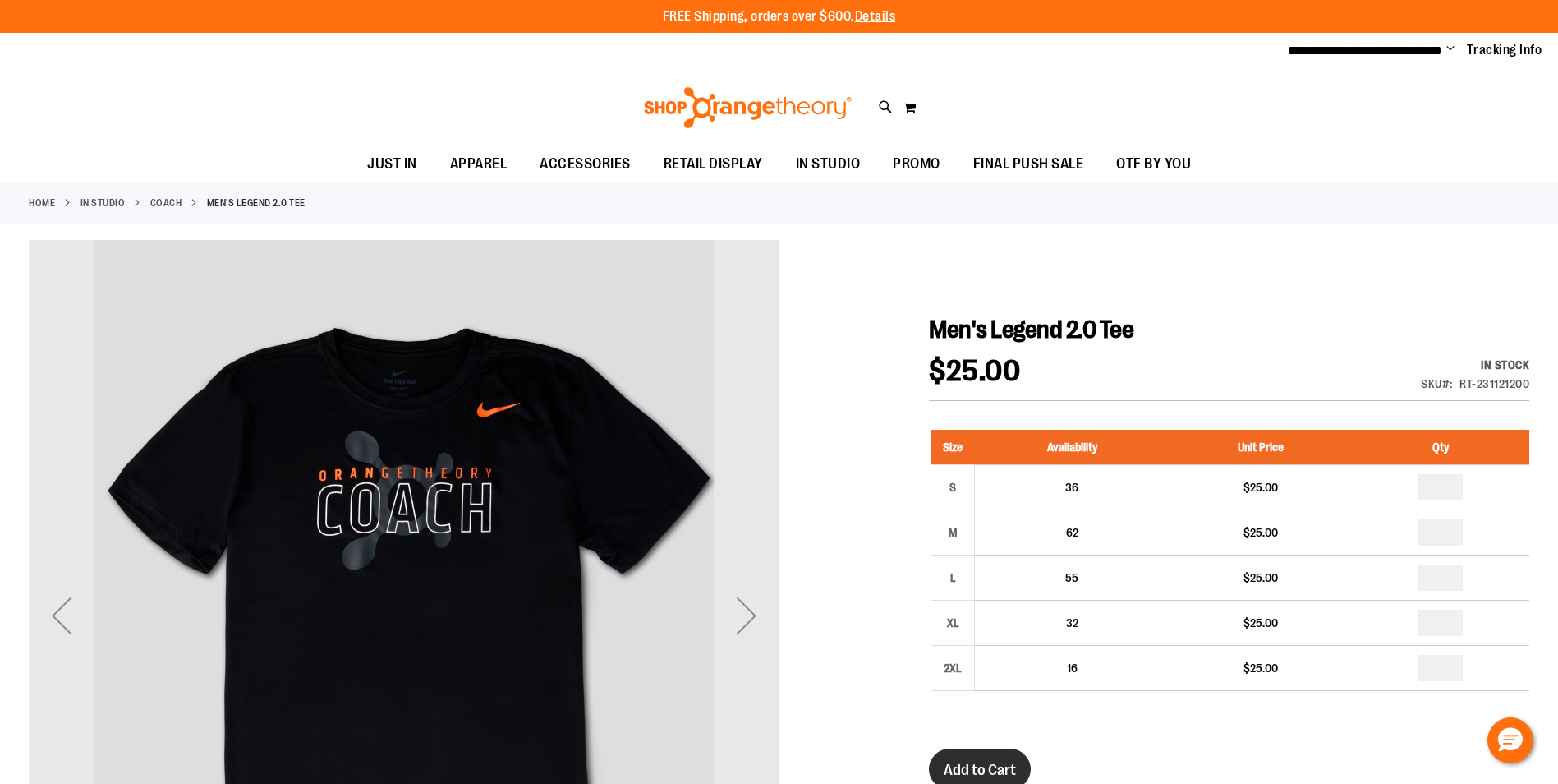
click at [938, 756] on button "Add to Cart" at bounding box center [980, 768] width 102 height 41
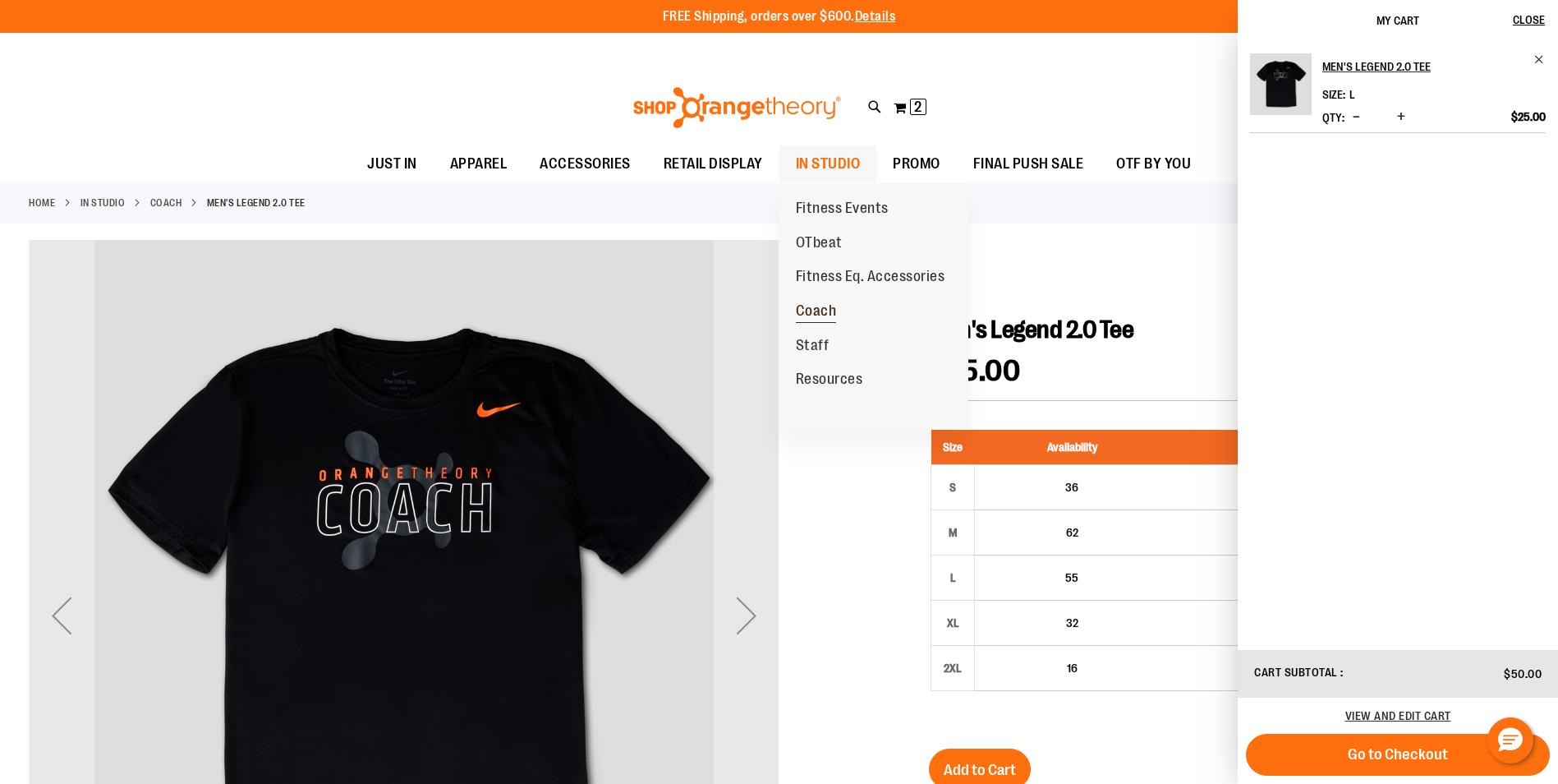
click at [823, 315] on span "Coach" at bounding box center [816, 312] width 41 height 21
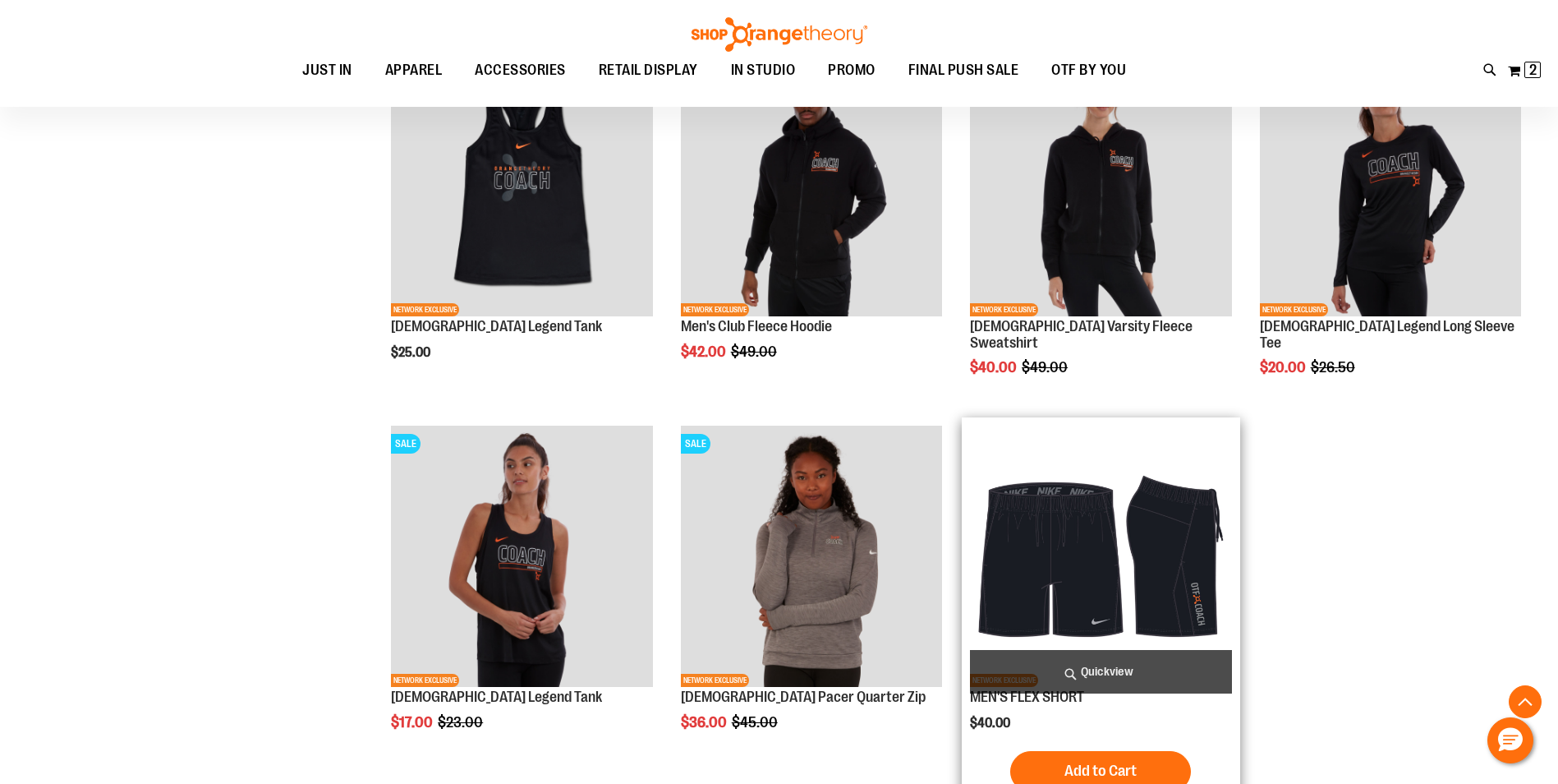
scroll to position [1478, 0]
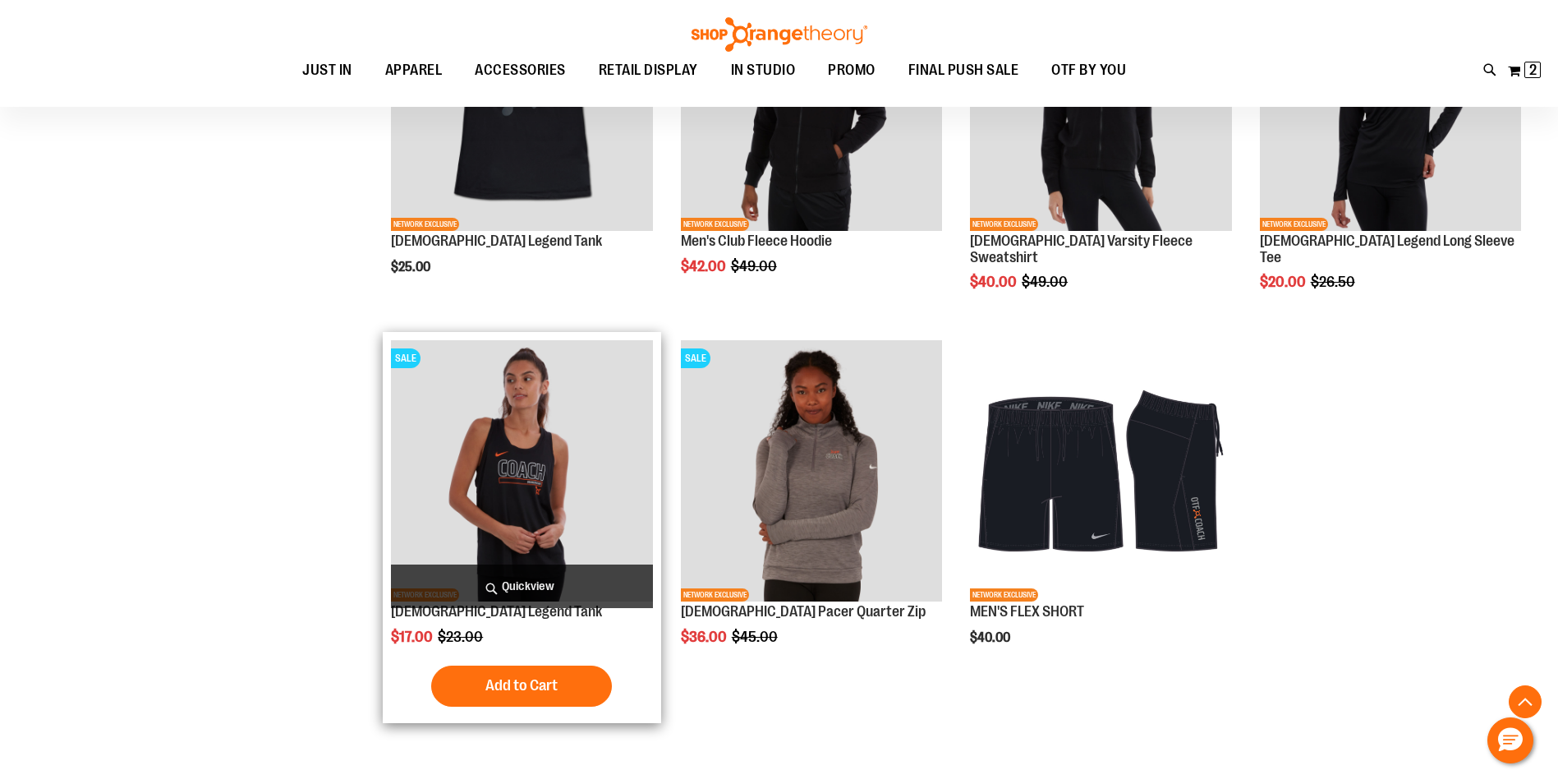
click at [536, 509] on img "product" at bounding box center [521, 470] width 261 height 261
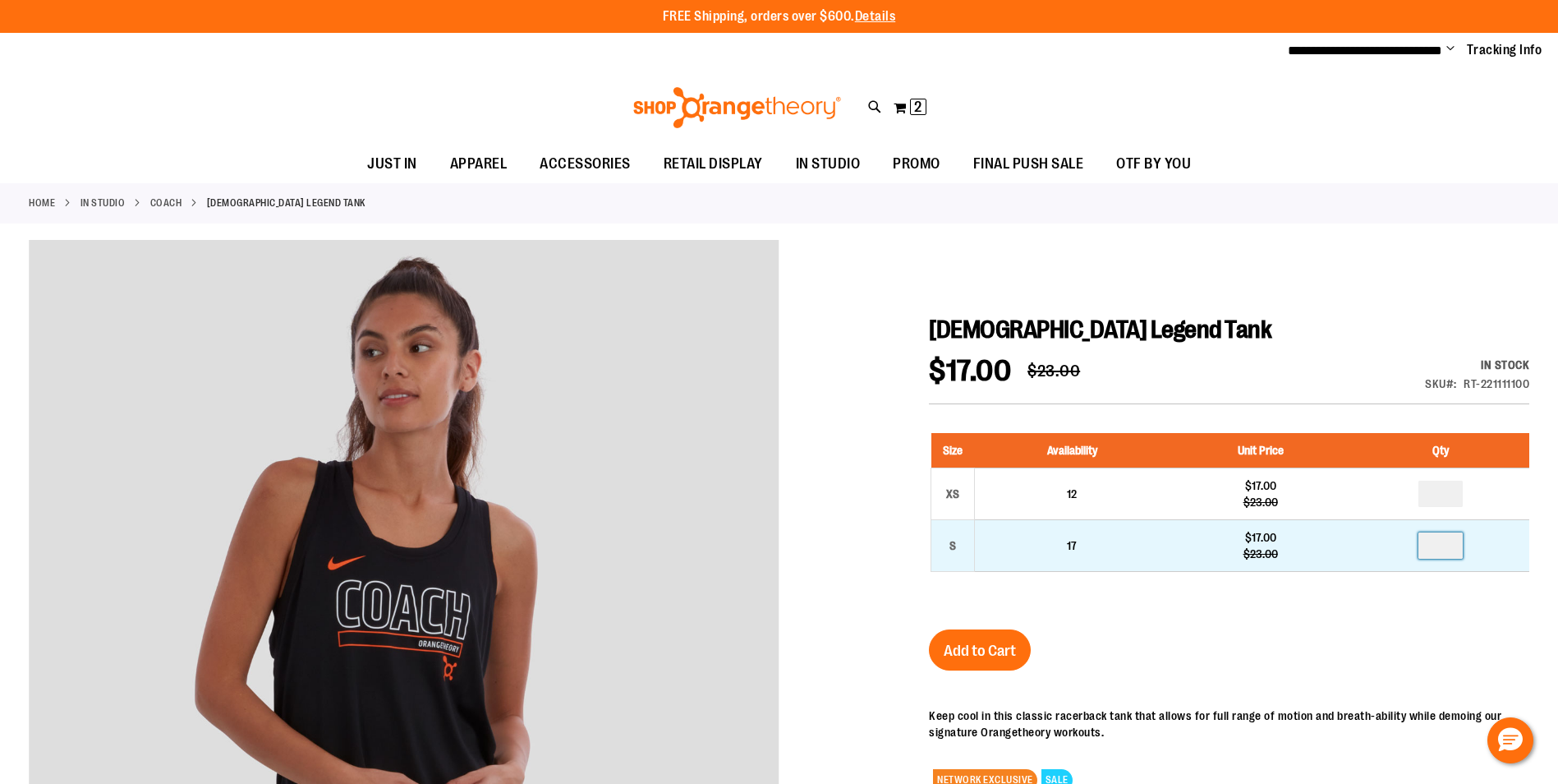
drag, startPoint x: 1443, startPoint y: 545, endPoint x: 1458, endPoint y: 543, distance: 15.0
click at [1458, 543] on input "number" at bounding box center [1440, 545] width 44 height 26
type input "*"
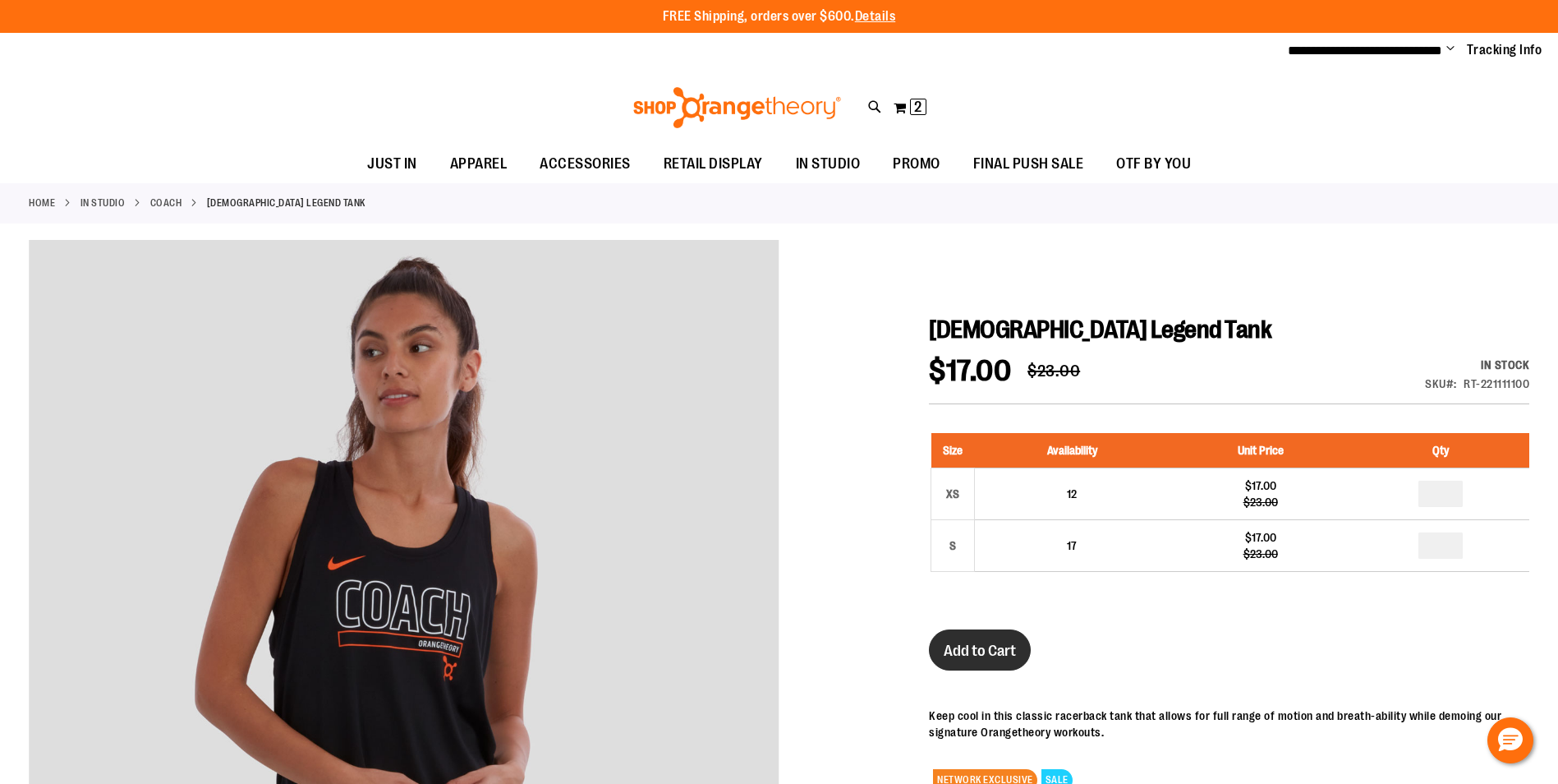
click at [995, 637] on button "Add to Cart" at bounding box center [980, 649] width 102 height 41
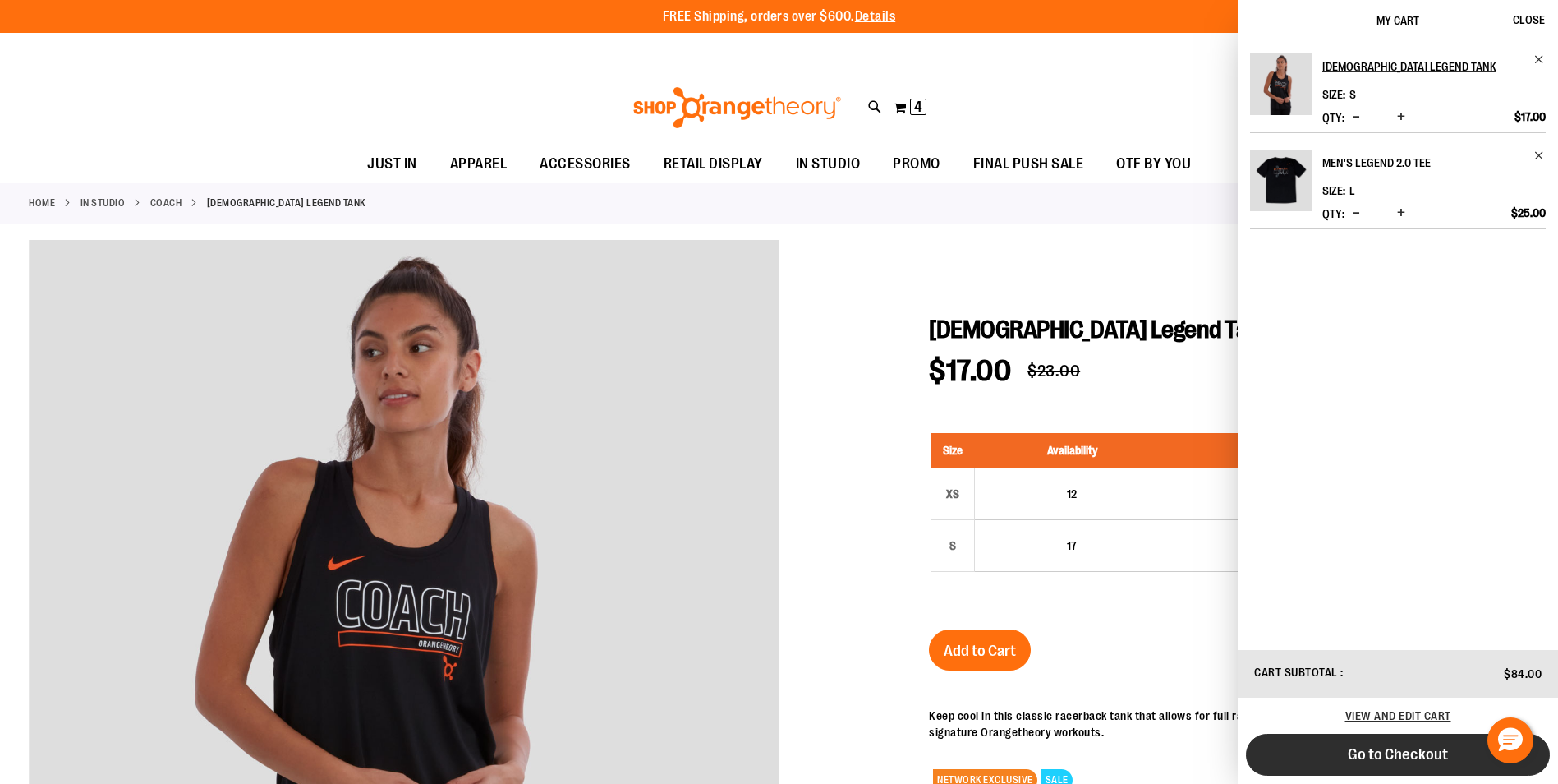
click at [1417, 743] on button "Go to Checkout" at bounding box center [1398, 754] width 304 height 42
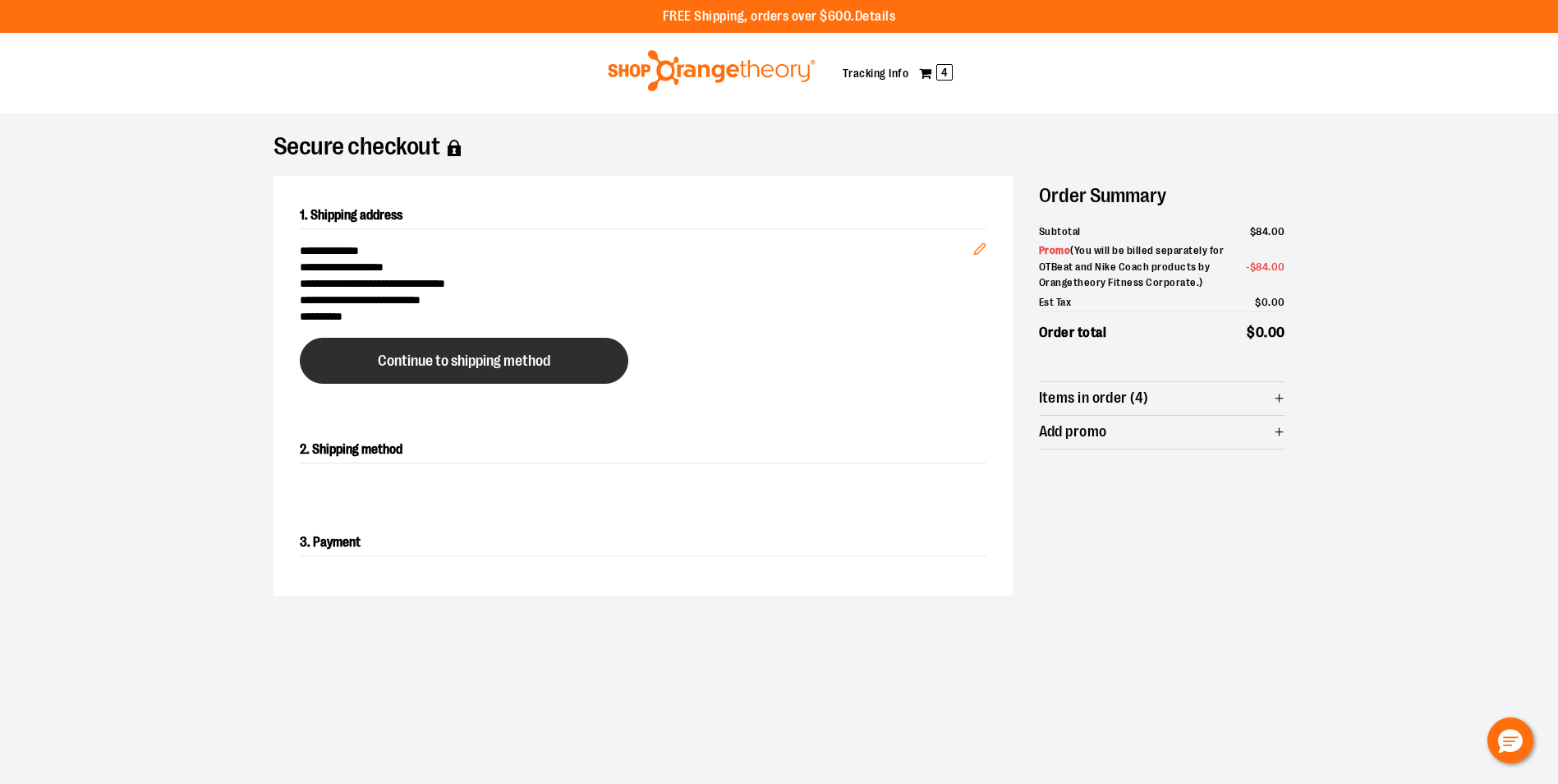
click at [439, 373] on button "Continue to shipping method" at bounding box center [464, 361] width 329 height 46
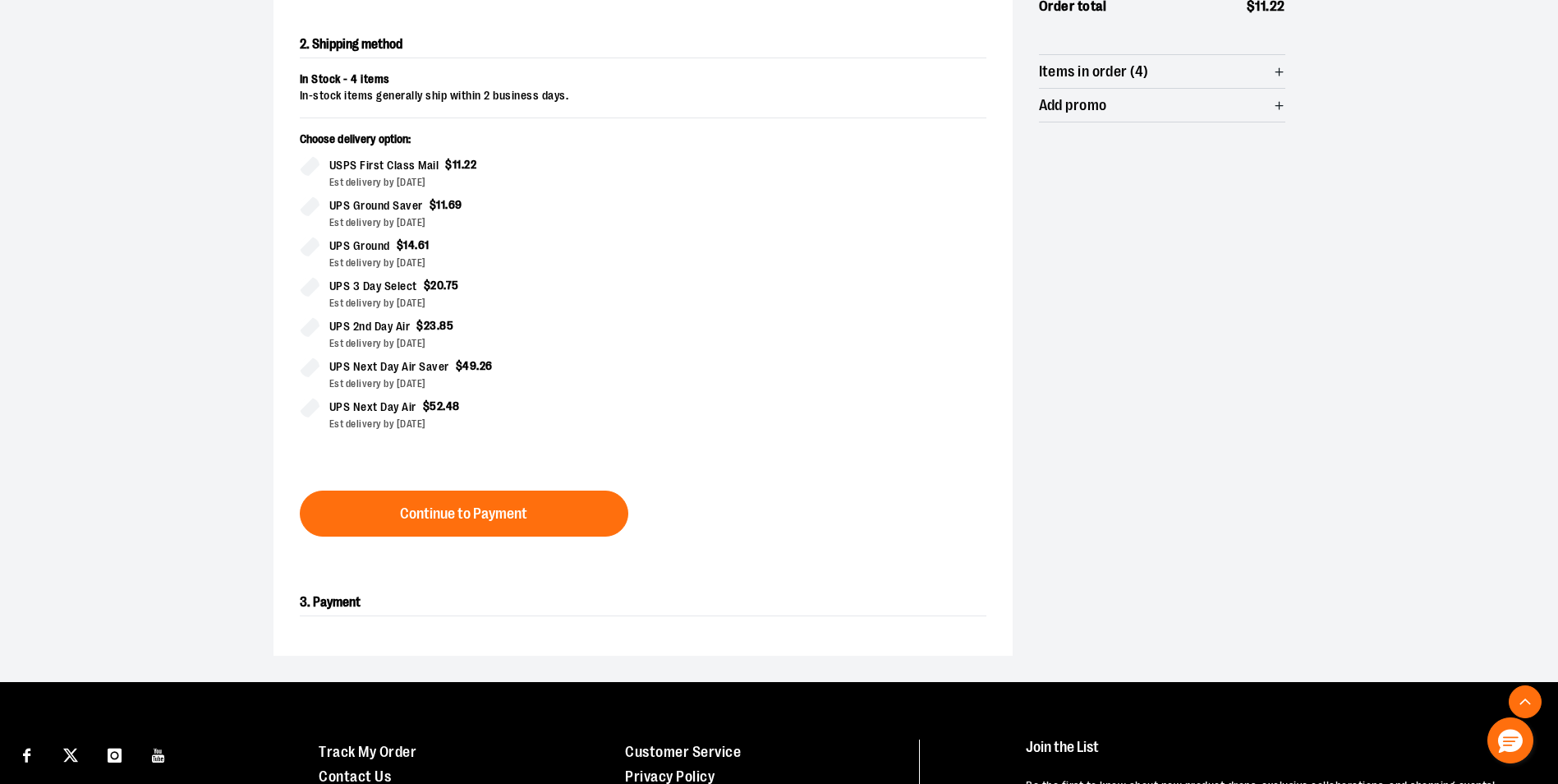
scroll to position [280, 0]
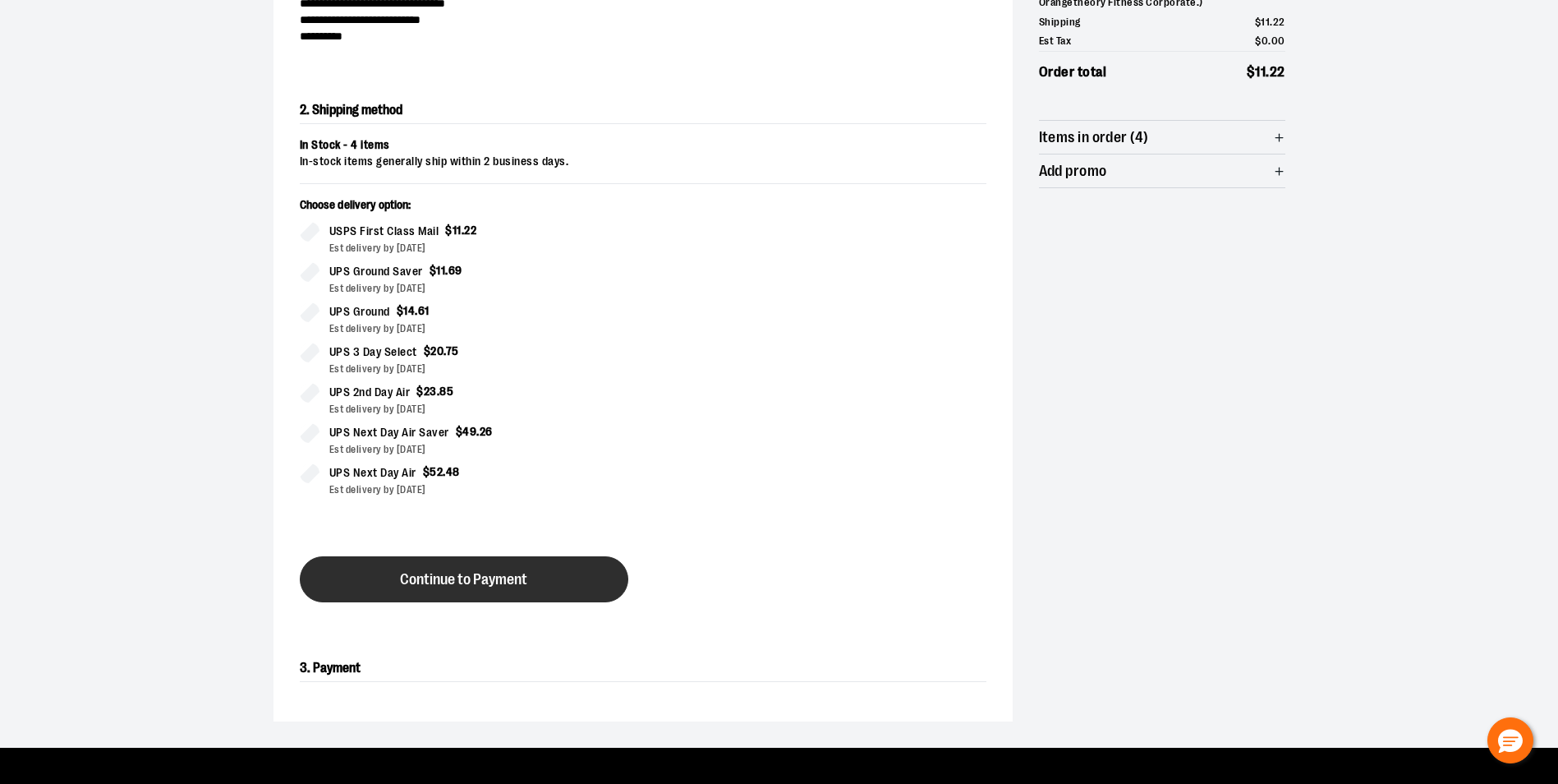
click at [509, 576] on span "Continue to Payment" at bounding box center [463, 580] width 127 height 16
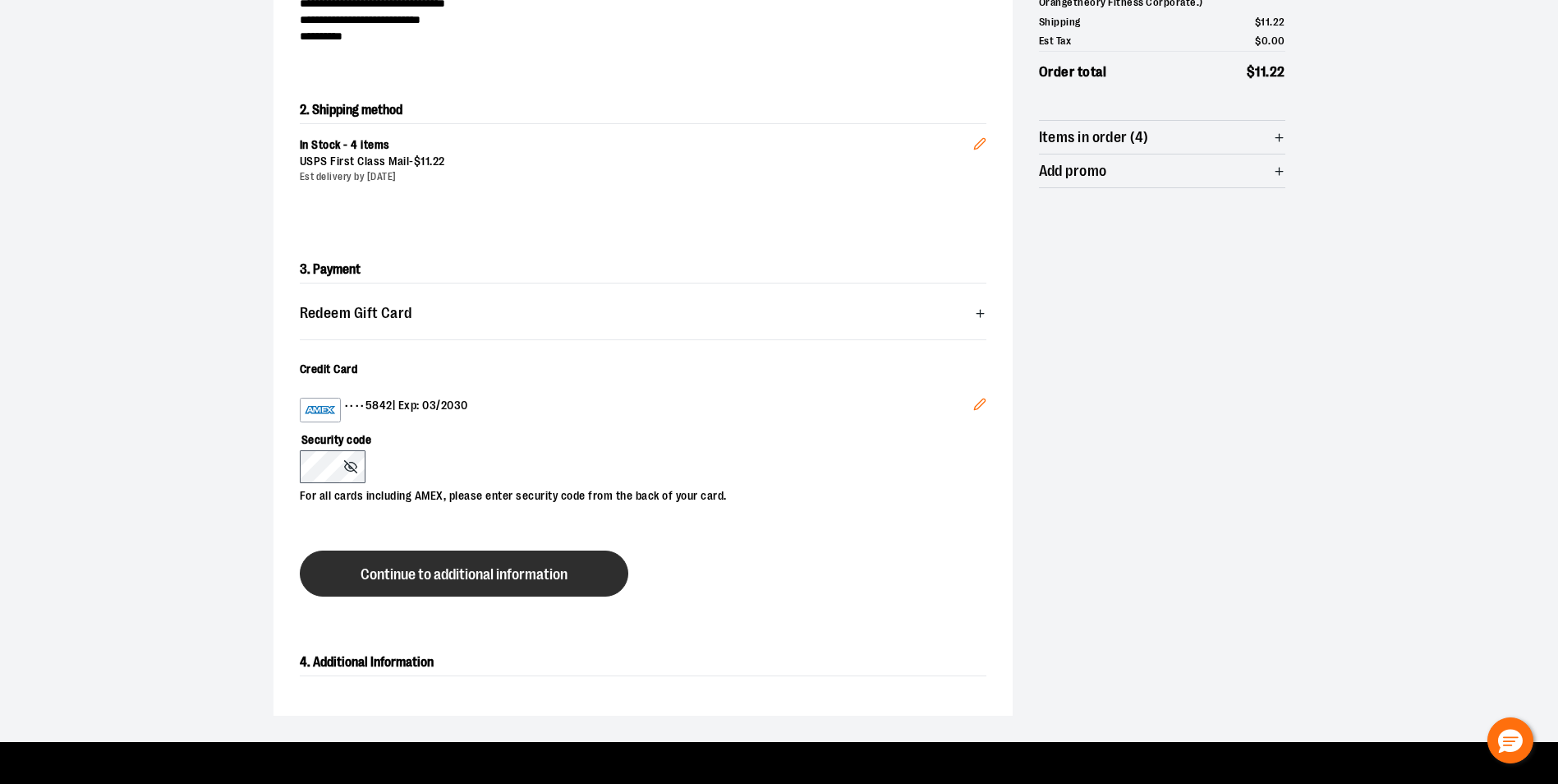
click at [527, 583] on button "Continue to additional information" at bounding box center [464, 573] width 329 height 46
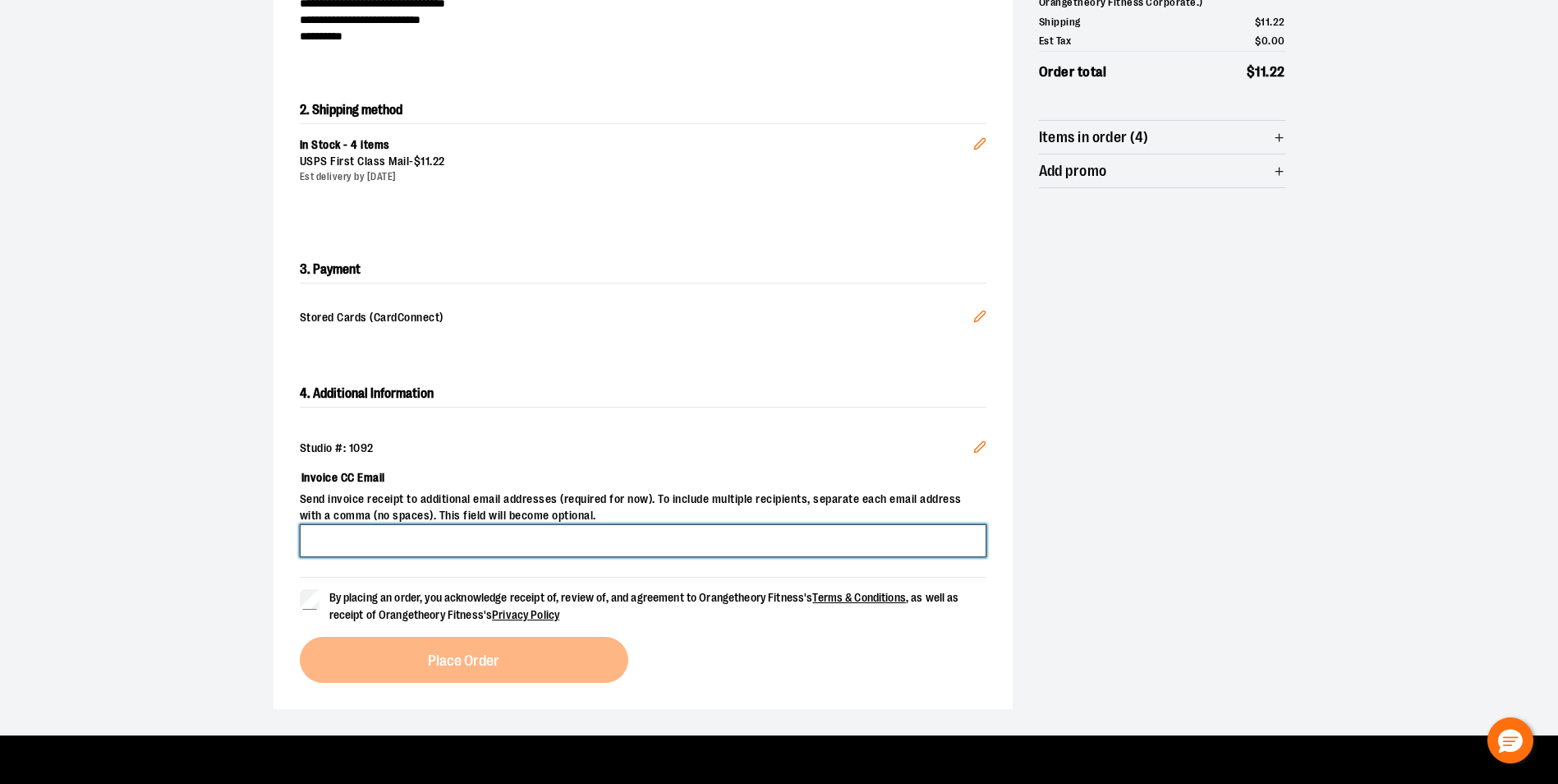
click at [368, 531] on input "Invoice CC Email" at bounding box center [643, 540] width 687 height 33
type input "**********"
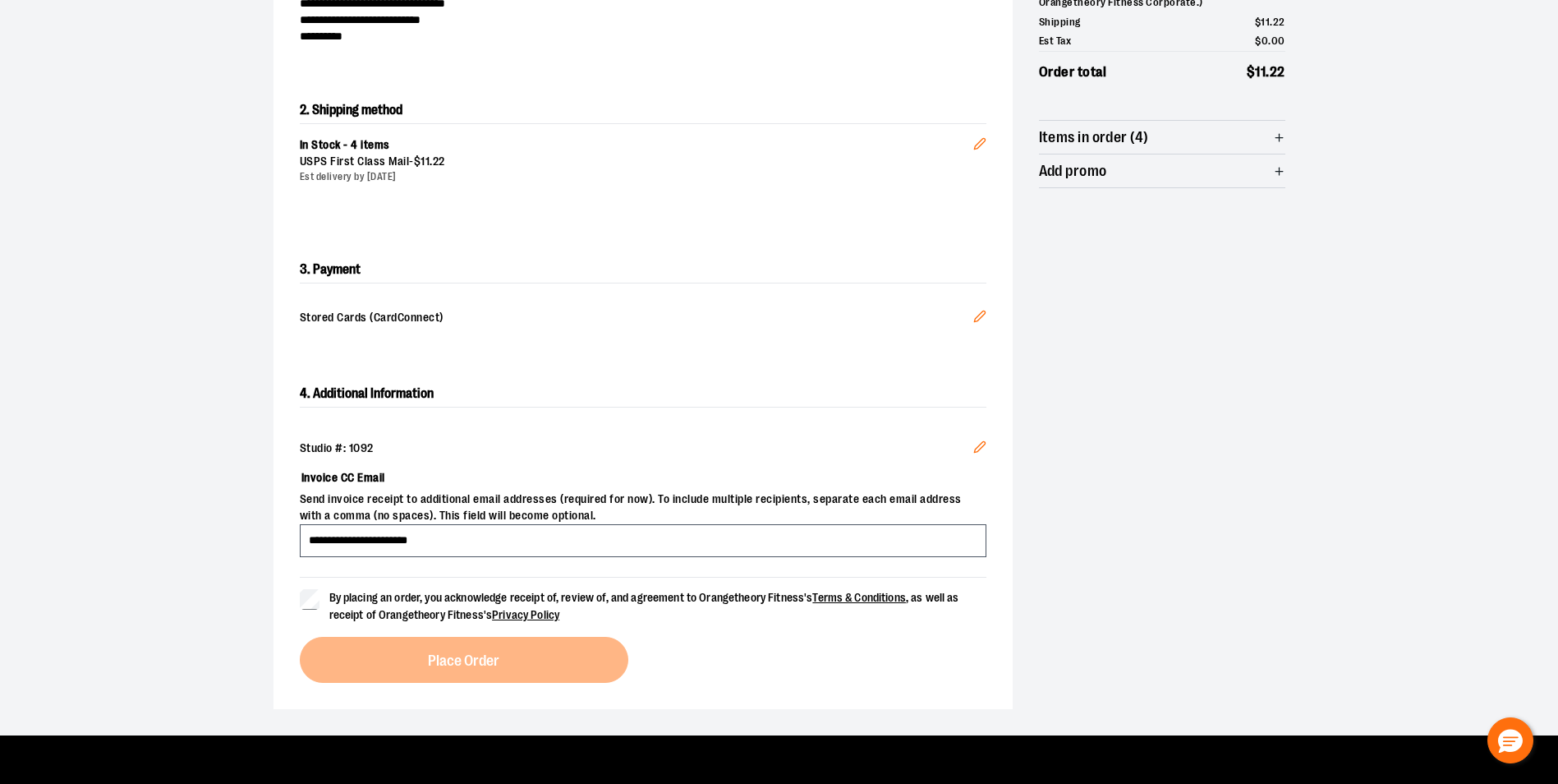
click at [320, 601] on label "By placing an order, you acknowledge receipt of, review of, and agreement to Or…" at bounding box center [643, 606] width 687 height 34
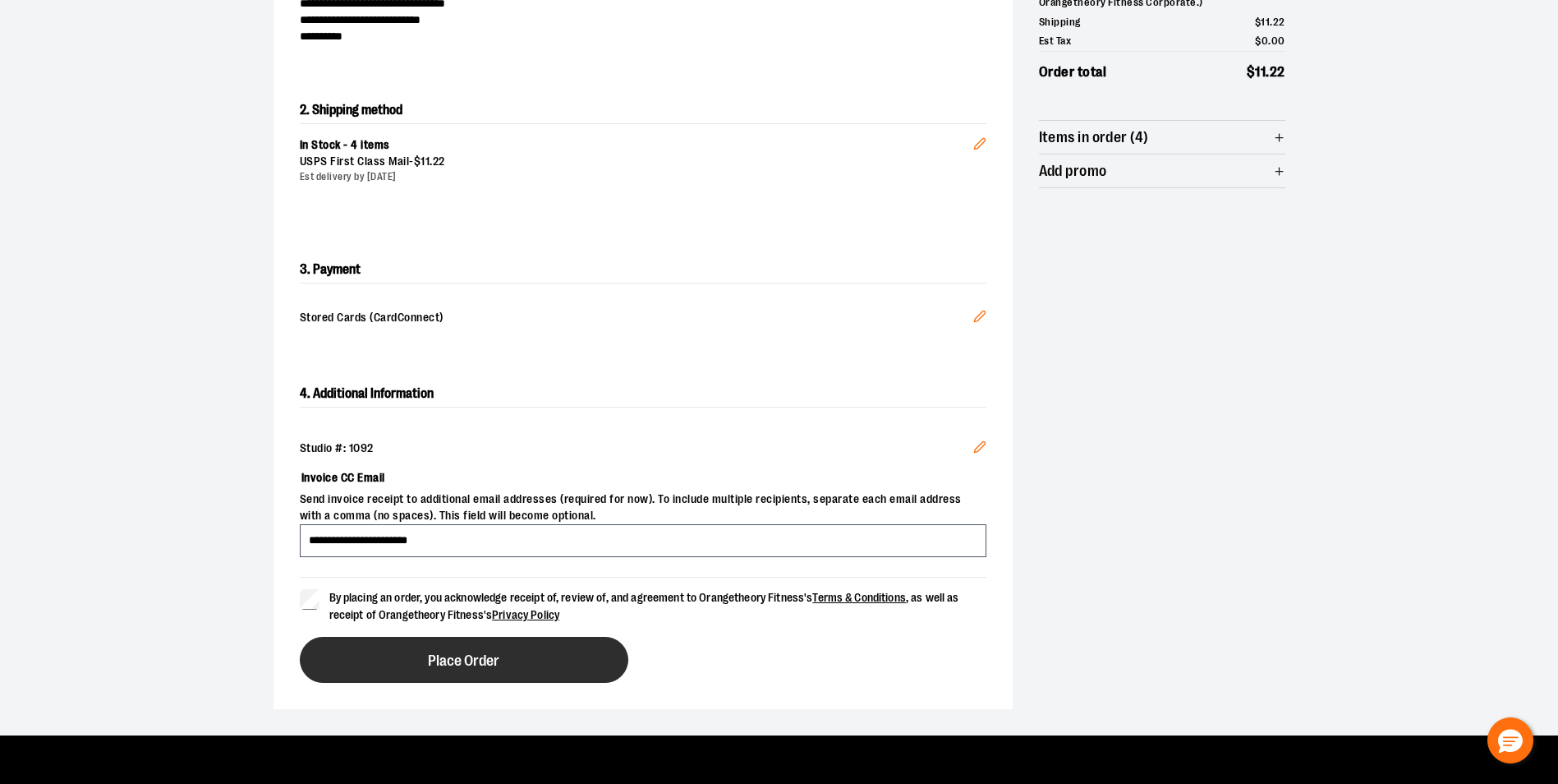
click at [367, 653] on button "Place Order" at bounding box center [464, 660] width 329 height 46
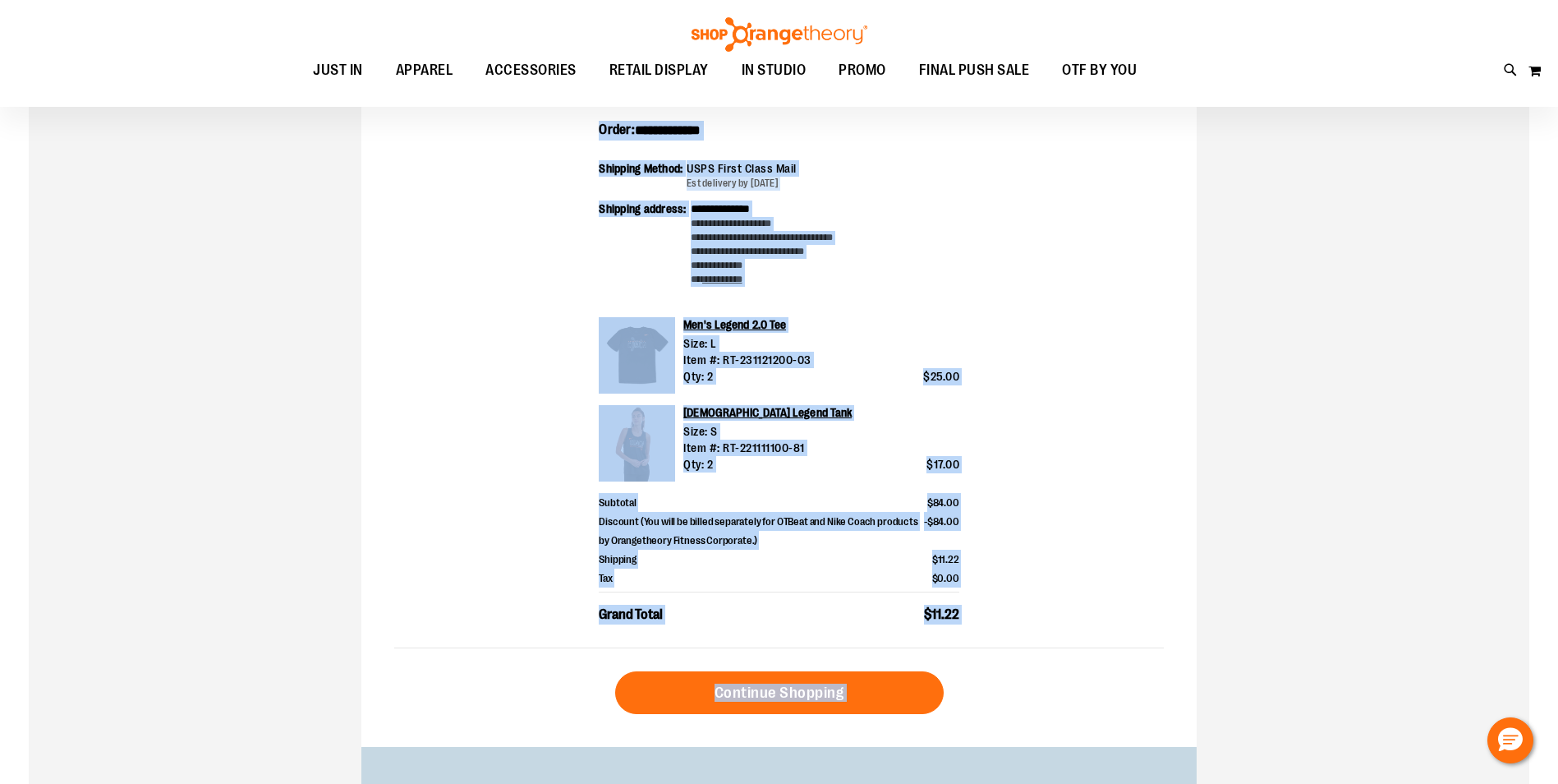
scroll to position [495, 0]
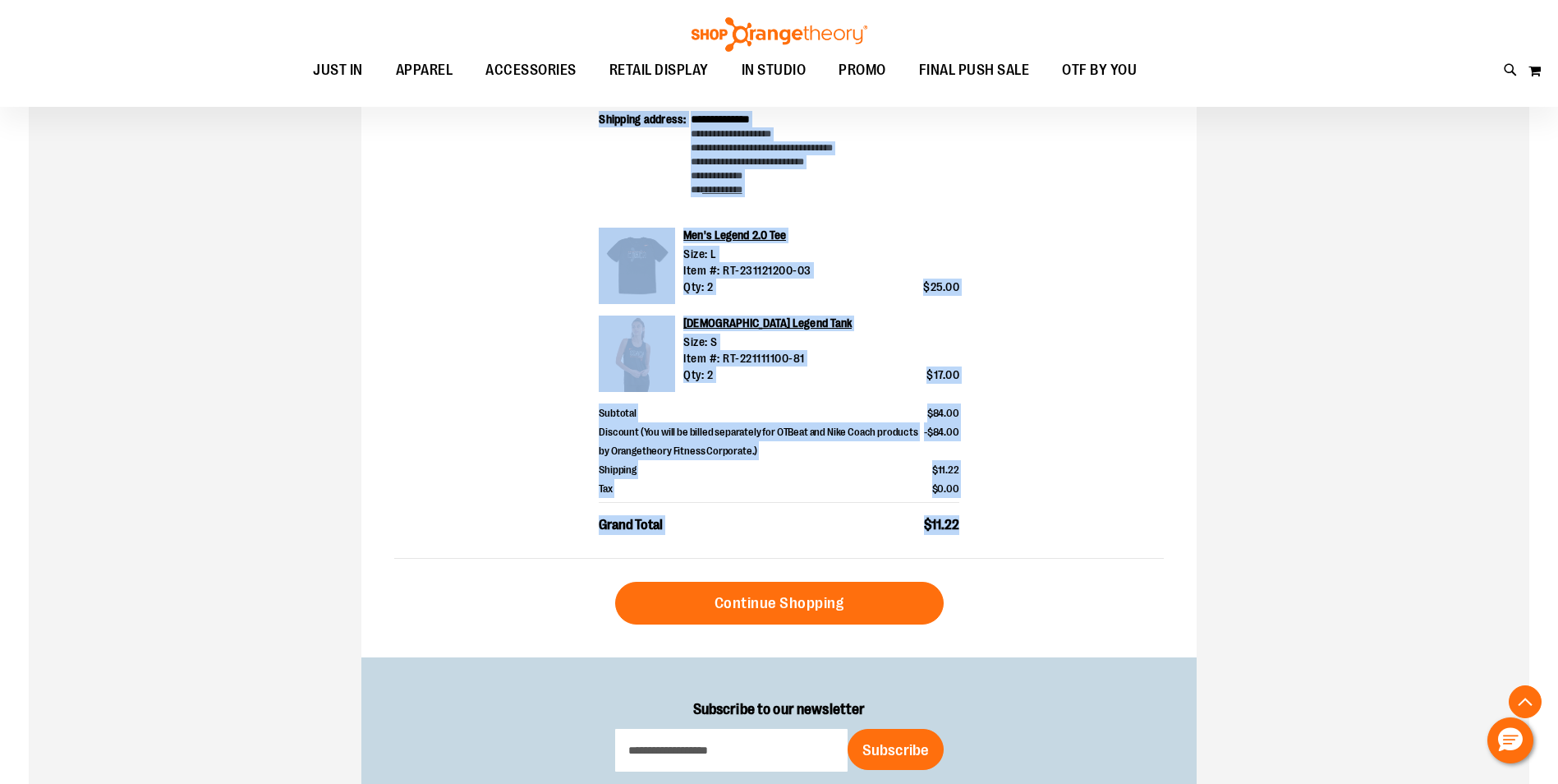
drag, startPoint x: 394, startPoint y: 260, endPoint x: 966, endPoint y: 537, distance: 635.1
click at [966, 537] on div "**********" at bounding box center [778, 193] width 835 height 928
drag, startPoint x: 966, startPoint y: 536, endPoint x: 946, endPoint y: 517, distance: 27.3
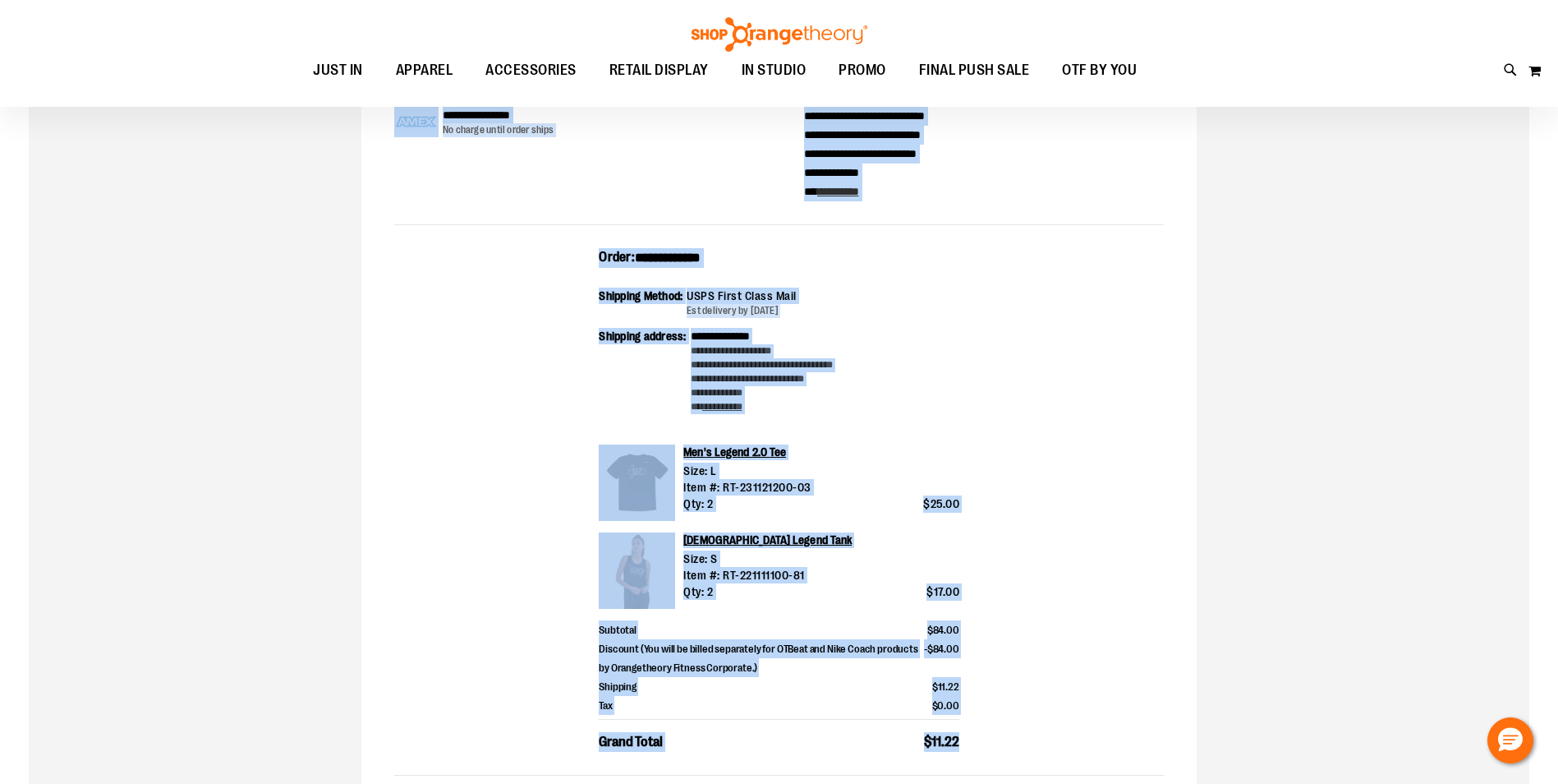
scroll to position [167, 0]
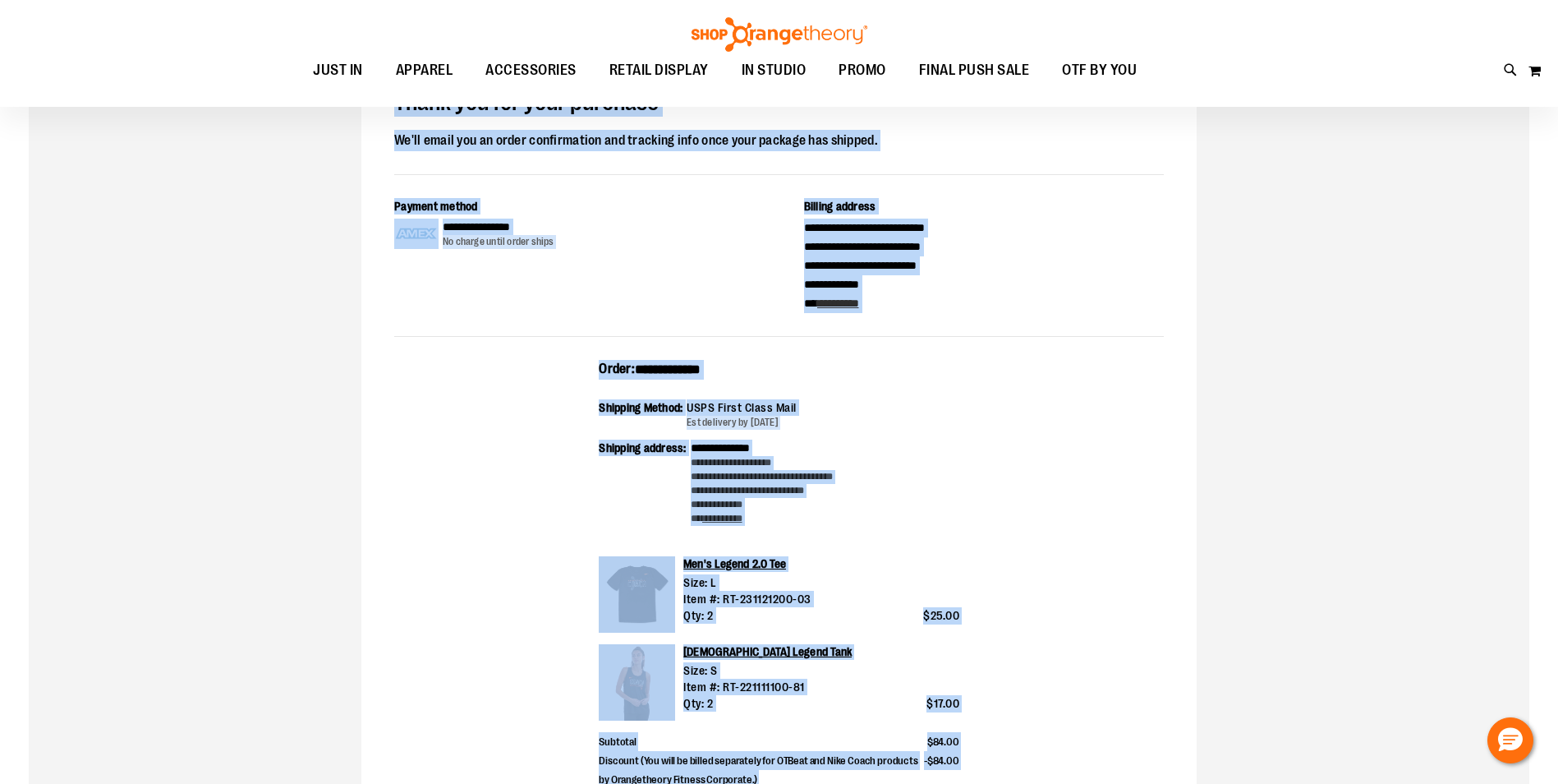
click at [701, 366] on span "**********" at bounding box center [668, 369] width 66 height 12
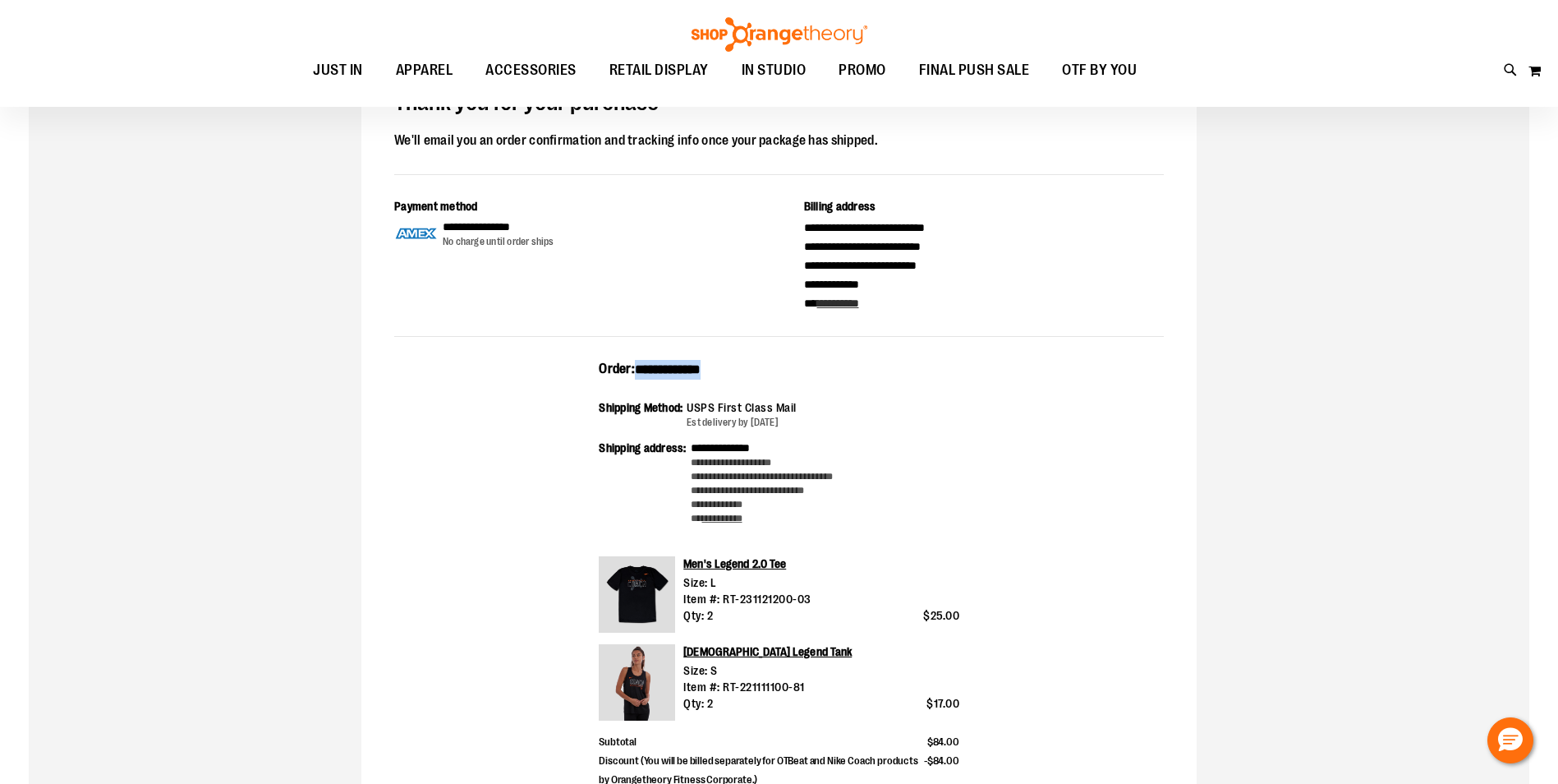
drag, startPoint x: 740, startPoint y: 370, endPoint x: 641, endPoint y: 374, distance: 99.4
click at [641, 374] on div "**********" at bounding box center [779, 375] width 361 height 30
copy span "**********"
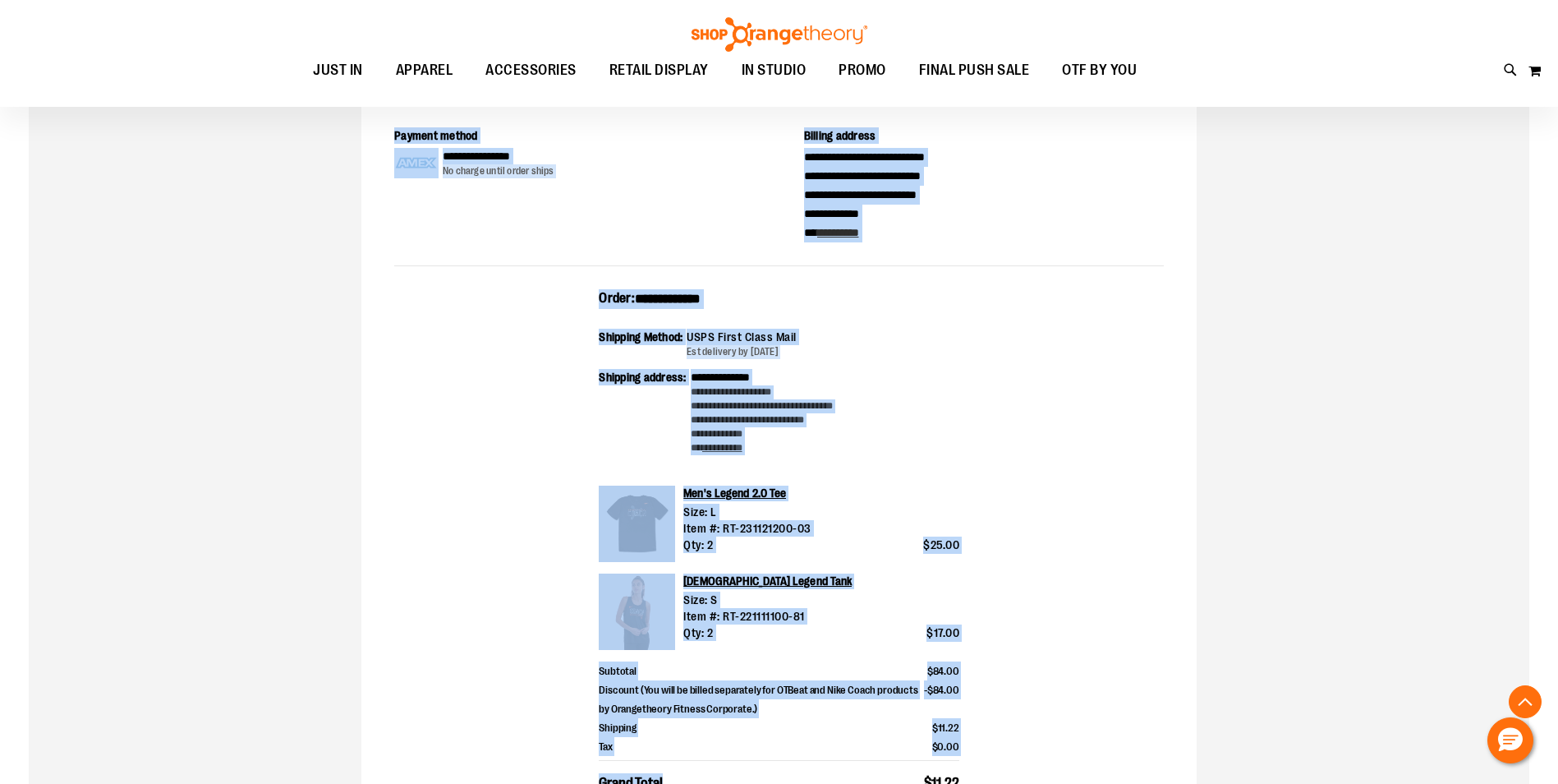
scroll to position [378, 0]
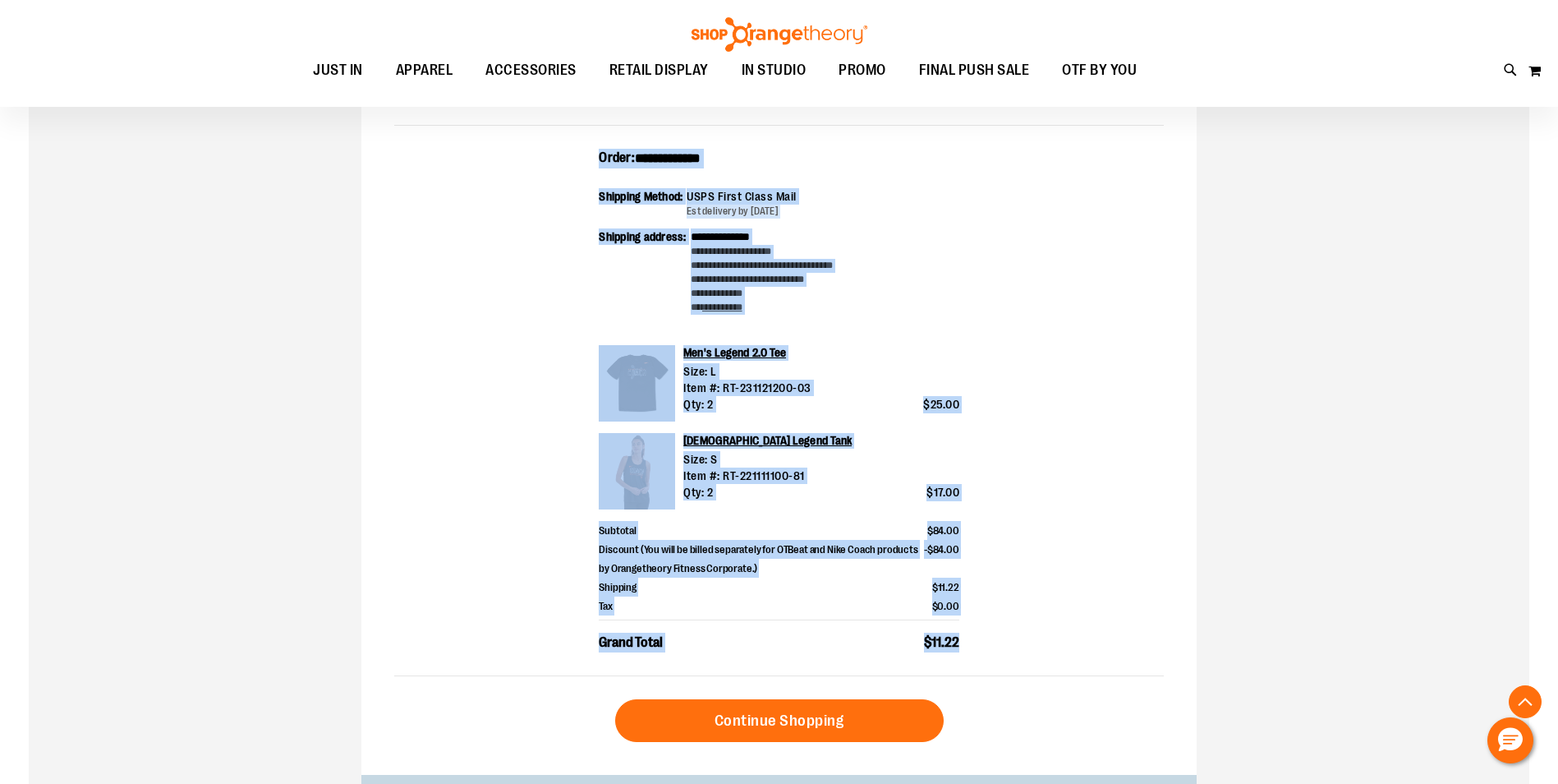
drag, startPoint x: 387, startPoint y: 268, endPoint x: 961, endPoint y: 633, distance: 680.6
click at [961, 633] on div "**********" at bounding box center [778, 310] width 835 height 928
drag, startPoint x: 961, startPoint y: 633, endPoint x: 830, endPoint y: 545, distance: 158.6
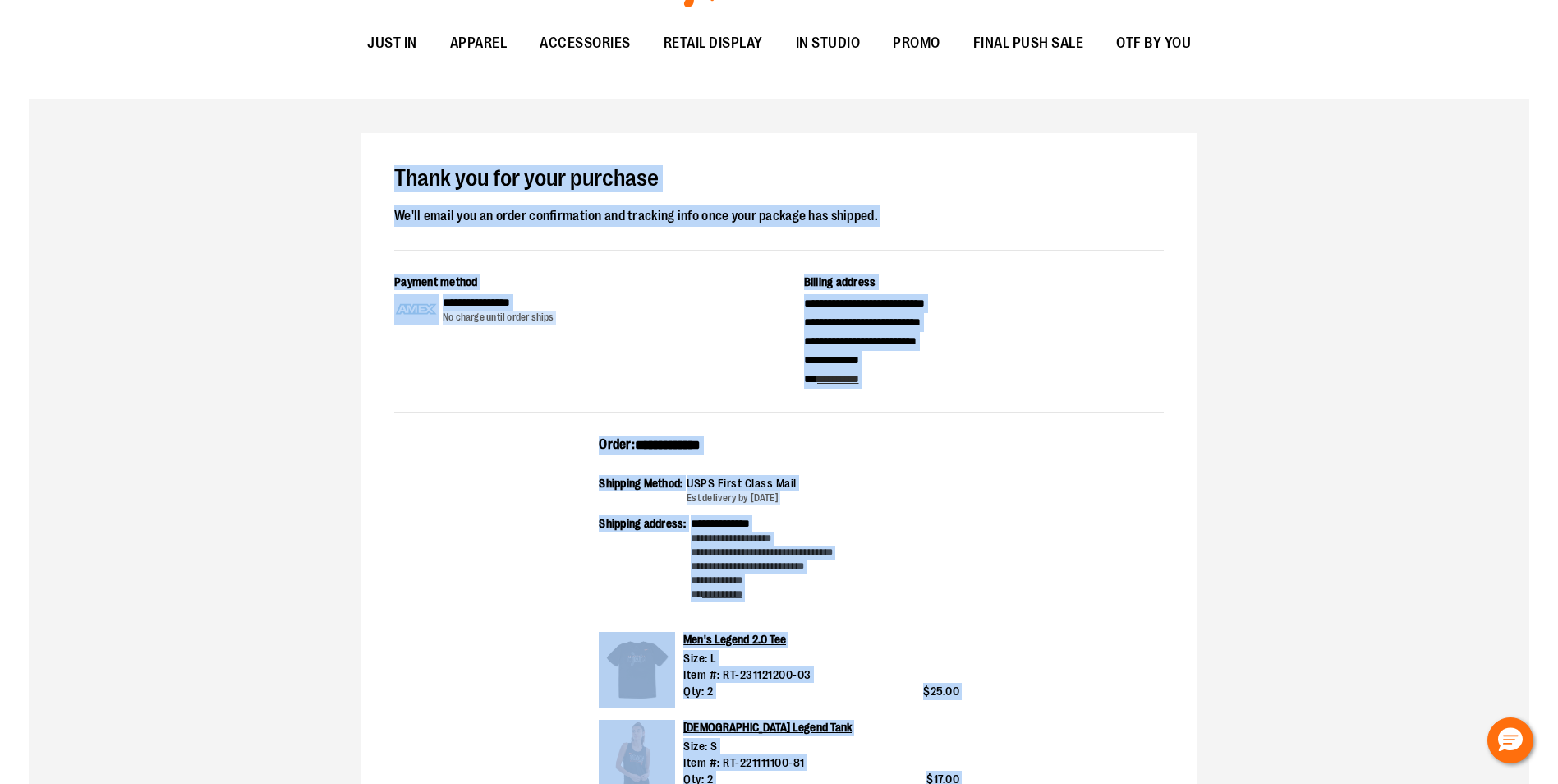
scroll to position [0, 0]
